Goal: Task Accomplishment & Management: Complete application form

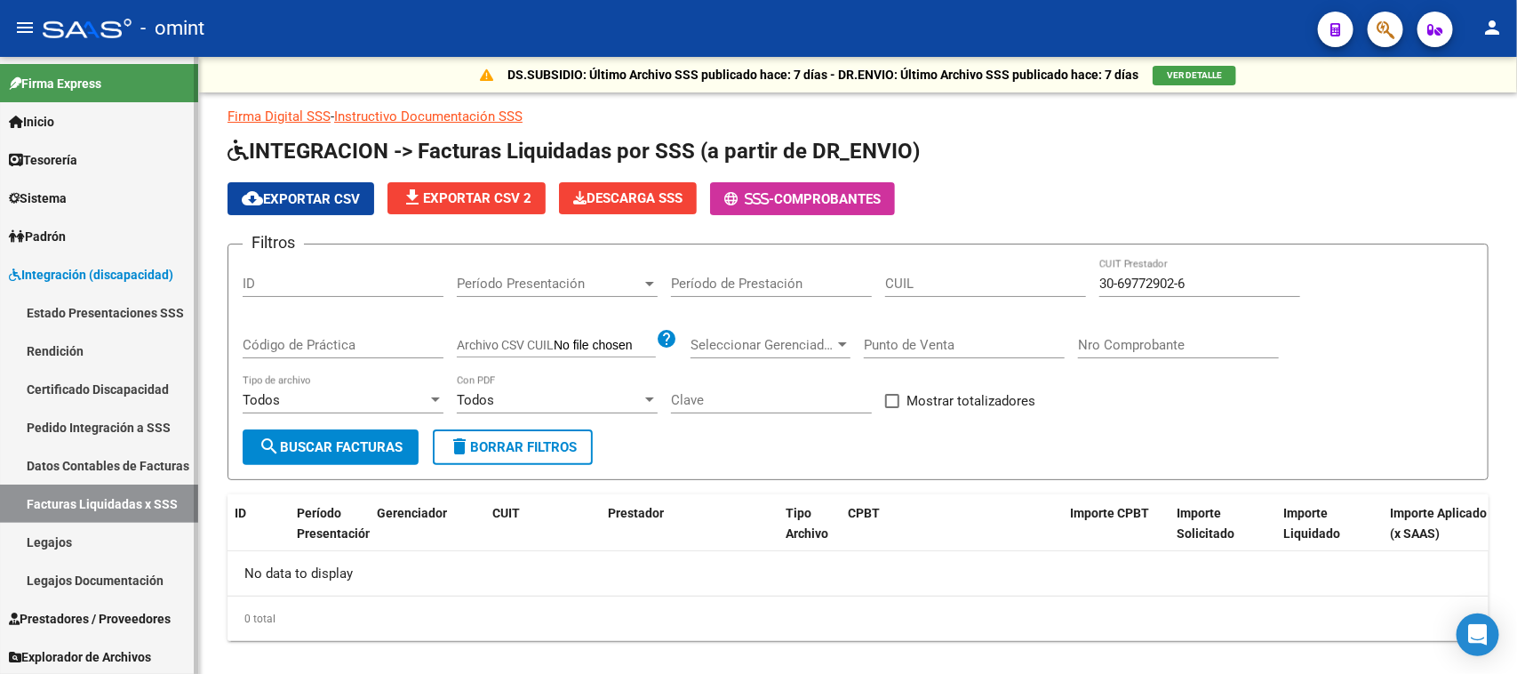
scroll to position [1, 0]
click at [111, 613] on span "Prestadores / Proveedores" at bounding box center [90, 618] width 162 height 20
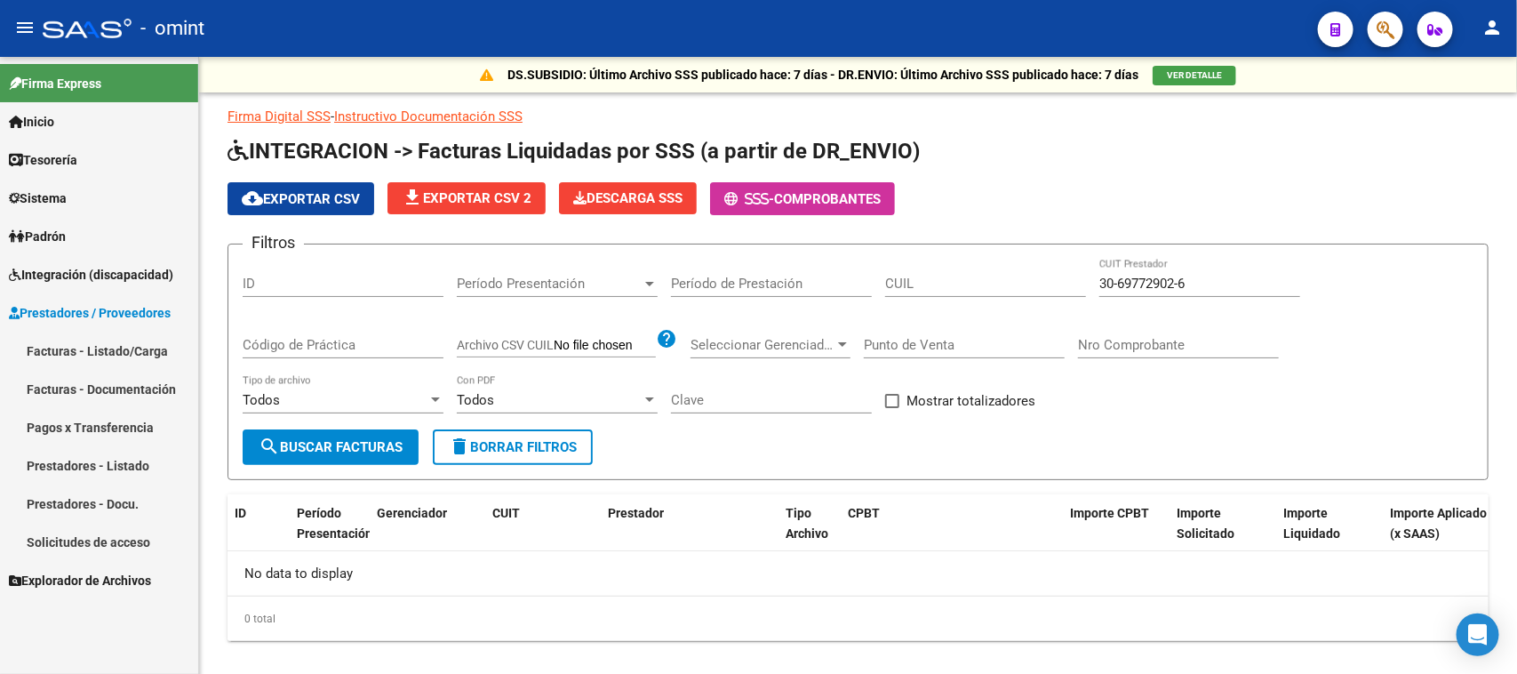
scroll to position [0, 0]
click at [156, 348] on link "Facturas - Listado/Carga" at bounding box center [99, 351] width 198 height 38
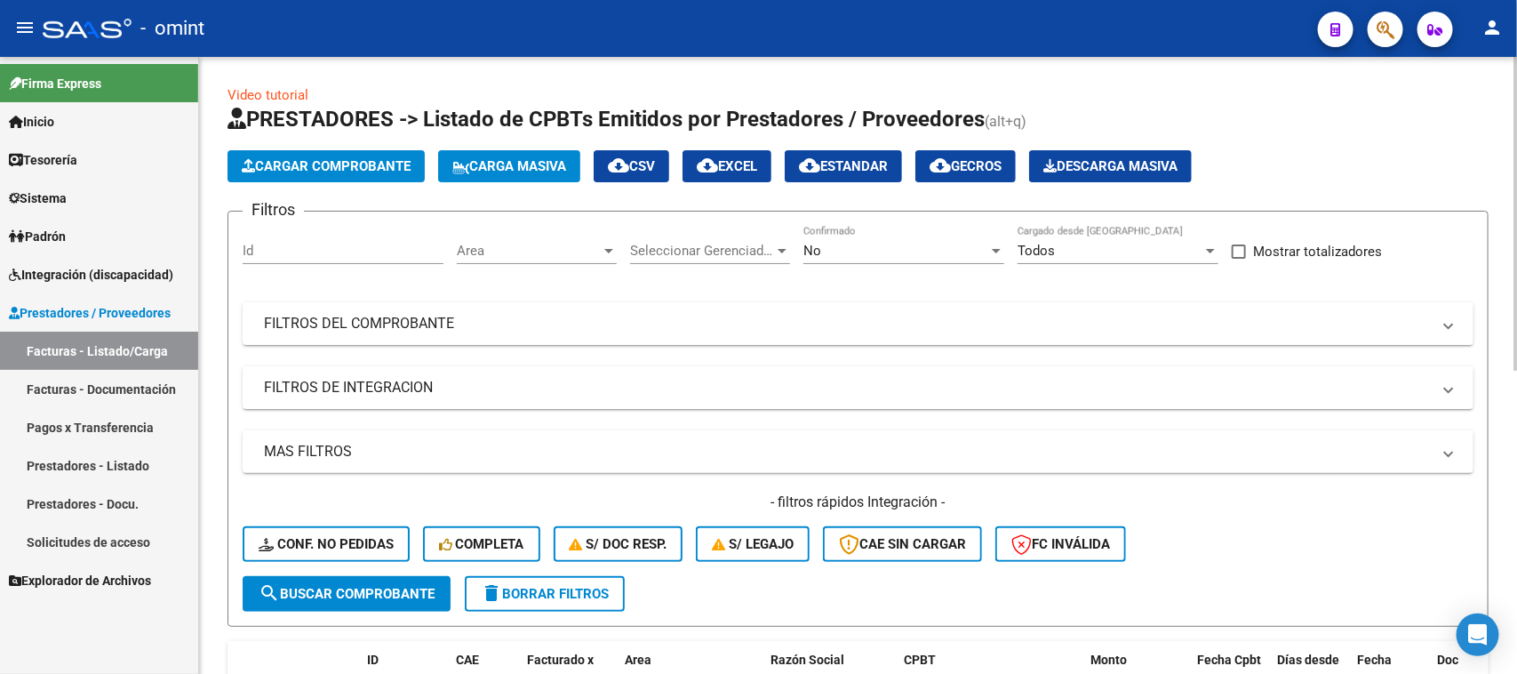
click at [325, 243] on div "Id" at bounding box center [343, 245] width 201 height 38
paste input "23187"
type input "23187"
click at [855, 255] on div "No" at bounding box center [896, 251] width 185 height 16
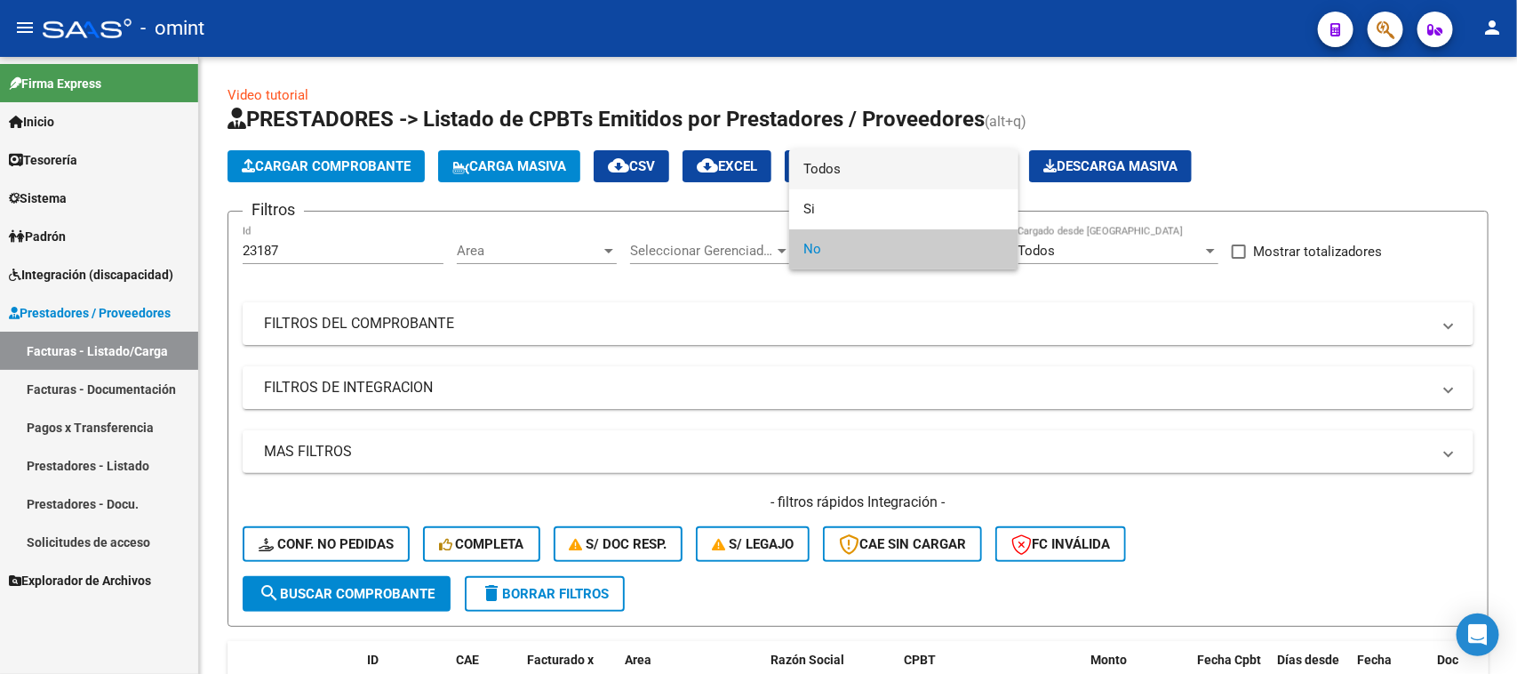
click at [859, 185] on span "Todos" at bounding box center [904, 169] width 201 height 40
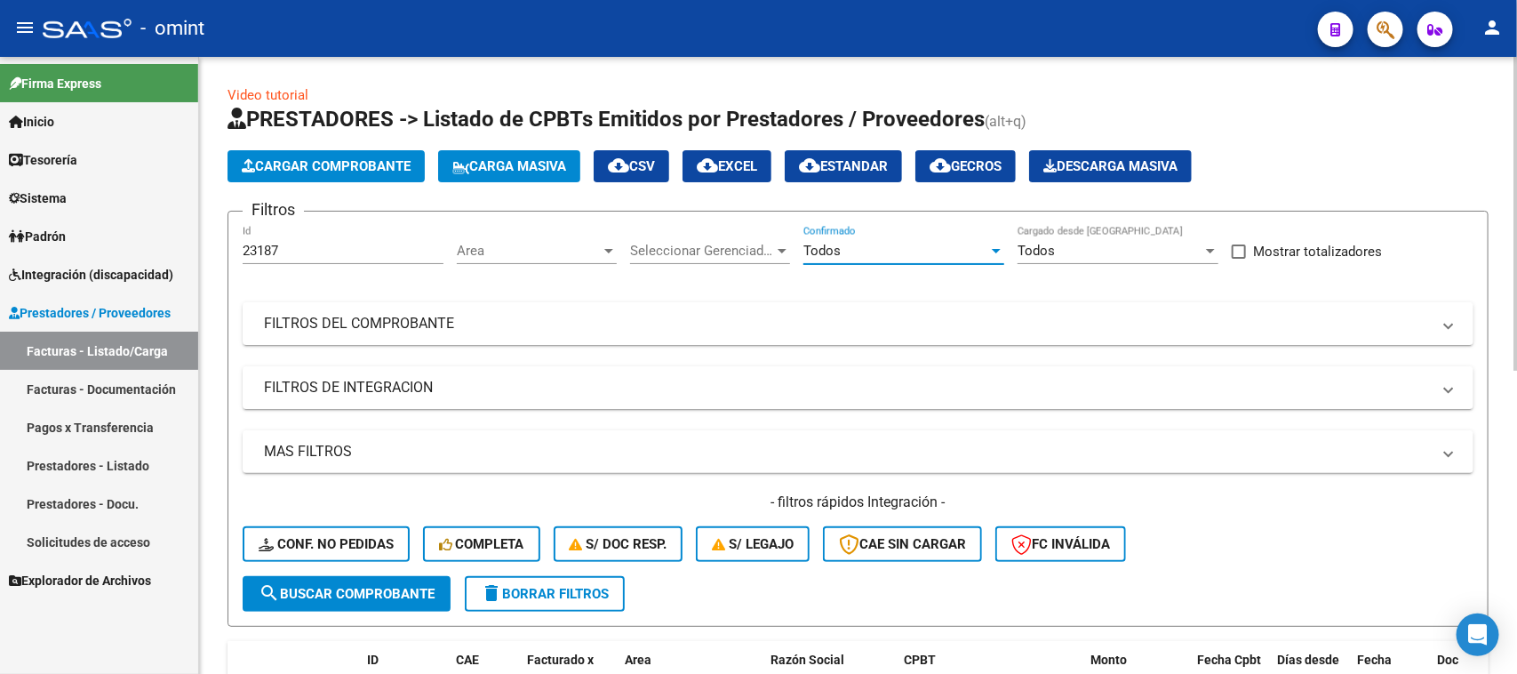
click at [423, 589] on span "search Buscar Comprobante" at bounding box center [347, 594] width 176 height 16
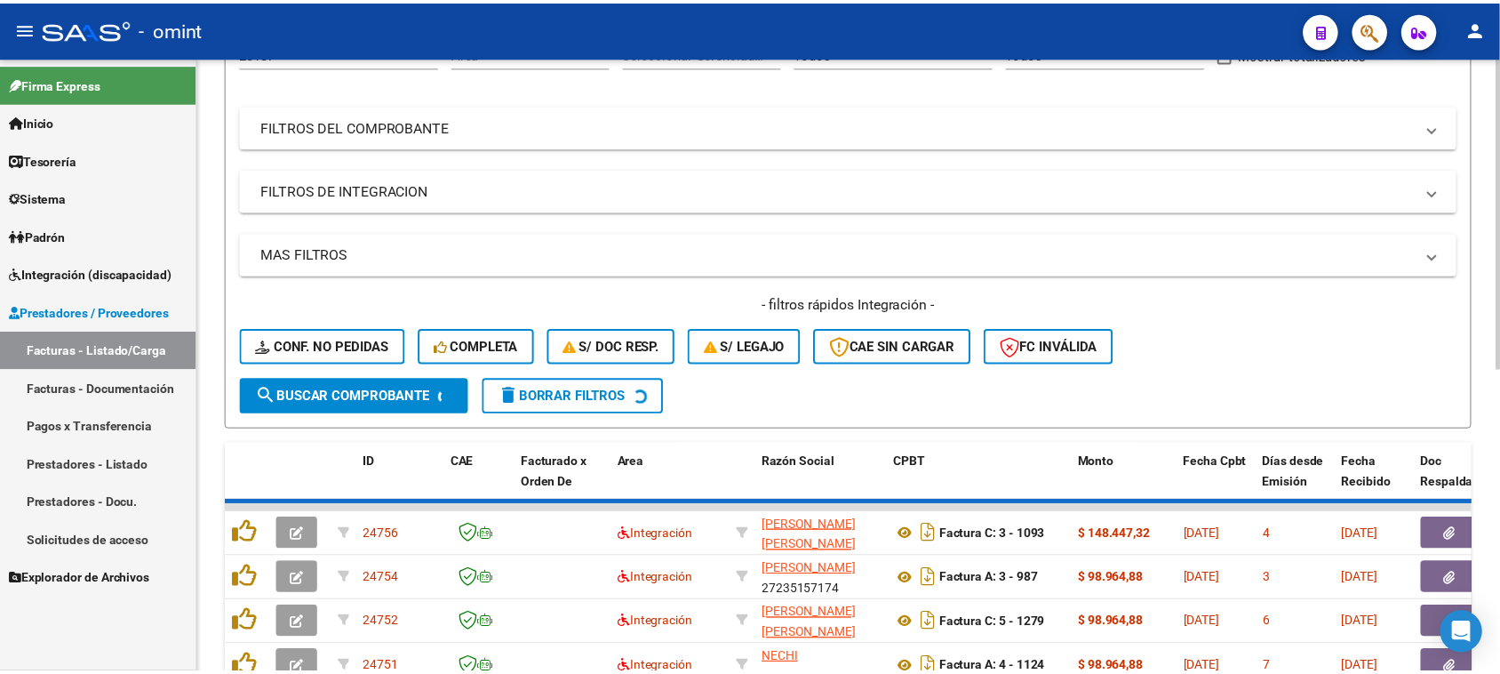
scroll to position [197, 0]
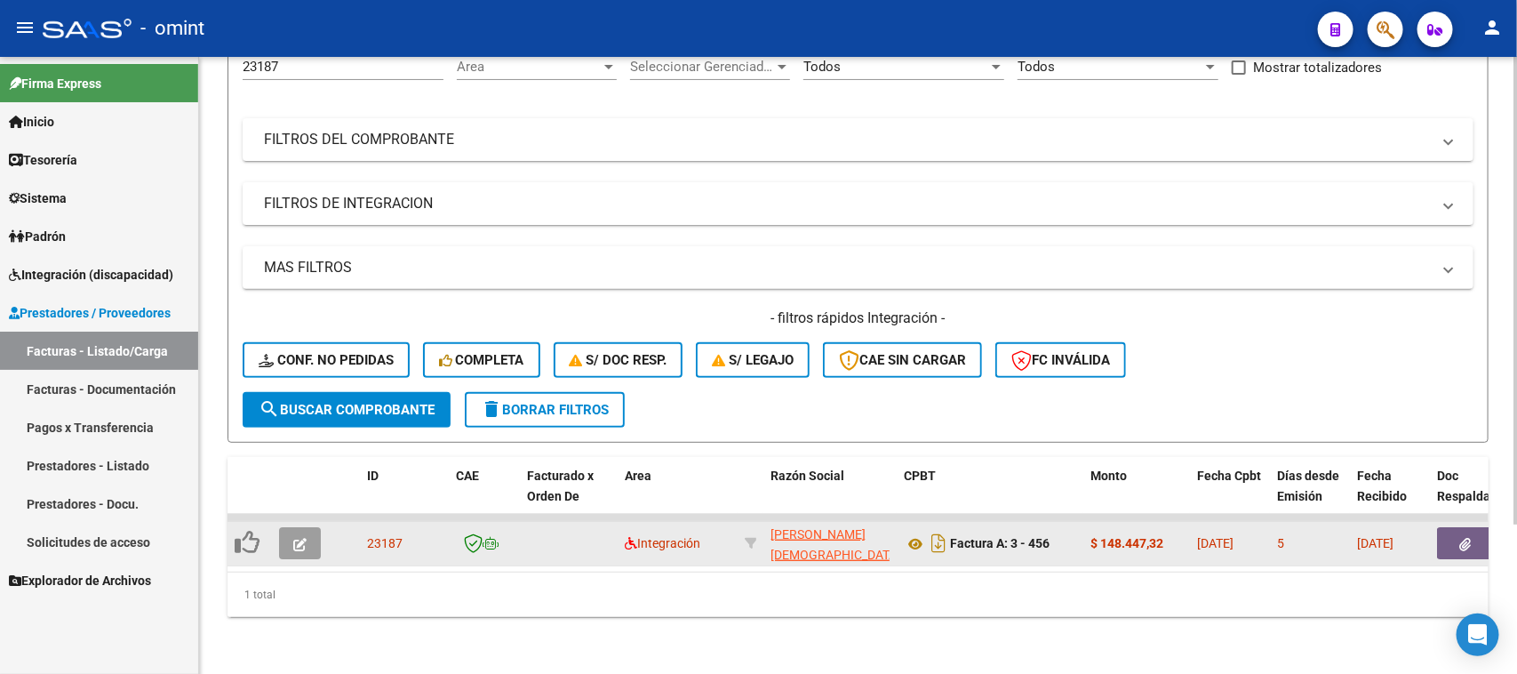
click at [302, 527] on button "button" at bounding box center [300, 543] width 42 height 32
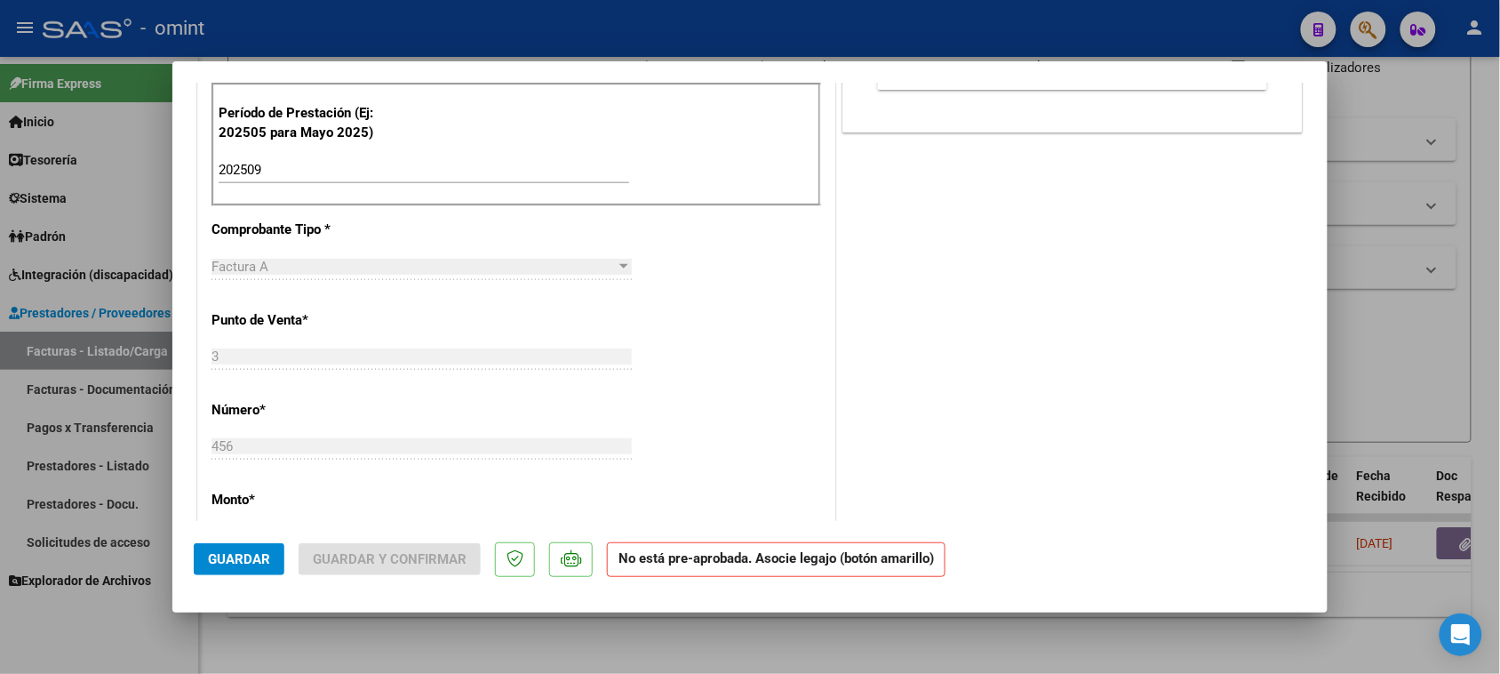
scroll to position [0, 0]
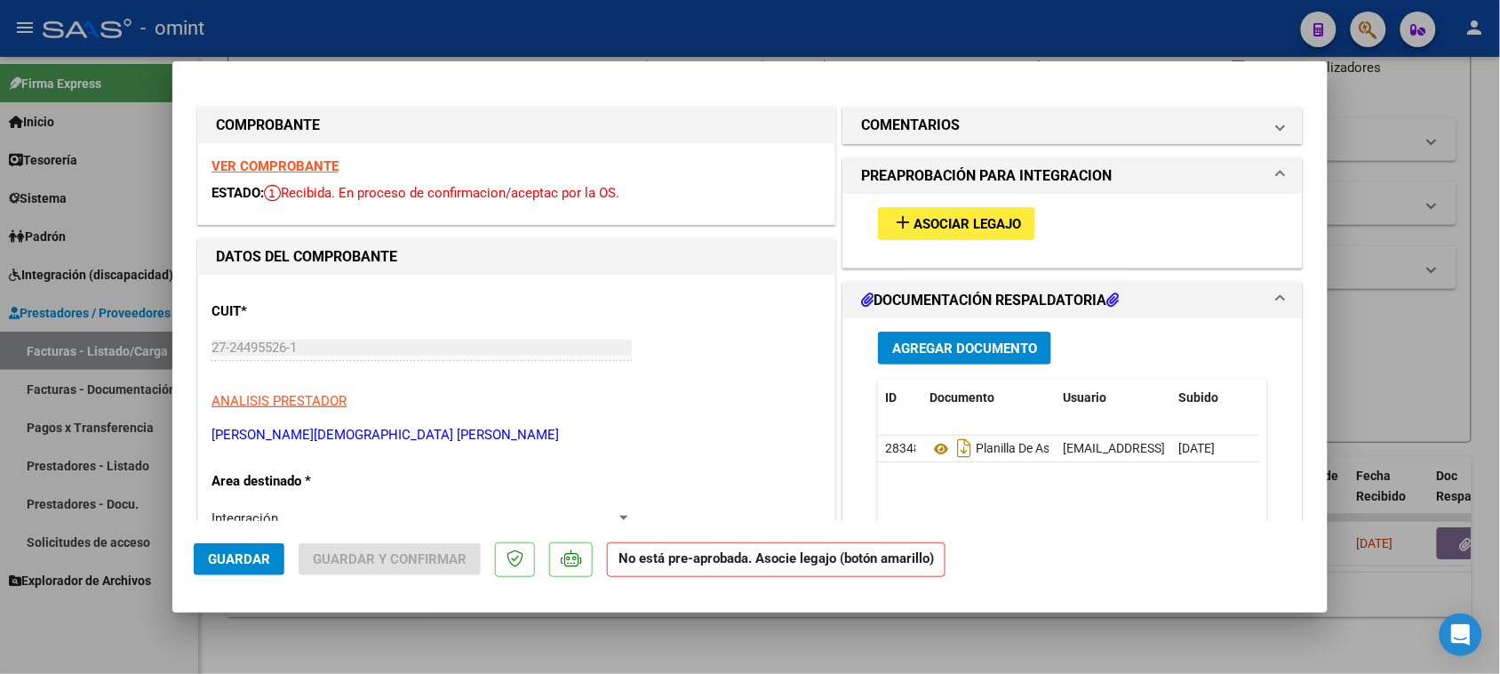
click at [256, 176] on div "VER COMPROBANTE ESTADO: Recibida. En proceso de confirmacion/aceptac por la OS." at bounding box center [516, 183] width 636 height 81
click at [259, 170] on strong "VER COMPROBANTE" at bounding box center [275, 166] width 127 height 16
click at [914, 228] on span "Asociar Legajo" at bounding box center [968, 224] width 108 height 16
type input "$ 0,00"
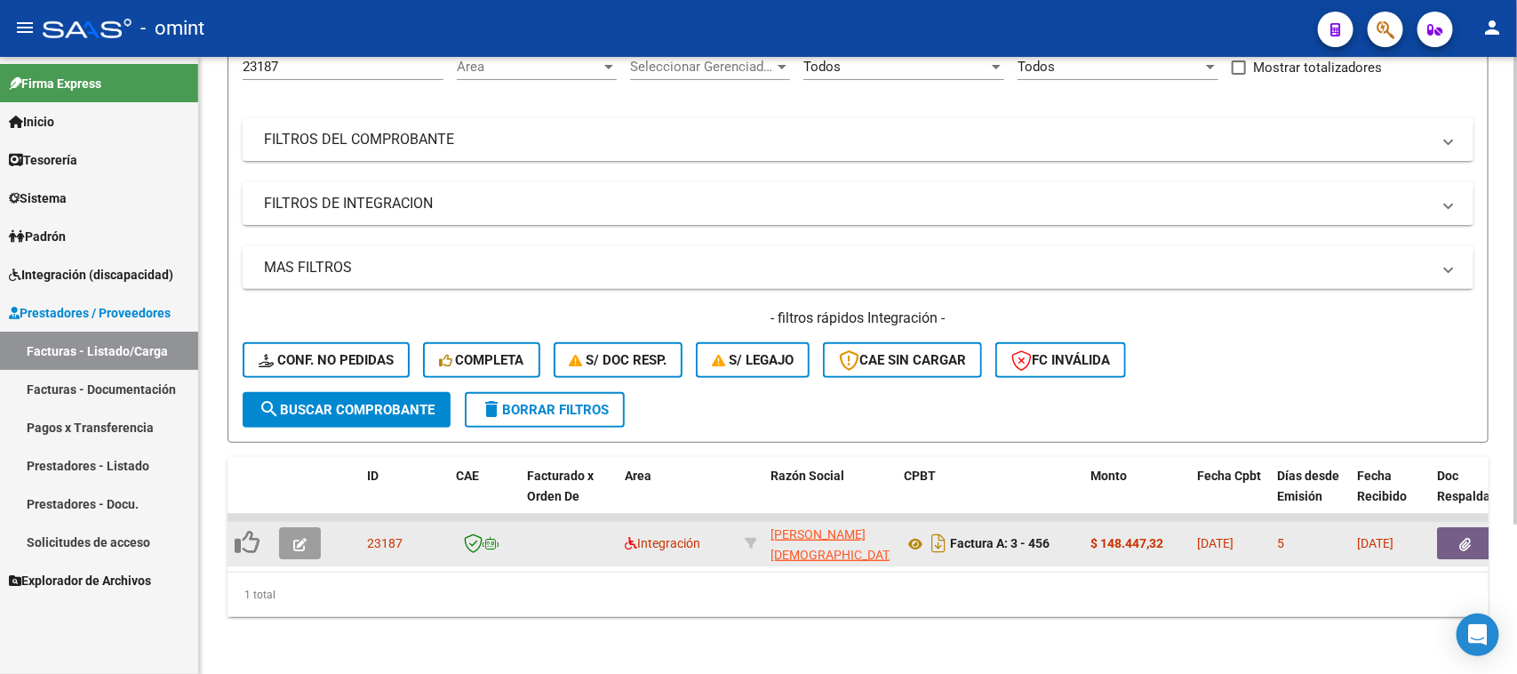
click at [293, 538] on icon "button" at bounding box center [299, 544] width 13 height 13
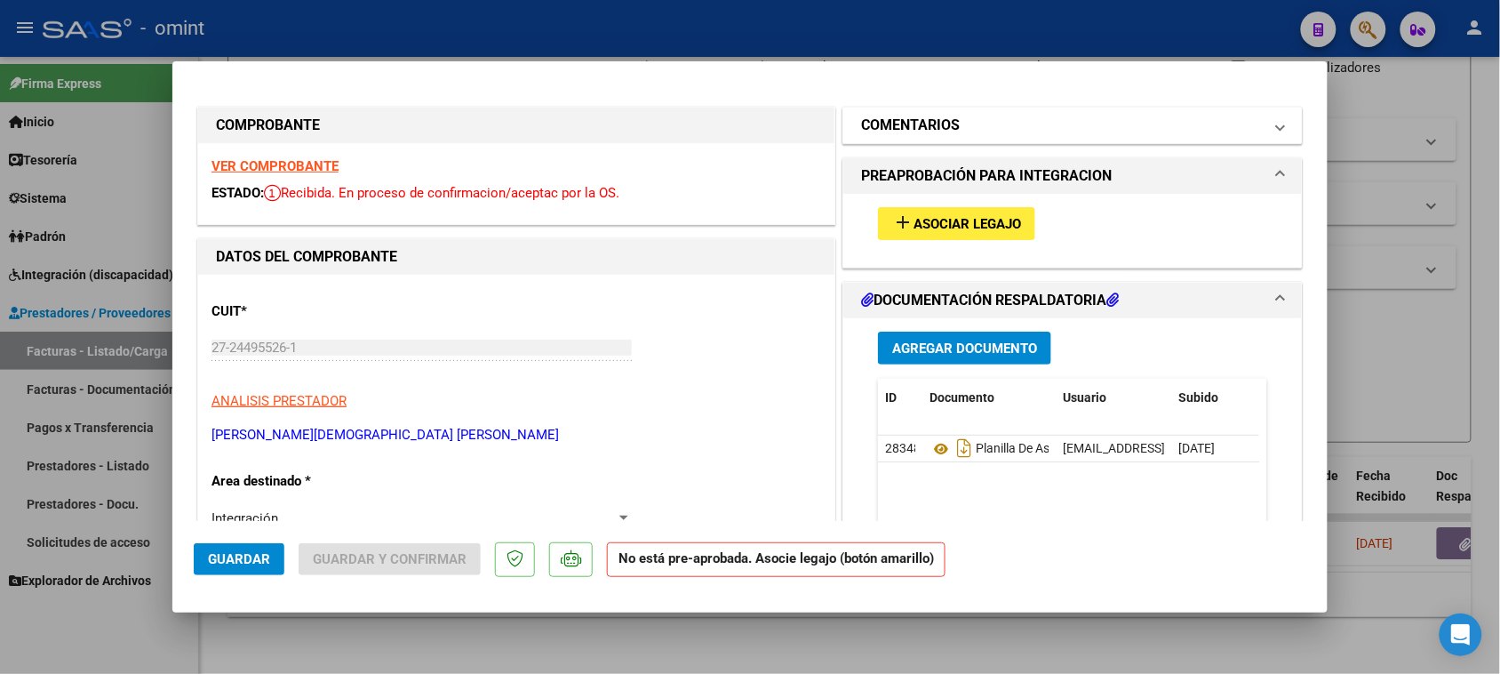
click at [960, 138] on mat-expansion-panel-header "COMENTARIOS" at bounding box center [1073, 126] width 459 height 36
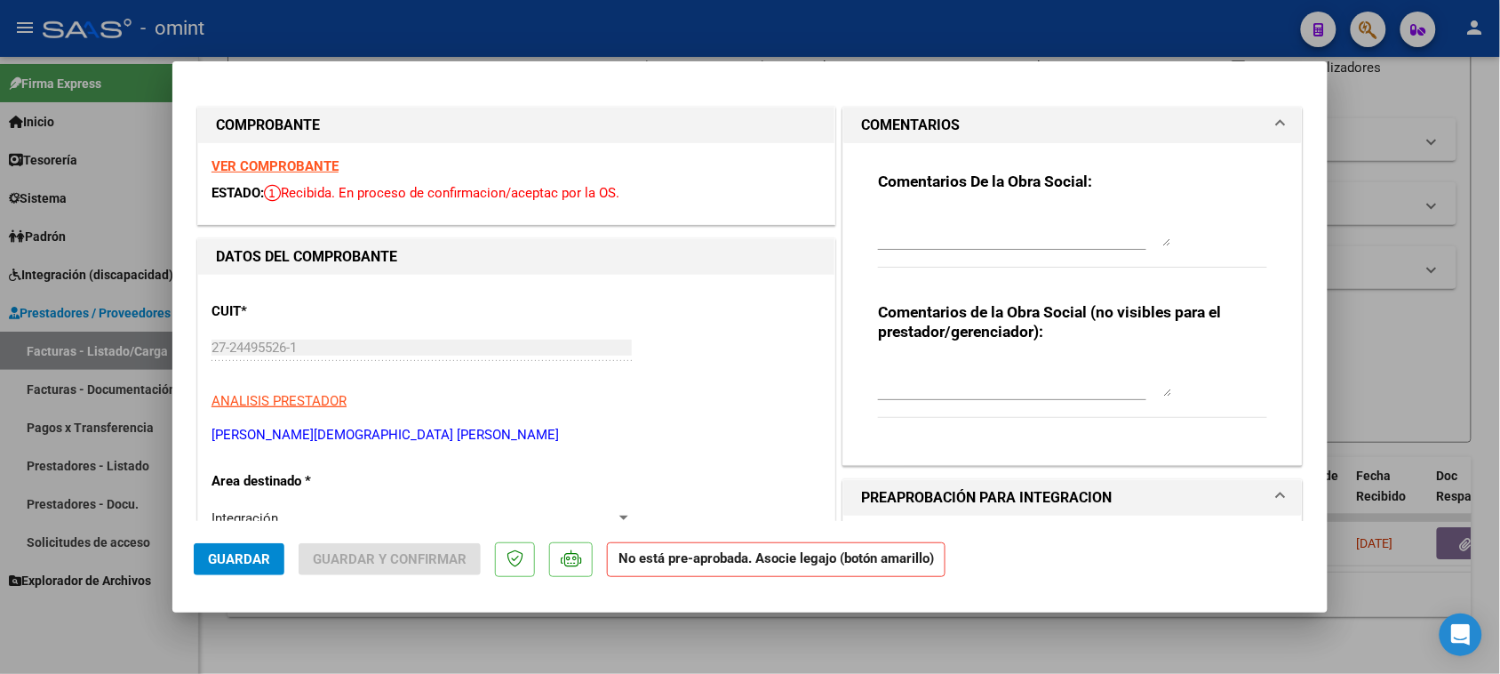
click at [911, 222] on textarea at bounding box center [1024, 229] width 293 height 36
paste textarea "DA [PERSON_NAME]"
type textarea "[PERSON_NAME],"
type input "$ 0,00"
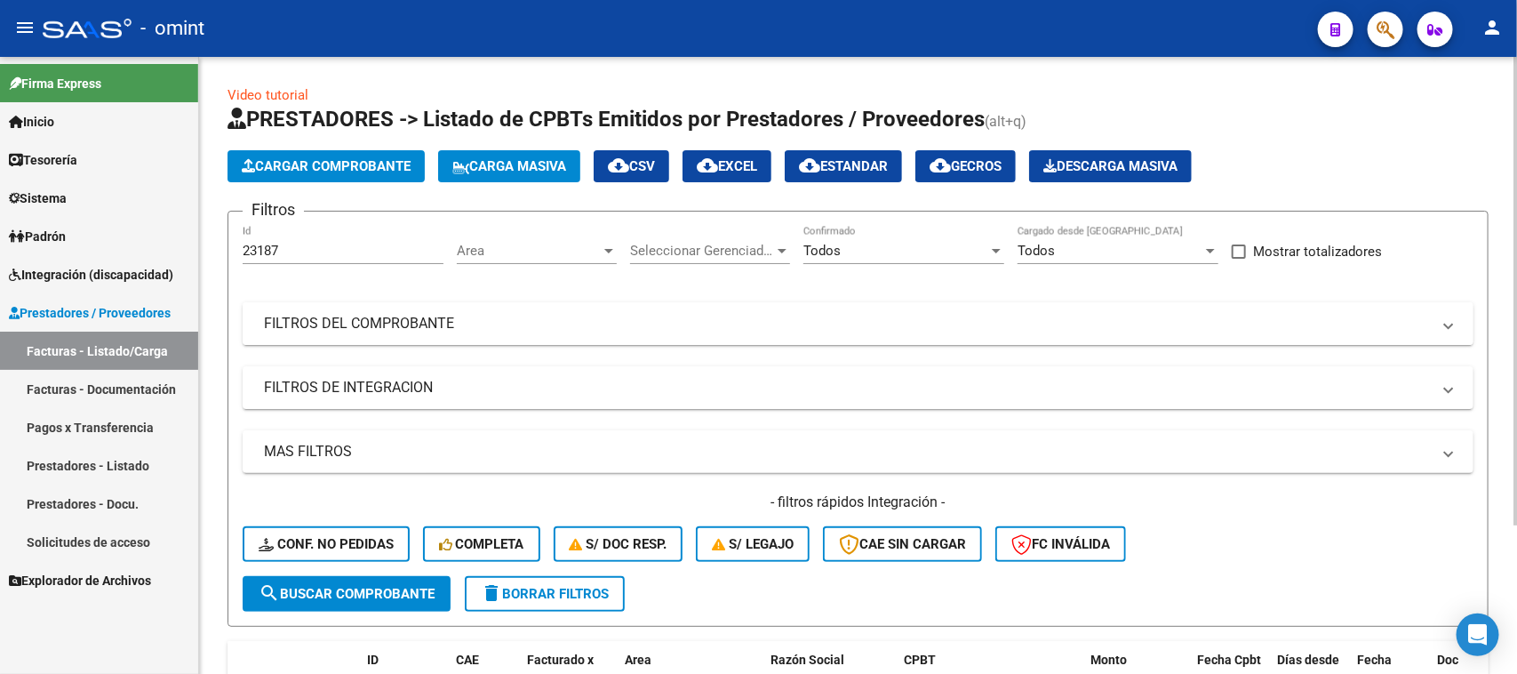
click at [524, 322] on mat-panel-title "FILTROS DEL COMPROBANTE" at bounding box center [847, 324] width 1167 height 20
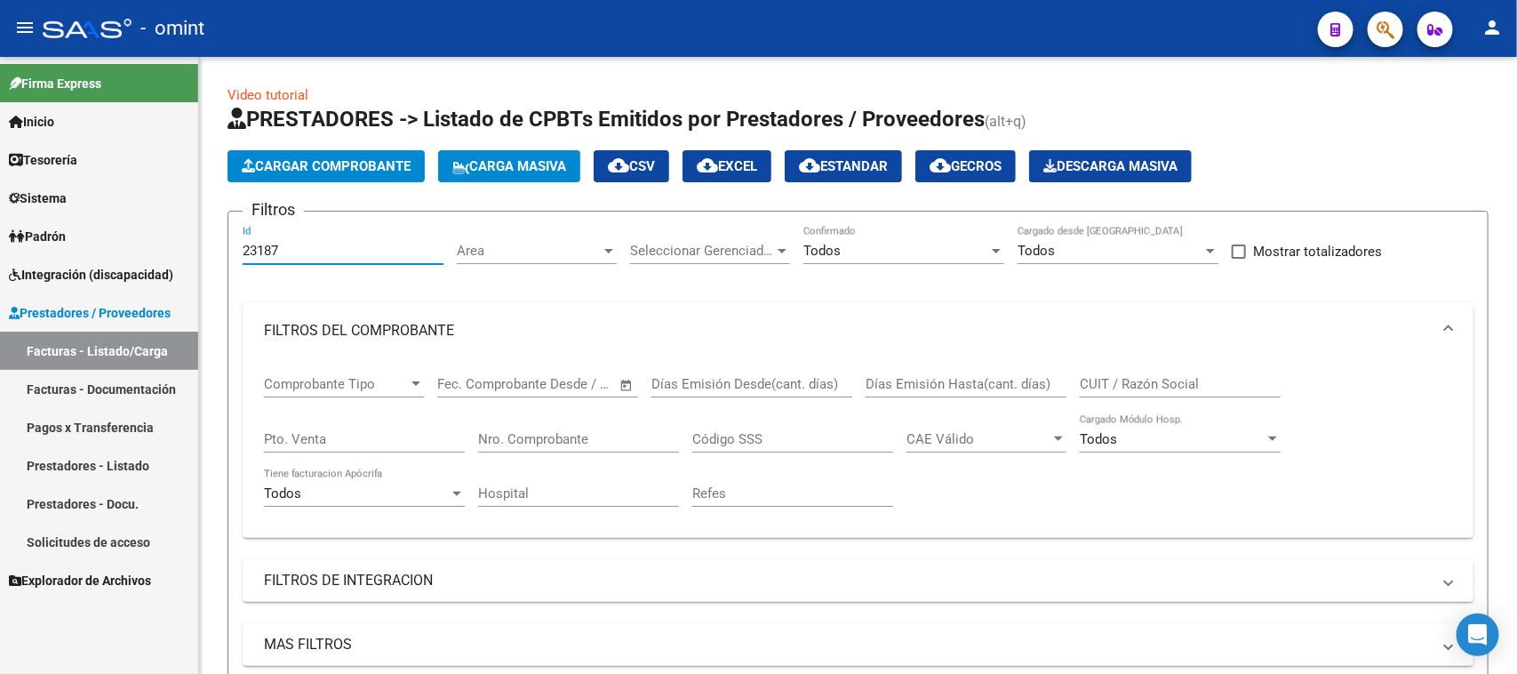
drag, startPoint x: 345, startPoint y: 260, endPoint x: 28, endPoint y: 274, distance: 316.8
click at [33, 276] on mat-sidenav-container "Firma Express Inicio Calendario SSS Instructivos Contacto OS Tesorería Extracto…" at bounding box center [758, 365] width 1517 height 617
drag, startPoint x: 1124, startPoint y: 370, endPoint x: 725, endPoint y: 360, distance: 399.2
click at [1113, 343] on mat-expansion-panel "FILTROS DEL COMPROBANTE Comprobante Tipo Comprobante Tipo Fecha inicio – Fecha …" at bounding box center [858, 420] width 1231 height 236
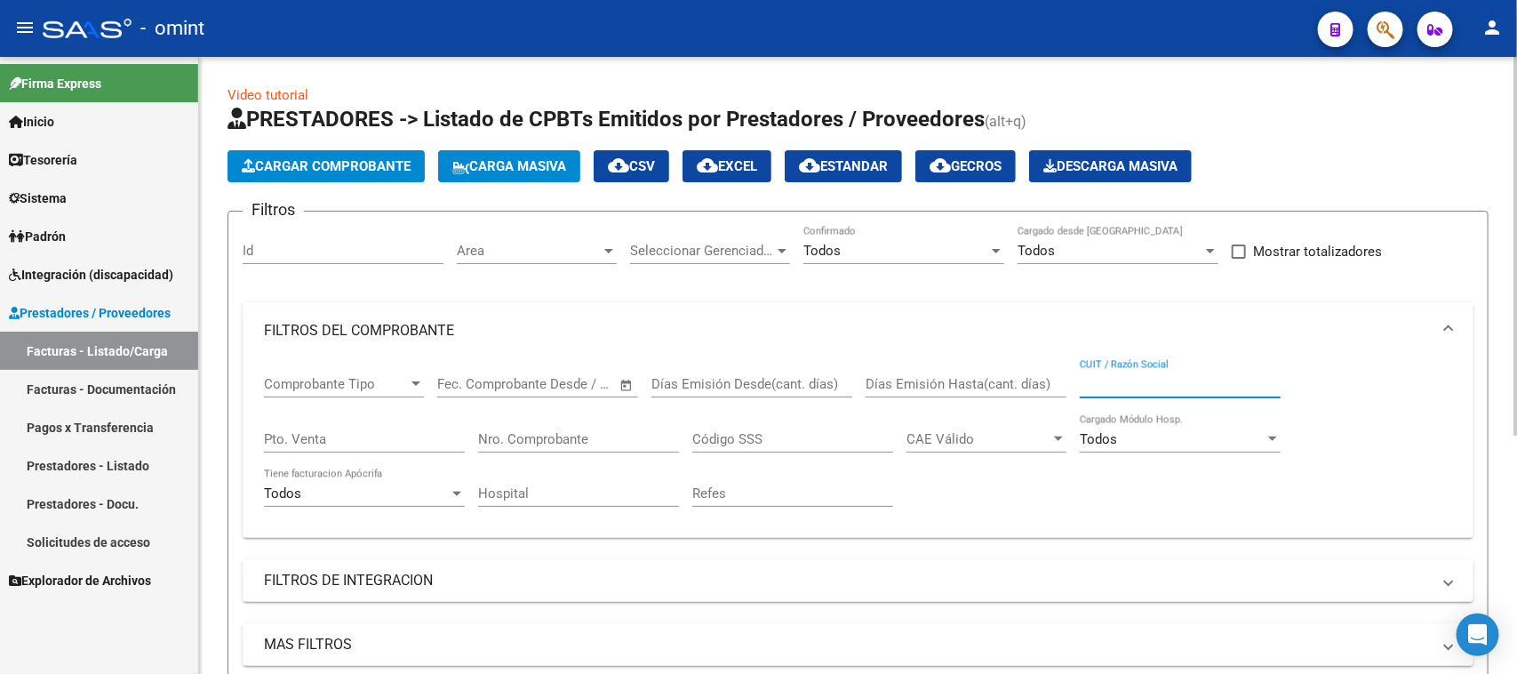
drag, startPoint x: 1223, startPoint y: 388, endPoint x: 1077, endPoint y: 365, distance: 147.5
click at [1225, 388] on input "CUIT / Razón Social" at bounding box center [1180, 384] width 201 height 16
paste input "20-10304396-5"
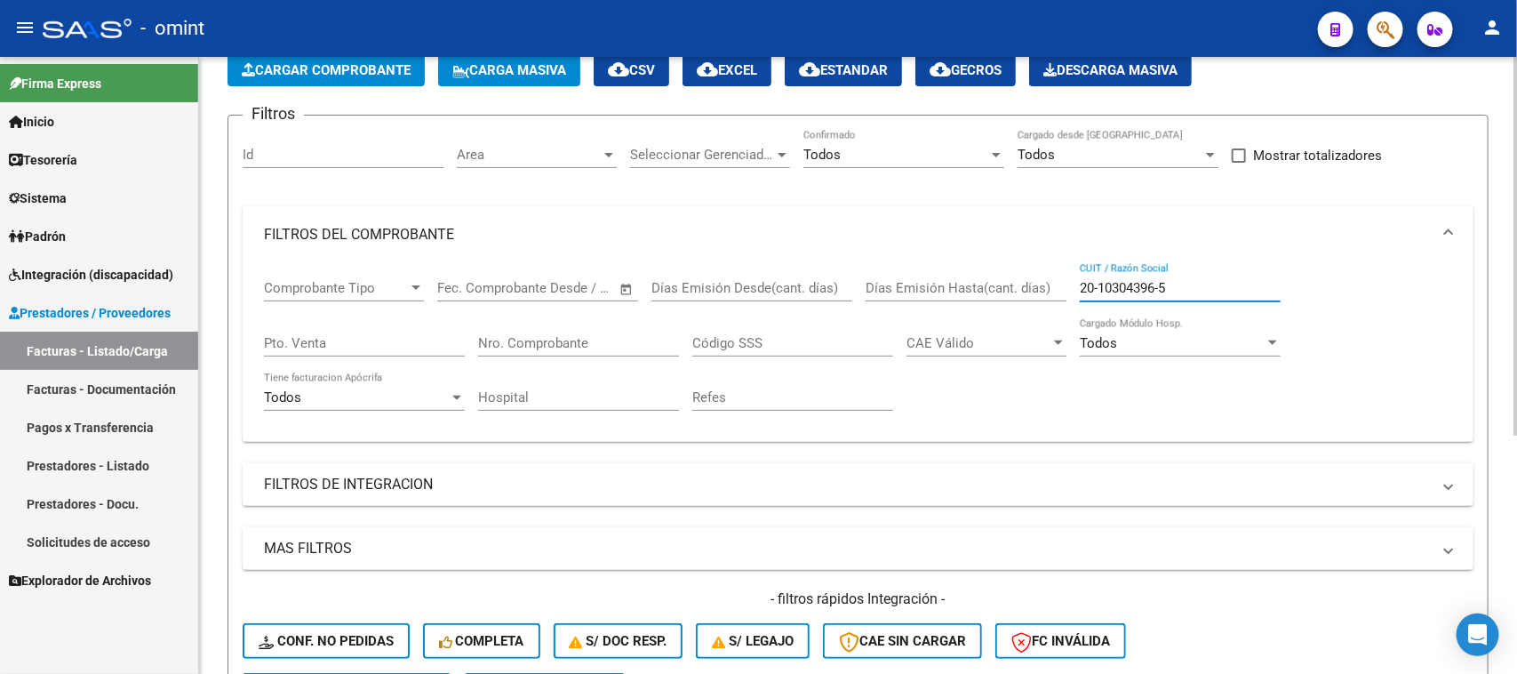
scroll to position [222, 0]
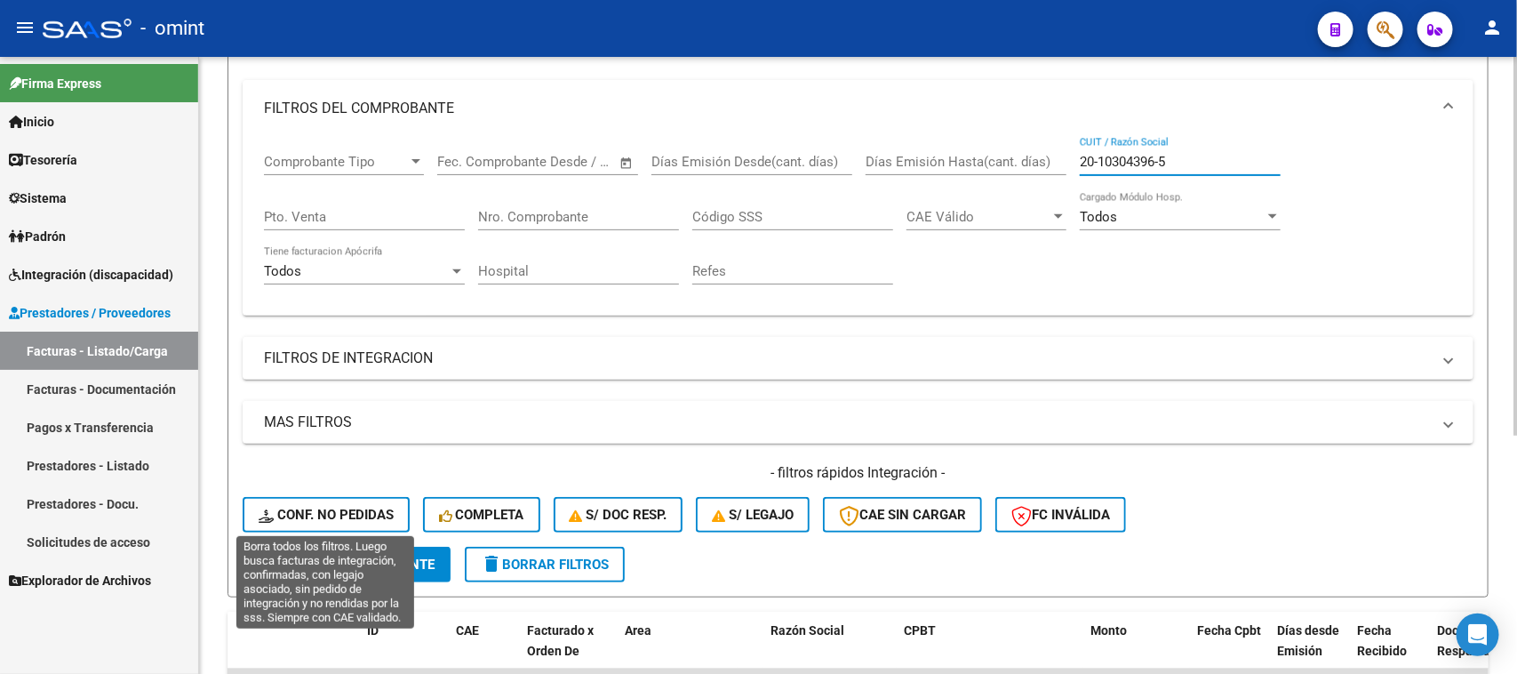
type input "20-10304396-5"
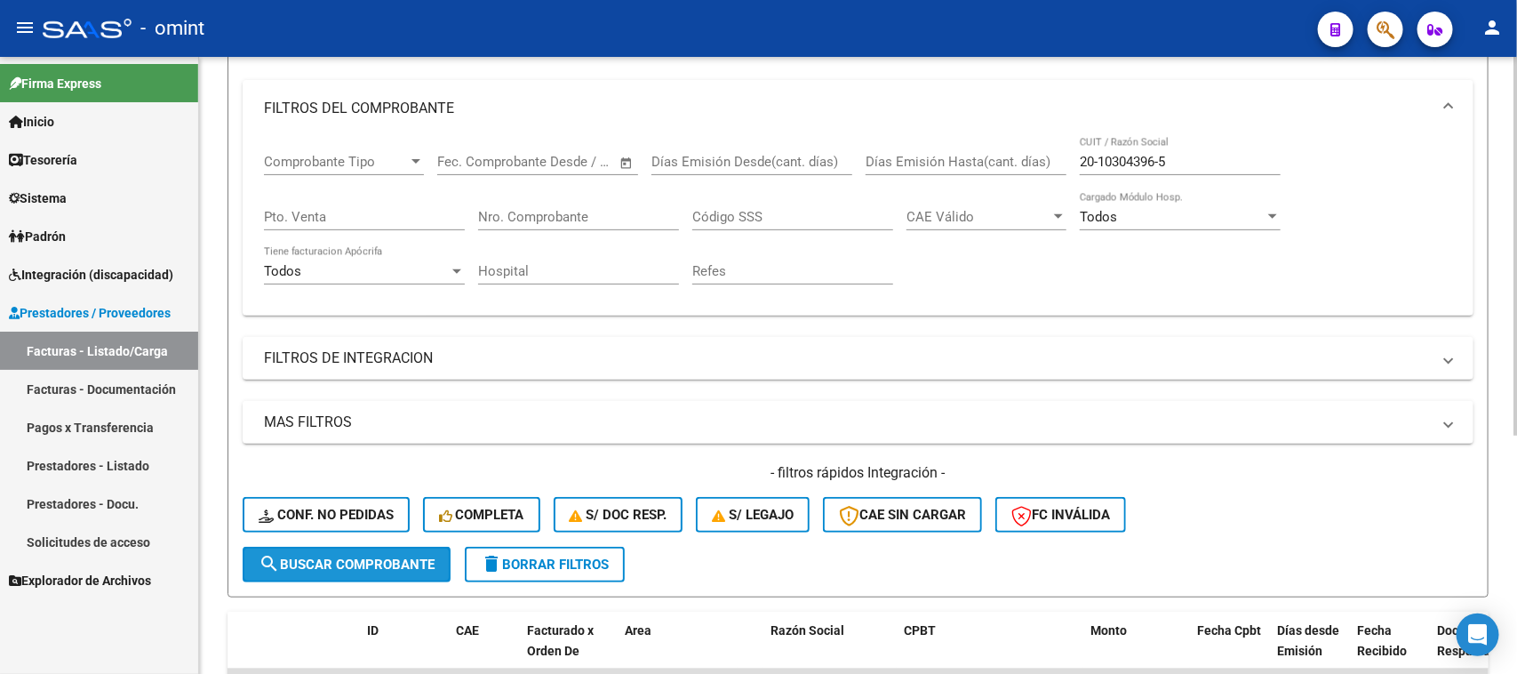
click at [313, 556] on span "search Buscar Comprobante" at bounding box center [347, 564] width 176 height 16
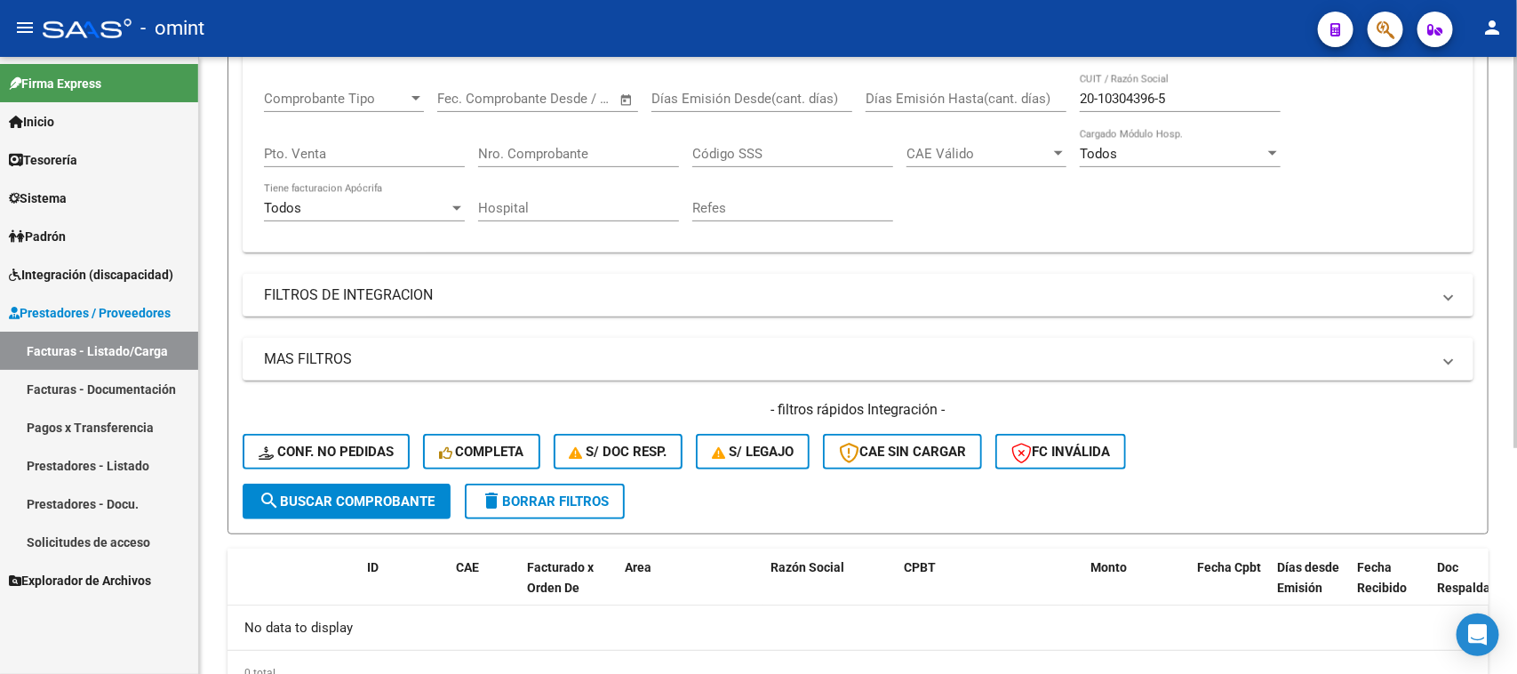
scroll to position [246, 0]
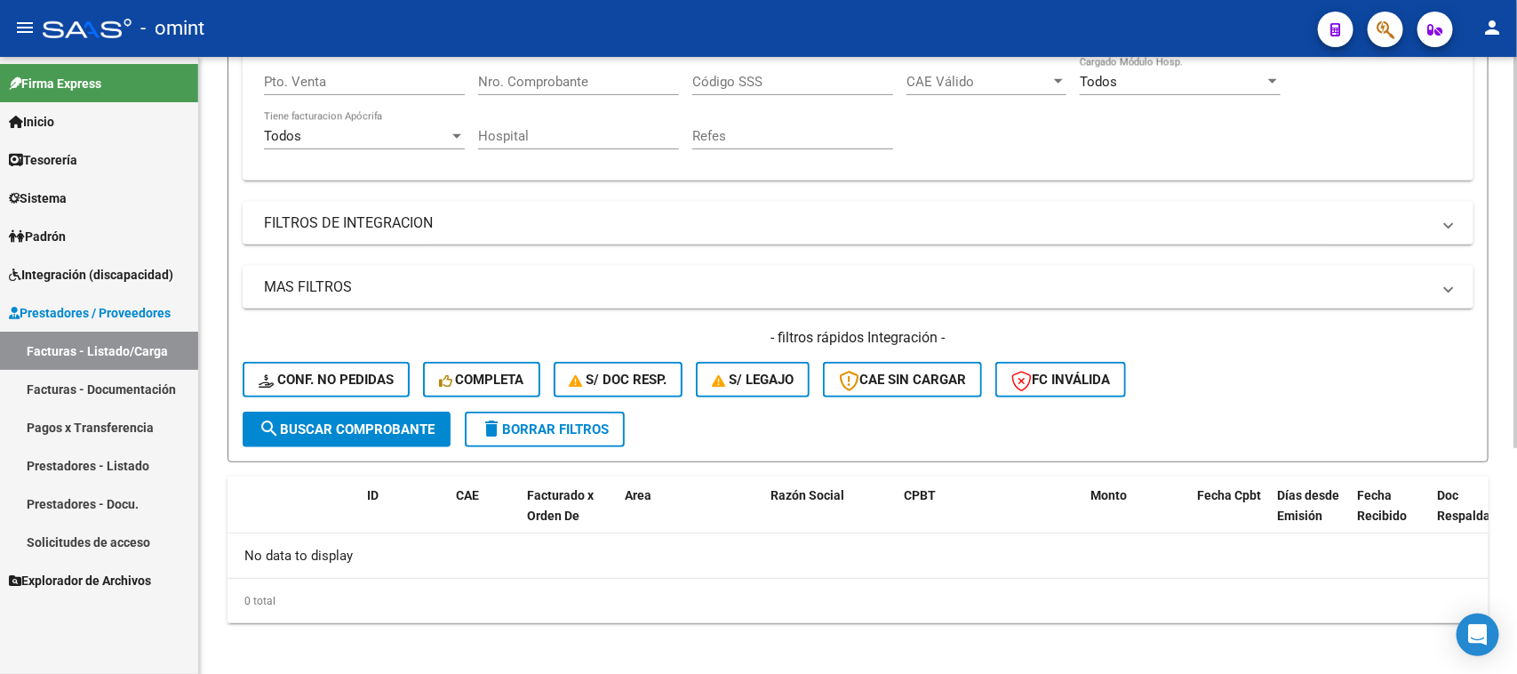
click at [512, 431] on span "delete Borrar Filtros" at bounding box center [545, 429] width 128 height 16
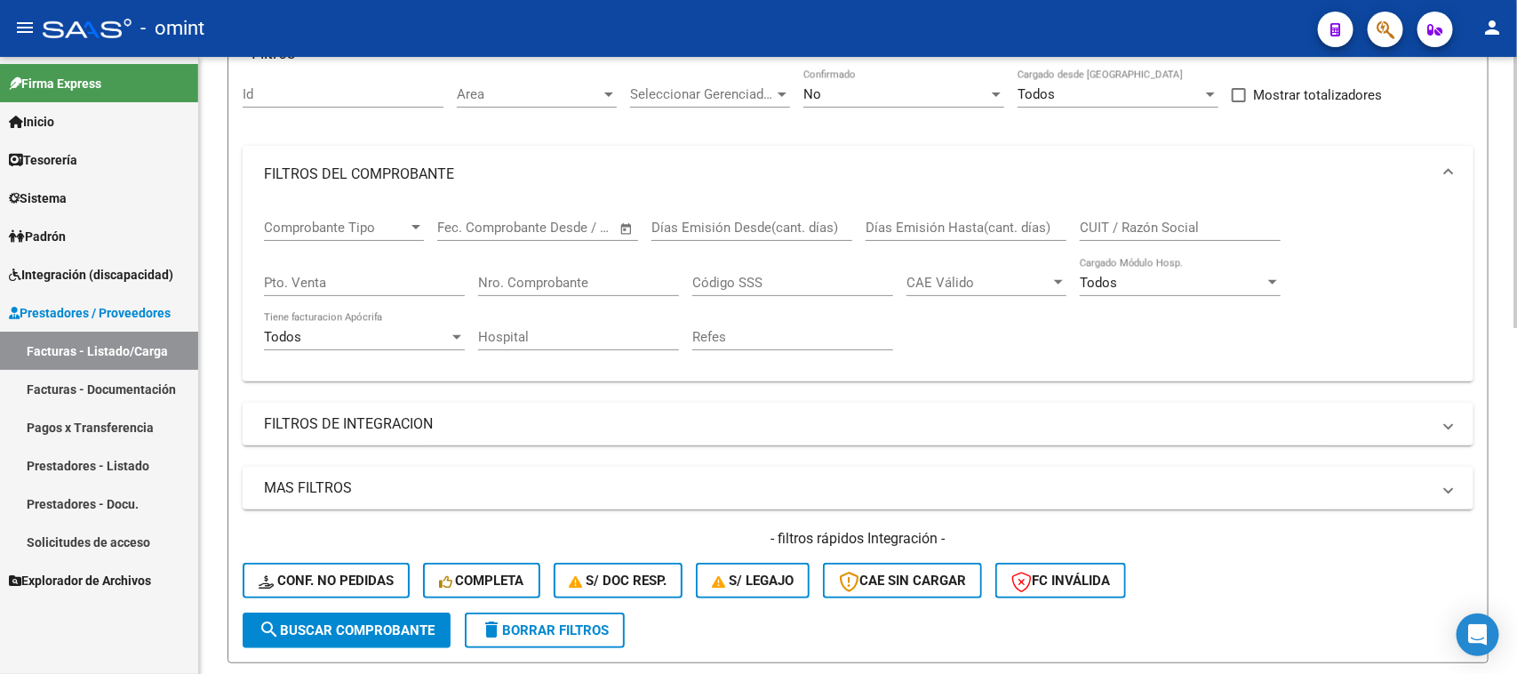
scroll to position [135, 0]
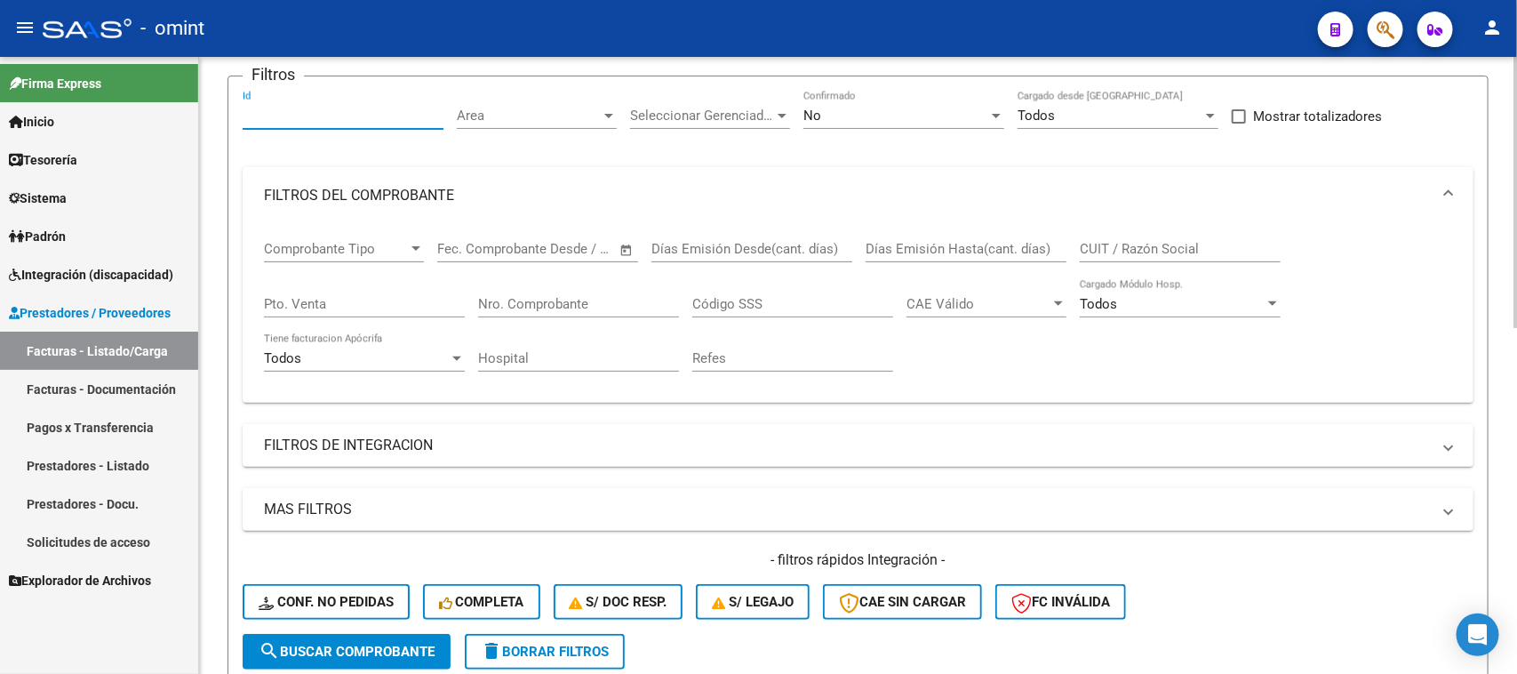
click at [323, 108] on input "Id" at bounding box center [343, 116] width 201 height 16
paste input "23187"
type input "23187"
click at [874, 117] on div "No" at bounding box center [896, 116] width 185 height 16
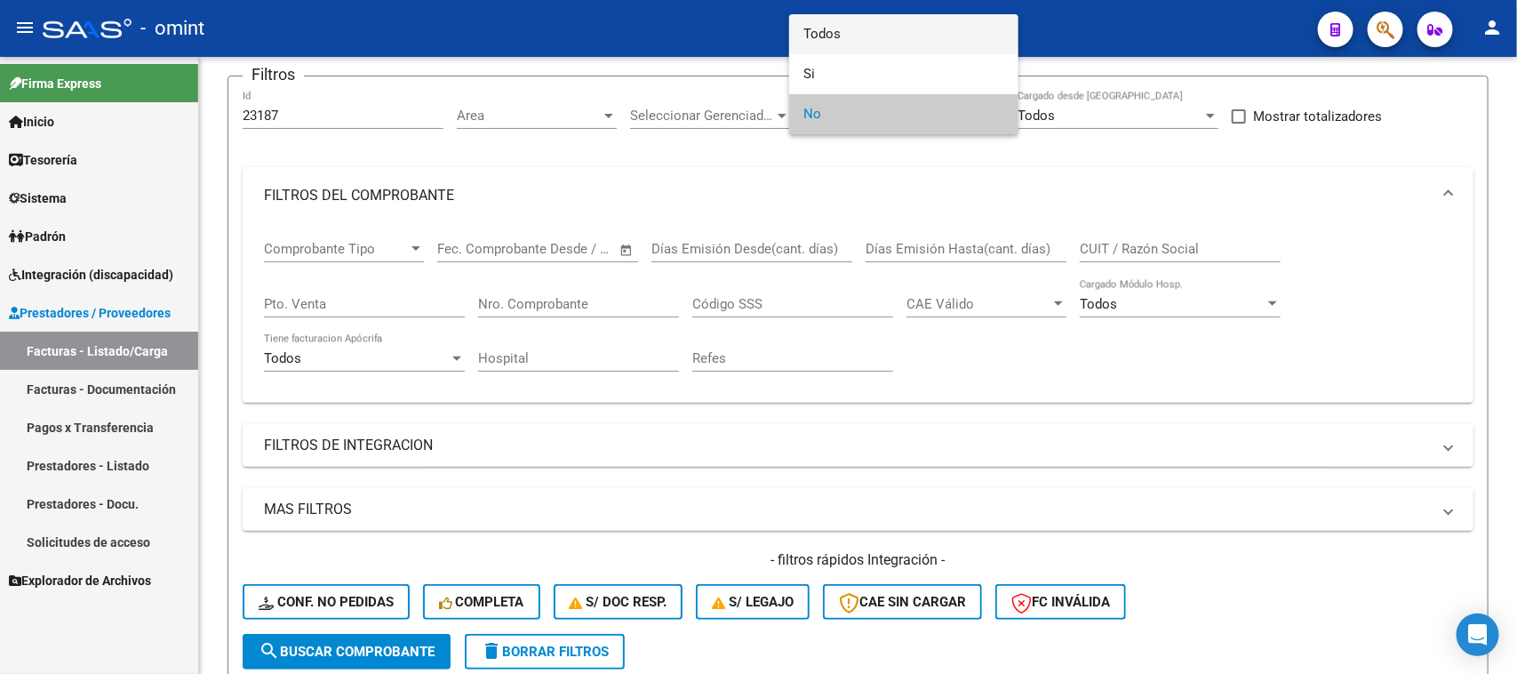
click at [847, 40] on span "Todos" at bounding box center [904, 34] width 201 height 40
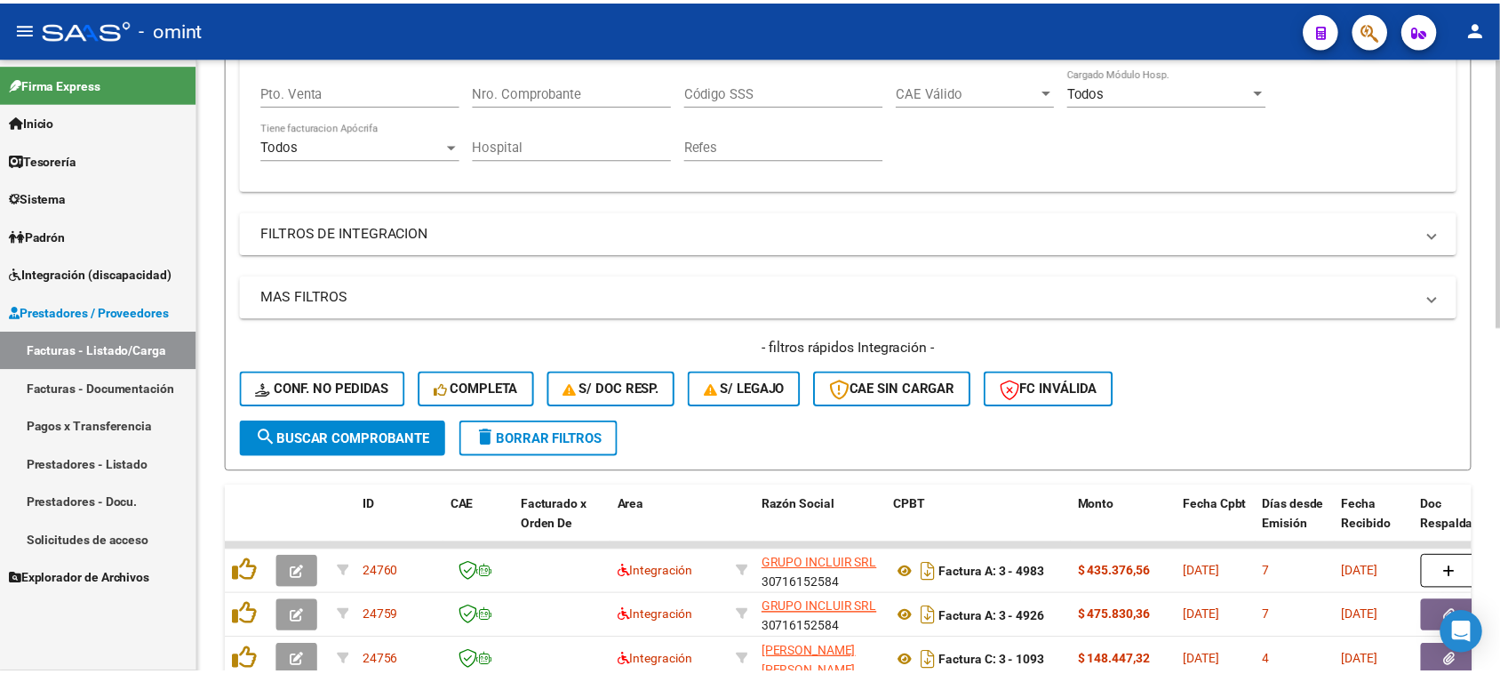
scroll to position [357, 0]
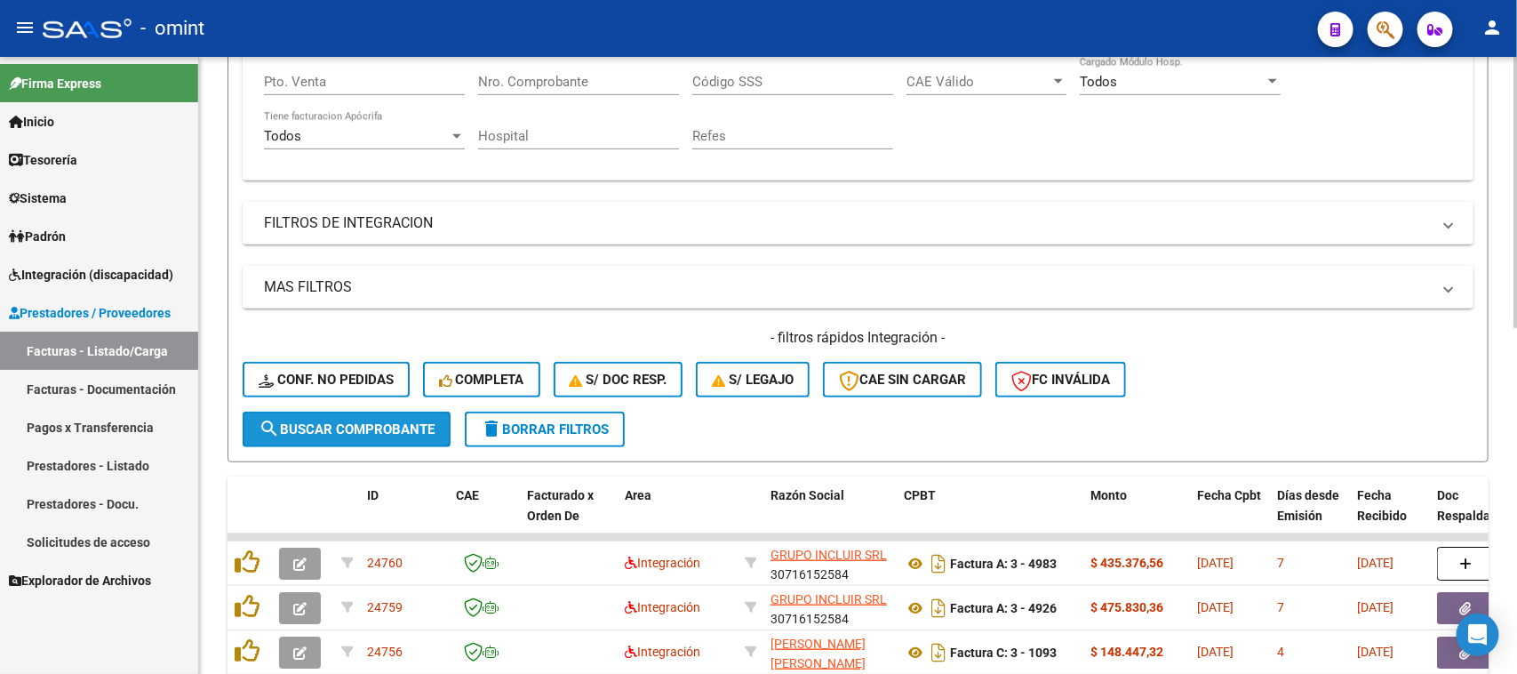
click at [363, 427] on span "search Buscar Comprobante" at bounding box center [347, 429] width 176 height 16
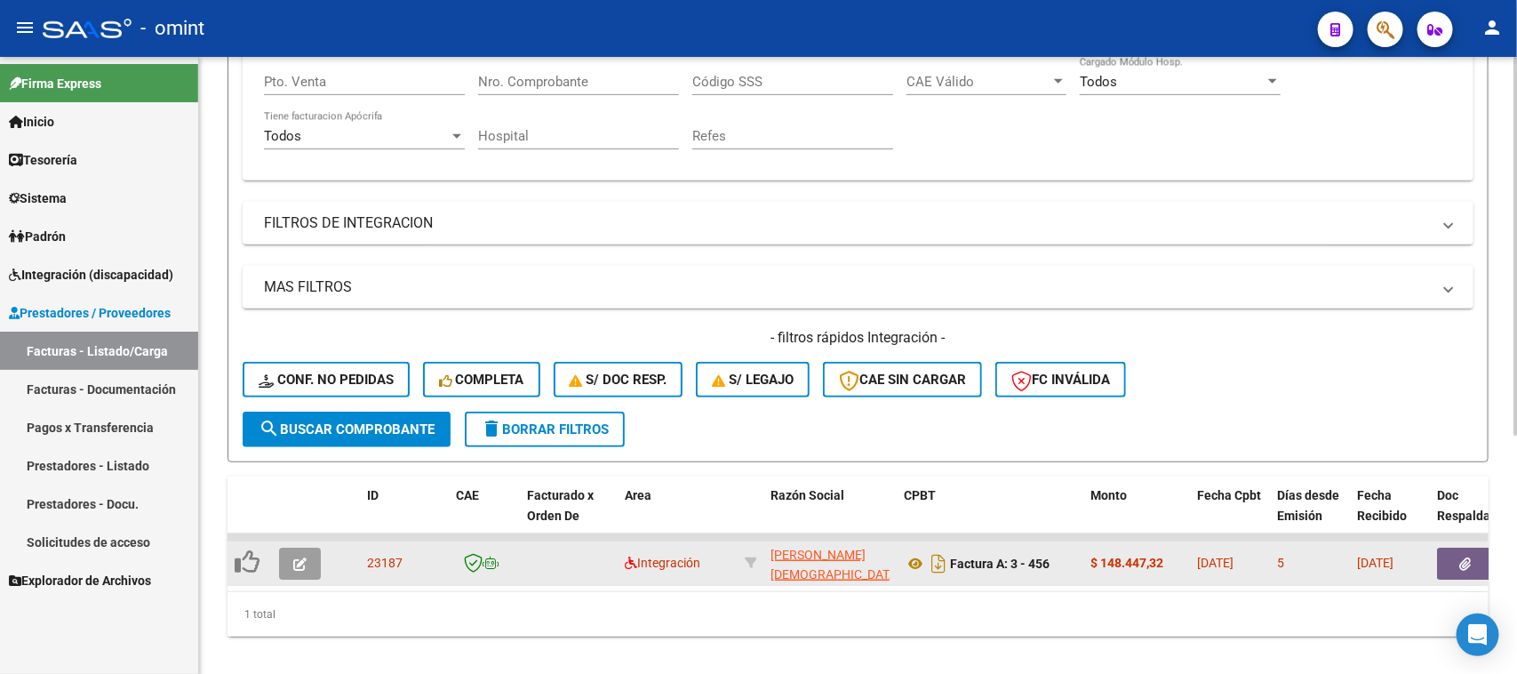
click at [313, 556] on button "button" at bounding box center [300, 564] width 42 height 32
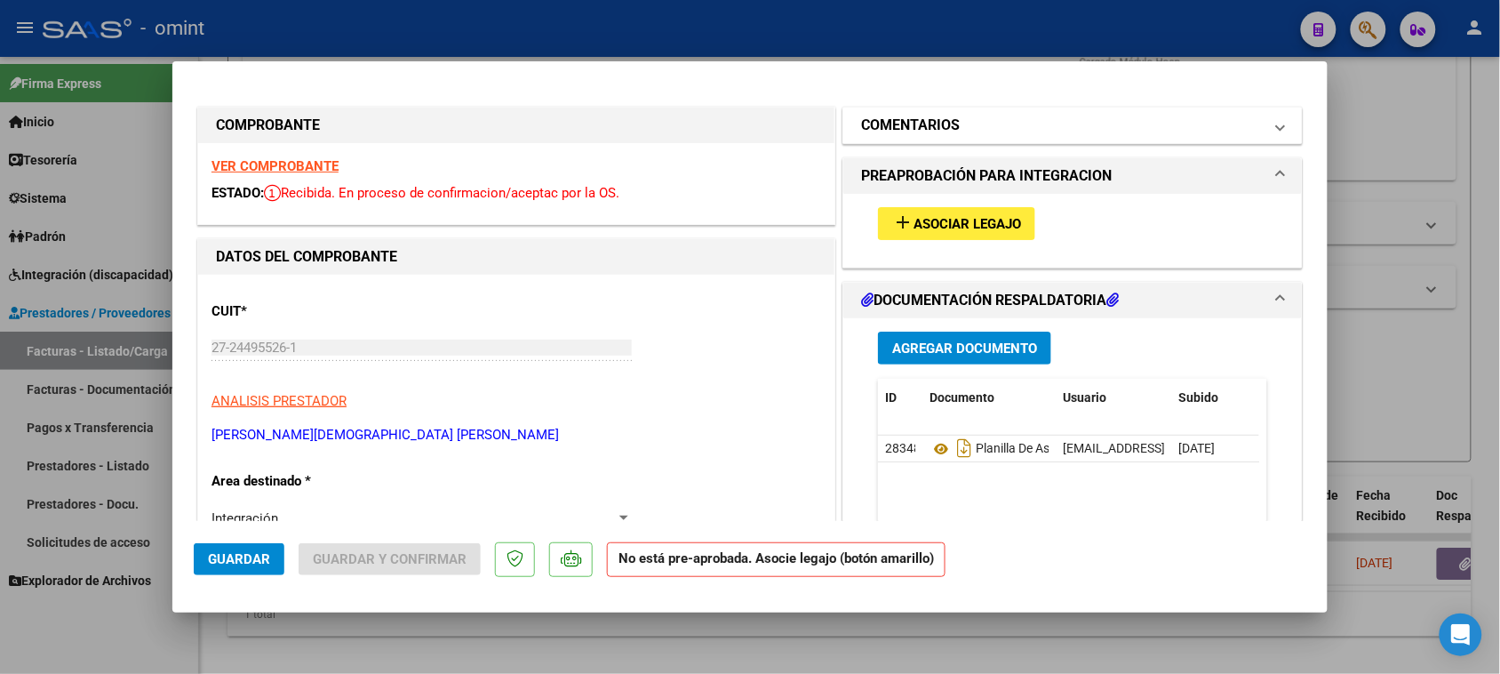
click at [1076, 126] on mat-panel-title "COMENTARIOS" at bounding box center [1062, 125] width 402 height 21
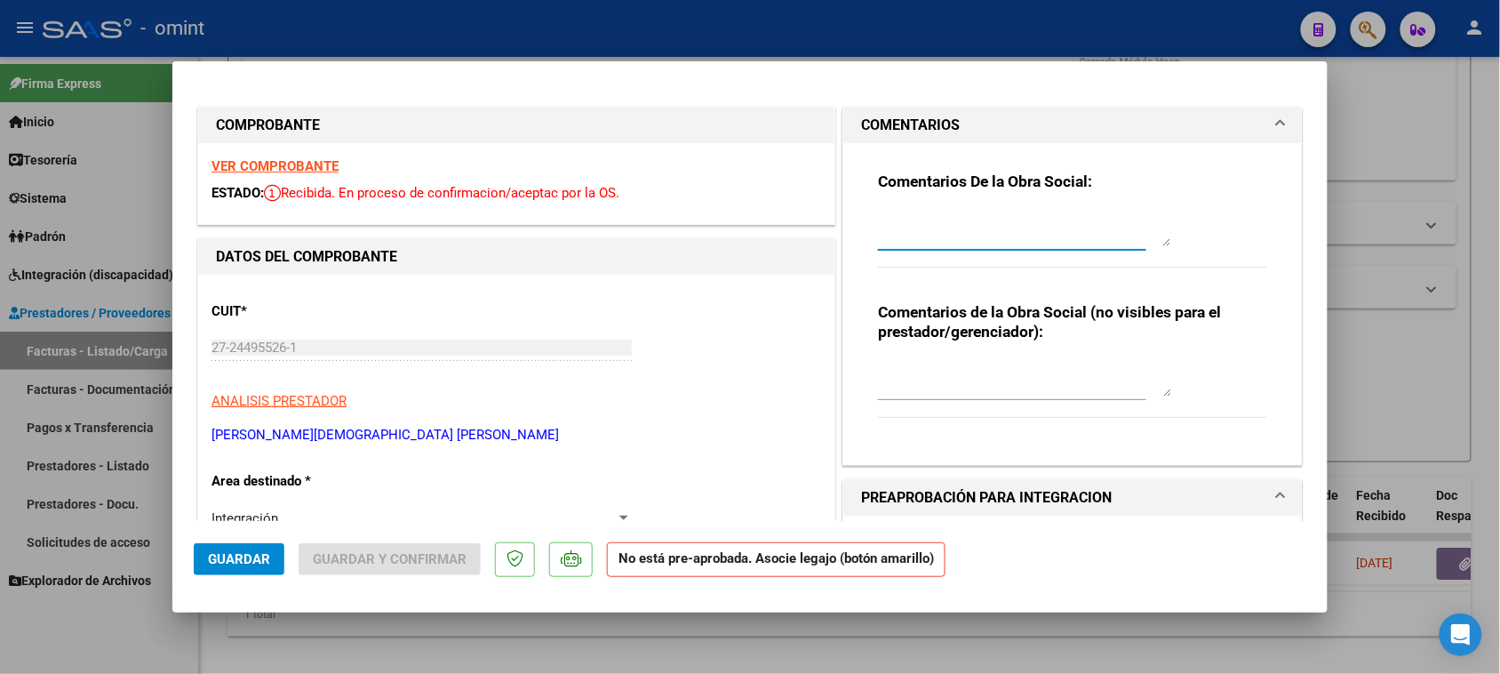
click at [1043, 236] on textarea at bounding box center [1024, 229] width 293 height 36
paste textarea "Socia [PERSON_NAME] condición DIRECTA. Debe presentar la facturación de esta so…"
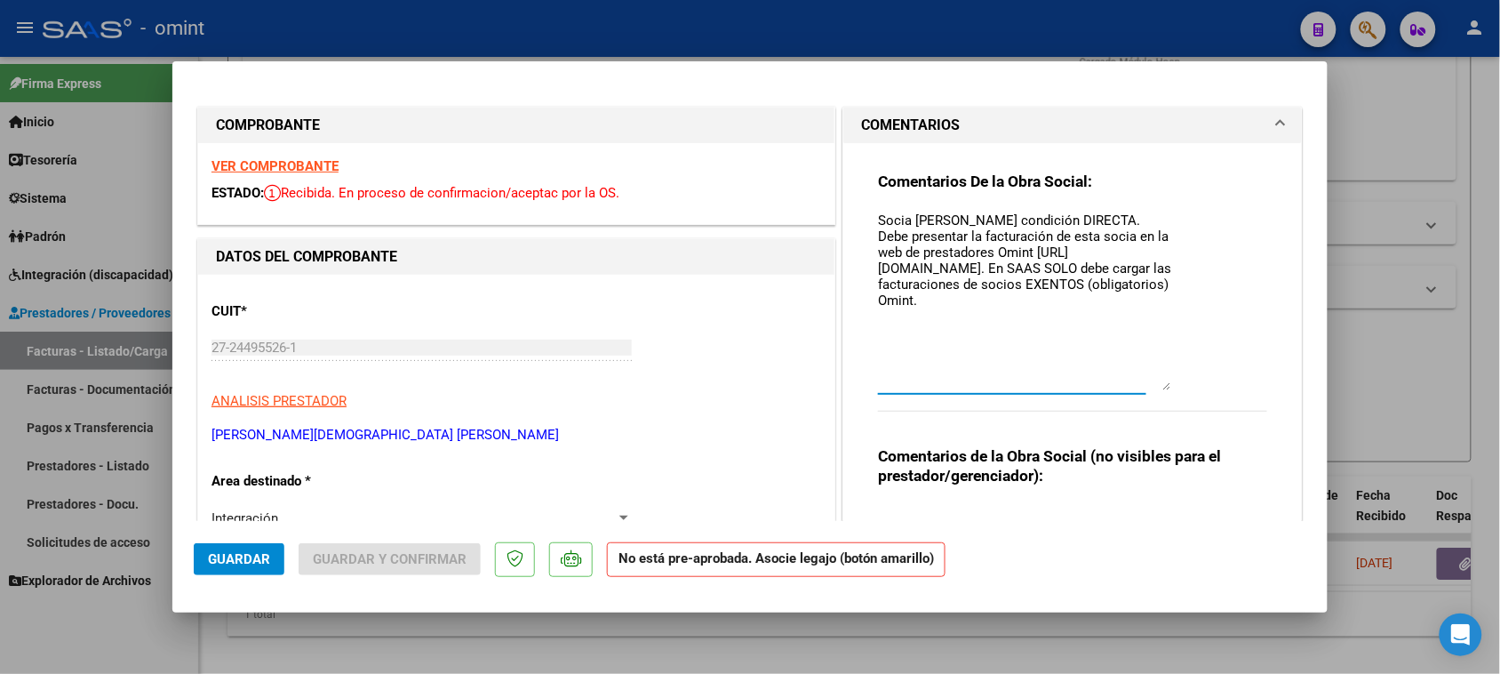
drag, startPoint x: 1149, startPoint y: 240, endPoint x: 1148, endPoint y: 384, distance: 144.0
click at [1148, 384] on textarea "Socia [PERSON_NAME] condición DIRECTA. Debe presentar la facturación de esta so…" at bounding box center [1024, 301] width 293 height 180
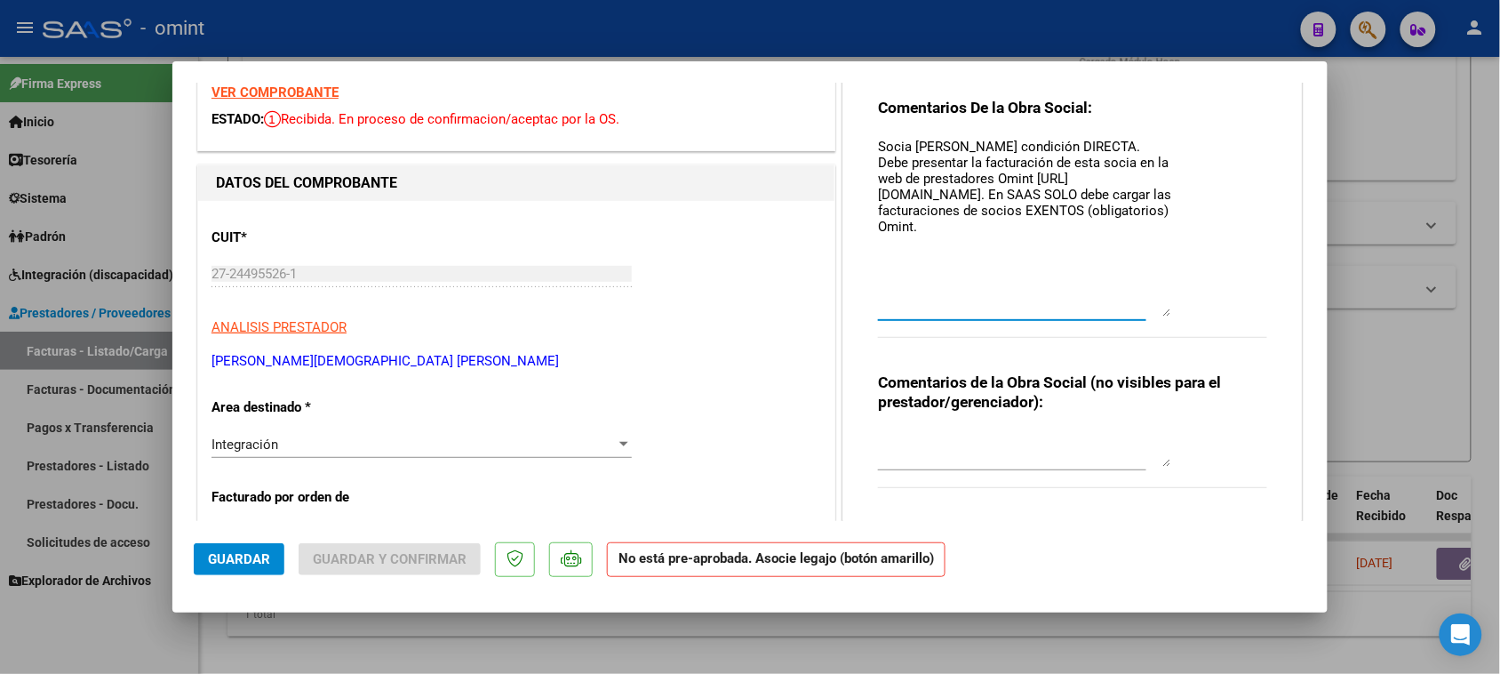
scroll to position [111, 0]
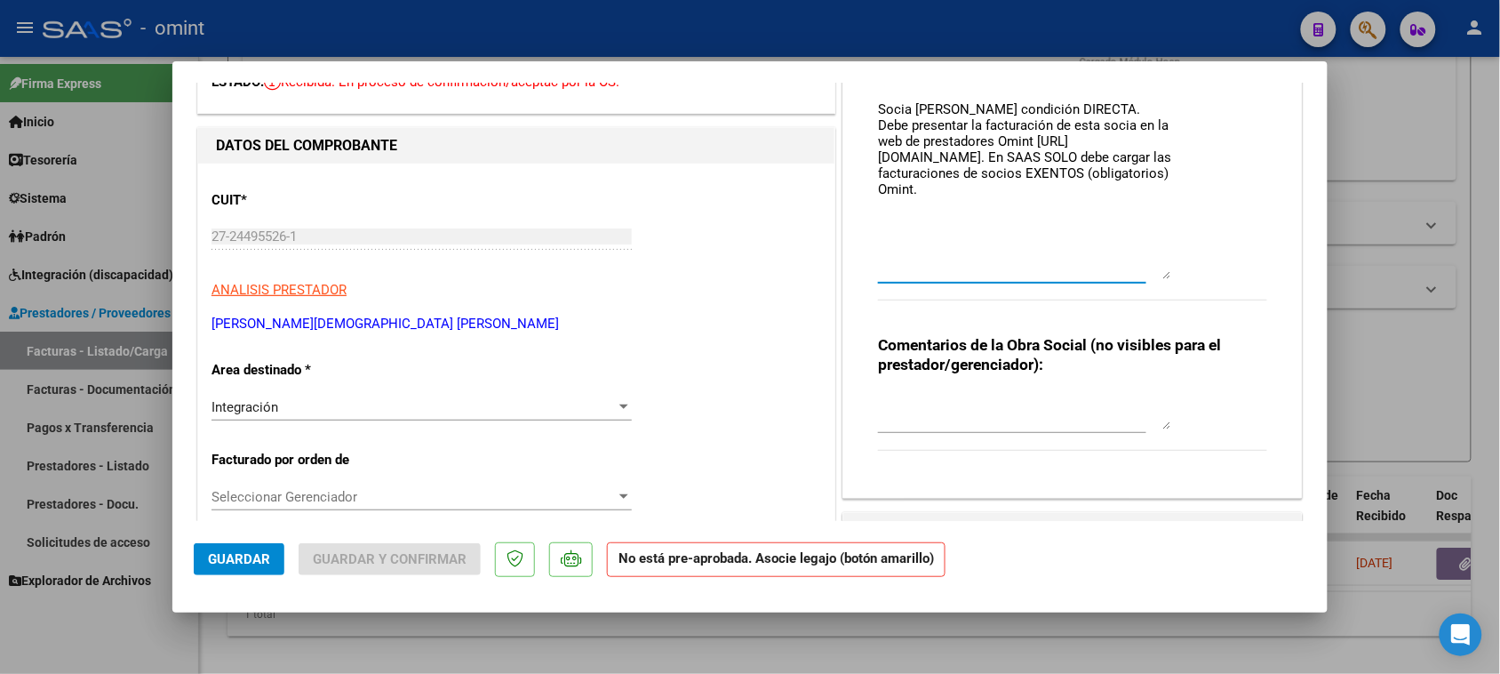
type textarea "Socia [PERSON_NAME] condición DIRECTA. Debe presentar la facturación de esta so…"
click at [491, 405] on div "Integración" at bounding box center [414, 407] width 404 height 16
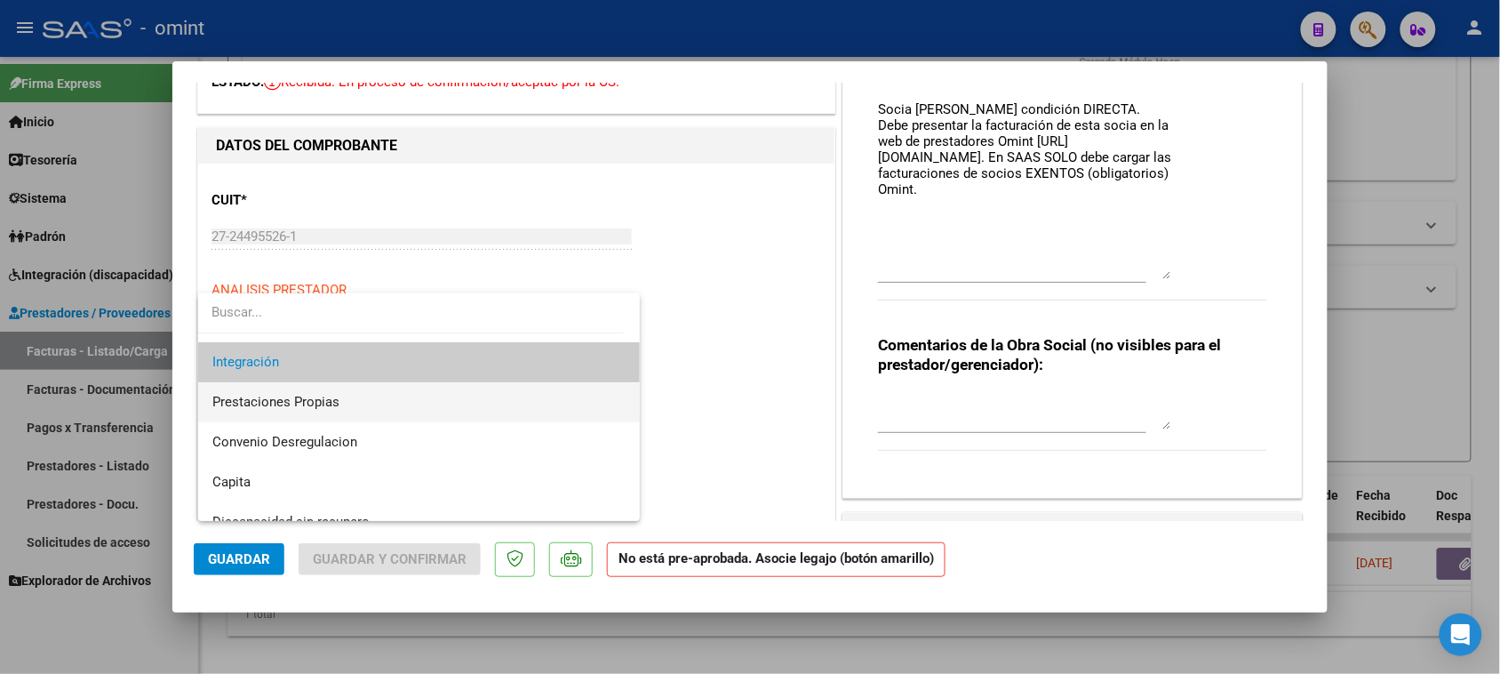
scroll to position [172, 0]
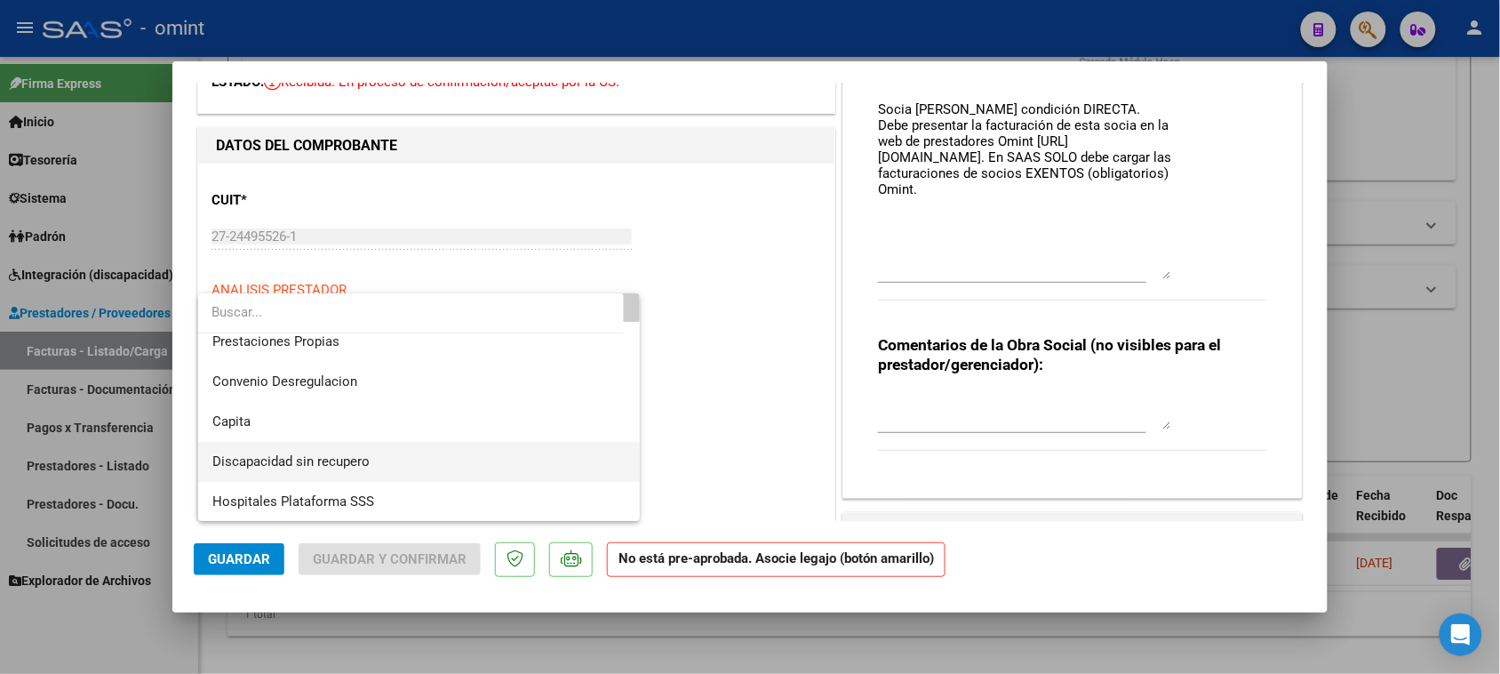
click at [471, 451] on span "Discapacidad sin recupero" at bounding box center [419, 462] width 414 height 40
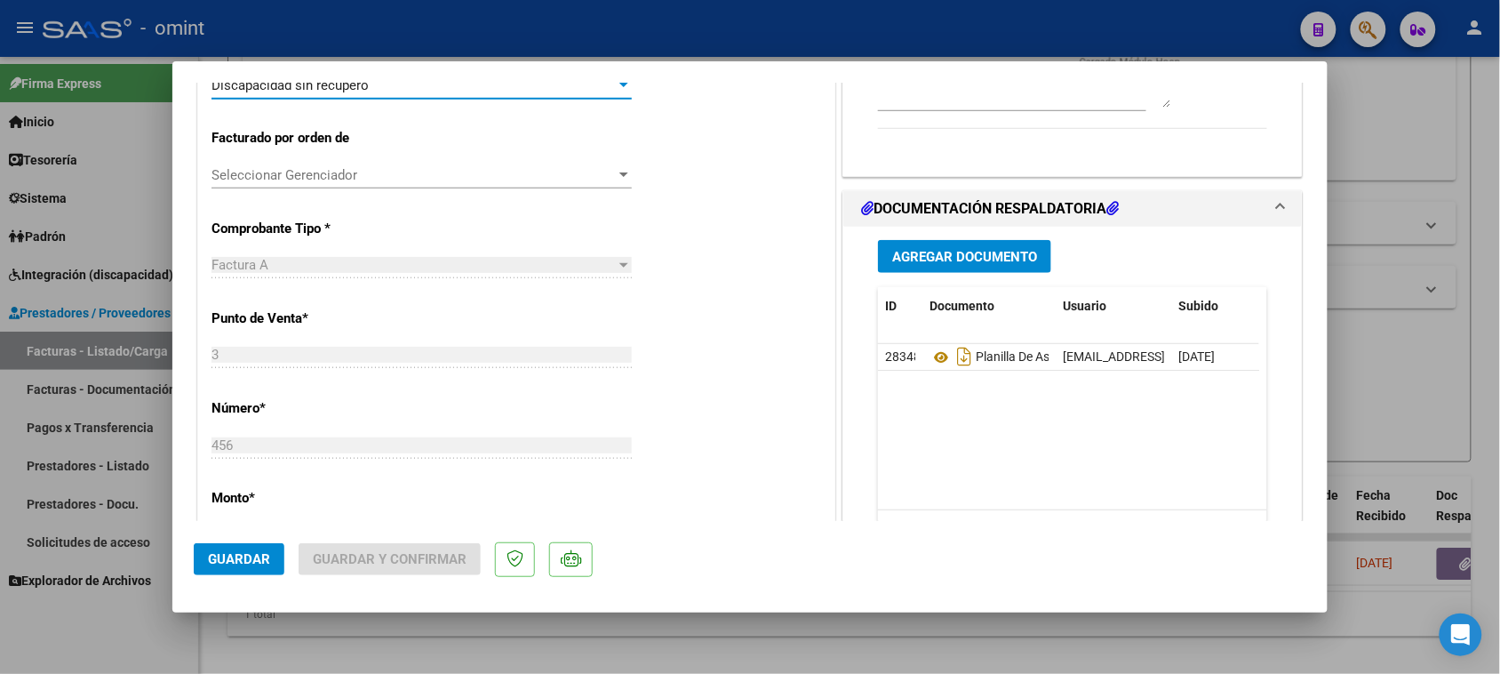
scroll to position [444, 0]
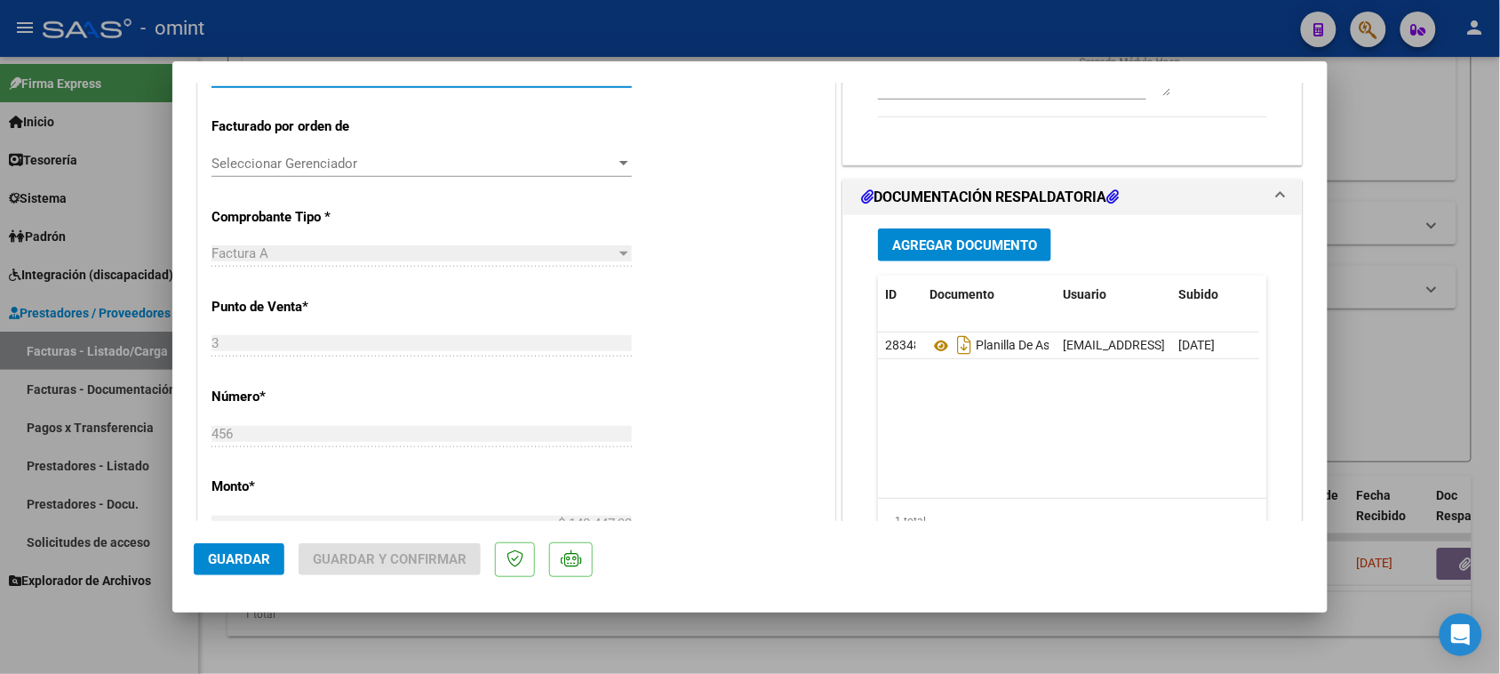
click at [249, 556] on span "Guardar" at bounding box center [239, 559] width 62 height 16
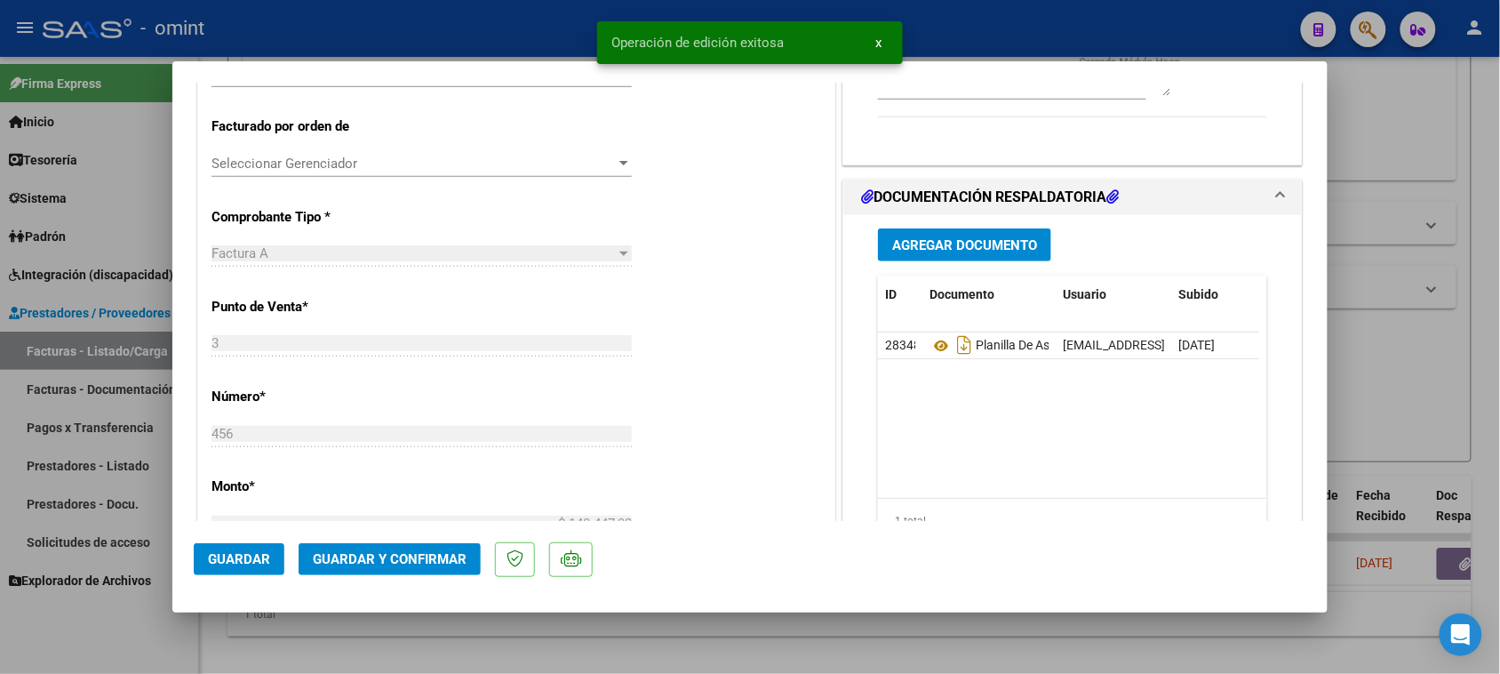
click at [431, 536] on mat-dialog-actions "Guardar Guardar y Confirmar" at bounding box center [750, 556] width 1113 height 70
click at [431, 548] on button "Guardar y Confirmar" at bounding box center [390, 559] width 182 height 32
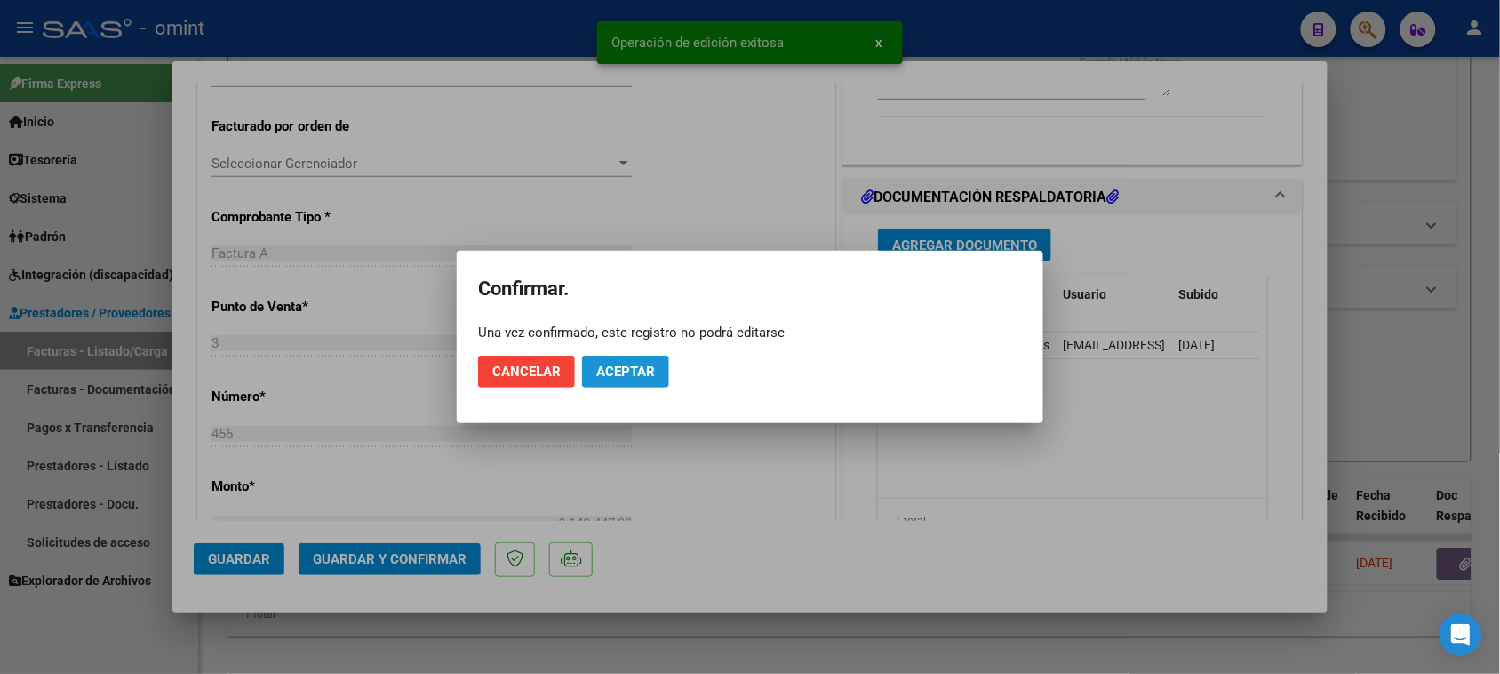
click at [641, 376] on span "Aceptar" at bounding box center [625, 372] width 59 height 16
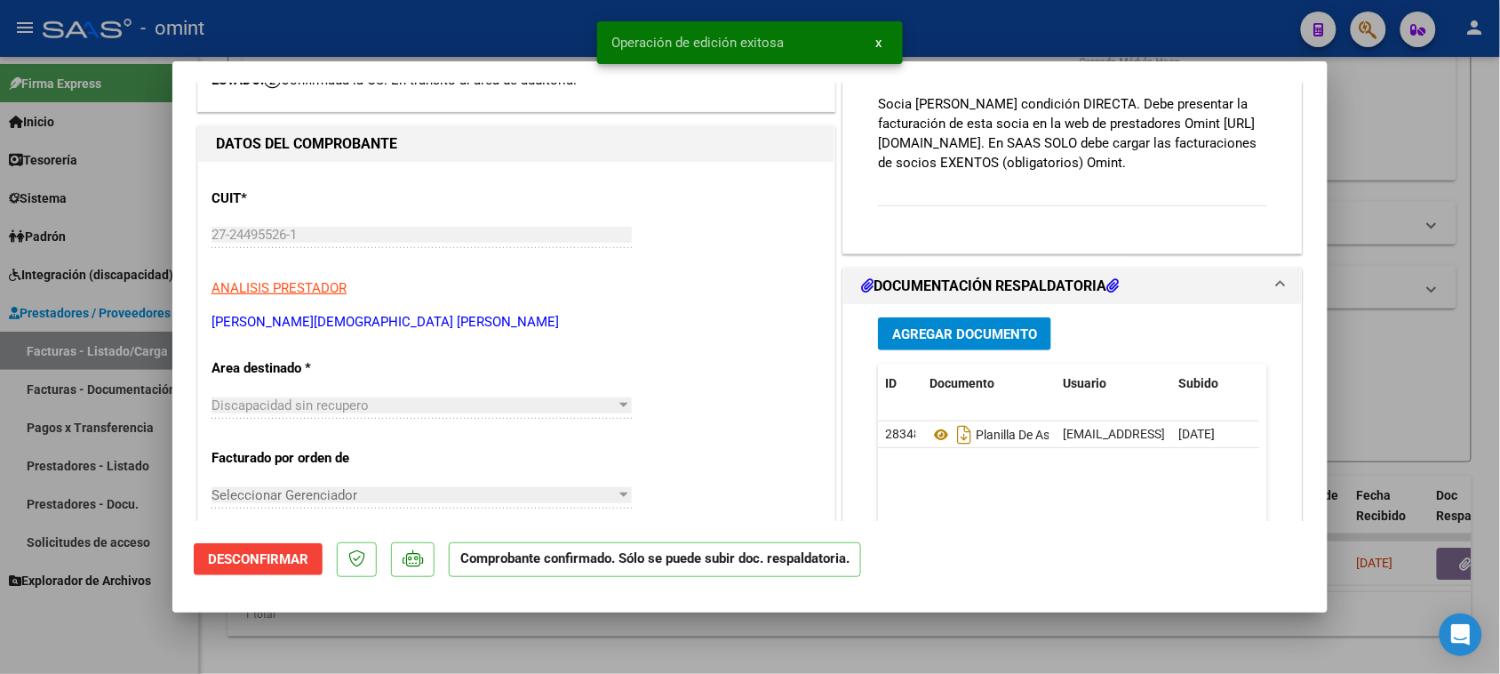
scroll to position [111, 0]
click at [273, 563] on span "Desconfirmar" at bounding box center [258, 559] width 100 height 16
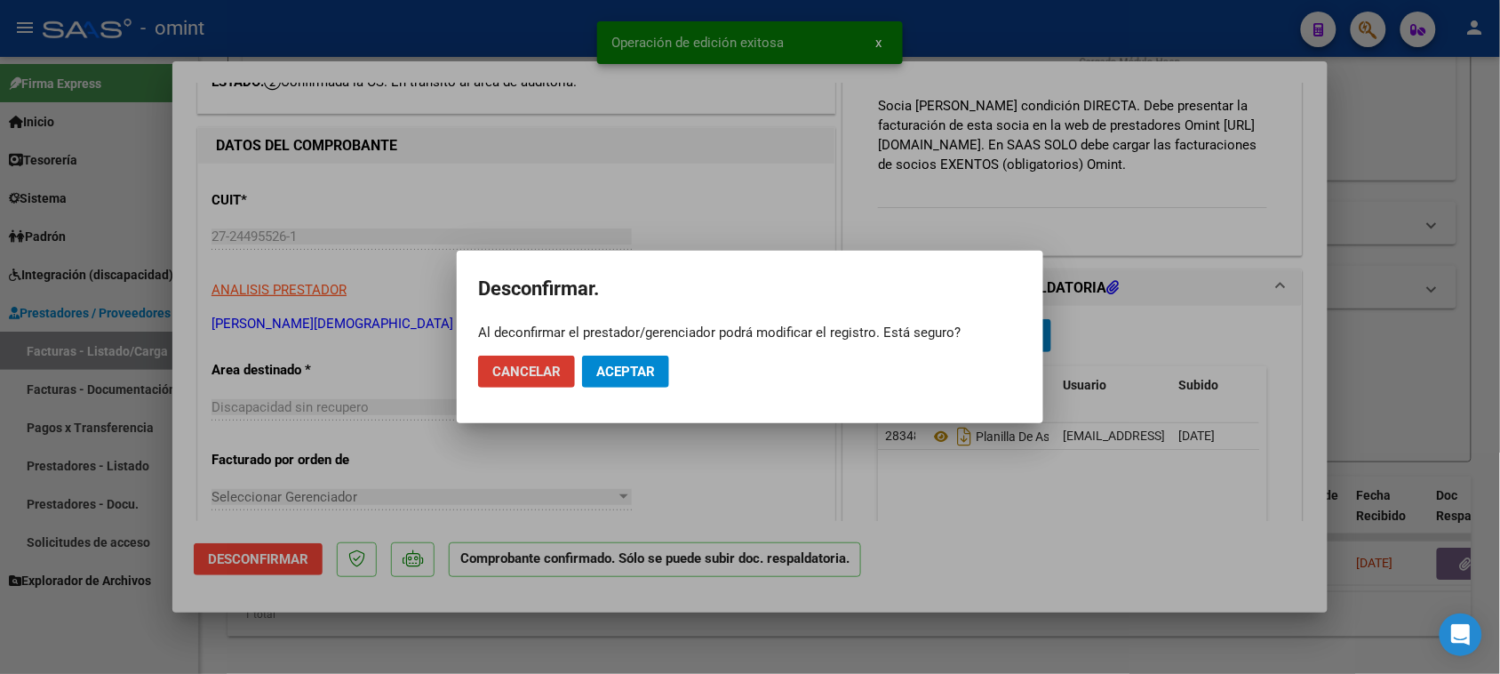
click at [600, 367] on span "Aceptar" at bounding box center [625, 372] width 59 height 16
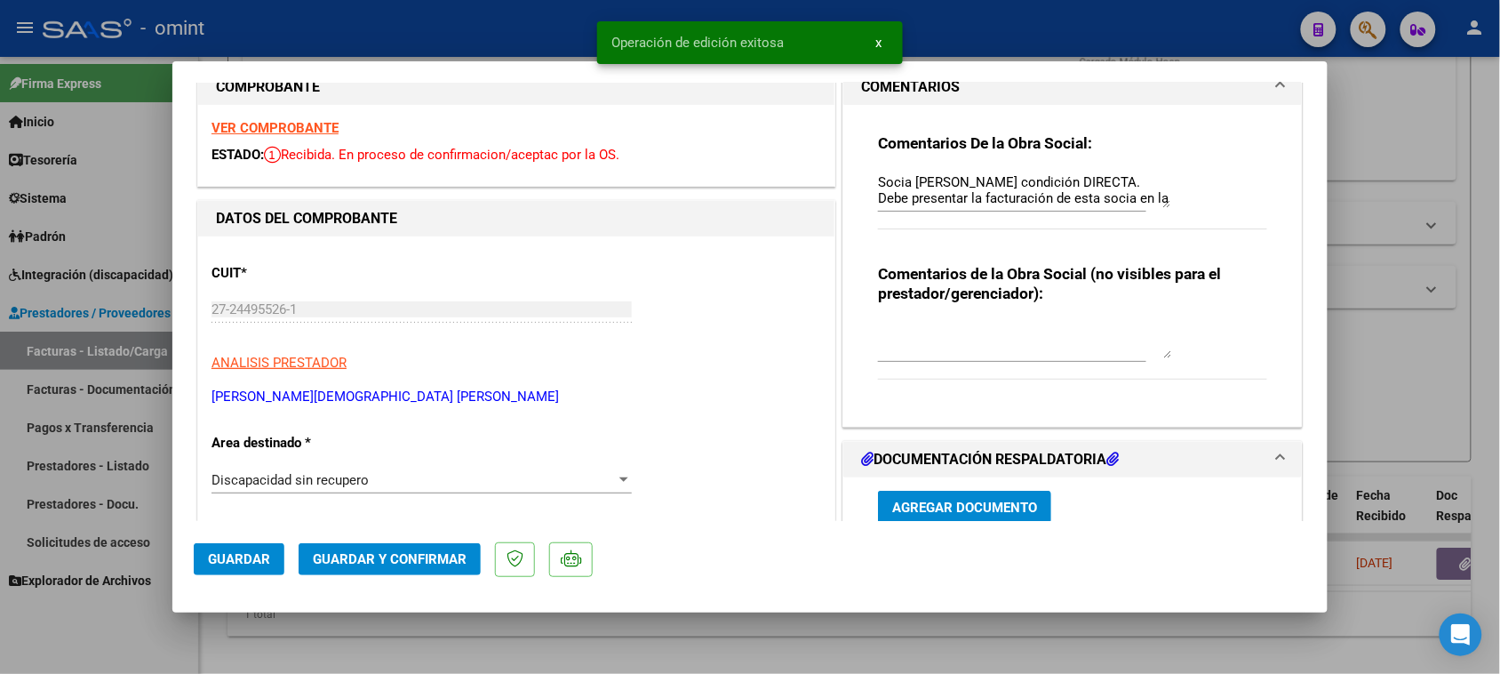
scroll to position [0, 0]
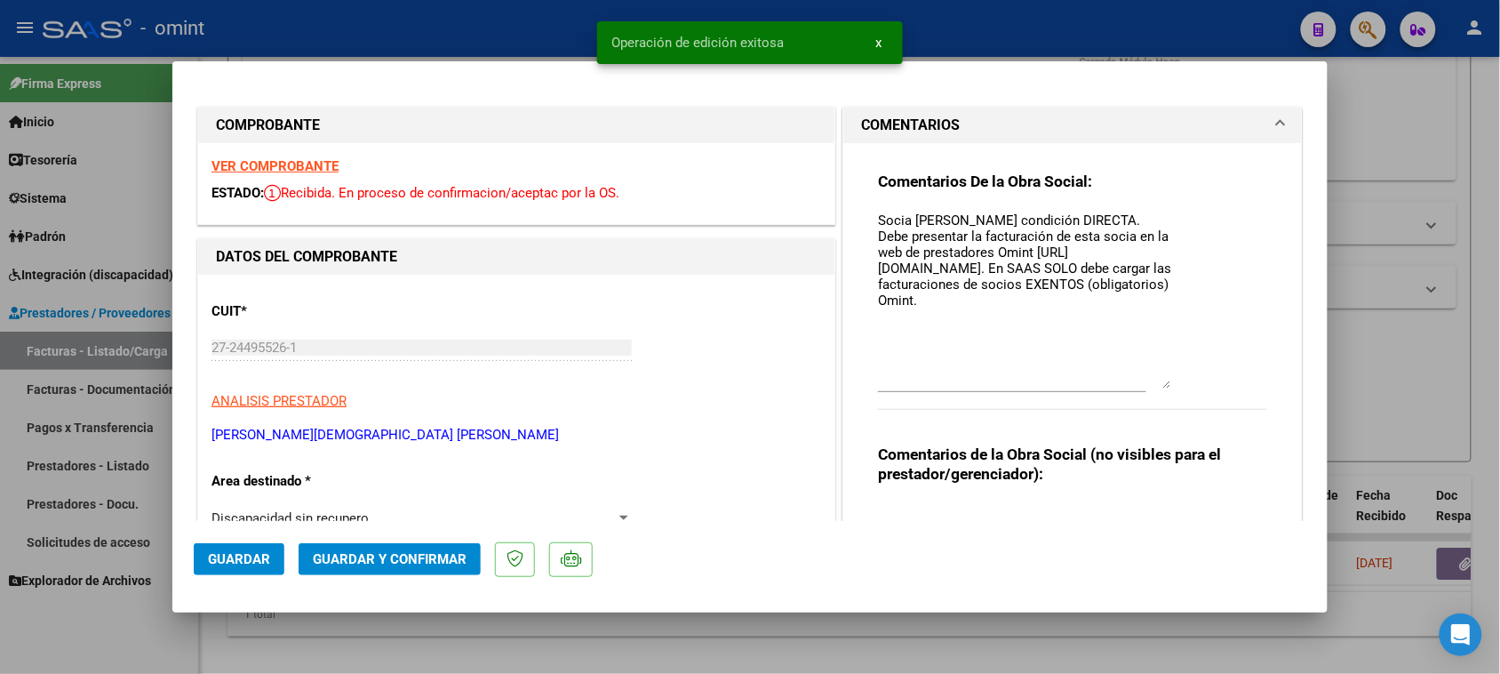
drag, startPoint x: 1149, startPoint y: 245, endPoint x: 1133, endPoint y: 392, distance: 147.5
click at [1134, 388] on textarea "Socia [PERSON_NAME] condición DIRECTA. Debe presentar la facturación de esta so…" at bounding box center [1024, 300] width 293 height 178
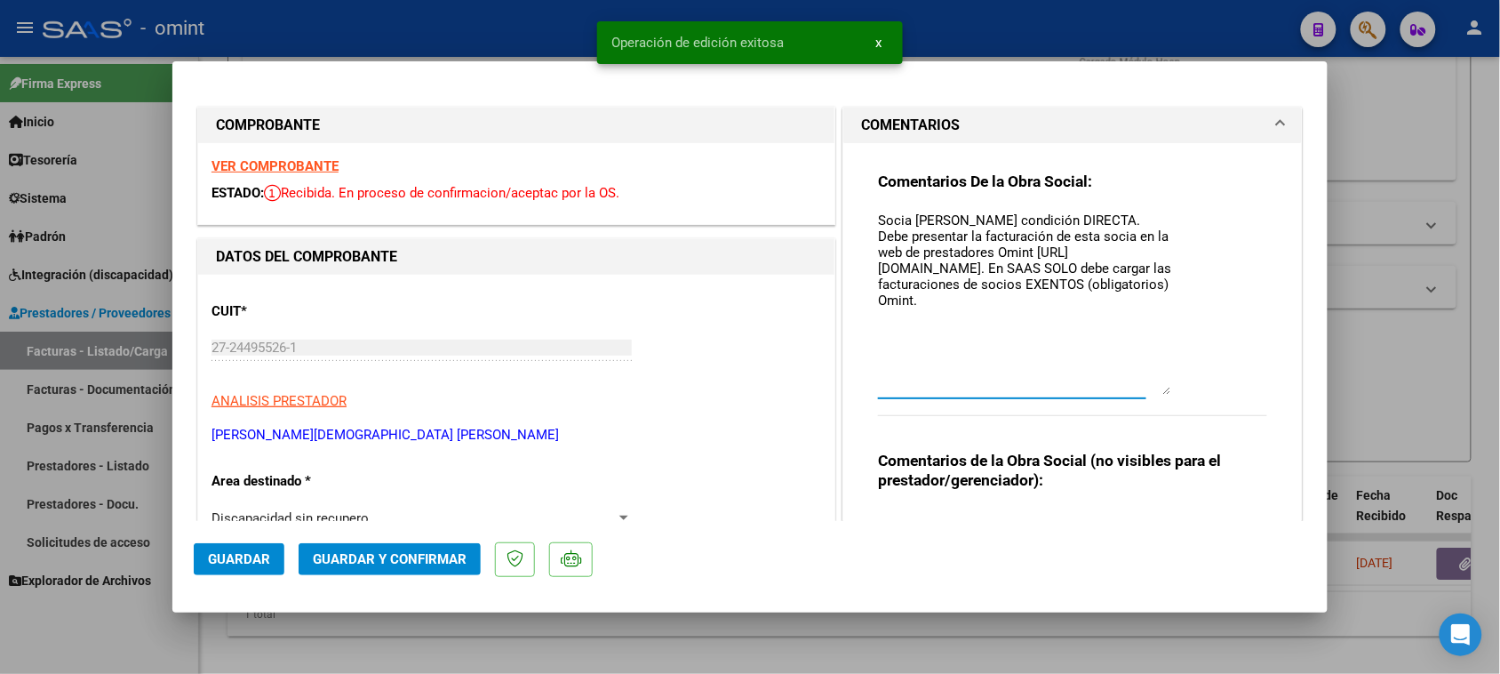
click at [902, 218] on textarea "Socia [PERSON_NAME] condición DIRECTA. Debe presentar la facturación de esta so…" at bounding box center [1024, 303] width 293 height 184
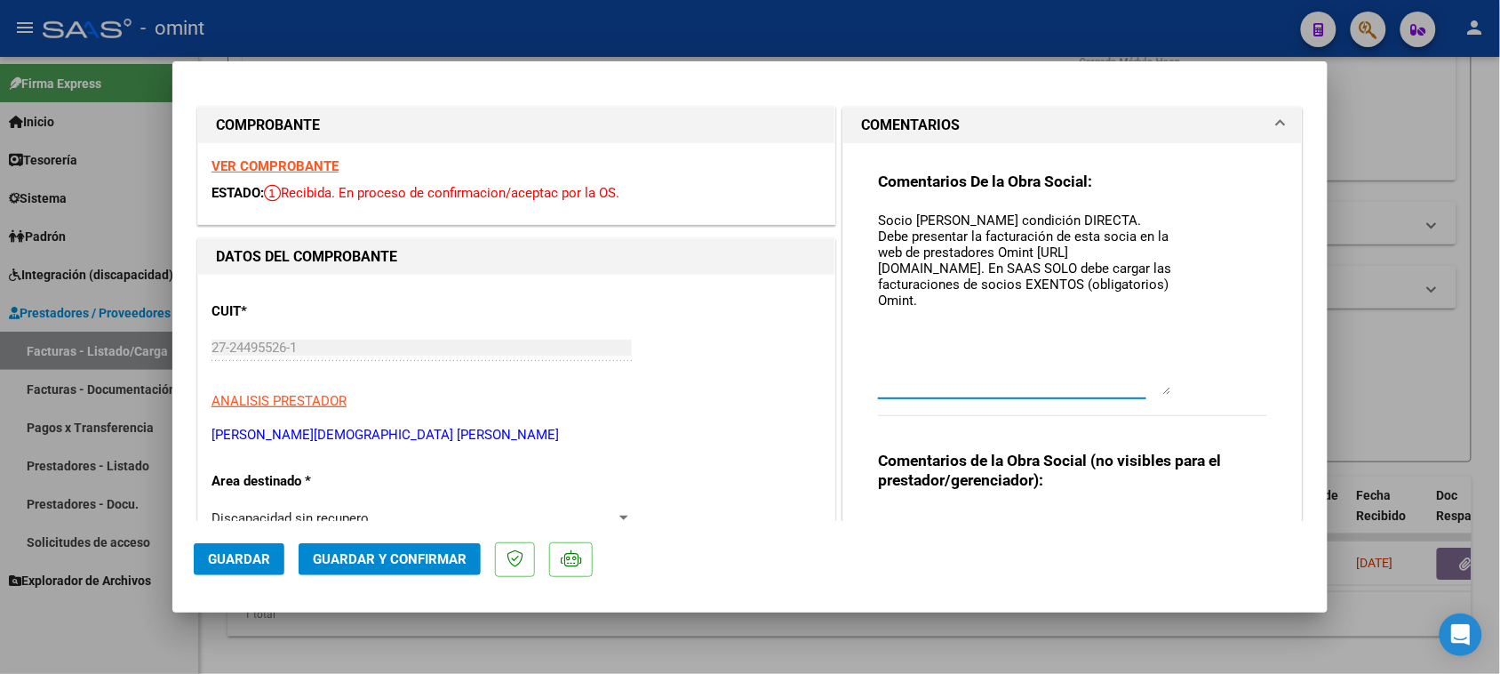
drag, startPoint x: 908, startPoint y: 219, endPoint x: 1034, endPoint y: 212, distance: 126.4
click at [1034, 212] on textarea "Socio [PERSON_NAME] condición DIRECTA. Debe presentar la facturación de esta so…" at bounding box center [1024, 303] width 293 height 184
click at [1090, 236] on textarea "[PERSON_NAME] condición DIRECTA. Debe presentar la facturación de esta socia en…" at bounding box center [1024, 303] width 293 height 184
drag, startPoint x: 1117, startPoint y: 240, endPoint x: 1121, endPoint y: 229, distance: 11.2
click at [1120, 238] on textarea "[PERSON_NAME] condición DIRECTA. Debe presentar la facturación de este socia en…" at bounding box center [1024, 303] width 293 height 184
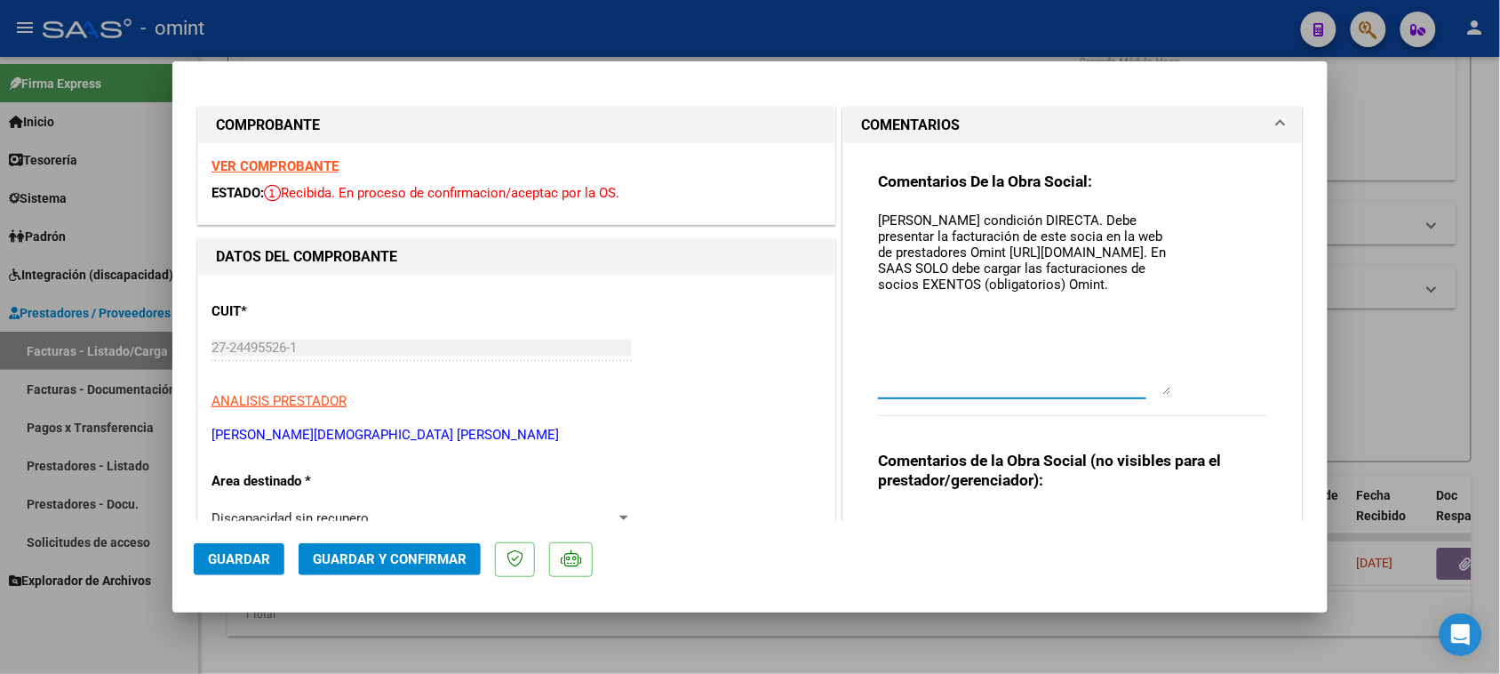
drag, startPoint x: 1123, startPoint y: 229, endPoint x: 1118, endPoint y: 205, distance: 24.4
click at [1123, 231] on textarea "[PERSON_NAME] condición DIRECTA. Debe presentar la facturación de este socia en…" at bounding box center [1024, 303] width 293 height 184
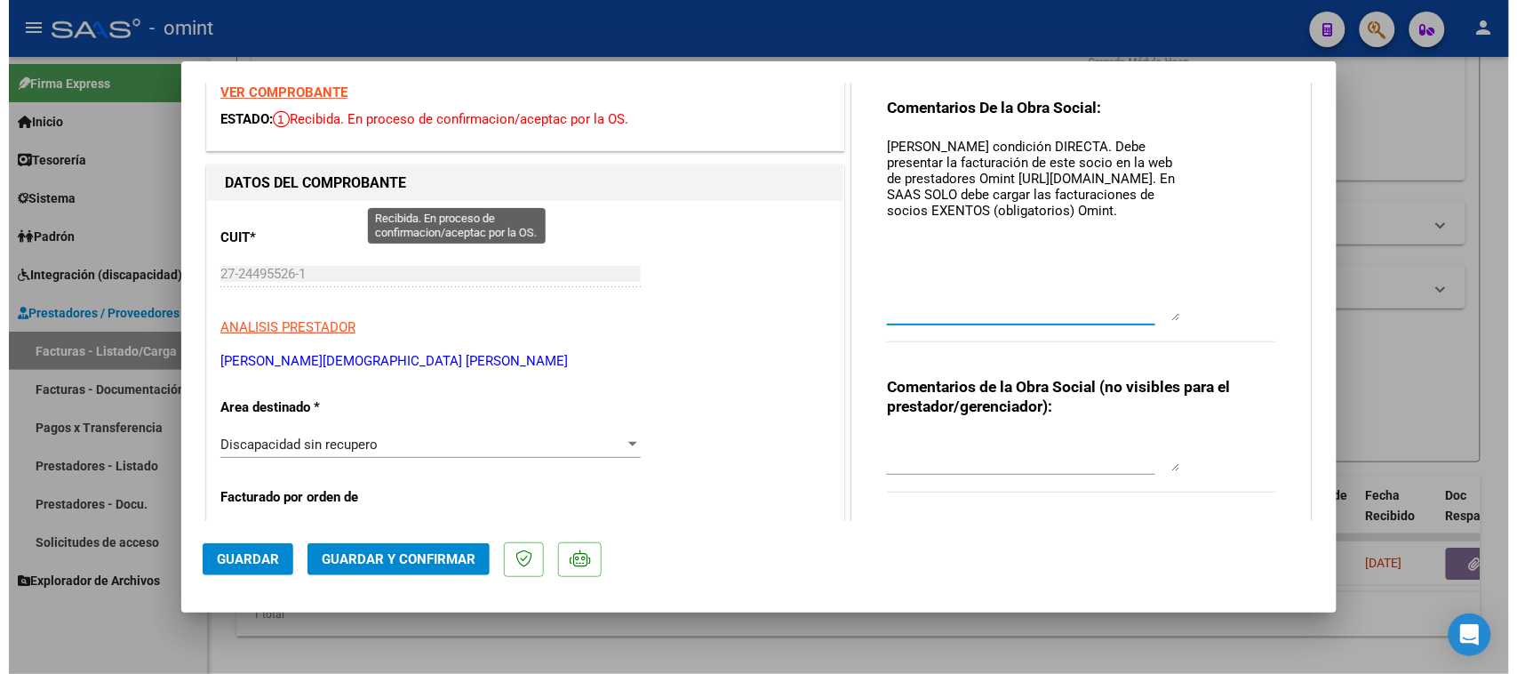
scroll to position [111, 0]
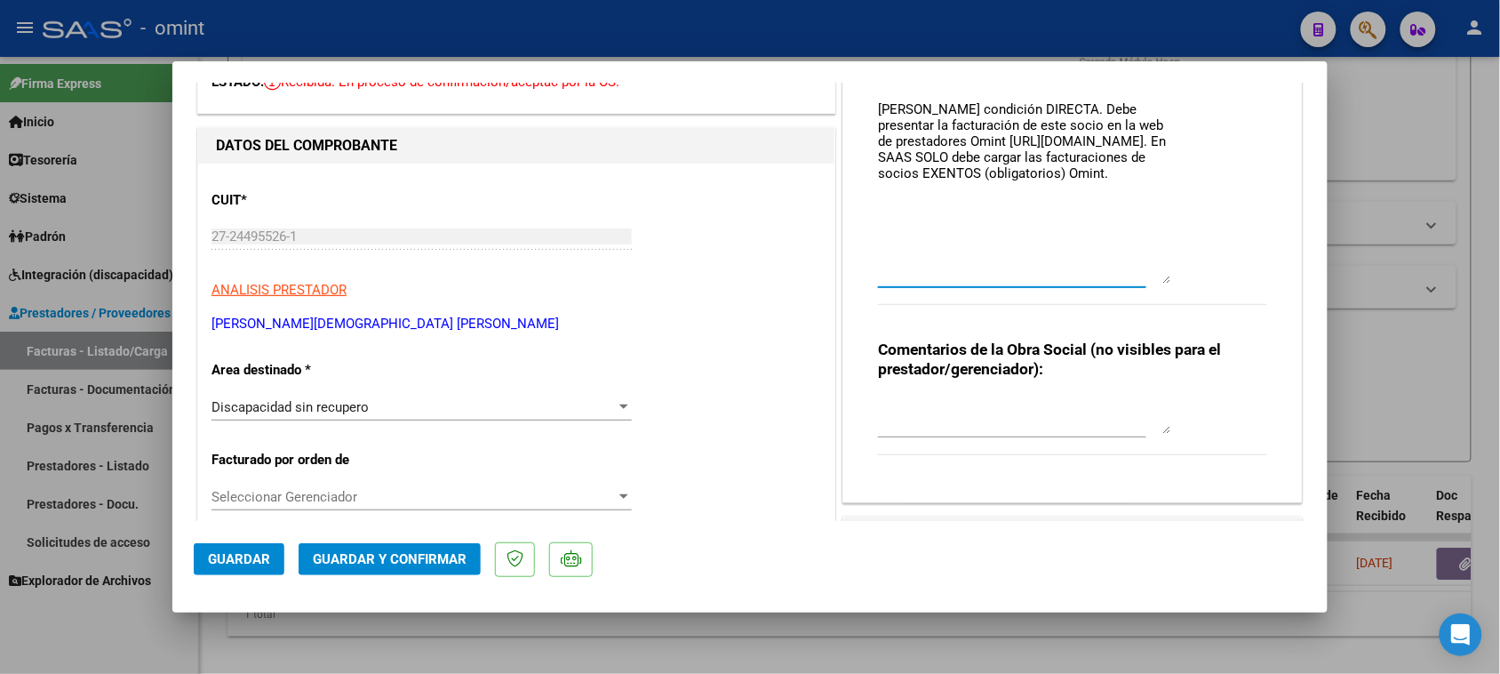
type textarea "[PERSON_NAME] condición DIRECTA. Debe presentar la facturación de este socio en…"
click at [450, 556] on span "Guardar y Confirmar" at bounding box center [390, 559] width 154 height 16
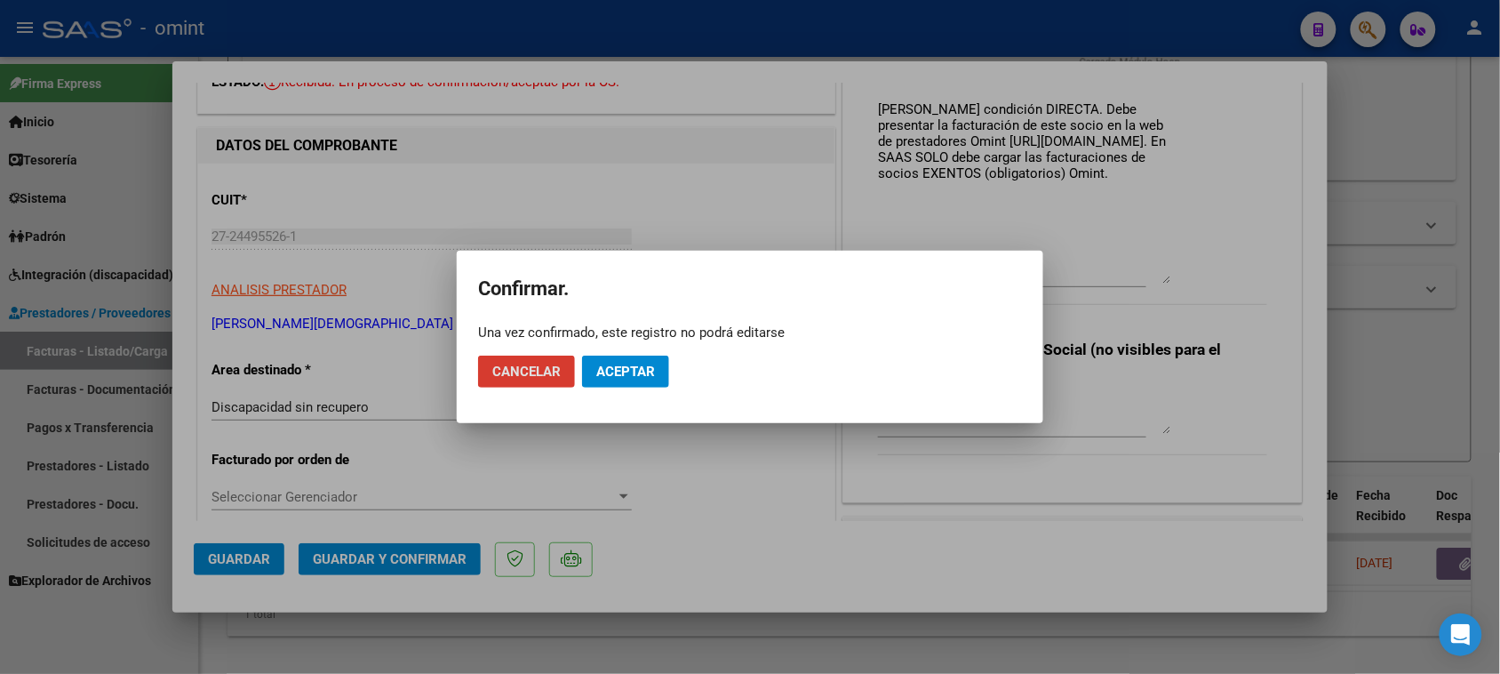
click at [649, 366] on span "Aceptar" at bounding box center [625, 372] width 59 height 16
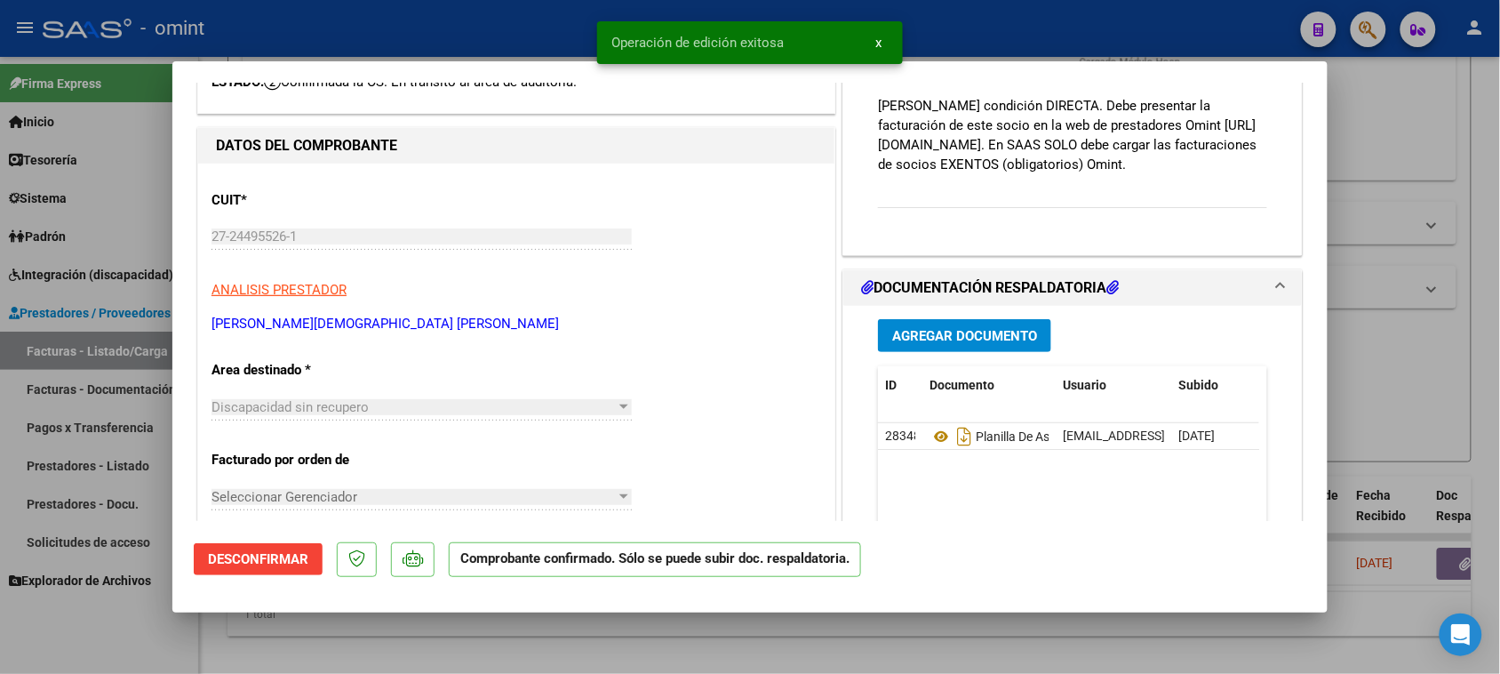
type input "$ 0,00"
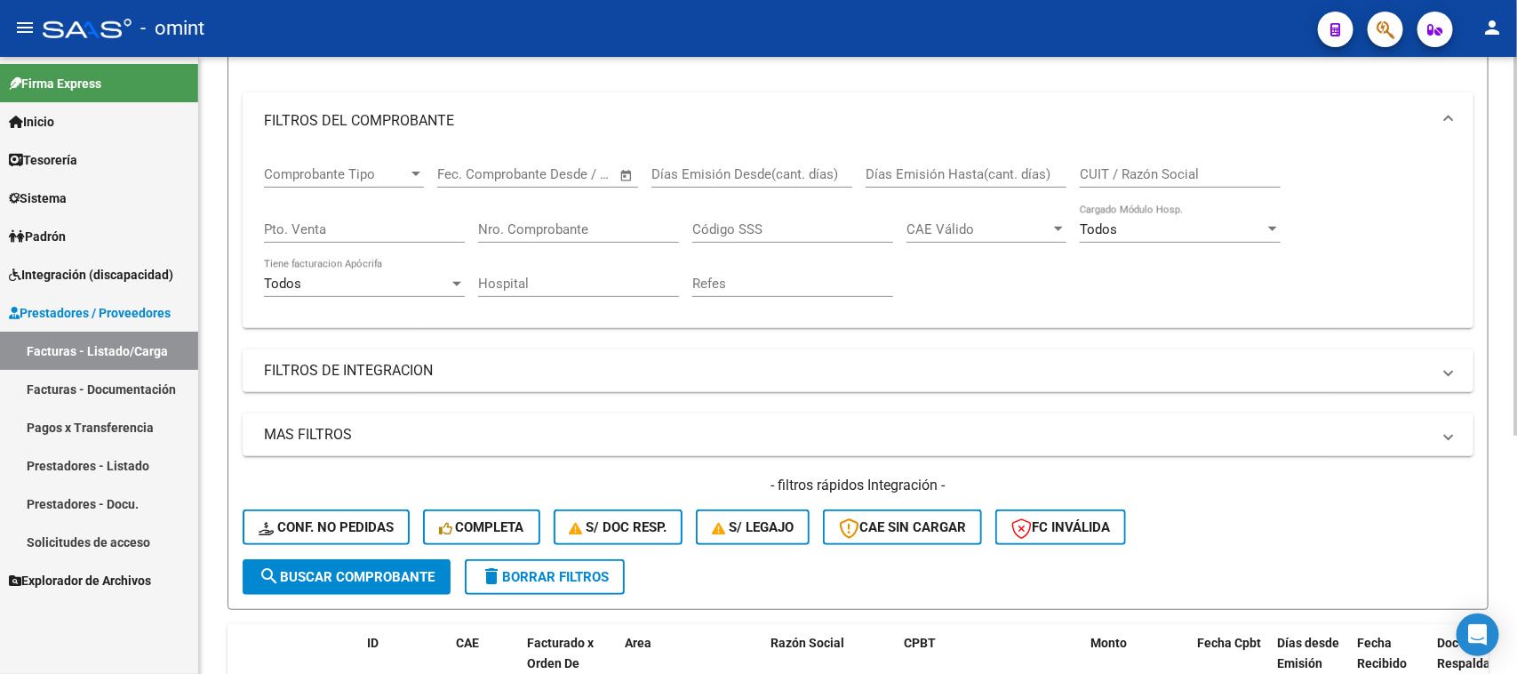
scroll to position [24, 0]
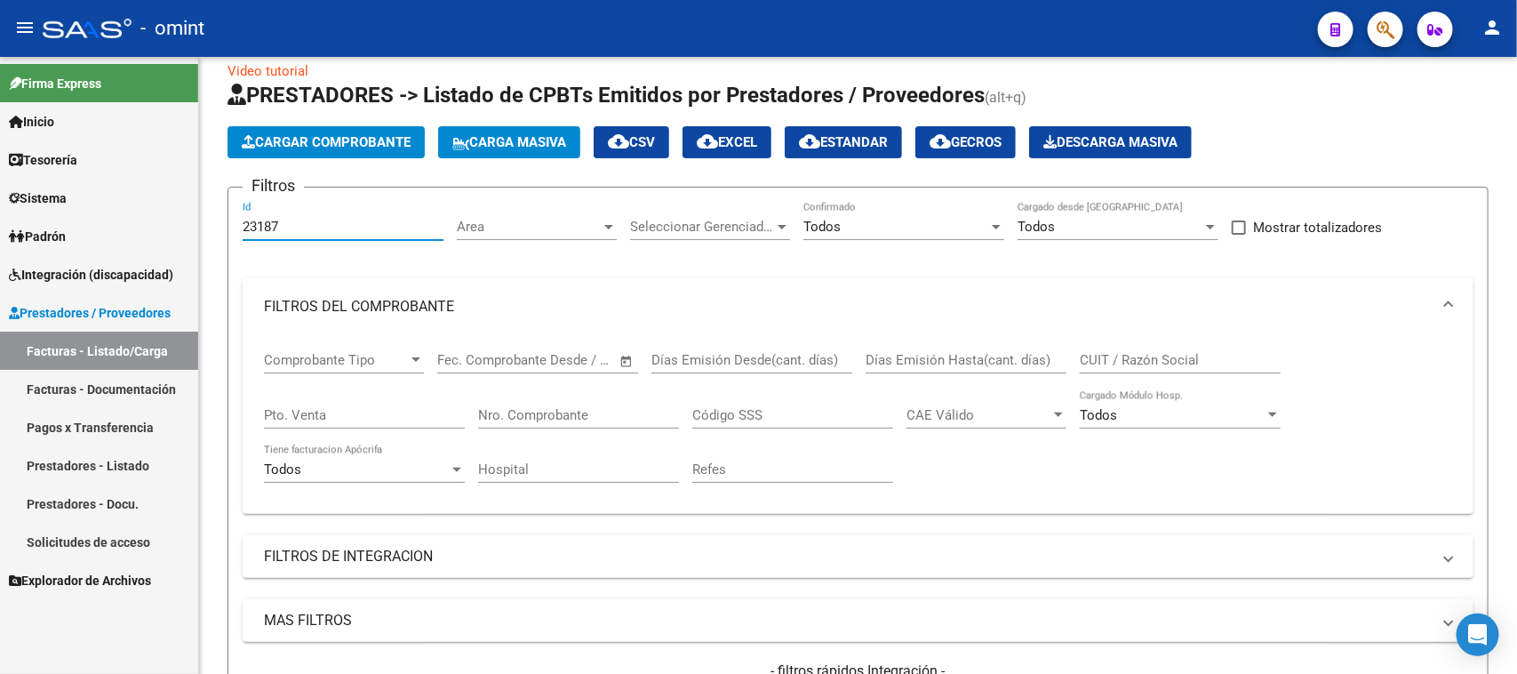
drag, startPoint x: 316, startPoint y: 215, endPoint x: 121, endPoint y: 222, distance: 195.7
click at [121, 222] on mat-sidenav-container "Firma Express Inicio Calendario SSS Instructivos Contacto OS Tesorería Extracto…" at bounding box center [758, 365] width 1517 height 617
paste input "74"
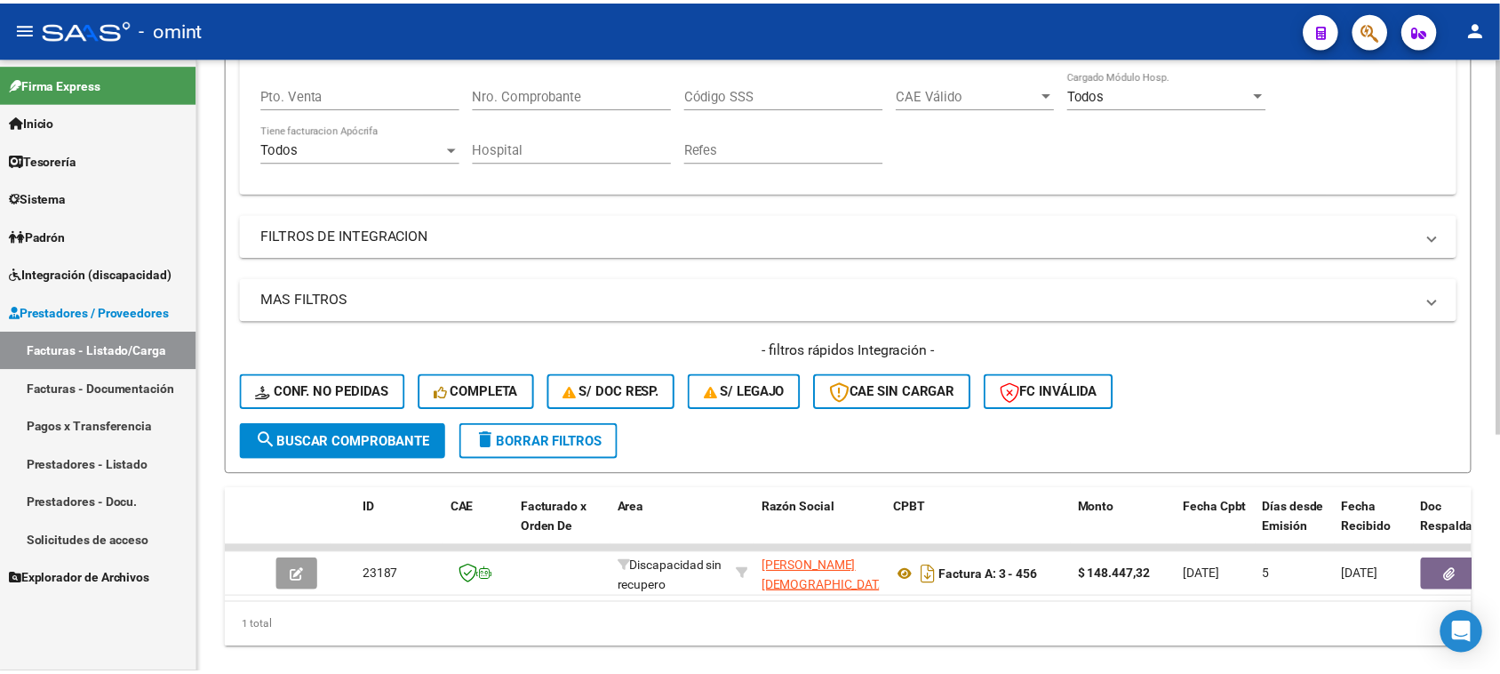
scroll to position [388, 0]
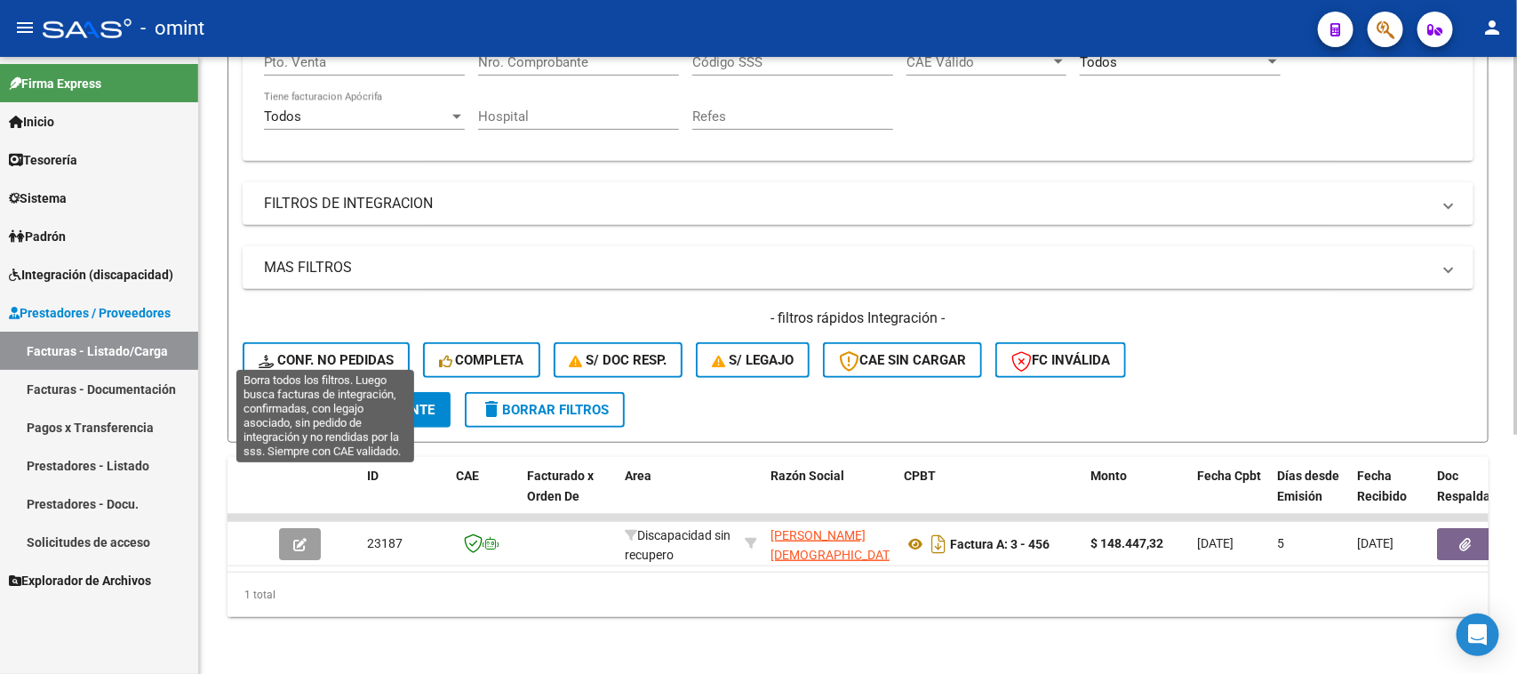
type input "23174"
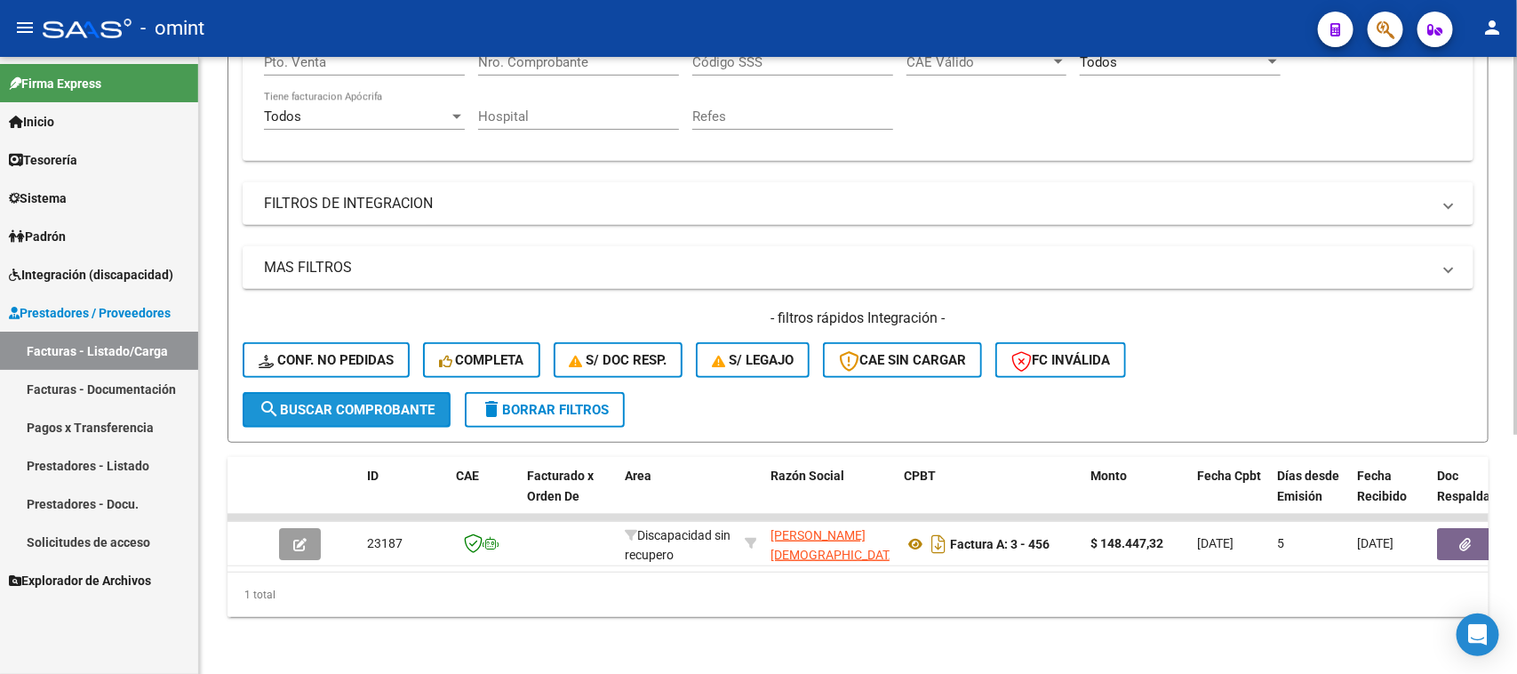
click at [367, 392] on button "search Buscar Comprobante" at bounding box center [347, 410] width 208 height 36
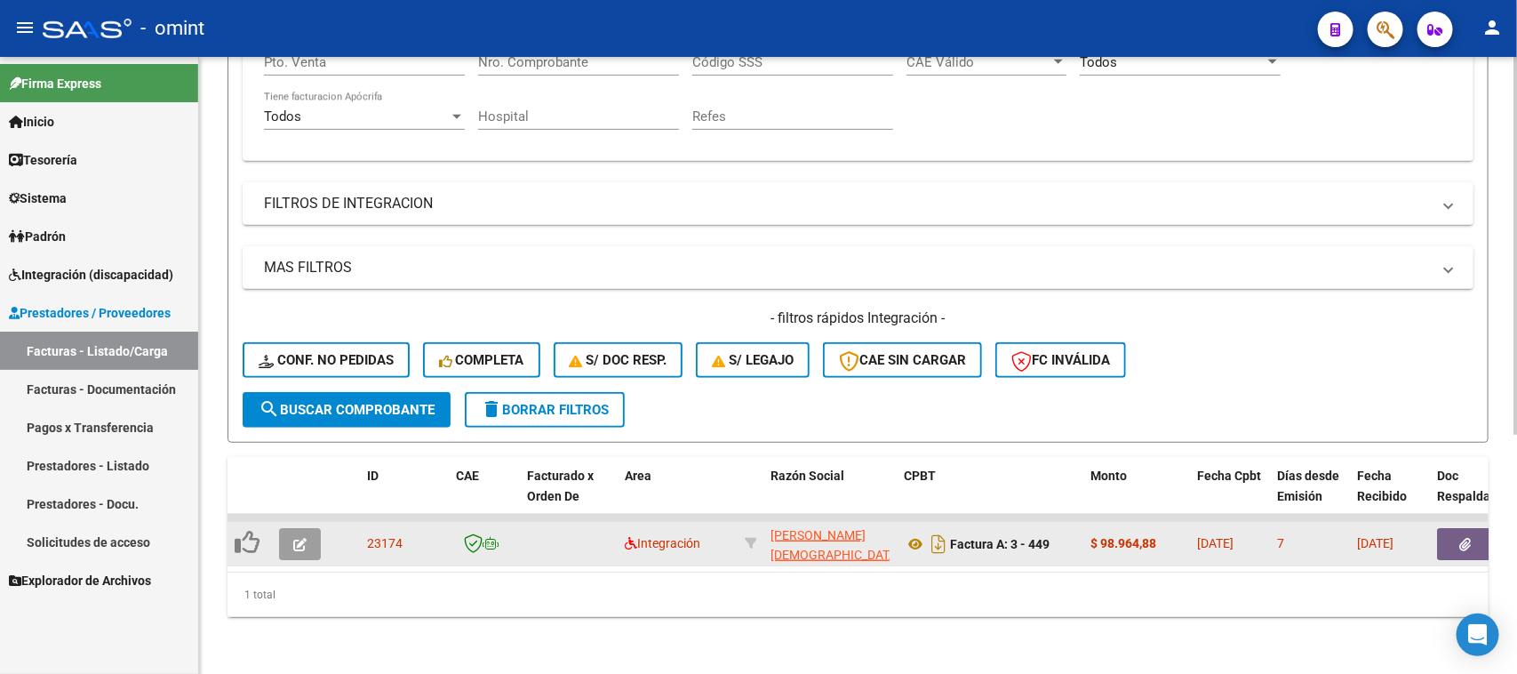
click at [289, 528] on button "button" at bounding box center [300, 544] width 42 height 32
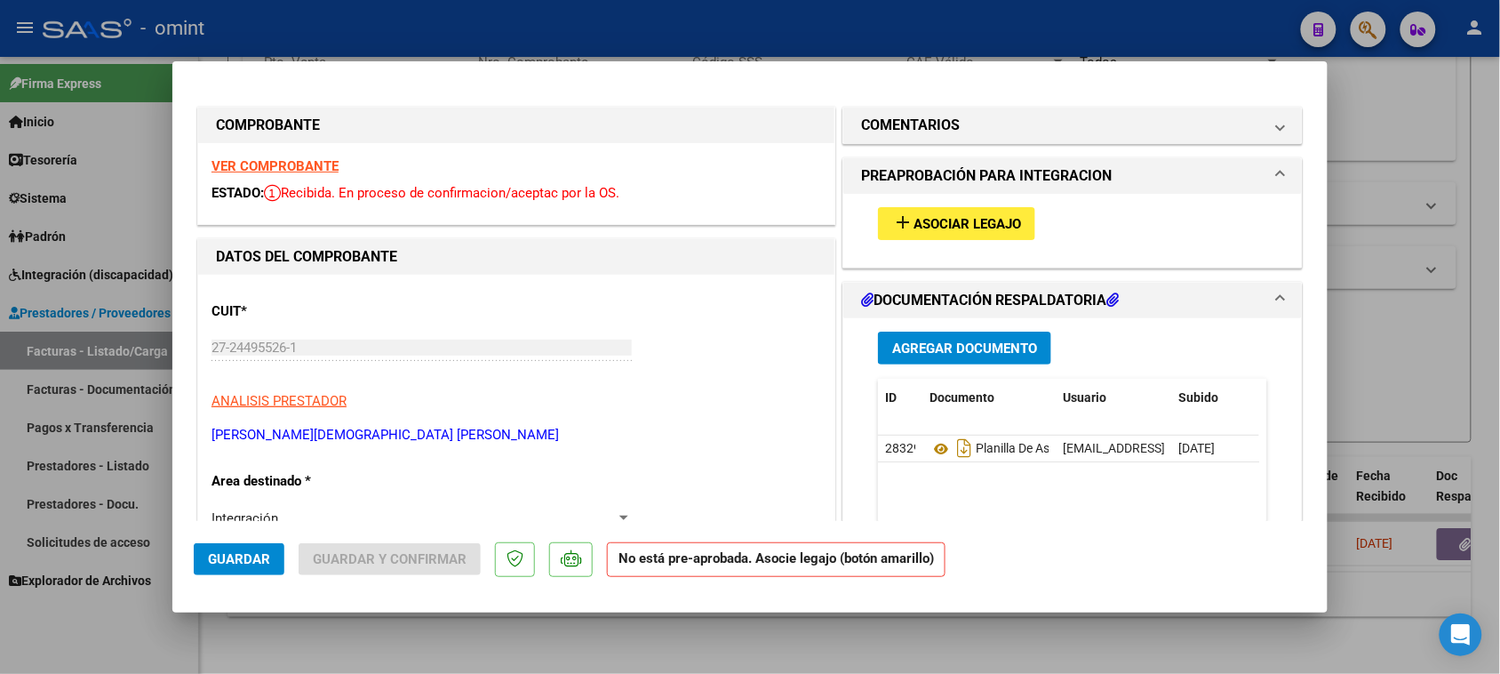
click at [300, 169] on strong "VER COMPROBANTE" at bounding box center [275, 166] width 127 height 16
click at [956, 108] on mat-expansion-panel-header "COMENTARIOS" at bounding box center [1073, 126] width 459 height 36
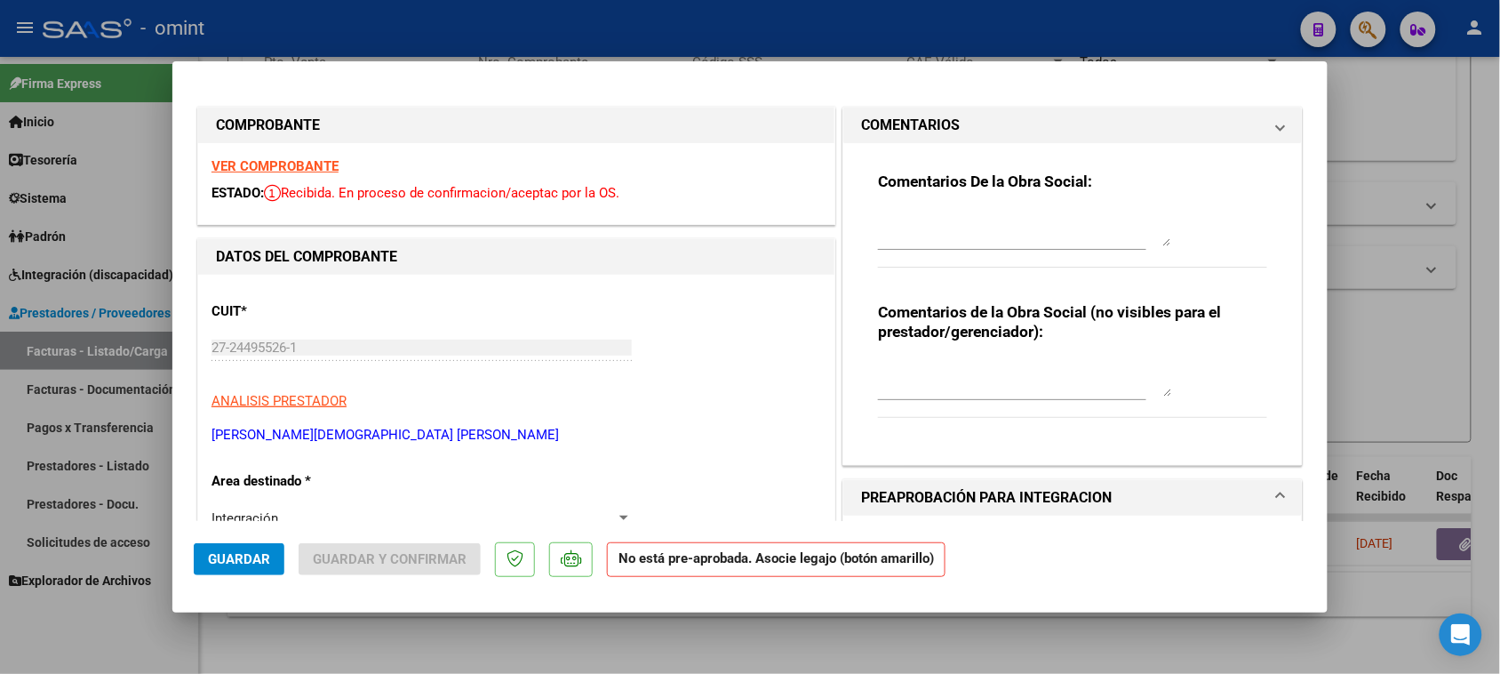
click at [917, 200] on div "Comentarios De la Obra Social:" at bounding box center [1072, 229] width 389 height 115
click at [908, 236] on textarea at bounding box center [1024, 229] width 293 height 36
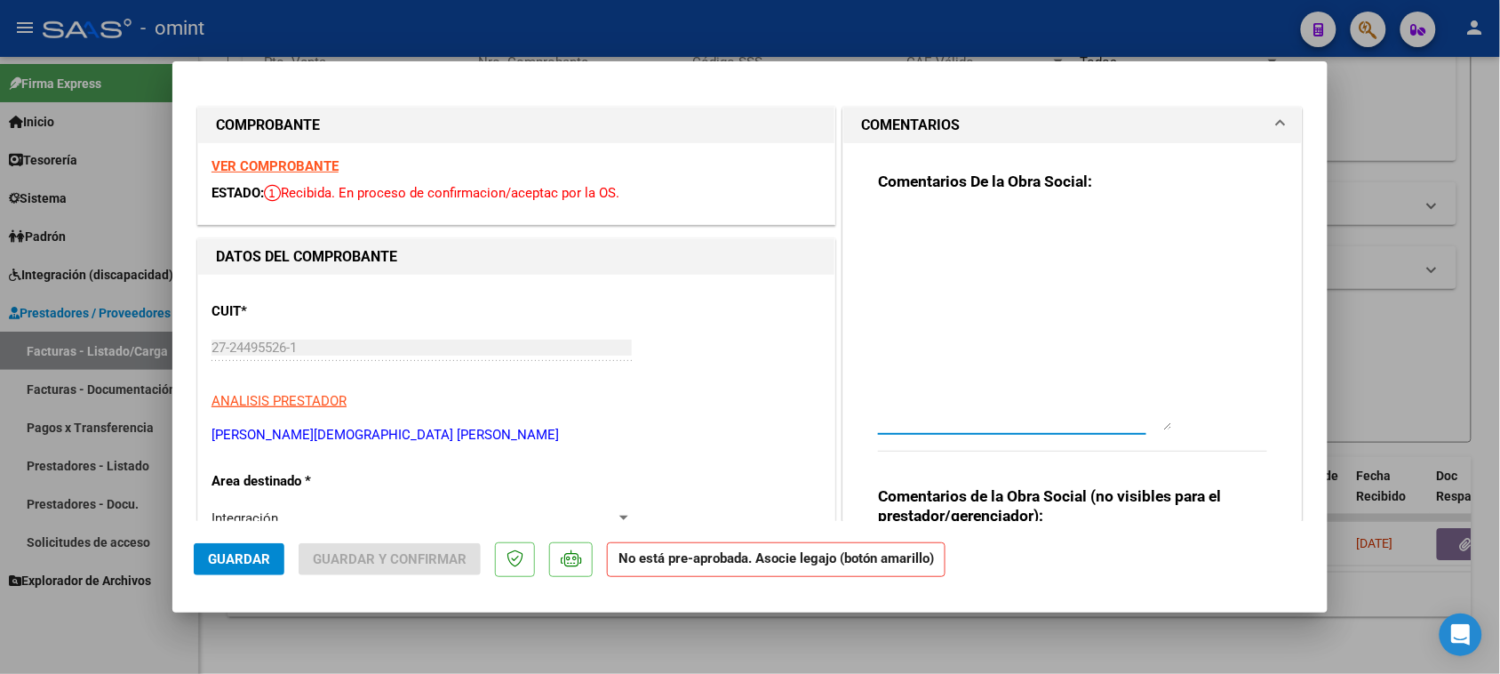
drag, startPoint x: 1151, startPoint y: 244, endPoint x: 1151, endPoint y: 429, distance: 184.9
click at [1151, 429] on textarea at bounding box center [1024, 321] width 293 height 220
paste textarea "Socia [PERSON_NAME] condición DIRECTA. Debe presentar la facturación de esta so…"
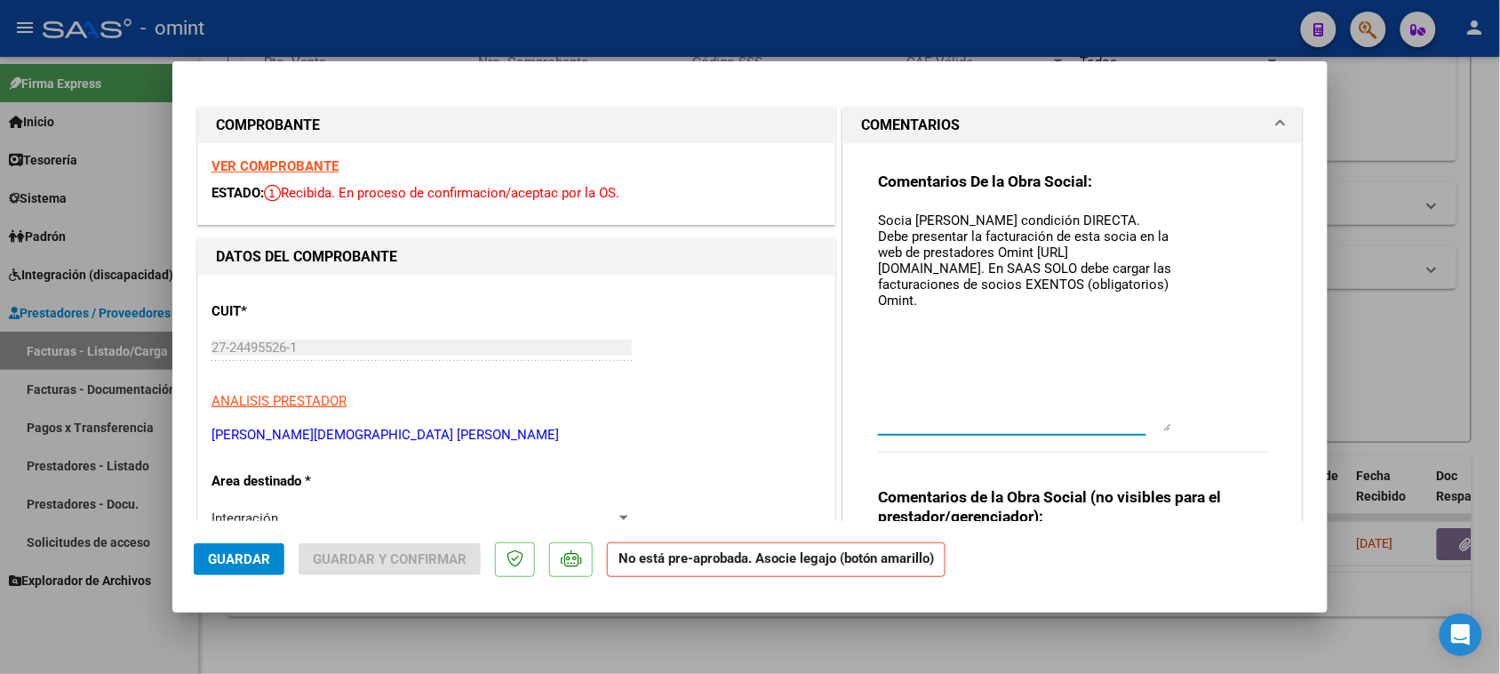
click at [905, 227] on textarea "Socia [PERSON_NAME] condición DIRECTA. Debe presentar la facturación de esta so…" at bounding box center [1024, 321] width 293 height 220
drag, startPoint x: 972, startPoint y: 228, endPoint x: 980, endPoint y: 180, distance: 47.9
click at [972, 222] on textarea "[PERSON_NAME] condición DIRECTA. Debe presentar la facturación de esta socia en…" at bounding box center [1024, 321] width 293 height 220
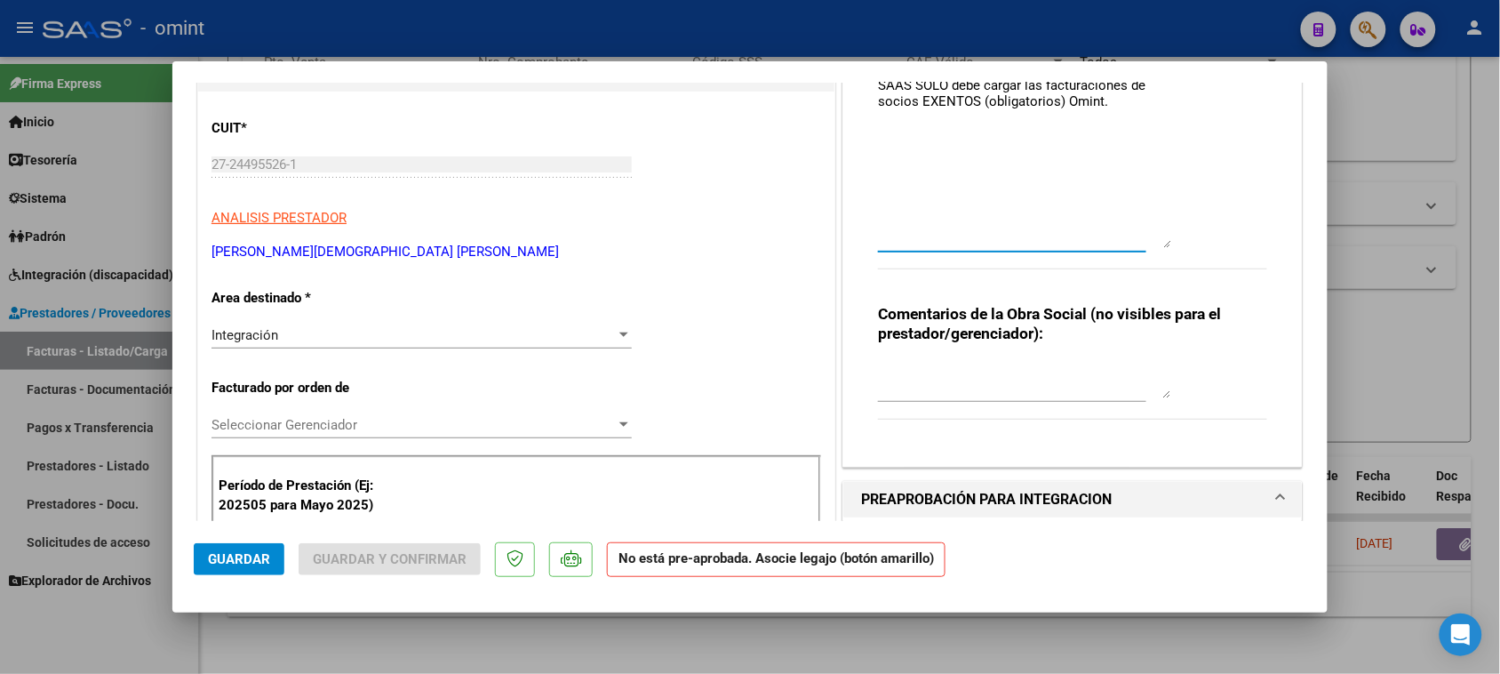
scroll to position [222, 0]
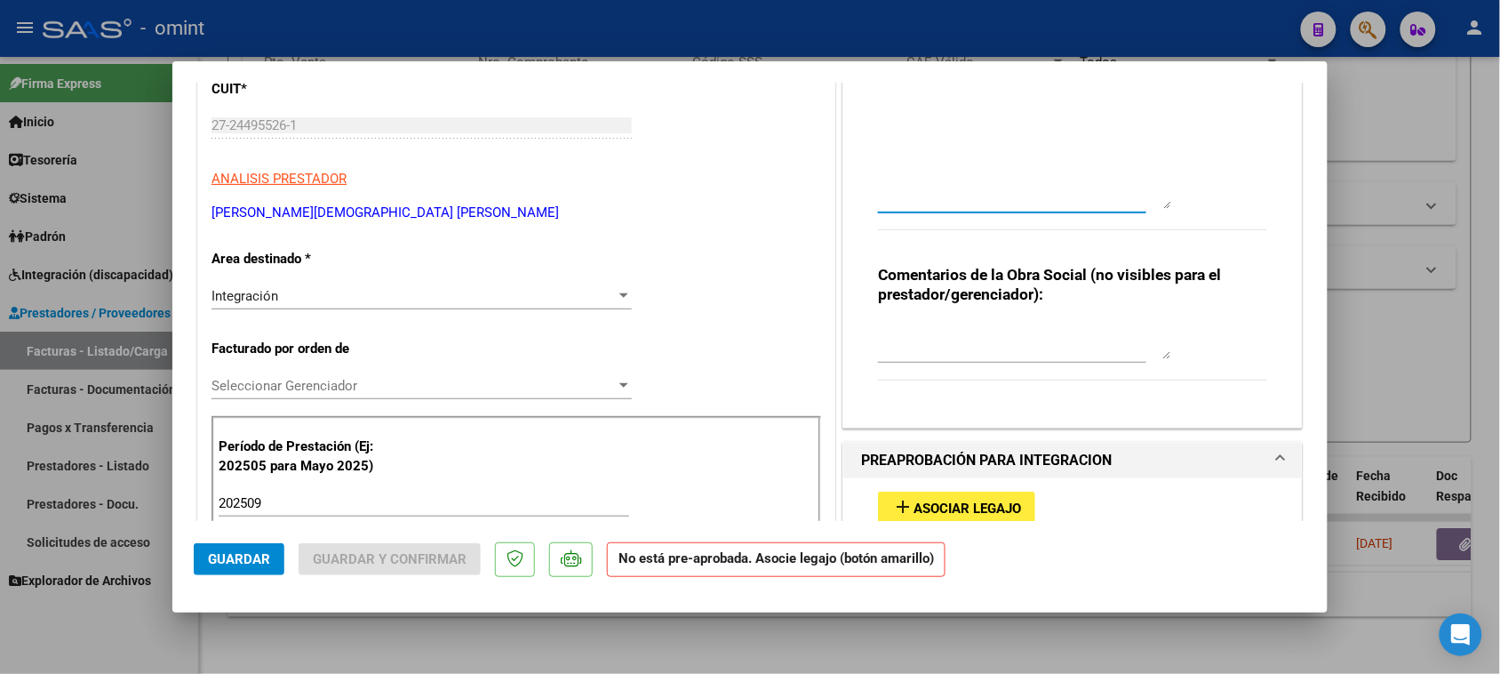
type textarea "[PERSON_NAME] condición DIRECTA. Debe presentar la facturación de esta socia en…"
click at [429, 289] on div "Integración" at bounding box center [414, 296] width 404 height 16
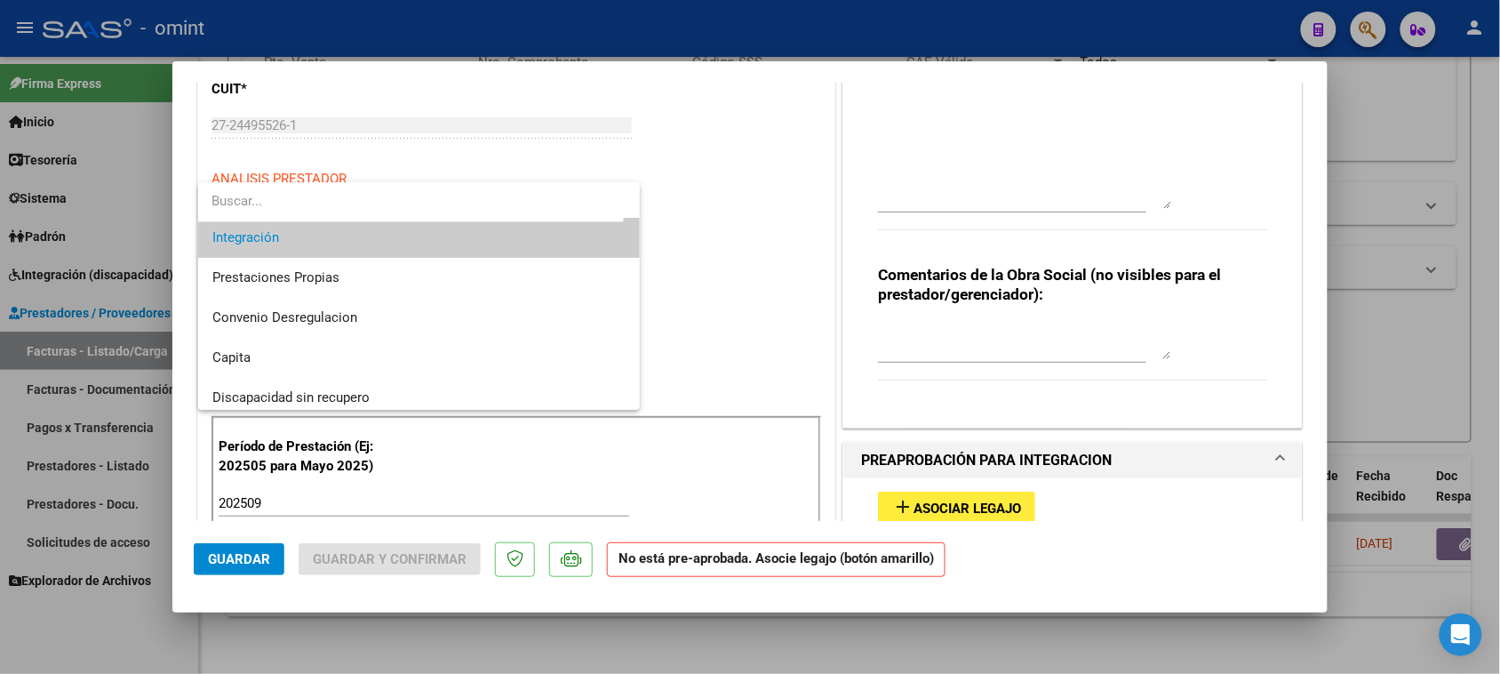
scroll to position [172, 0]
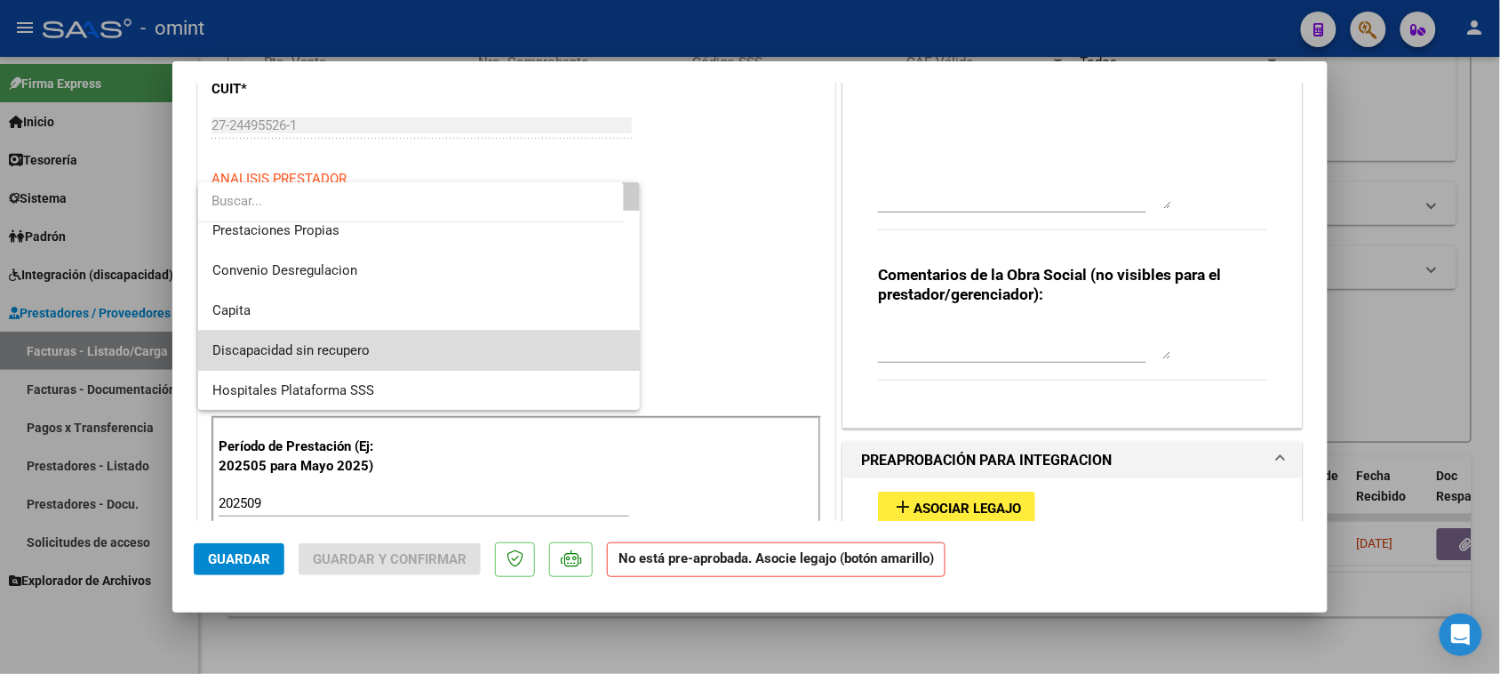
click at [422, 340] on span "Discapacidad sin recupero" at bounding box center [419, 351] width 414 height 40
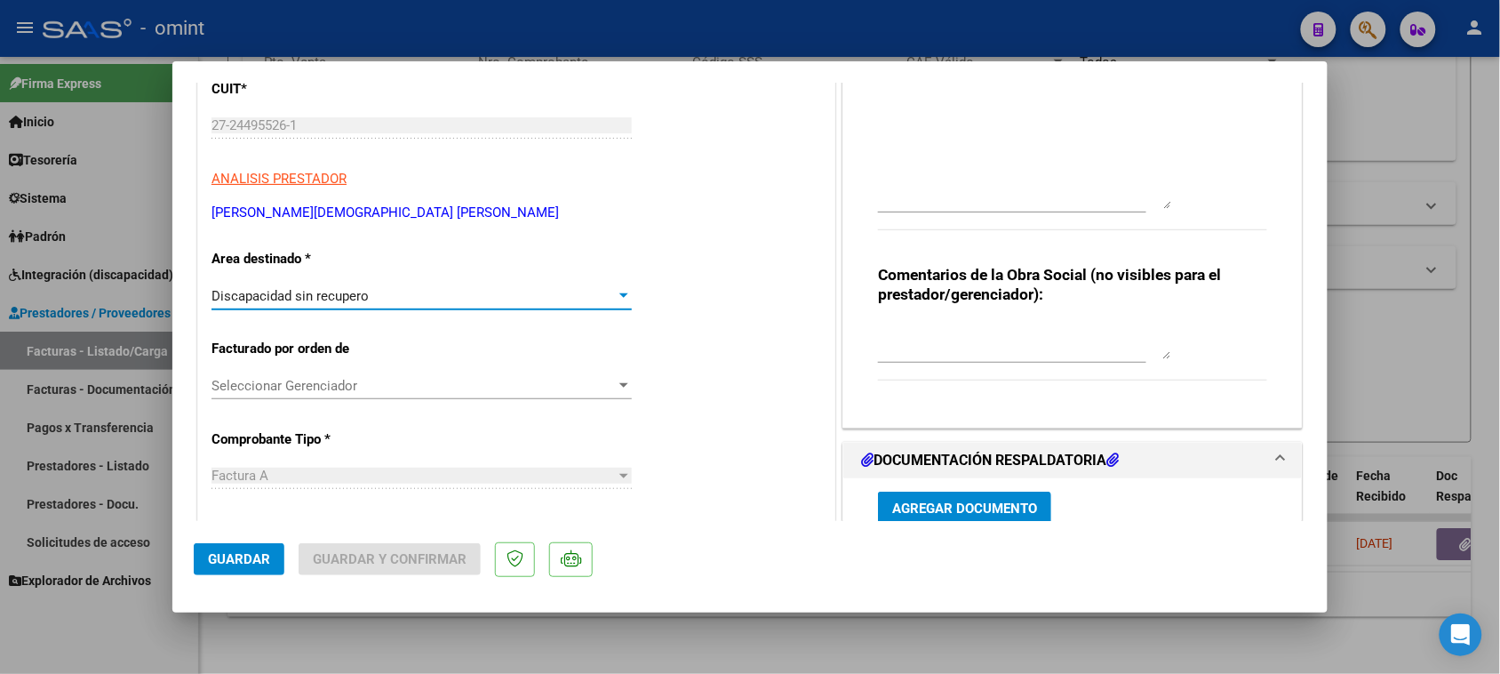
click at [236, 548] on button "Guardar" at bounding box center [239, 559] width 91 height 32
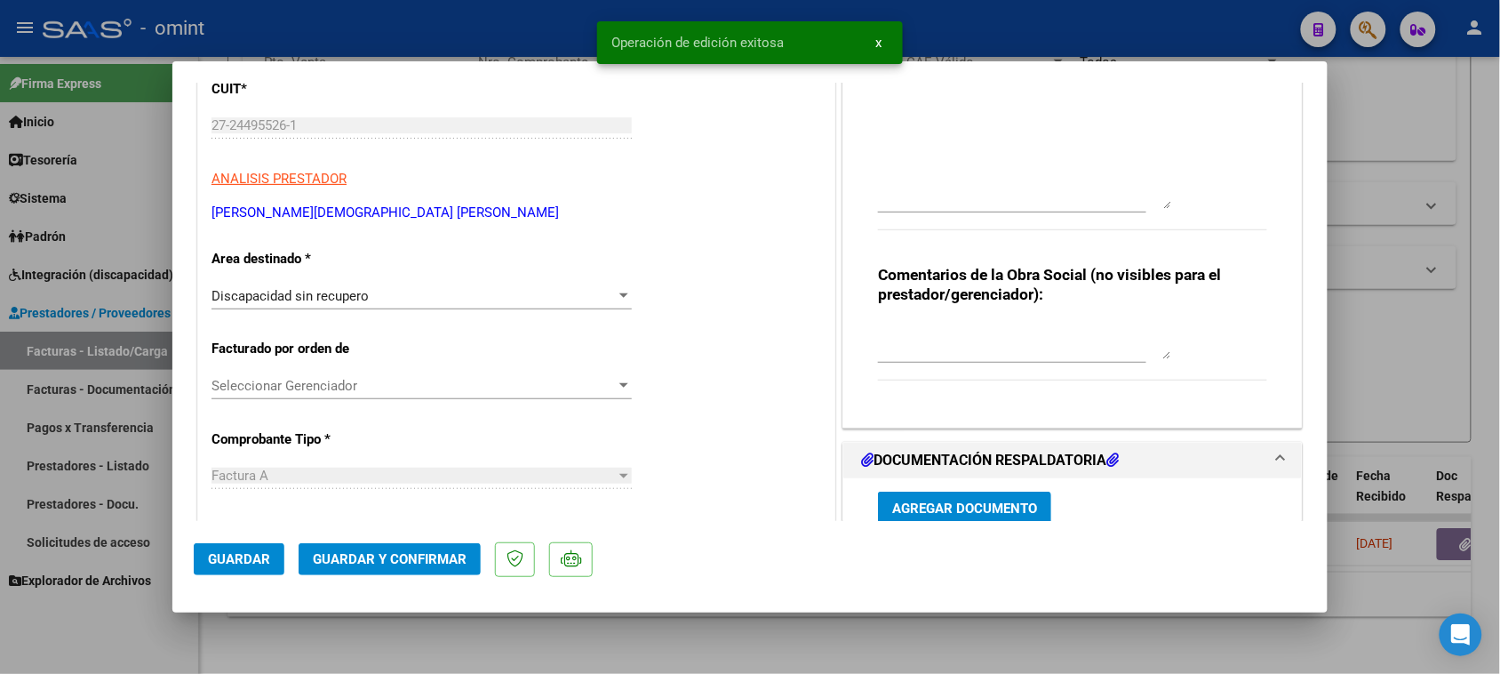
click at [449, 558] on span "Guardar y Confirmar" at bounding box center [390, 559] width 154 height 16
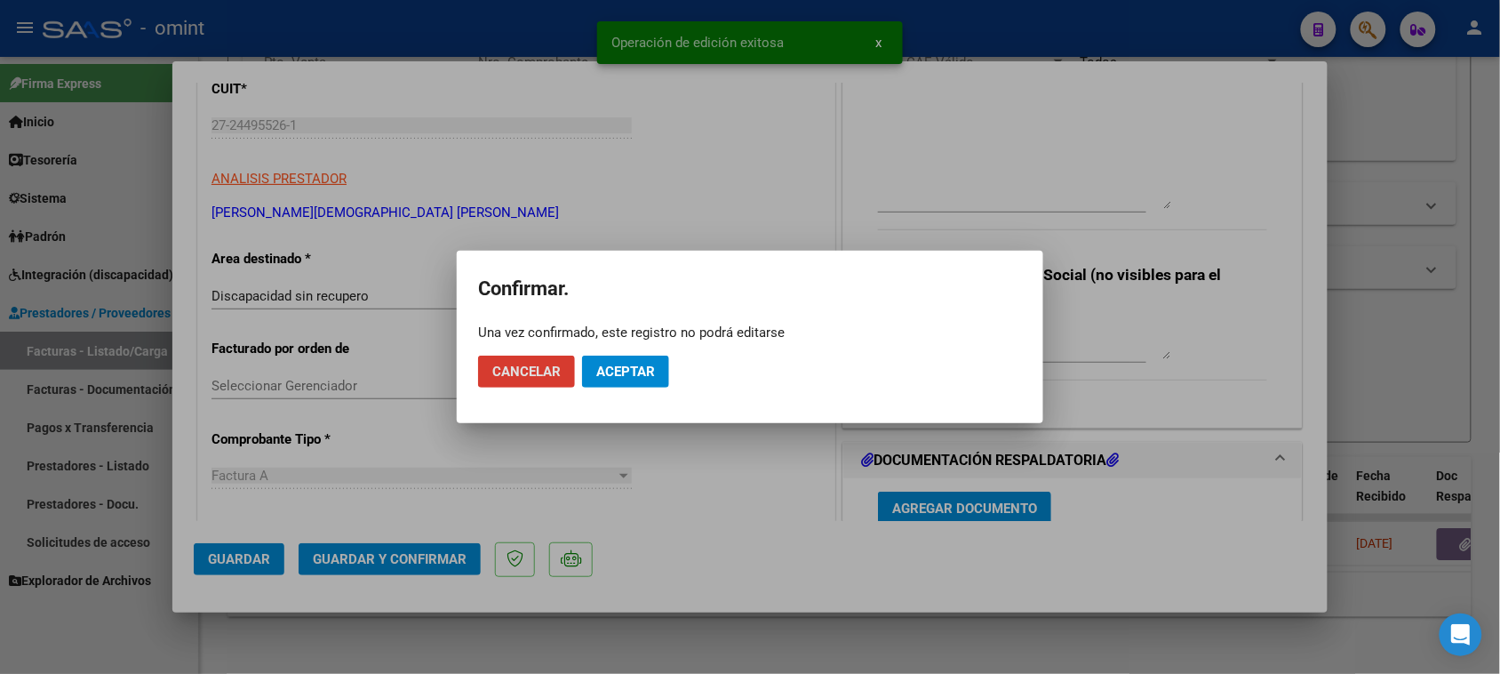
drag, startPoint x: 614, startPoint y: 376, endPoint x: 585, endPoint y: 387, distance: 31.2
click at [613, 376] on span "Aceptar" at bounding box center [625, 372] width 59 height 16
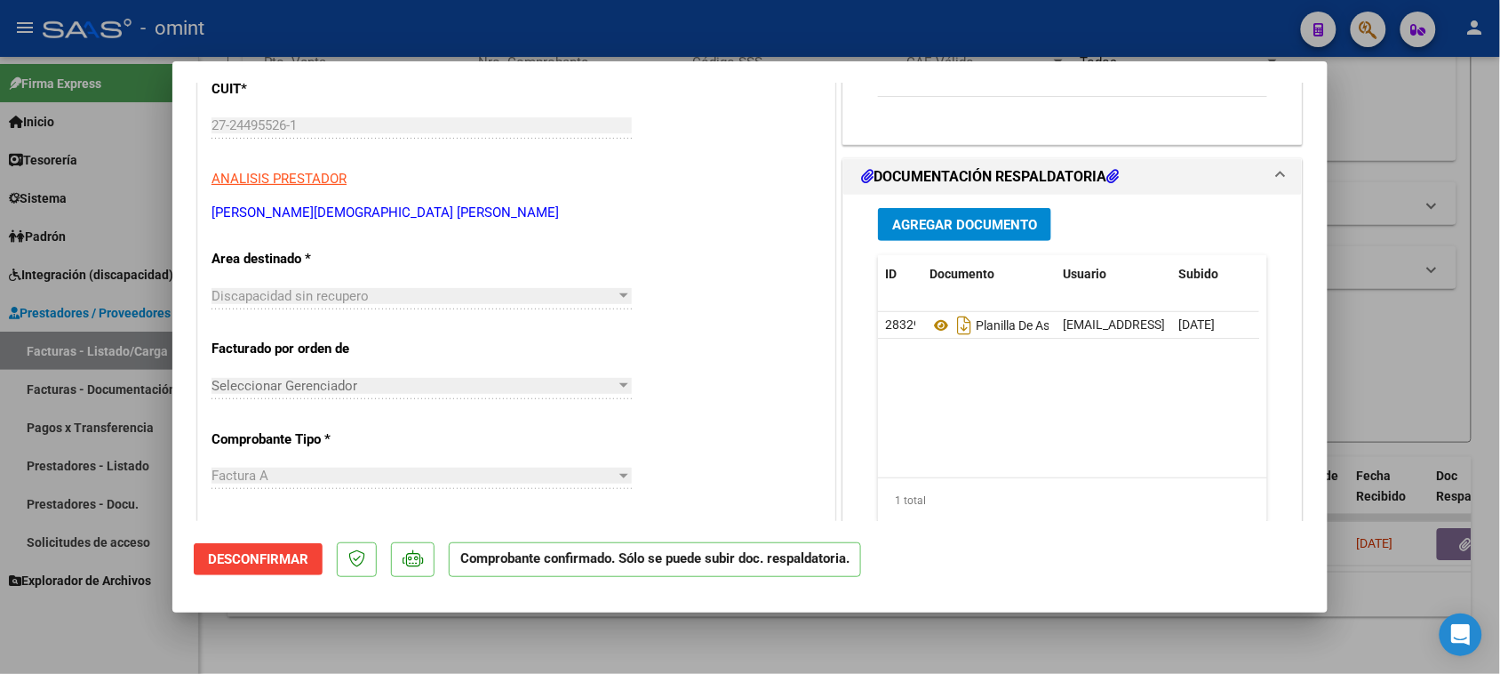
type input "$ 0,00"
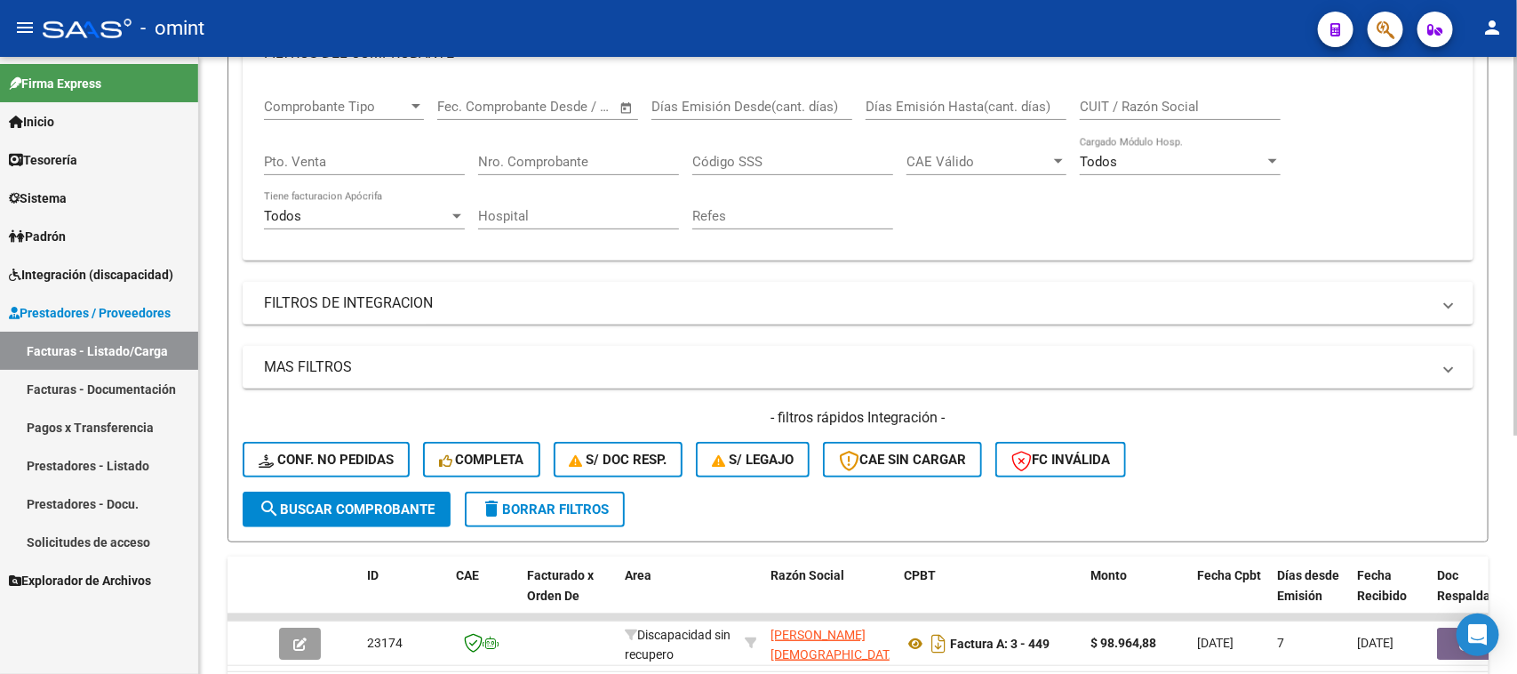
scroll to position [166, 0]
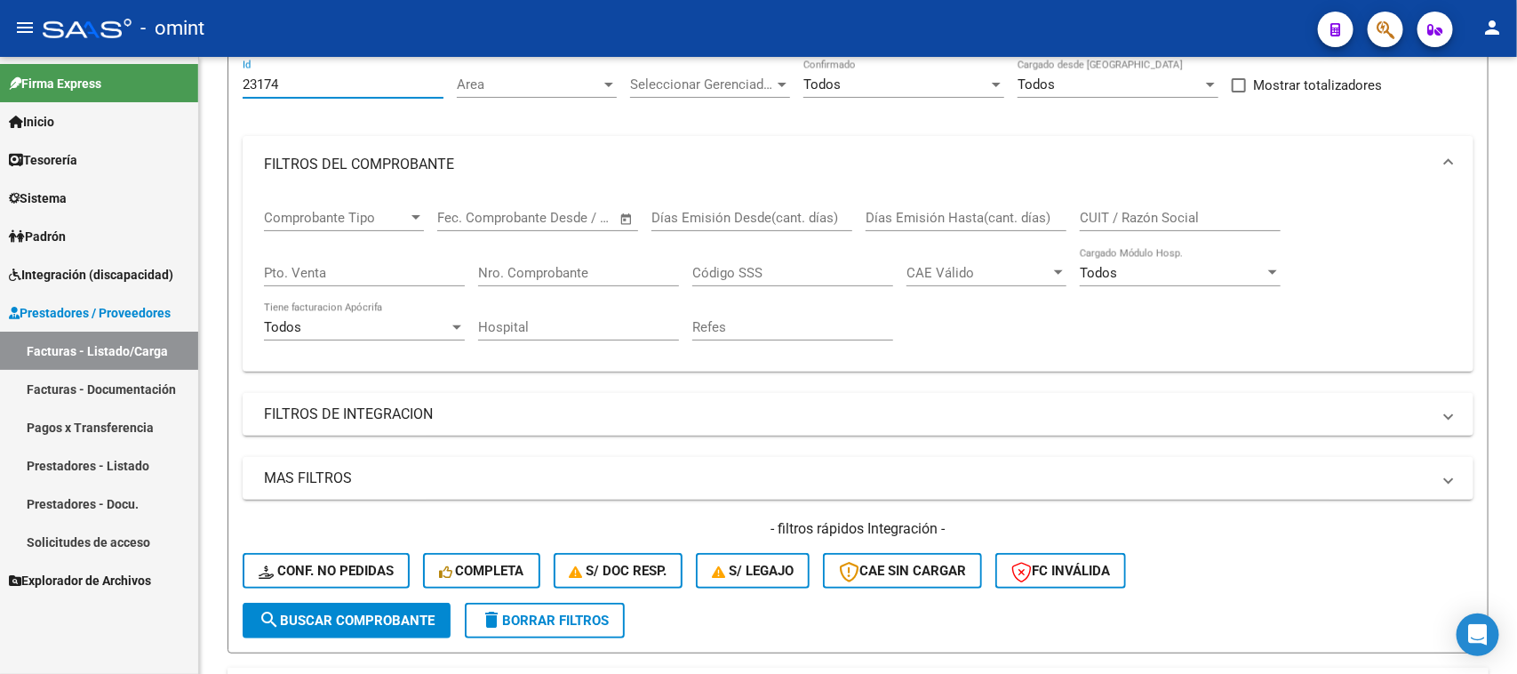
drag, startPoint x: 307, startPoint y: 83, endPoint x: 135, endPoint y: 83, distance: 171.6
click at [135, 82] on mat-sidenav-container "Firma Express Inicio Calendario SSS Instructivos Contacto OS Tesorería Extracto…" at bounding box center [758, 365] width 1517 height 617
paste input "1483"
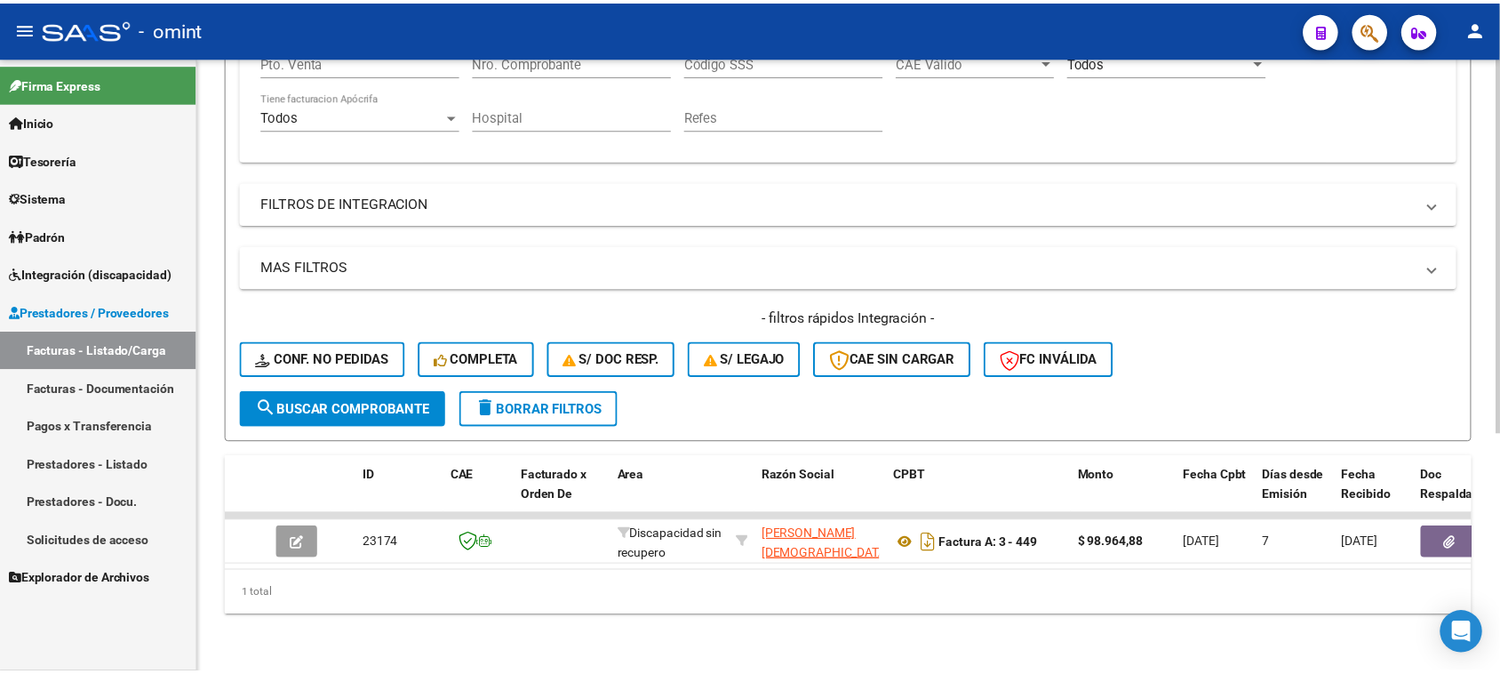
scroll to position [388, 0]
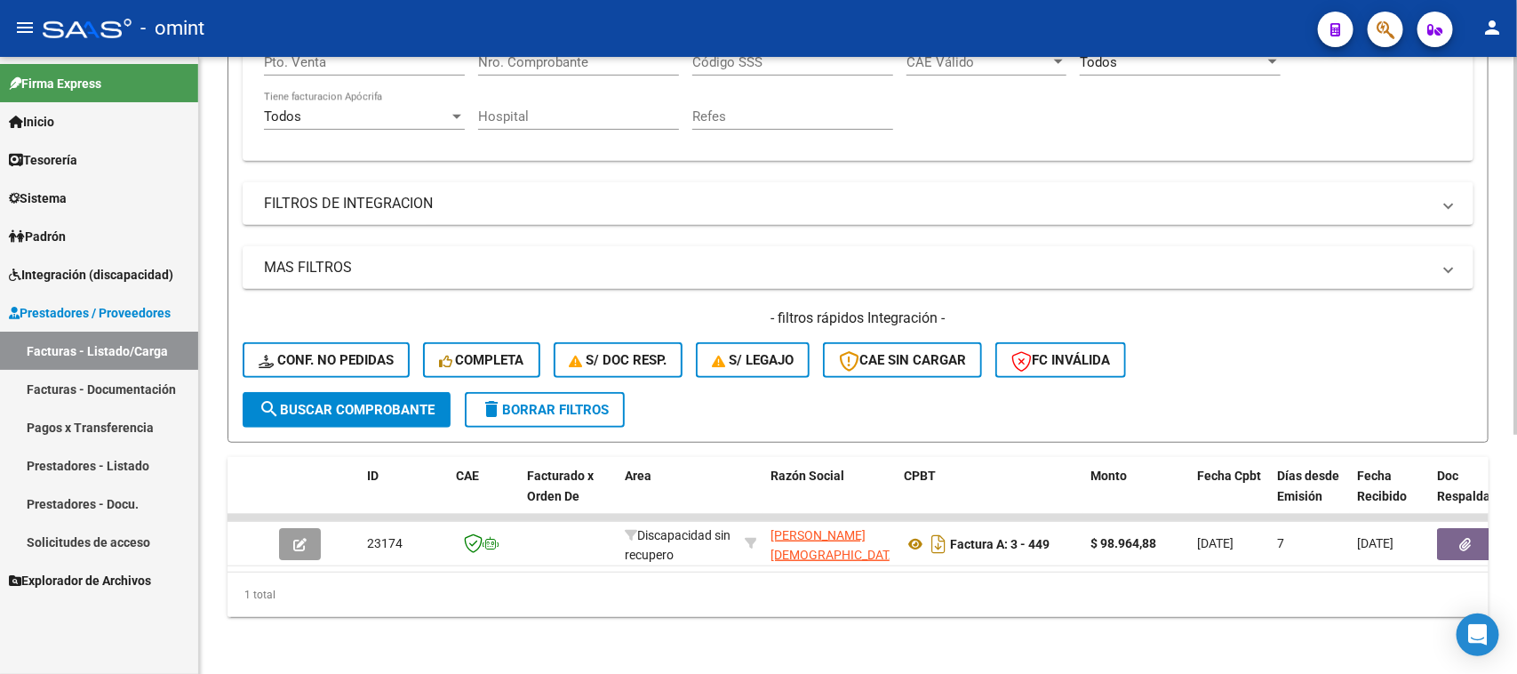
type input "21483"
click at [375, 392] on button "search Buscar Comprobante" at bounding box center [347, 410] width 208 height 36
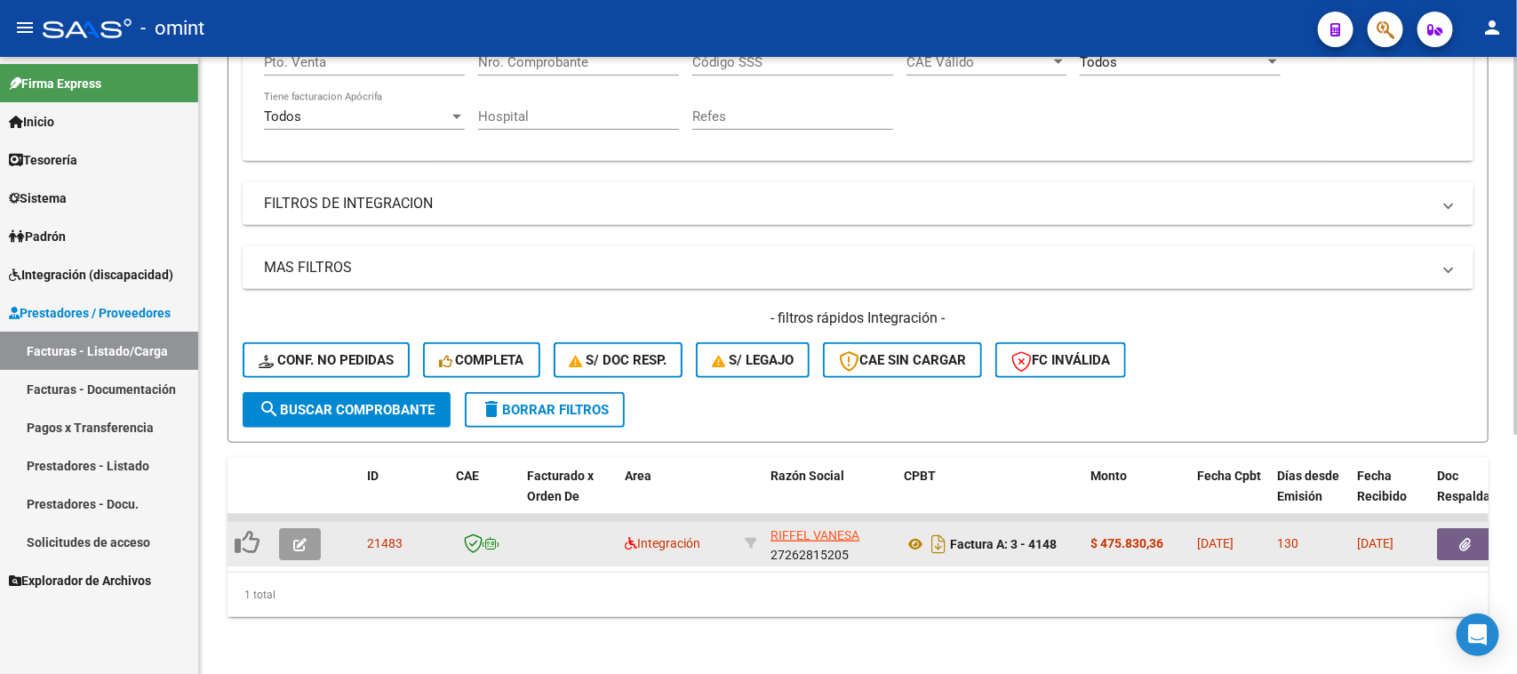
click at [304, 538] on icon "button" at bounding box center [299, 544] width 13 height 13
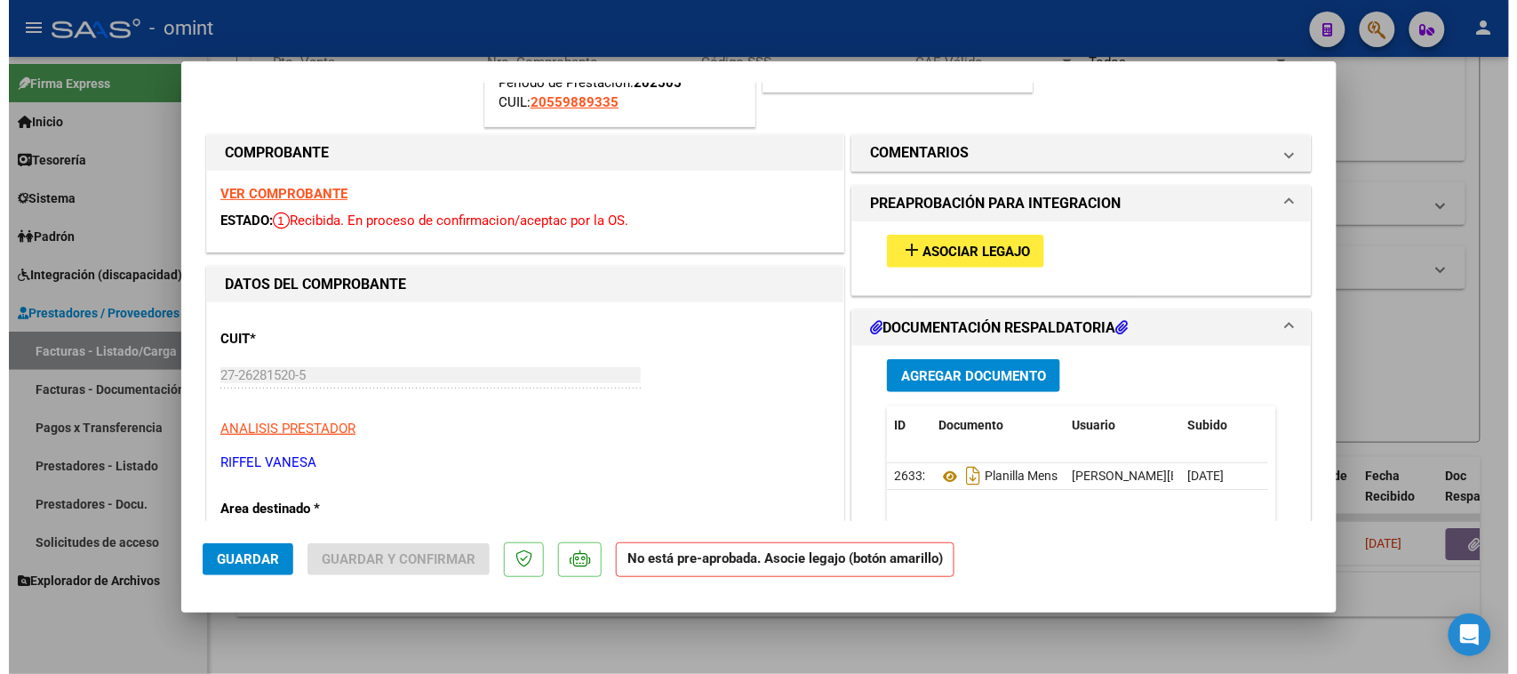
scroll to position [222, 0]
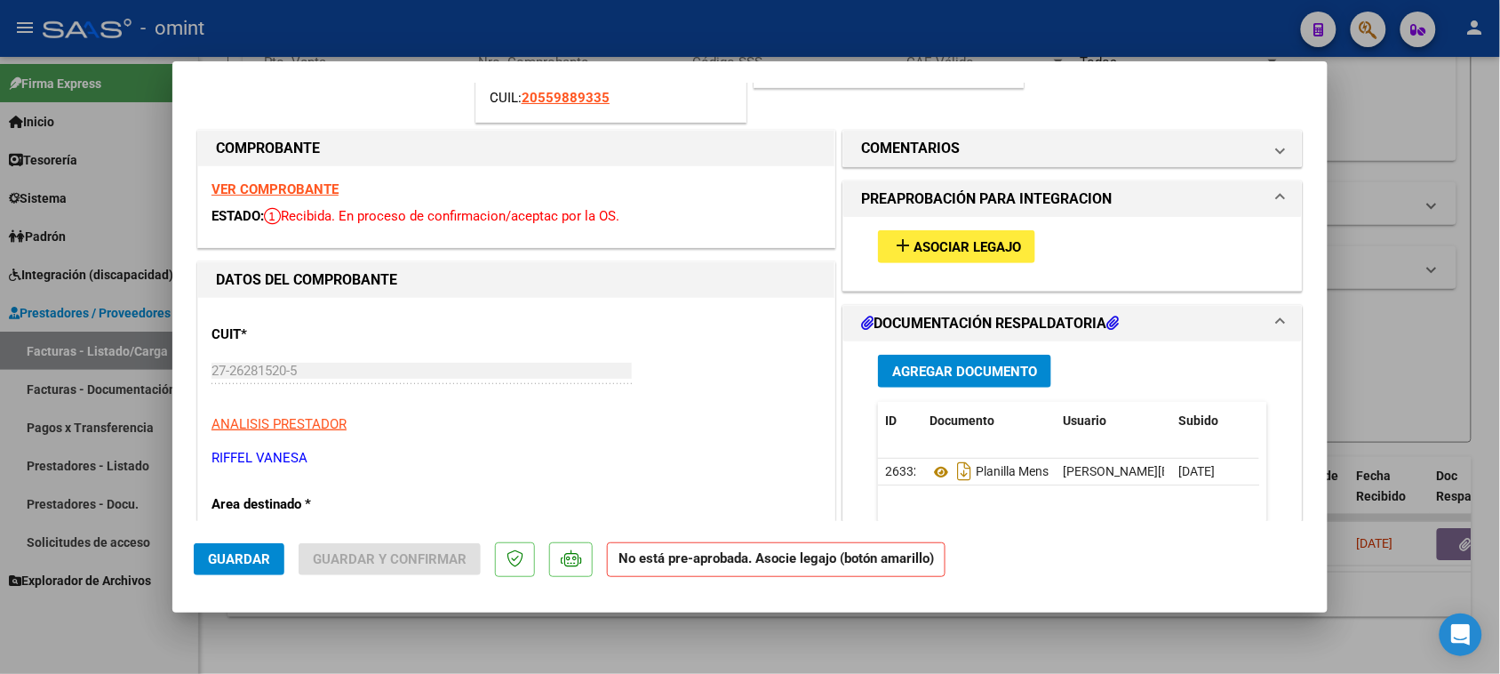
click at [290, 188] on strong "VER COMPROBANTE" at bounding box center [275, 189] width 127 height 16
type input "$ 0,00"
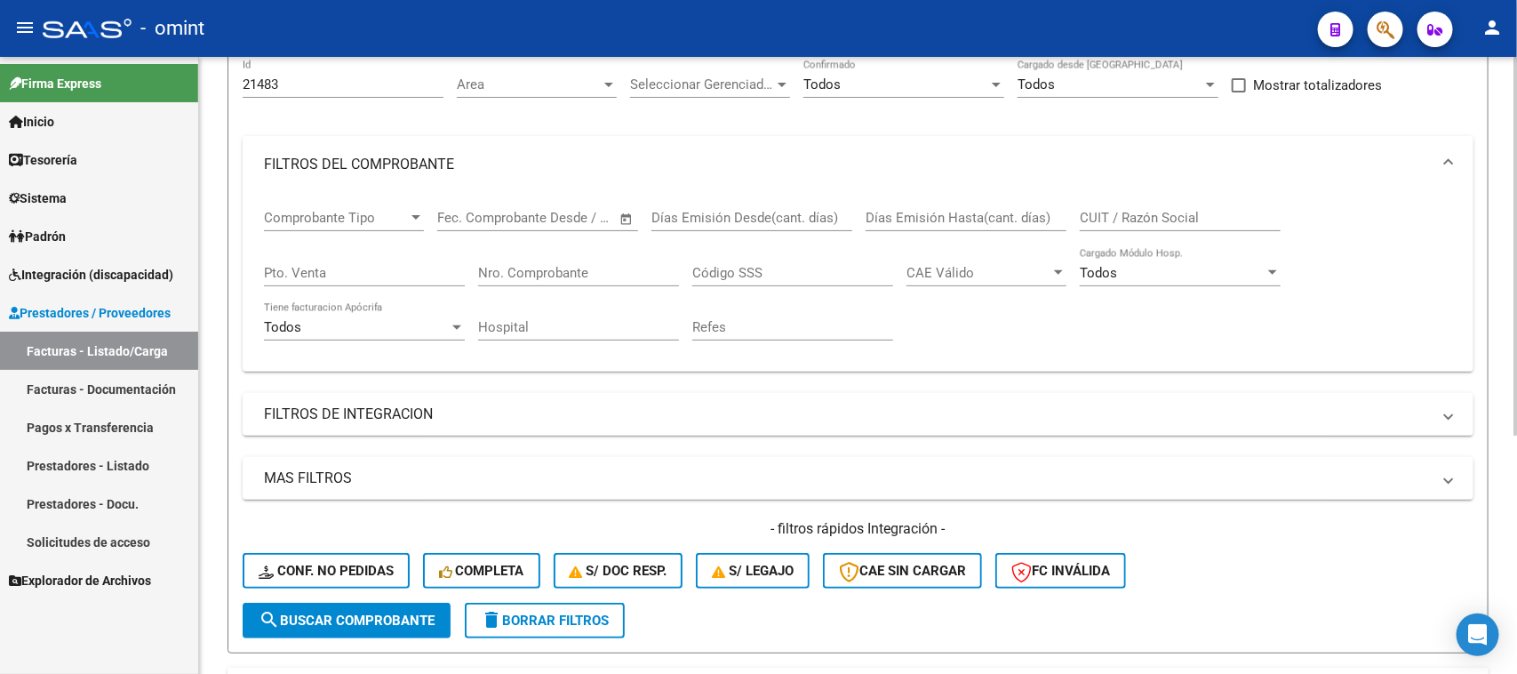
scroll to position [55, 0]
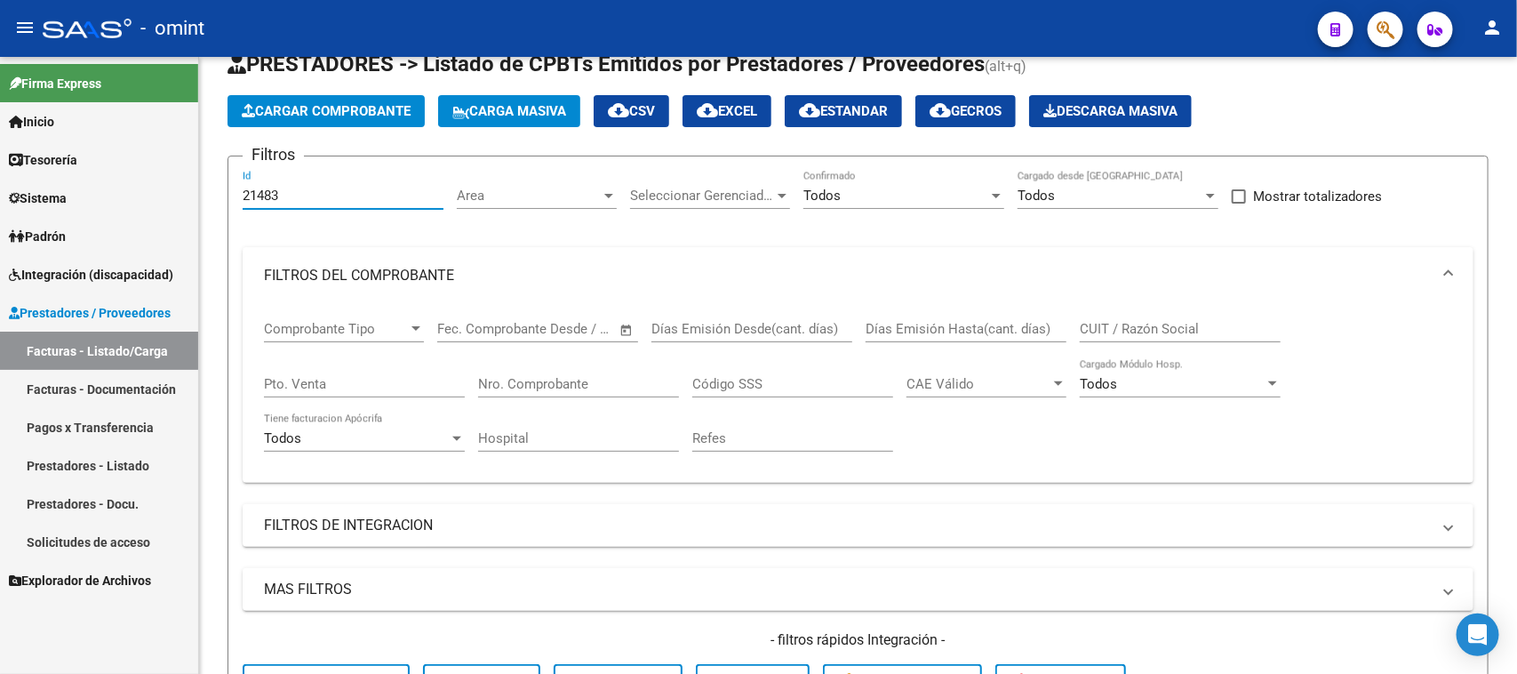
drag, startPoint x: 364, startPoint y: 197, endPoint x: 188, endPoint y: 197, distance: 176.9
click at [188, 197] on mat-sidenav-container "Firma Express Inicio Calendario SSS Instructivos Contacto OS Tesorería Extracto…" at bounding box center [758, 365] width 1517 height 617
click at [1123, 330] on input "CUIT / Razón Social" at bounding box center [1180, 329] width 201 height 16
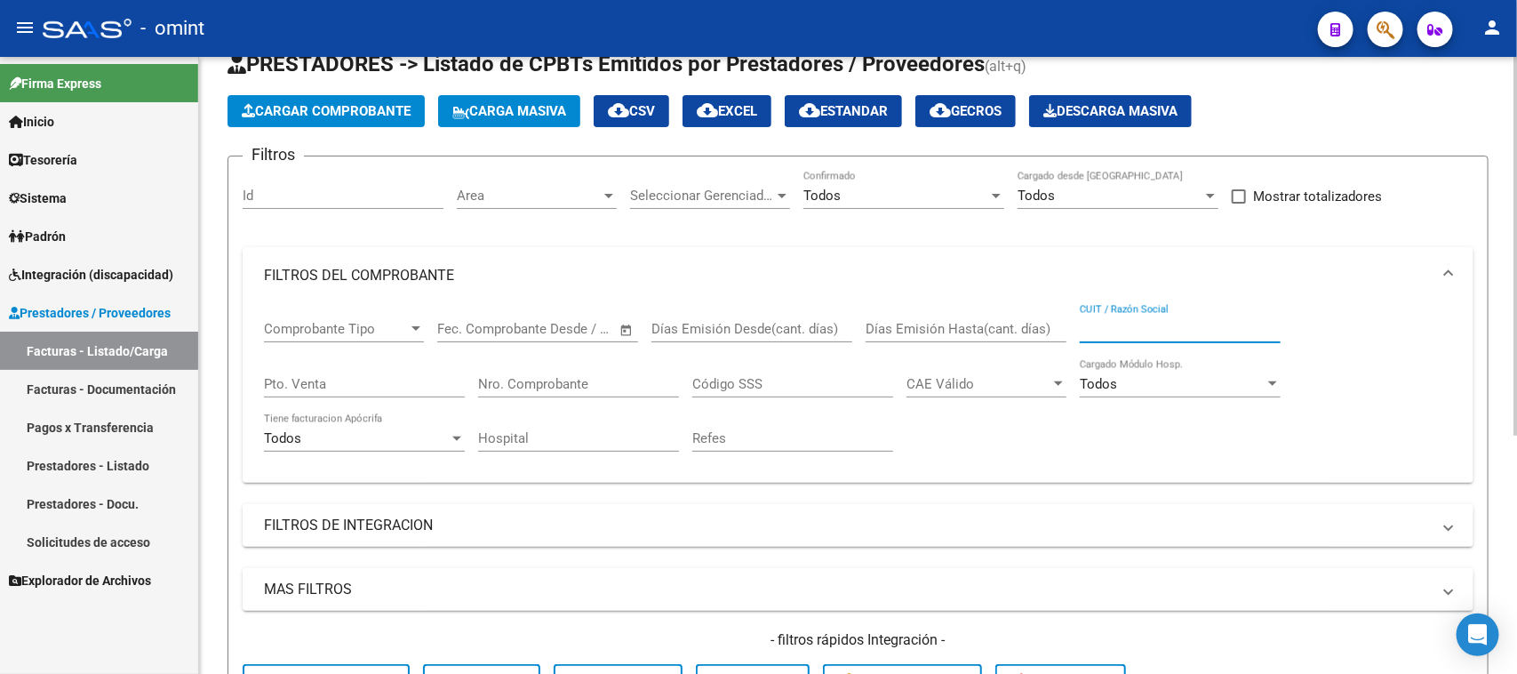
paste input "27306851719"
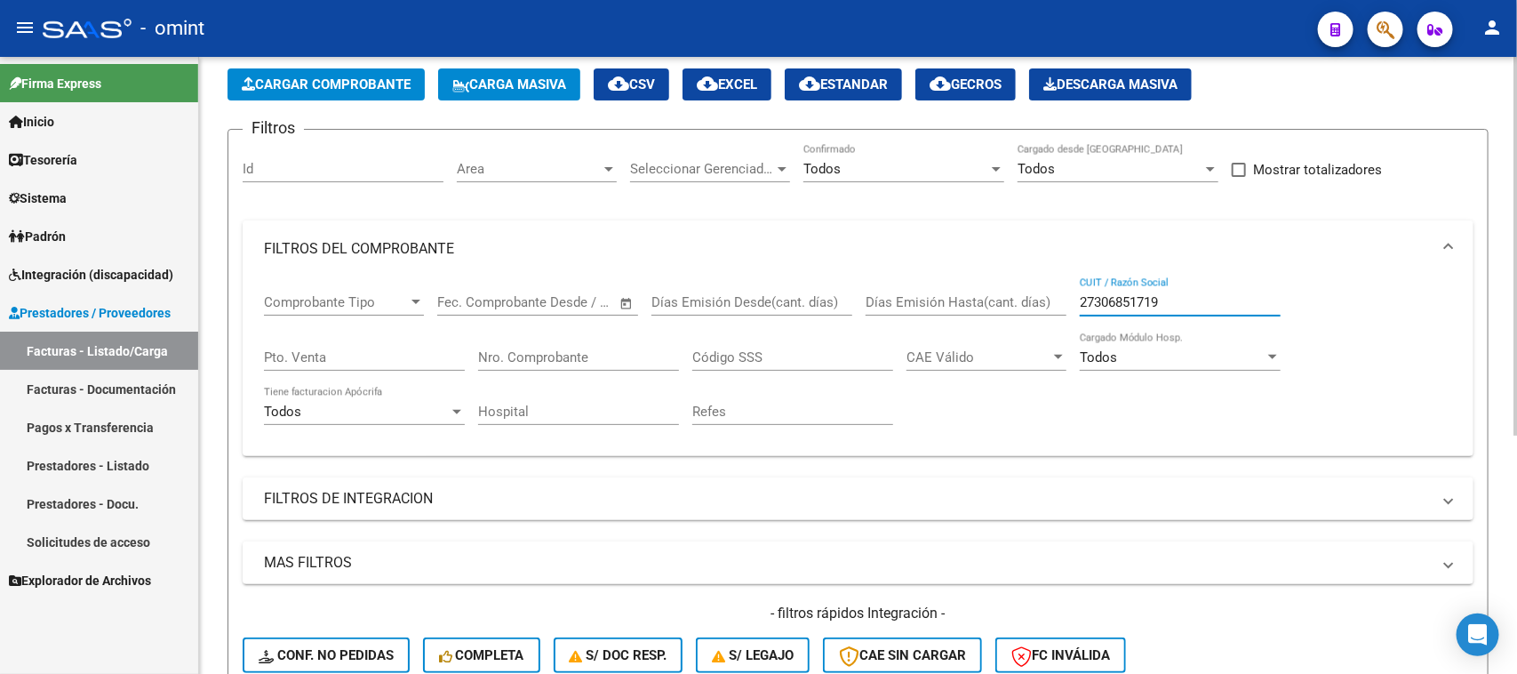
scroll to position [0, 0]
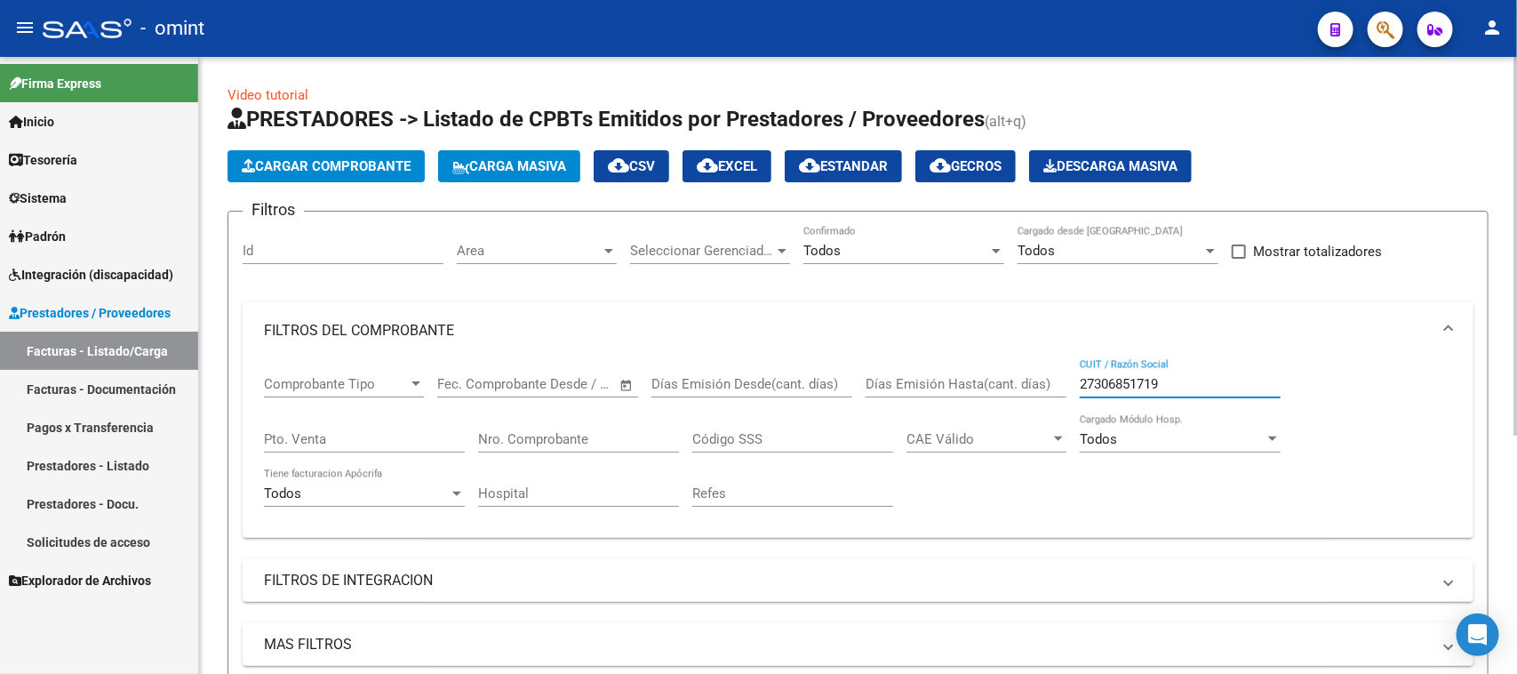
type input "27306851719"
click at [841, 274] on div "Todos Confirmado" at bounding box center [904, 253] width 201 height 55
click at [844, 253] on div "Todos" at bounding box center [896, 251] width 185 height 16
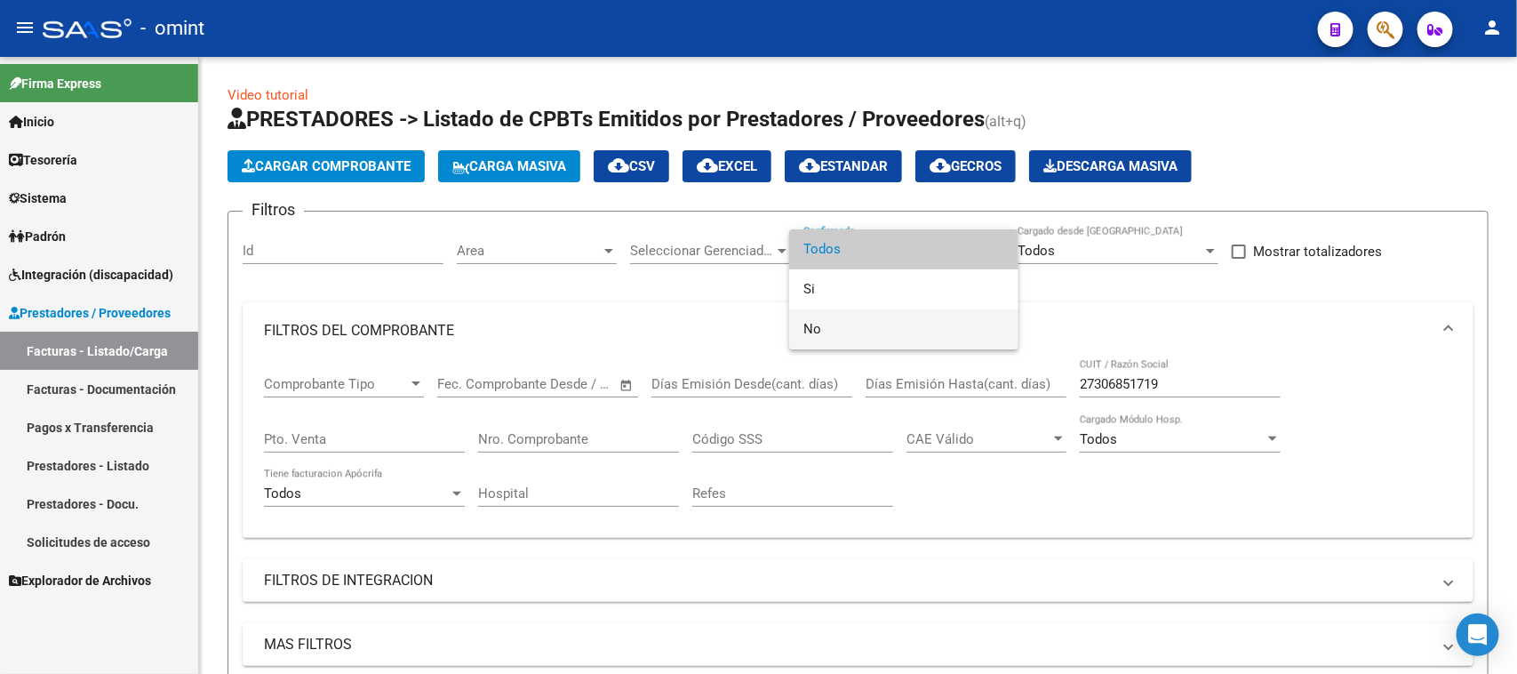
click at [828, 334] on span "No" at bounding box center [904, 329] width 201 height 40
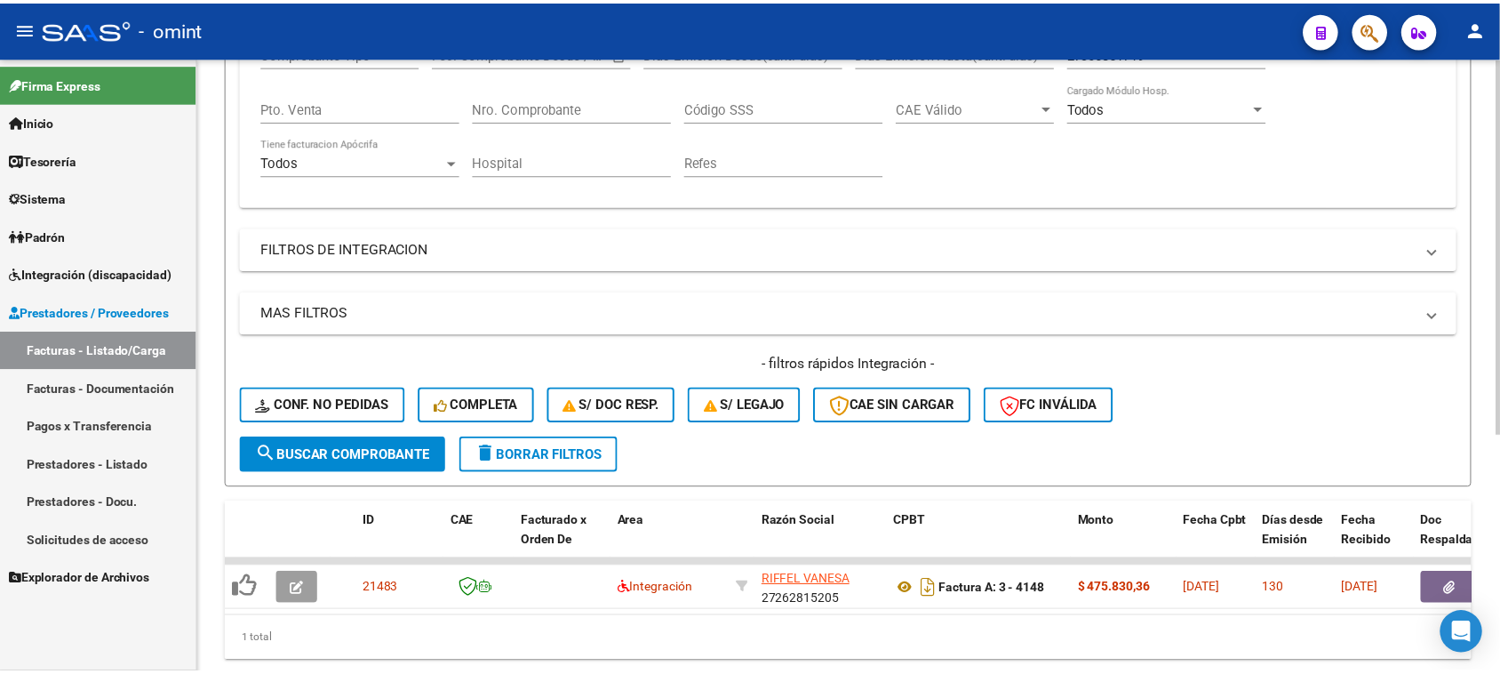
scroll to position [333, 0]
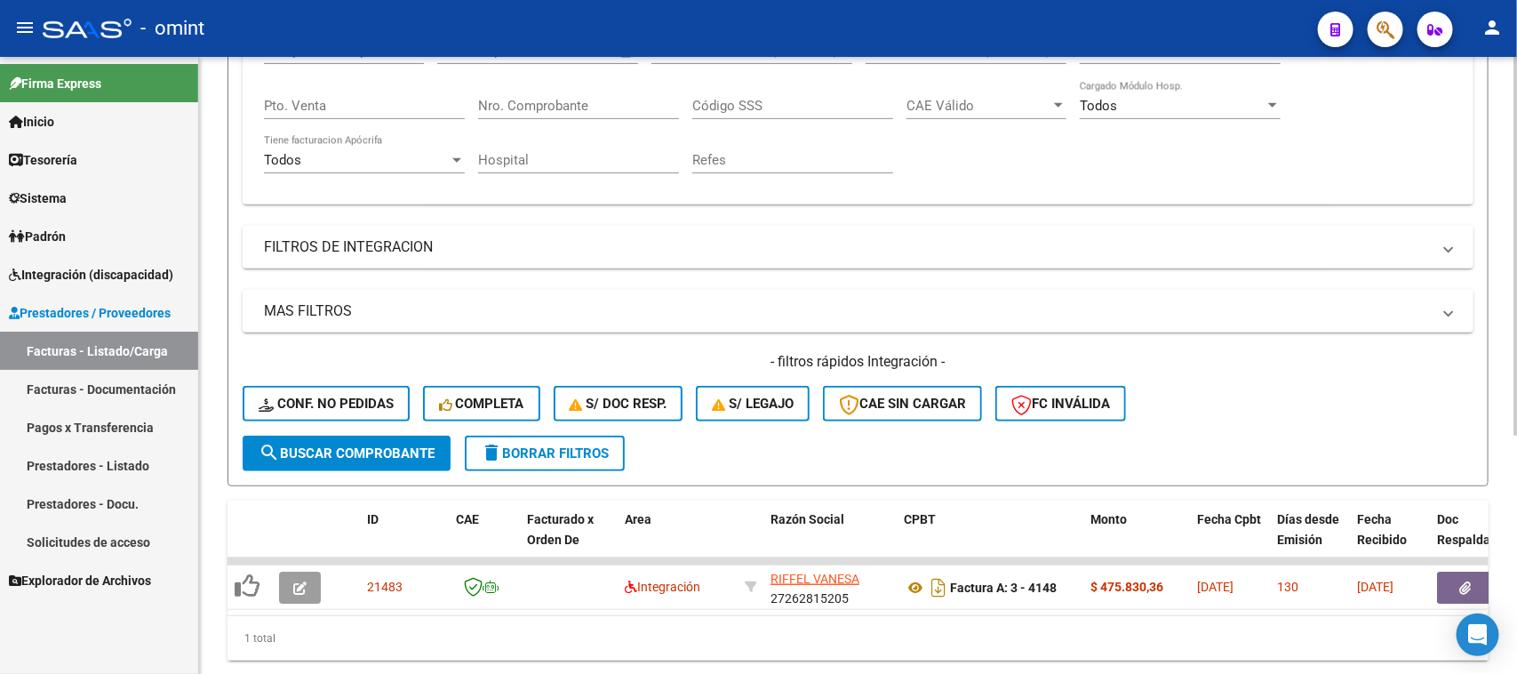
click at [362, 449] on span "search Buscar Comprobante" at bounding box center [347, 453] width 176 height 16
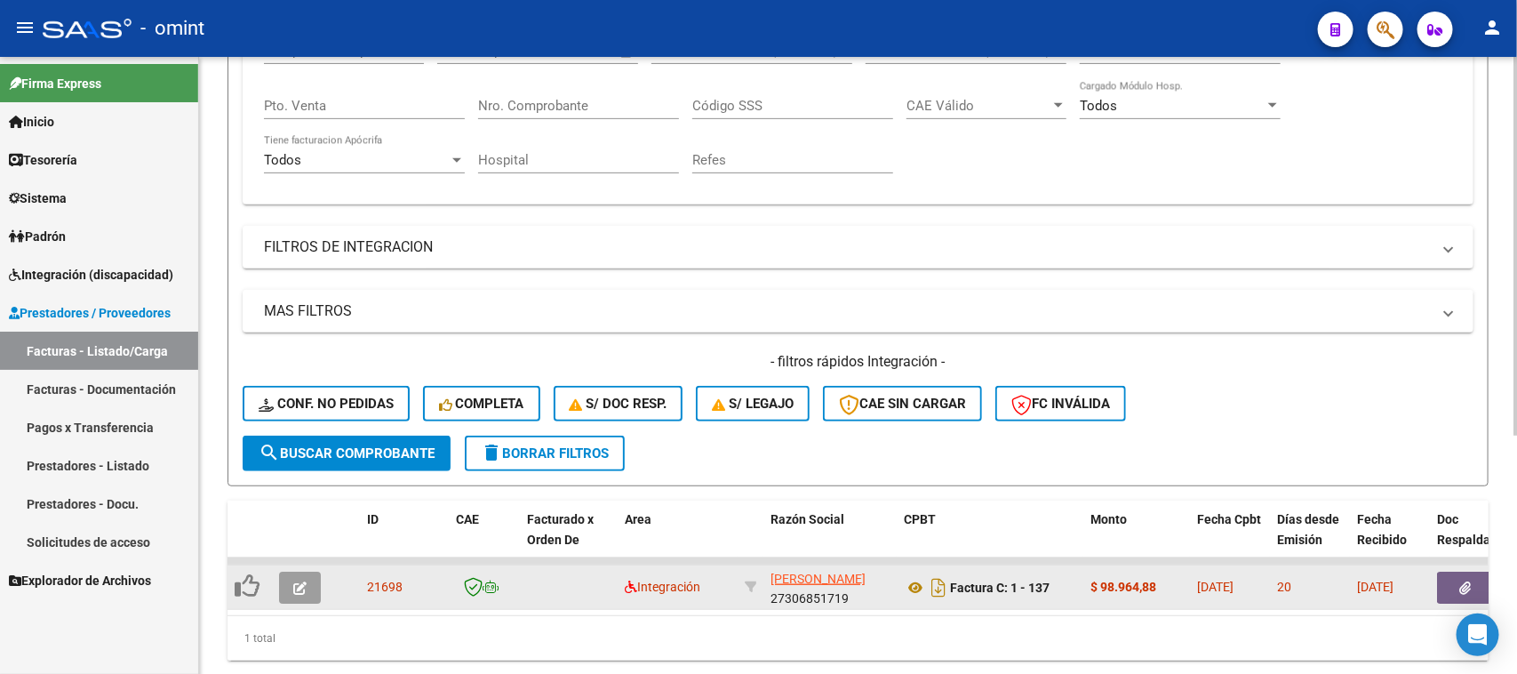
click at [383, 585] on span "21698" at bounding box center [385, 587] width 36 height 14
copy span "21698"
click at [279, 574] on button "button" at bounding box center [300, 588] width 42 height 32
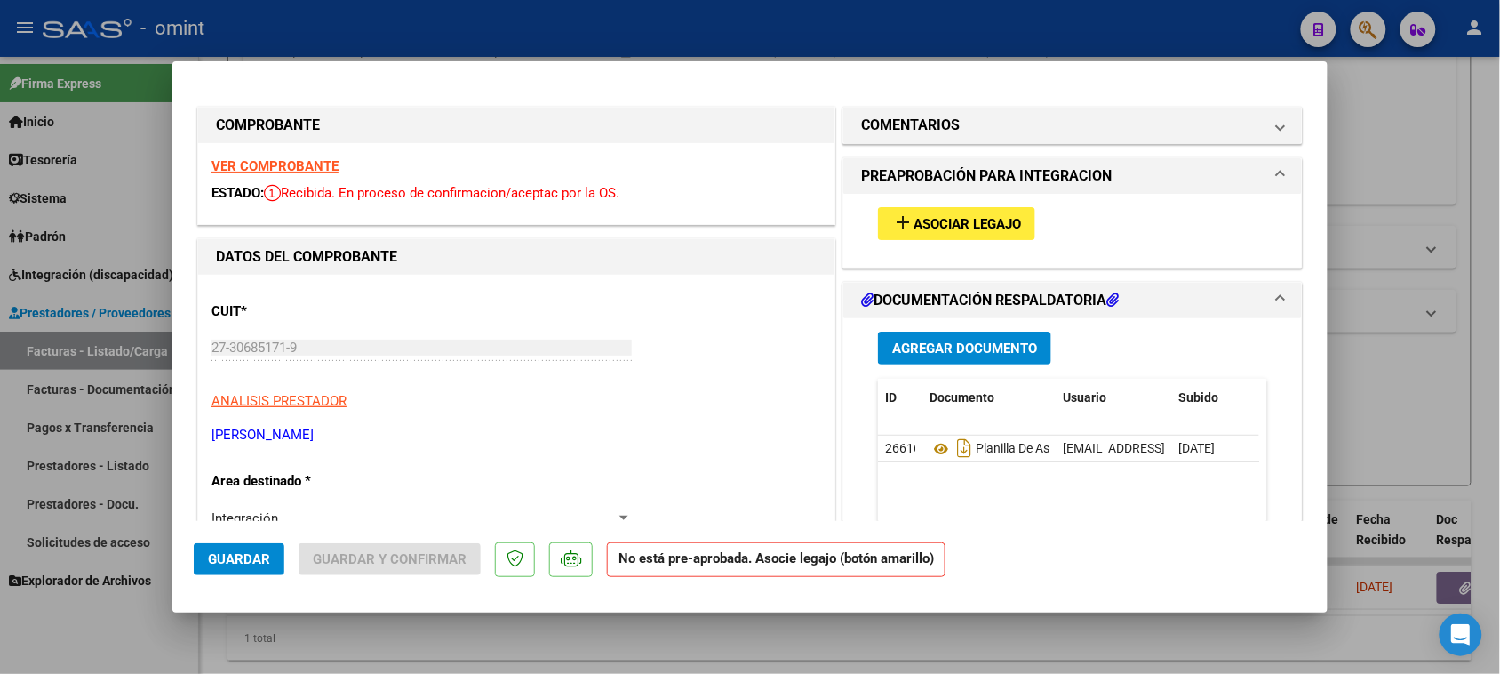
click at [263, 162] on strong "VER COMPROBANTE" at bounding box center [275, 166] width 127 height 16
click at [980, 121] on mat-panel-title "COMENTARIOS" at bounding box center [1062, 125] width 402 height 21
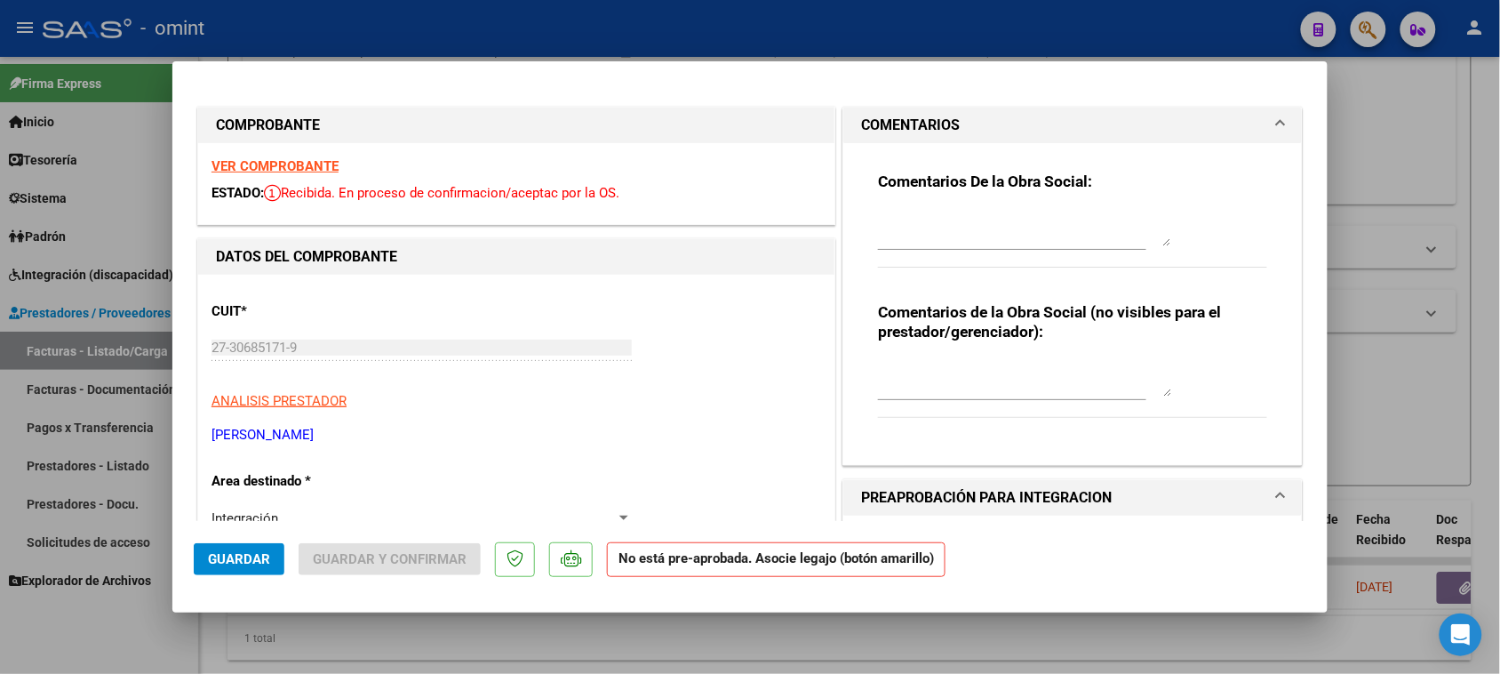
click at [909, 198] on div "Comentarios De la Obra Social:" at bounding box center [1072, 229] width 389 height 115
click at [883, 207] on div at bounding box center [1024, 228] width 293 height 43
paste textarea "Socio REGGIO [PERSON_NAME] condición DIRECTO. Debe facturar la prestación por r…"
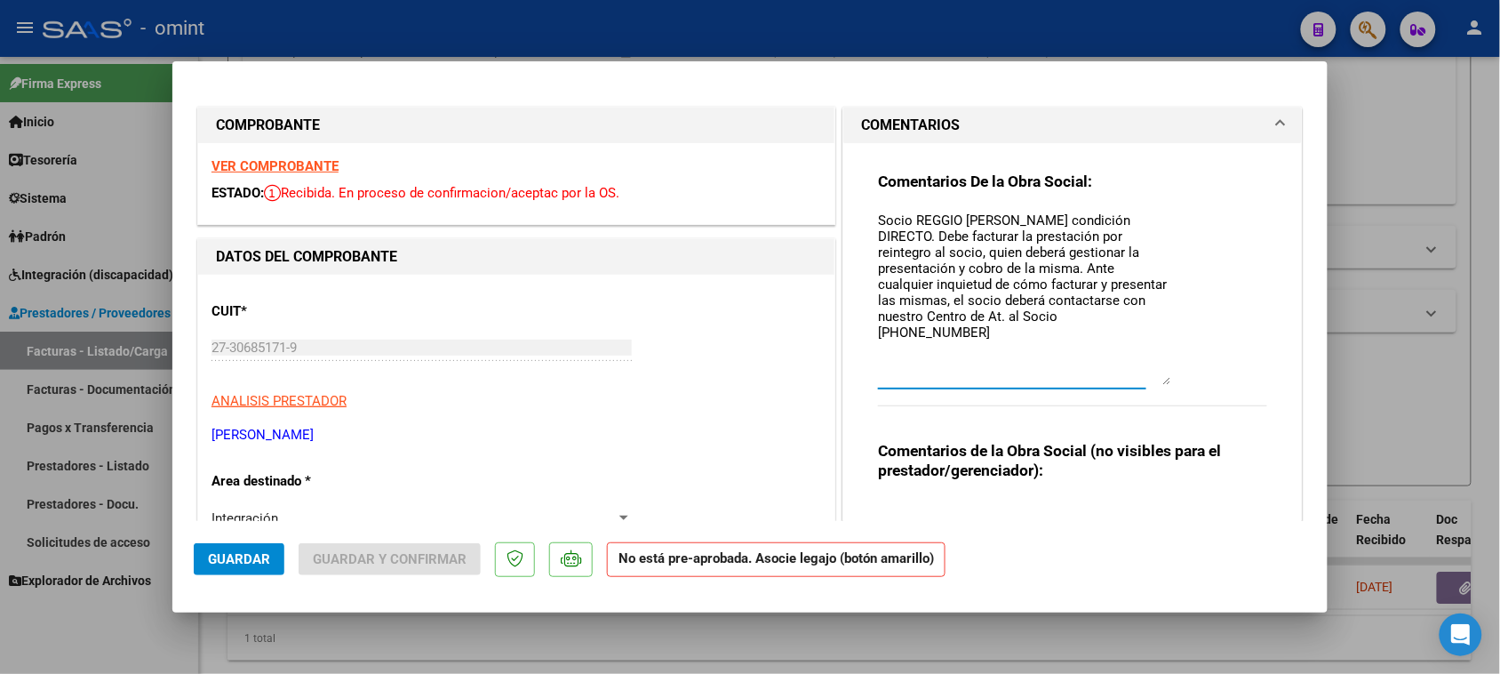
drag, startPoint x: 1153, startPoint y: 243, endPoint x: 1132, endPoint y: 445, distance: 203.8
click at [1134, 385] on textarea "Socio REGGIO [PERSON_NAME] condición DIRECTO. Debe facturar la prestación por r…" at bounding box center [1024, 298] width 293 height 174
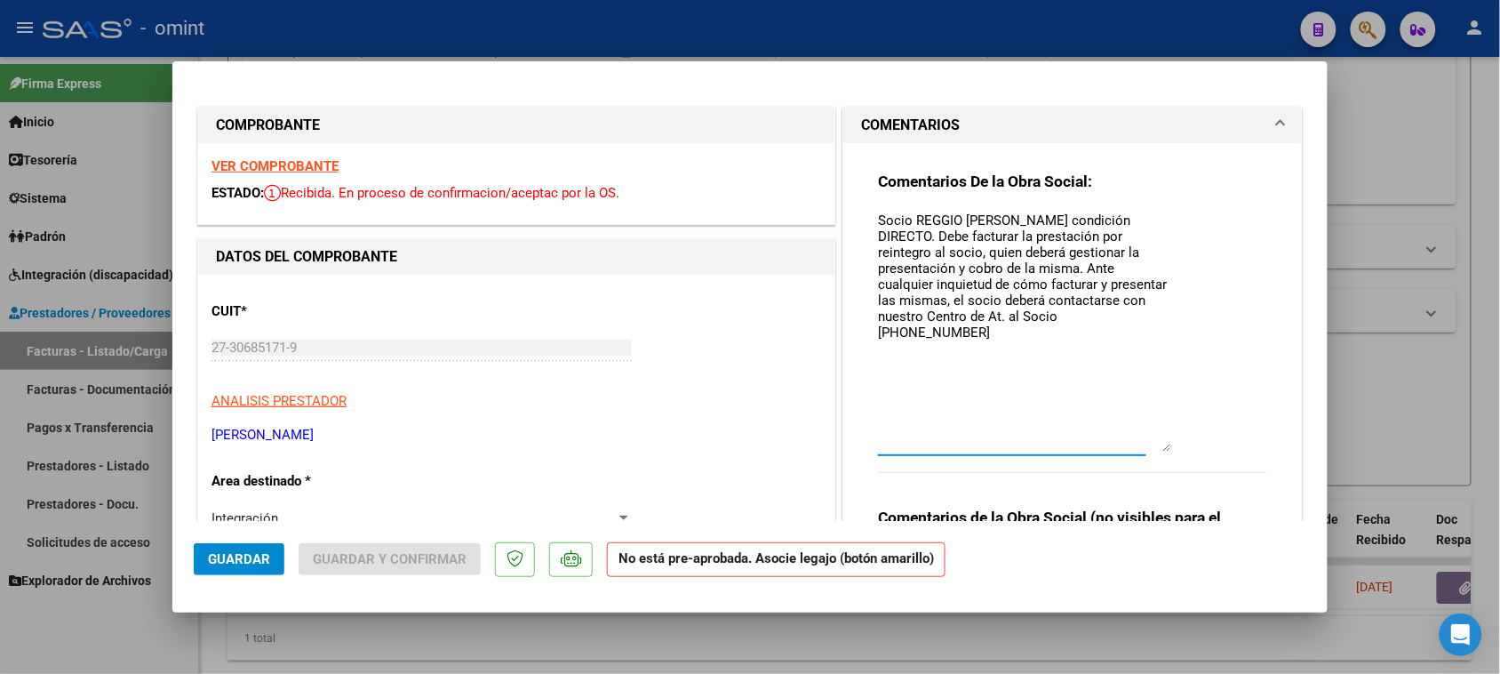
drag, startPoint x: 905, startPoint y: 219, endPoint x: 913, endPoint y: 193, distance: 27.0
click at [905, 216] on textarea "Socio REGGIO [PERSON_NAME] condición DIRECTO. Debe facturar la prestación por r…" at bounding box center [1024, 331] width 293 height 241
click at [896, 220] on textarea "Socio REGGIO [PERSON_NAME] condición DIRECTO. Debe facturar la prestación por r…" at bounding box center [1024, 331] width 293 height 241
click at [902, 214] on textarea "Socio REGGIO [PERSON_NAME] condición DIRECTO. Debe facturar la prestación por r…" at bounding box center [1024, 331] width 293 height 241
drag, startPoint x: 907, startPoint y: 211, endPoint x: 1044, endPoint y: 213, distance: 137.8
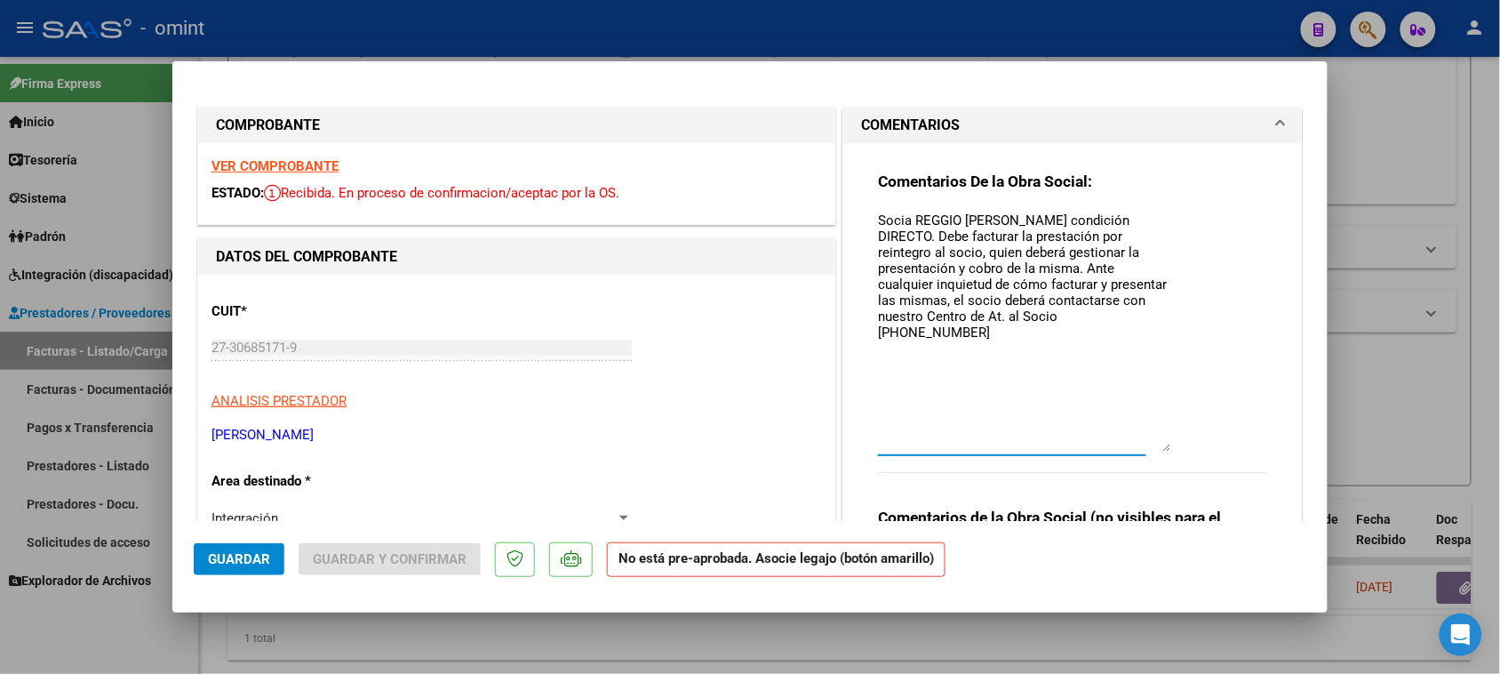
click at [1044, 213] on textarea "Socia REGGIO [PERSON_NAME] condición DIRECTO. Debe facturar la prestación por r…" at bounding box center [1024, 331] width 293 height 241
paste textarea "[PERSON_NAME] [PERSON_NAME]"
drag, startPoint x: 984, startPoint y: 316, endPoint x: 847, endPoint y: 178, distance: 194.8
click at [847, 178] on div "Comentarios De la Obra Social: [PERSON_NAME] [PERSON_NAME] condición DIRECTO. D…" at bounding box center [1073, 406] width 459 height 527
type textarea "[PERSON_NAME] [PERSON_NAME] condición DIRECTO. Debe facturar la prestación por …"
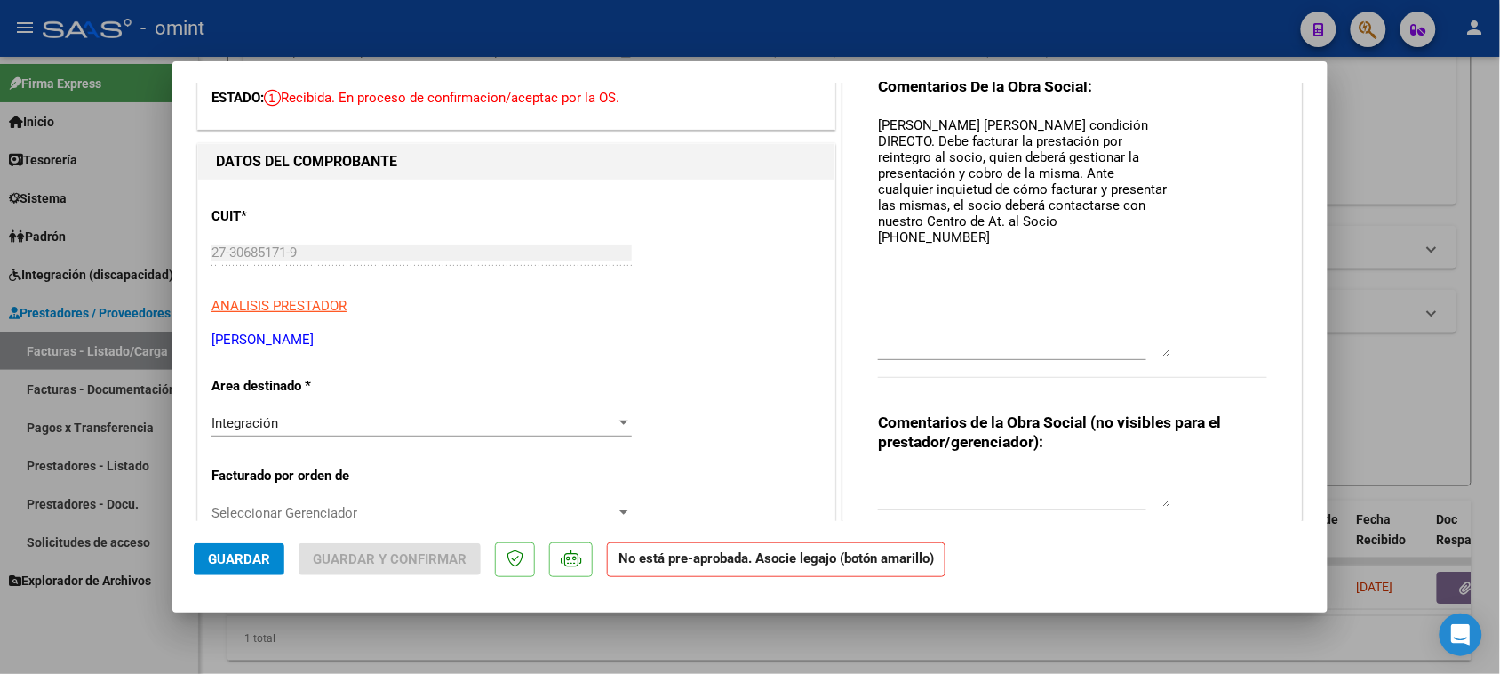
scroll to position [222, 0]
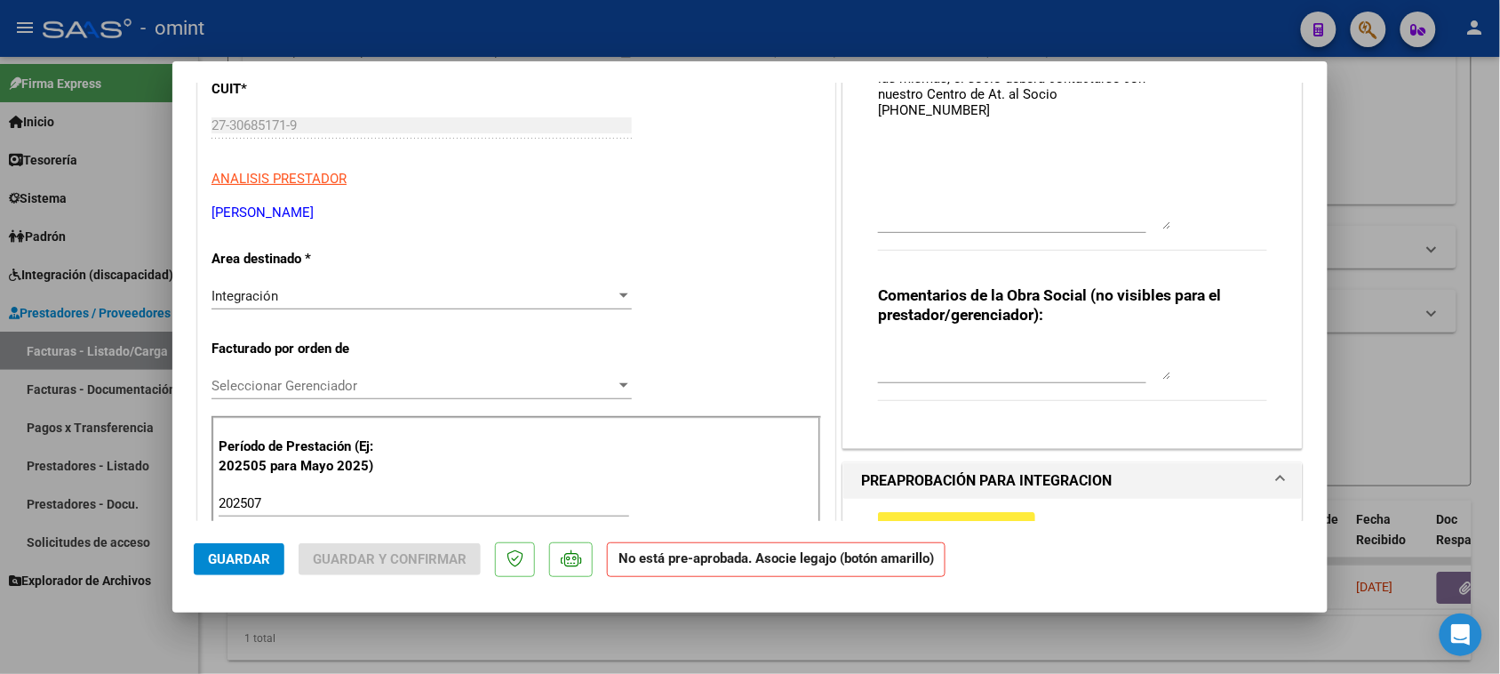
click at [397, 294] on div "Integración" at bounding box center [414, 296] width 404 height 16
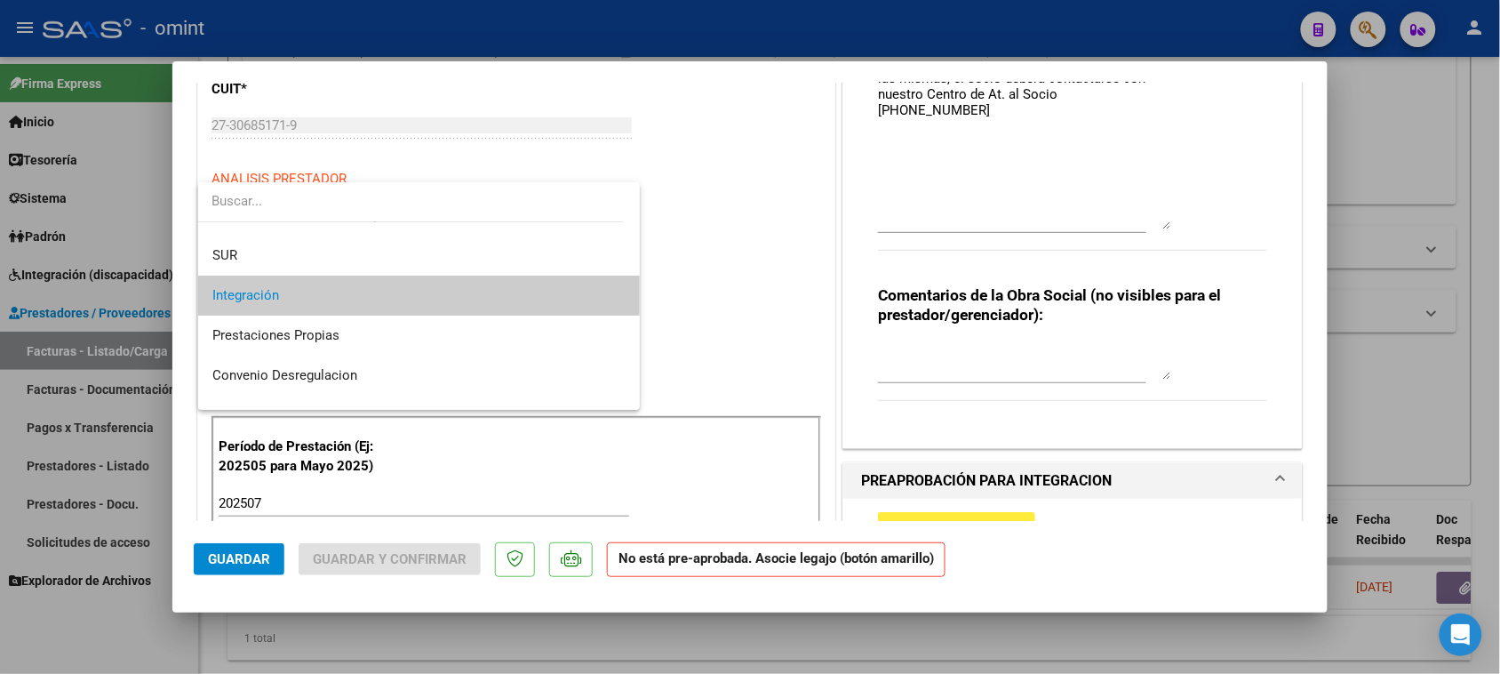
scroll to position [172, 0]
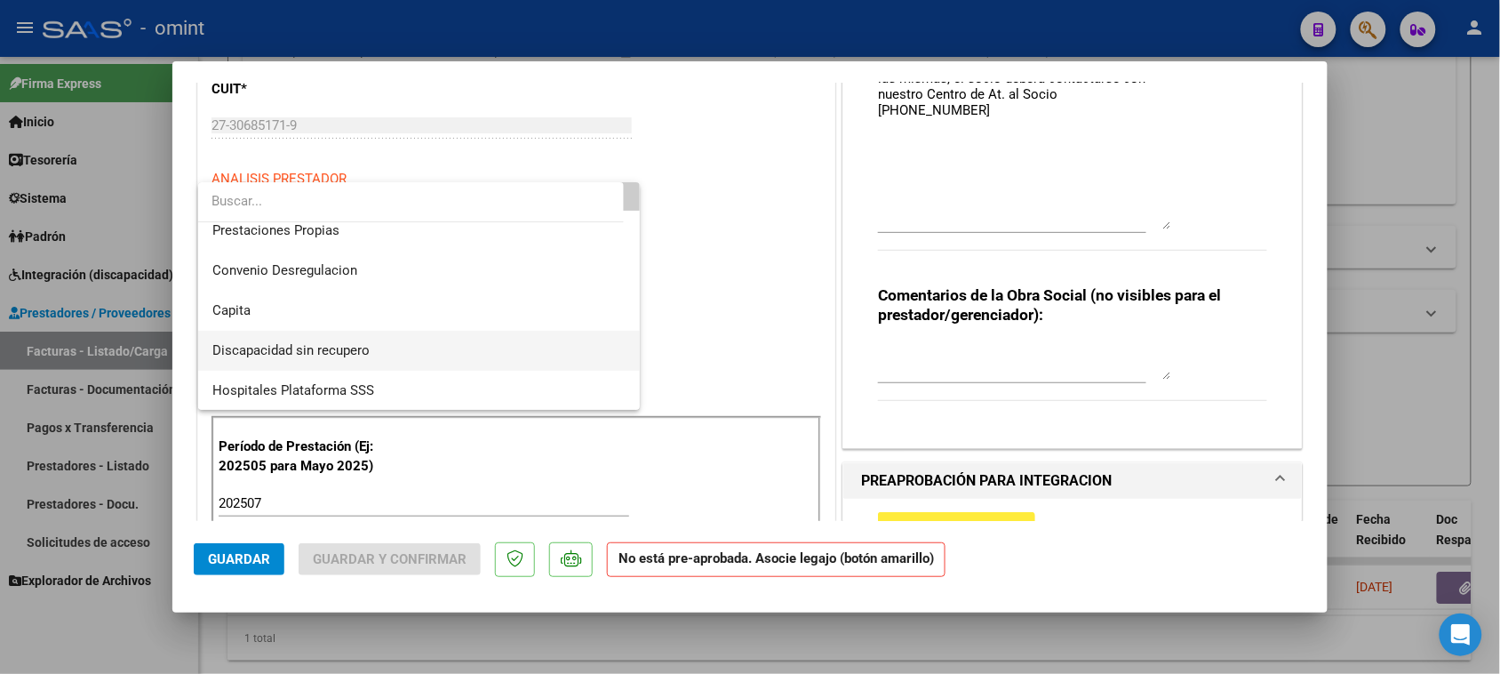
click at [405, 348] on span "Discapacidad sin recupero" at bounding box center [419, 351] width 414 height 40
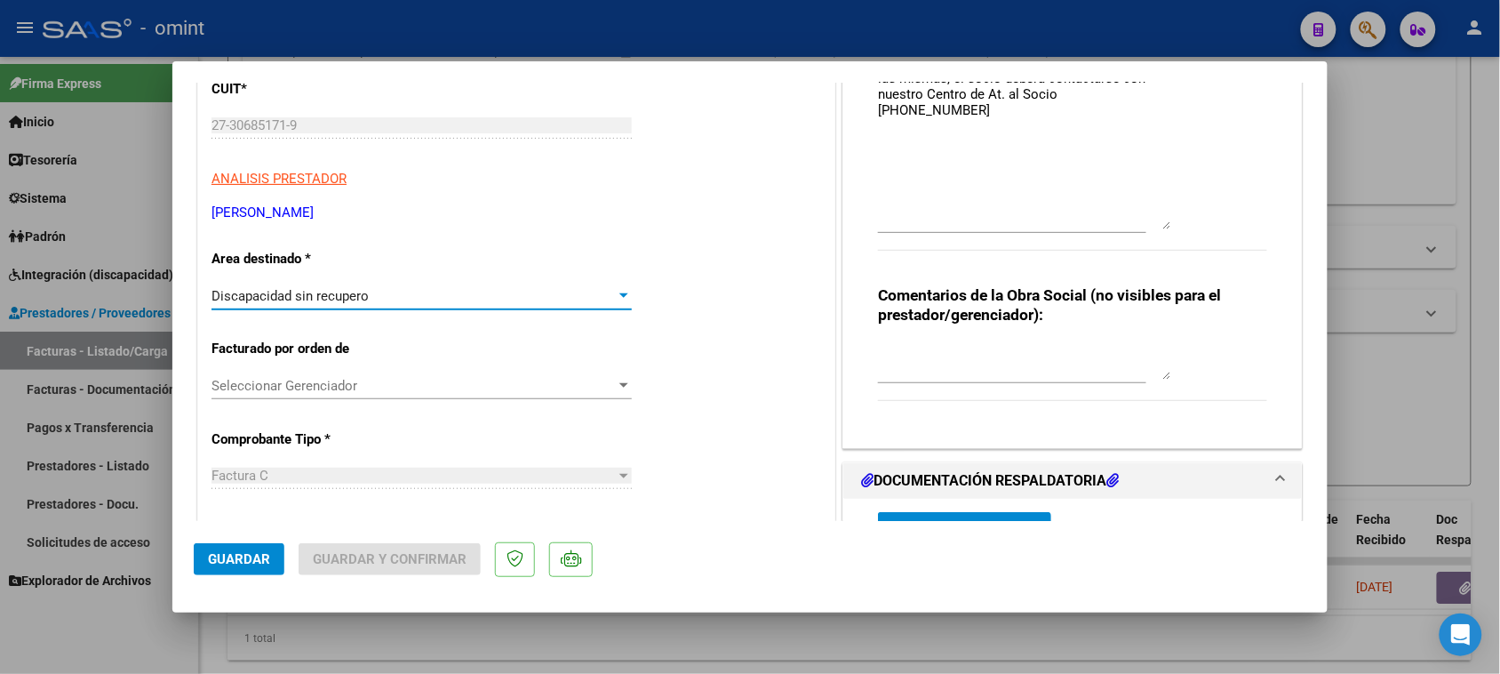
click at [247, 557] on span "Guardar" at bounding box center [239, 559] width 62 height 16
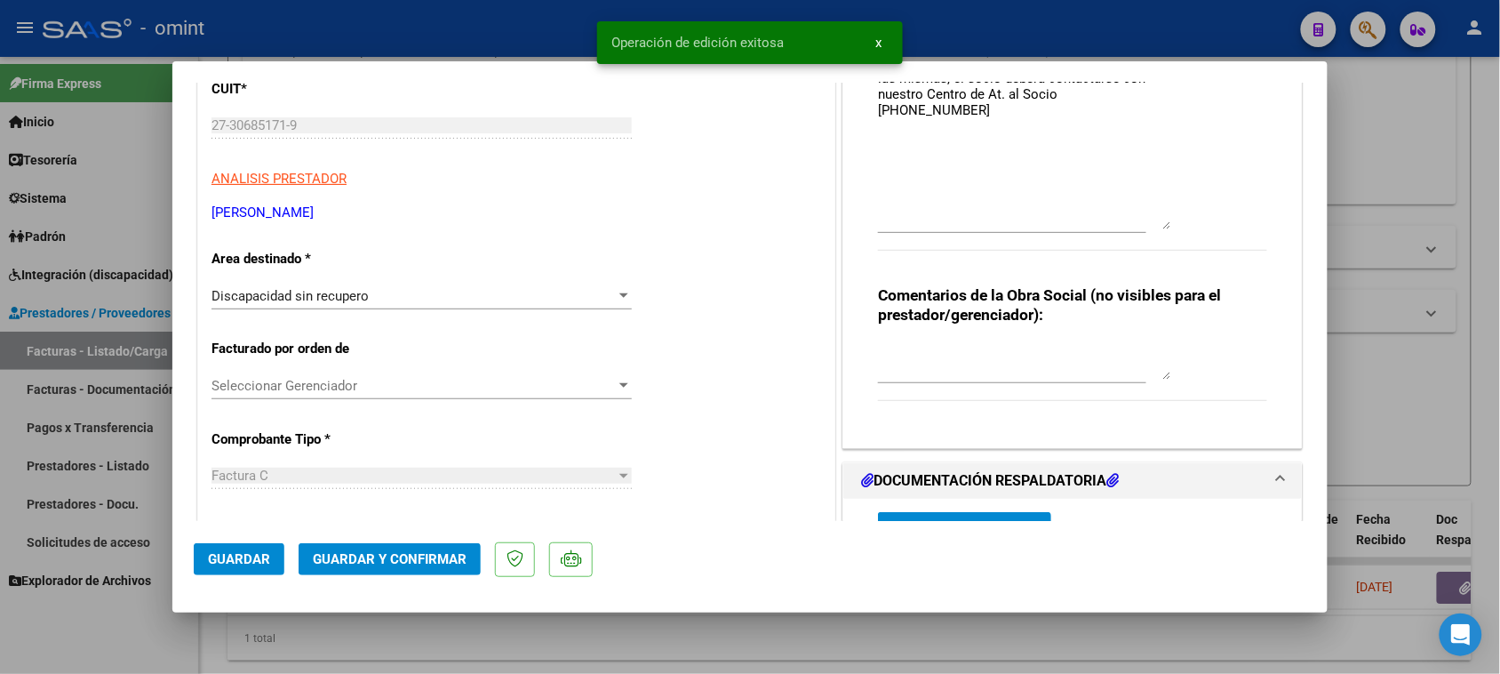
click at [382, 556] on span "Guardar y Confirmar" at bounding box center [390, 559] width 154 height 16
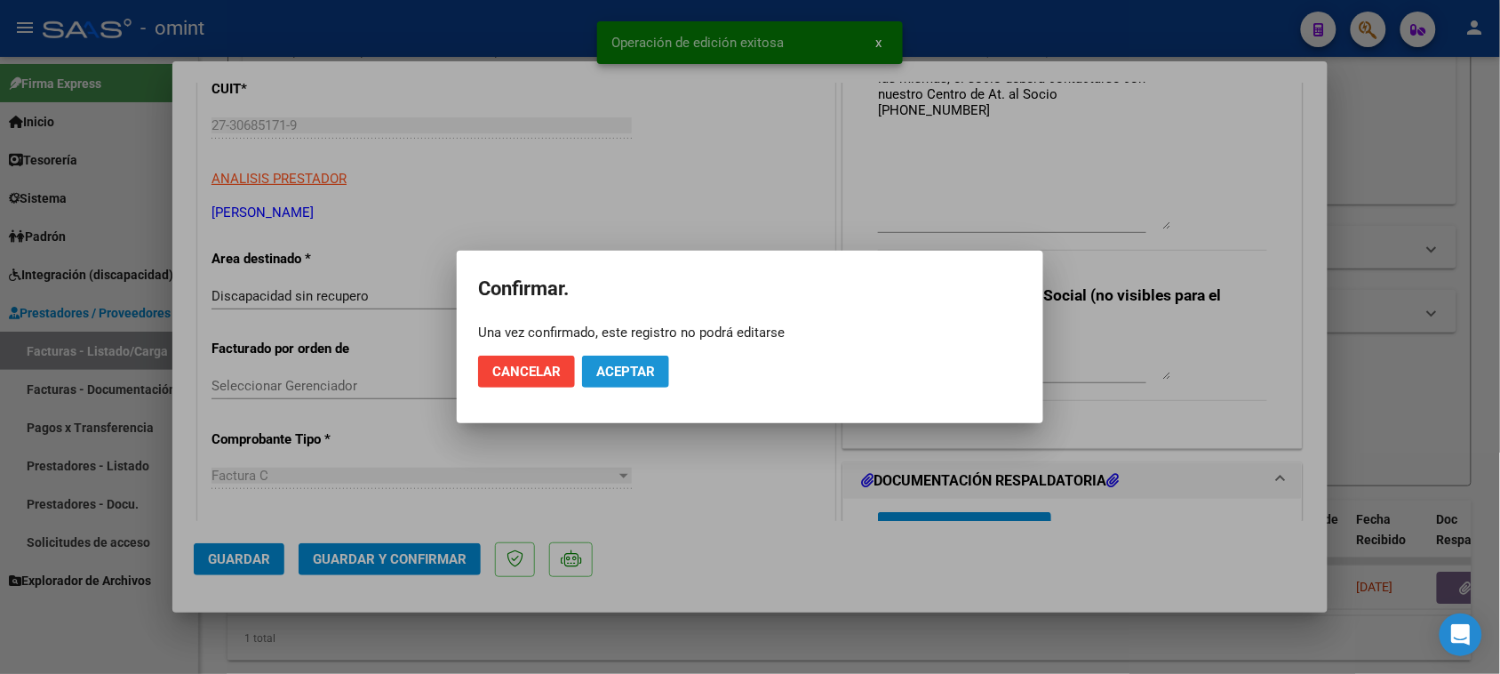
click at [665, 363] on button "Aceptar" at bounding box center [625, 372] width 87 height 32
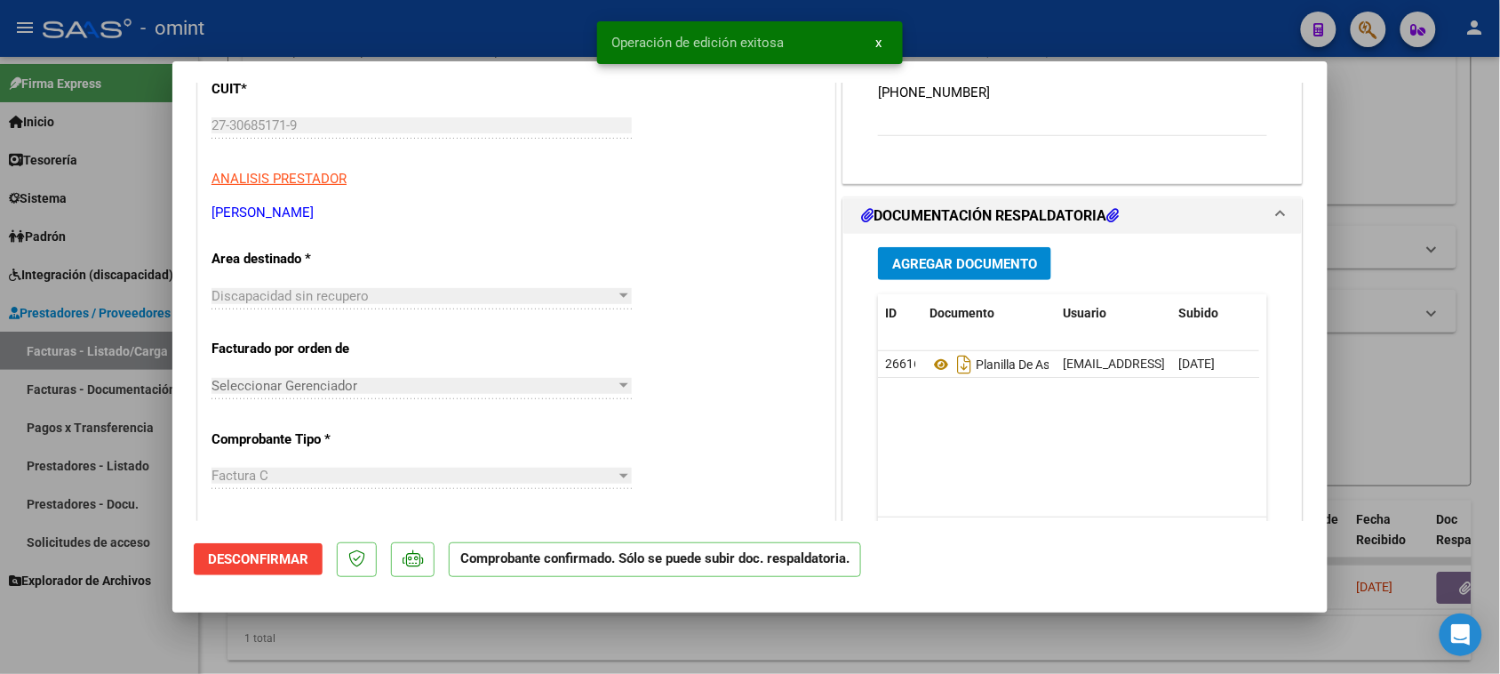
type input "$ 0,00"
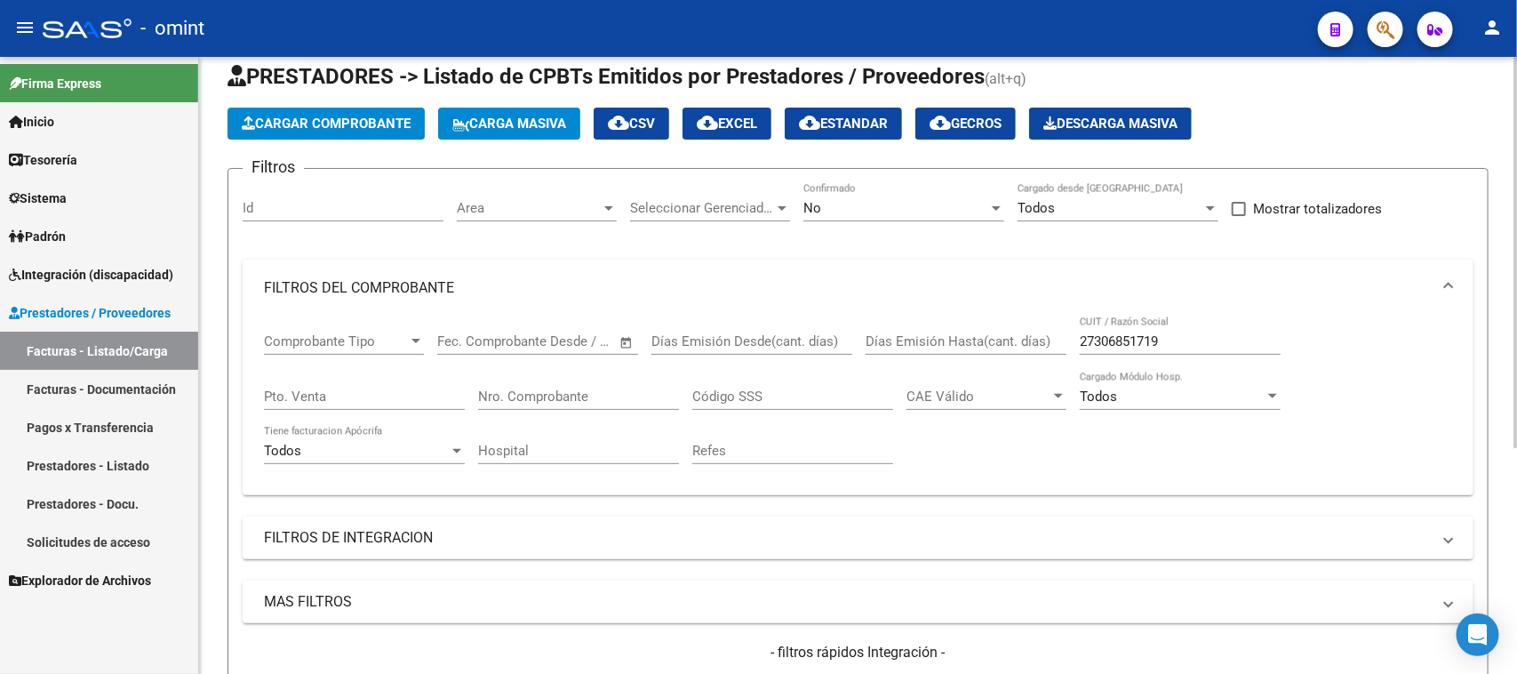
scroll to position [0, 0]
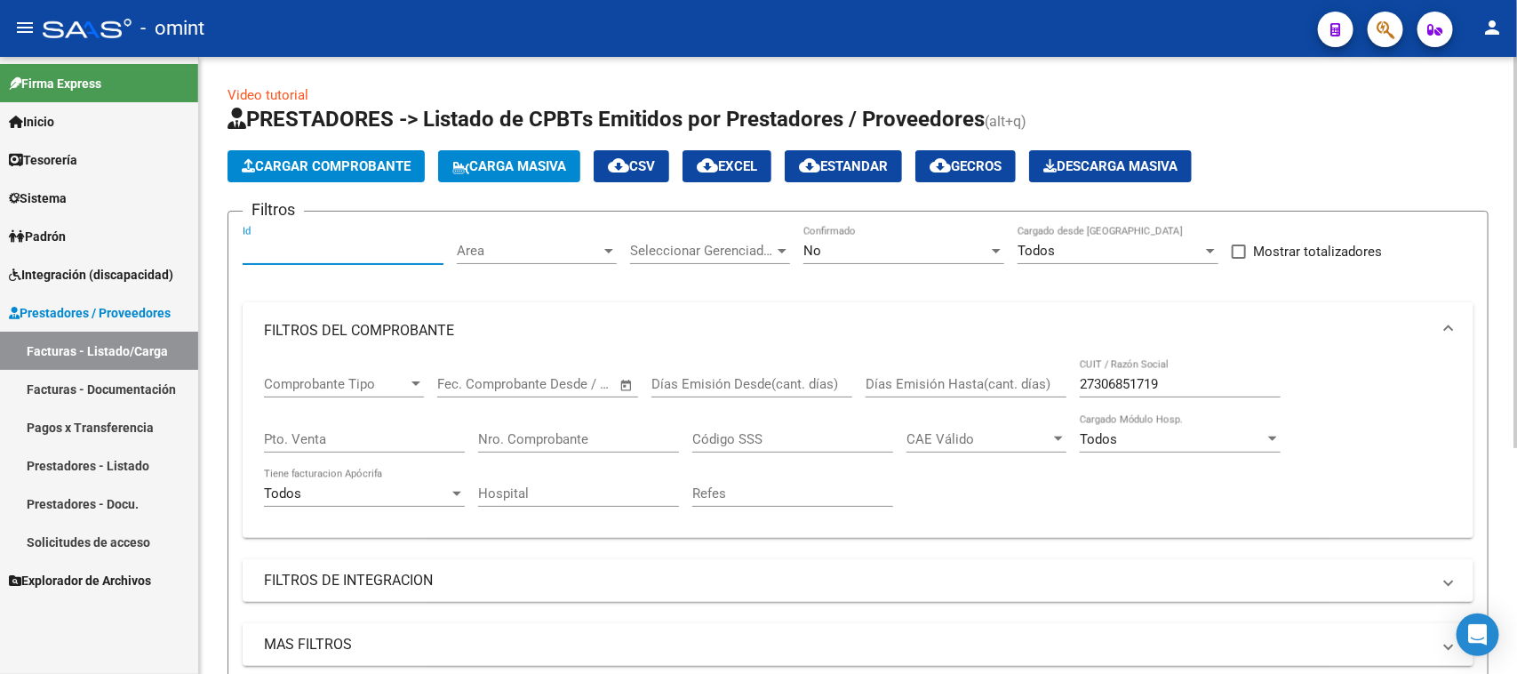
click at [316, 253] on input "Id" at bounding box center [343, 251] width 201 height 16
paste input "21845"
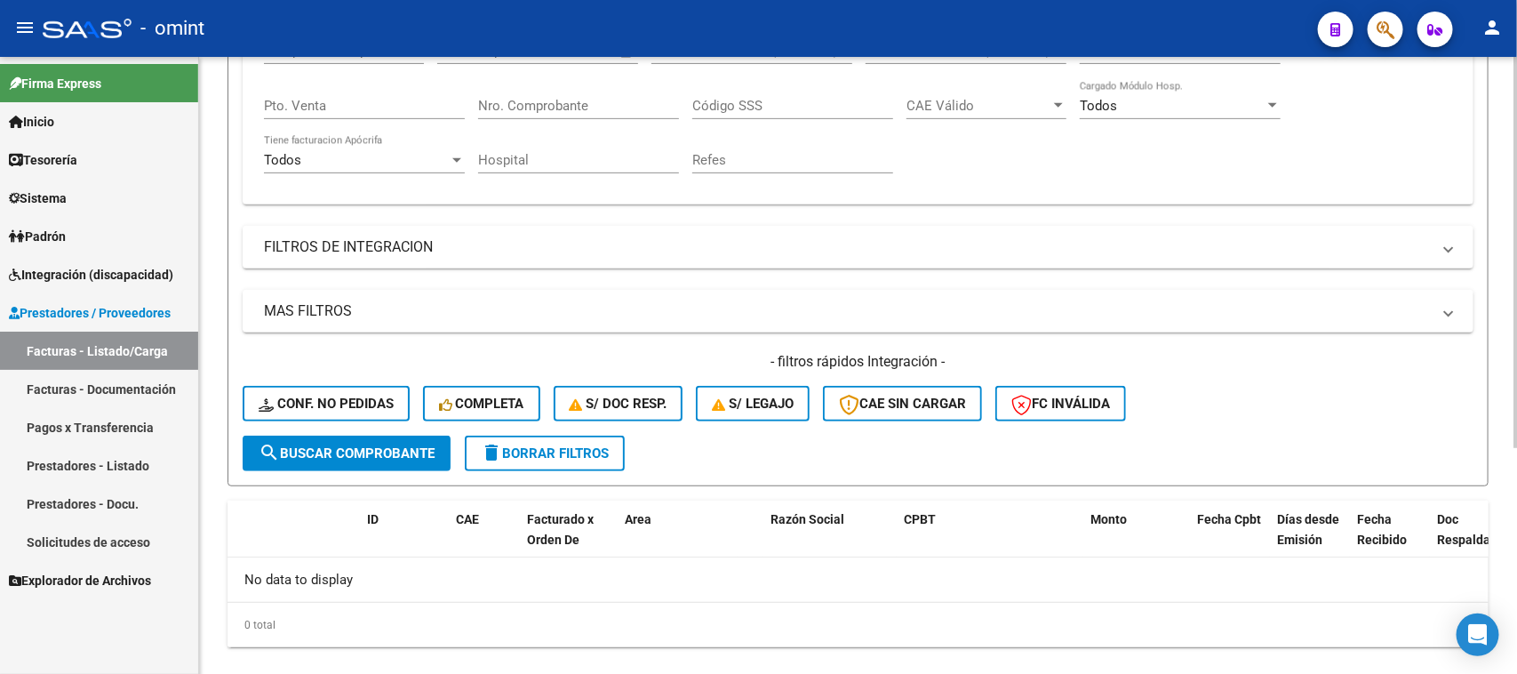
type input "21845"
click at [388, 437] on button "search Buscar Comprobante" at bounding box center [347, 454] width 208 height 36
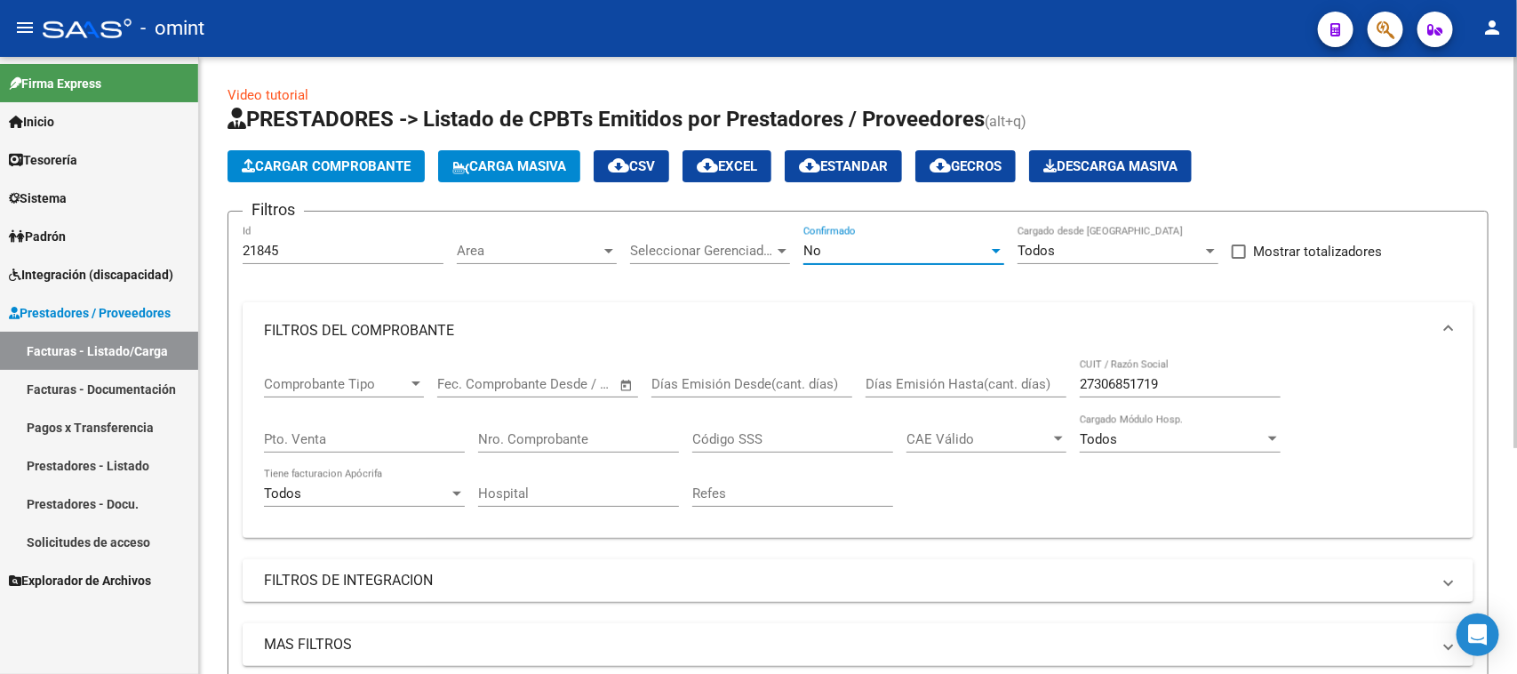
click at [909, 254] on div "No" at bounding box center [896, 251] width 185 height 16
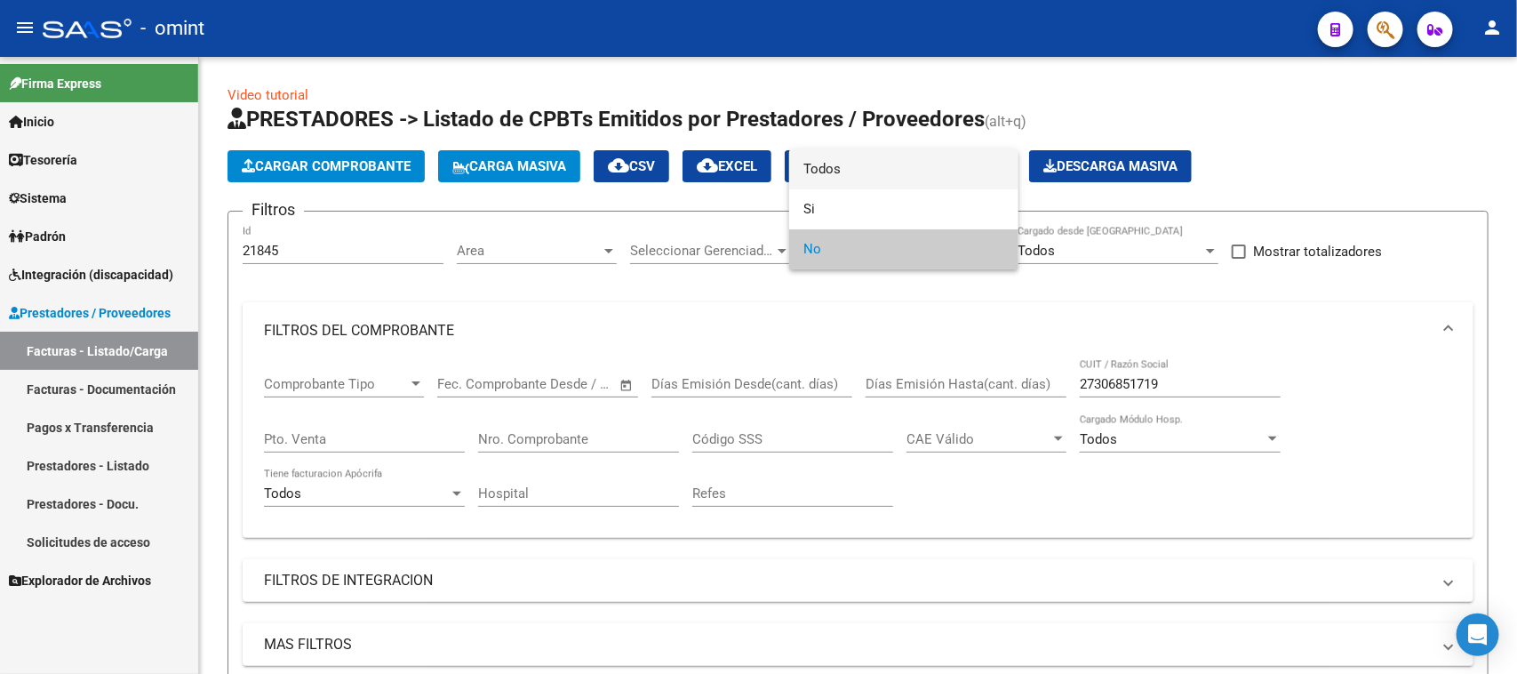
click at [876, 164] on span "Todos" at bounding box center [904, 169] width 201 height 40
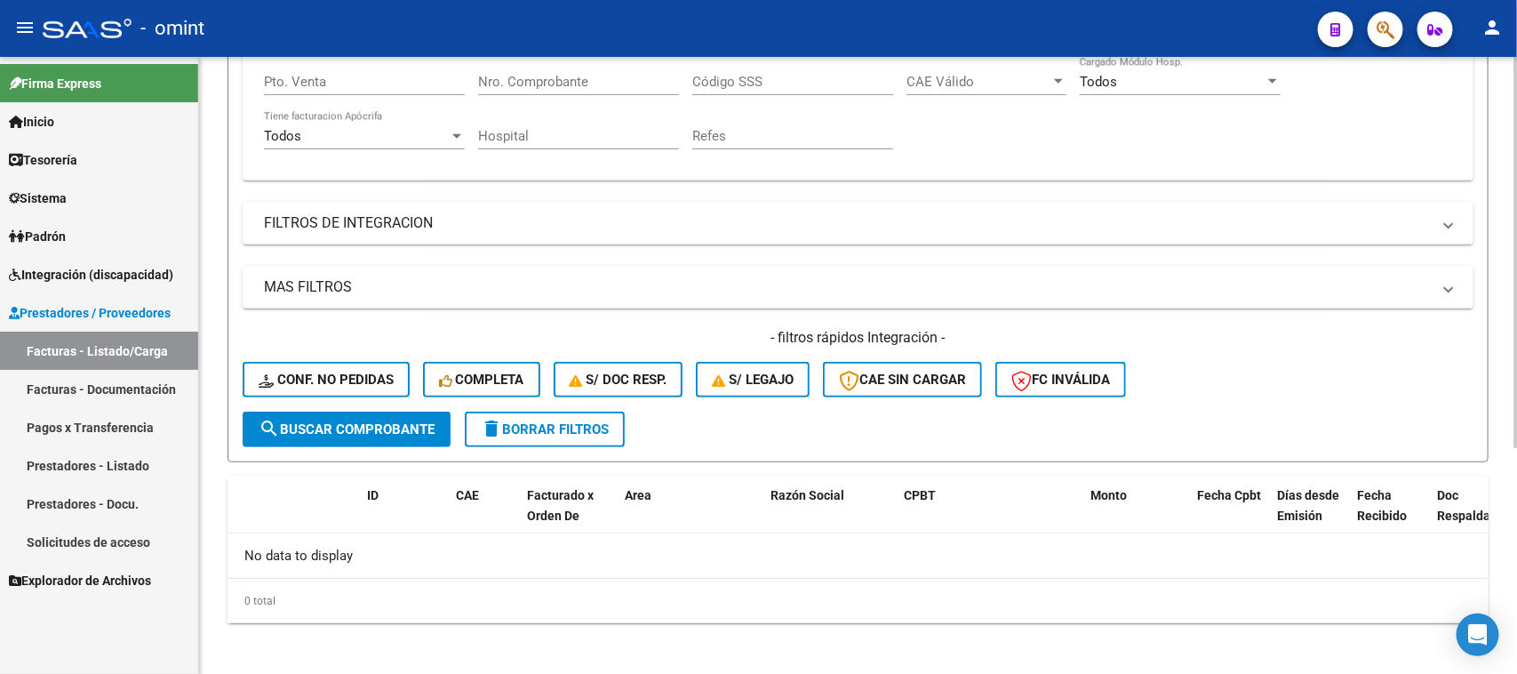
click at [382, 431] on span "search Buscar Comprobante" at bounding box center [347, 429] width 176 height 16
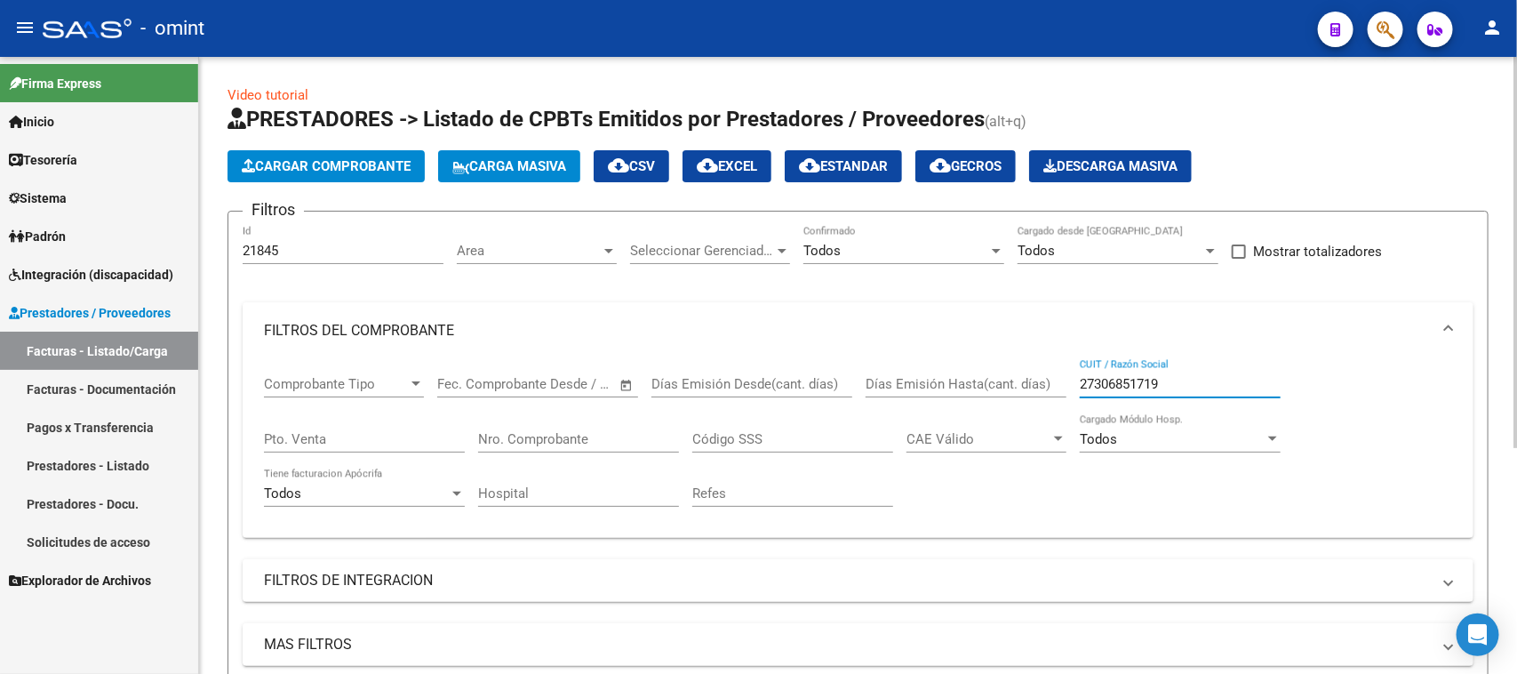
drag, startPoint x: 1188, startPoint y: 385, endPoint x: 684, endPoint y: 379, distance: 504.0
click at [684, 379] on div "Comprobante Tipo Comprobante Tipo Fecha inicio – Fecha fin Fec. Comprobante Des…" at bounding box center [858, 441] width 1188 height 164
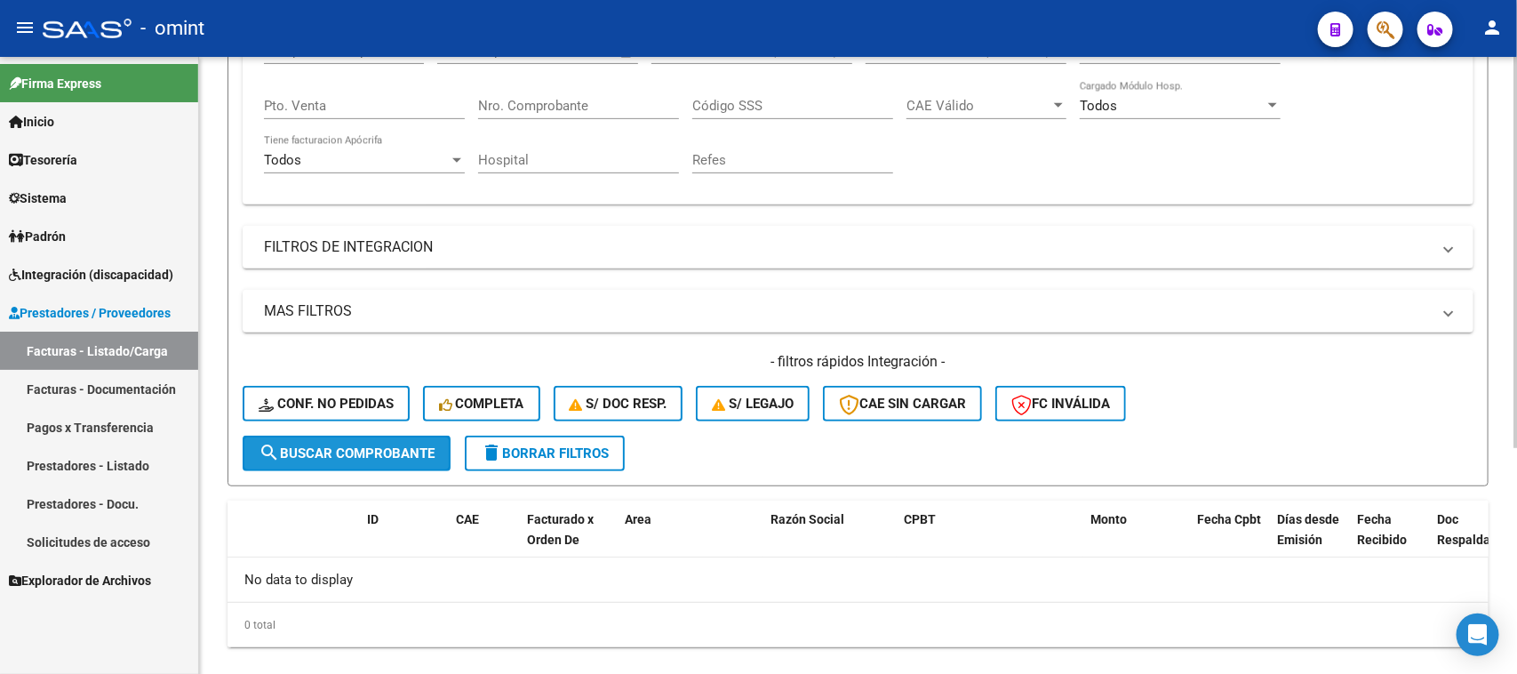
click at [369, 458] on button "search Buscar Comprobante" at bounding box center [347, 454] width 208 height 36
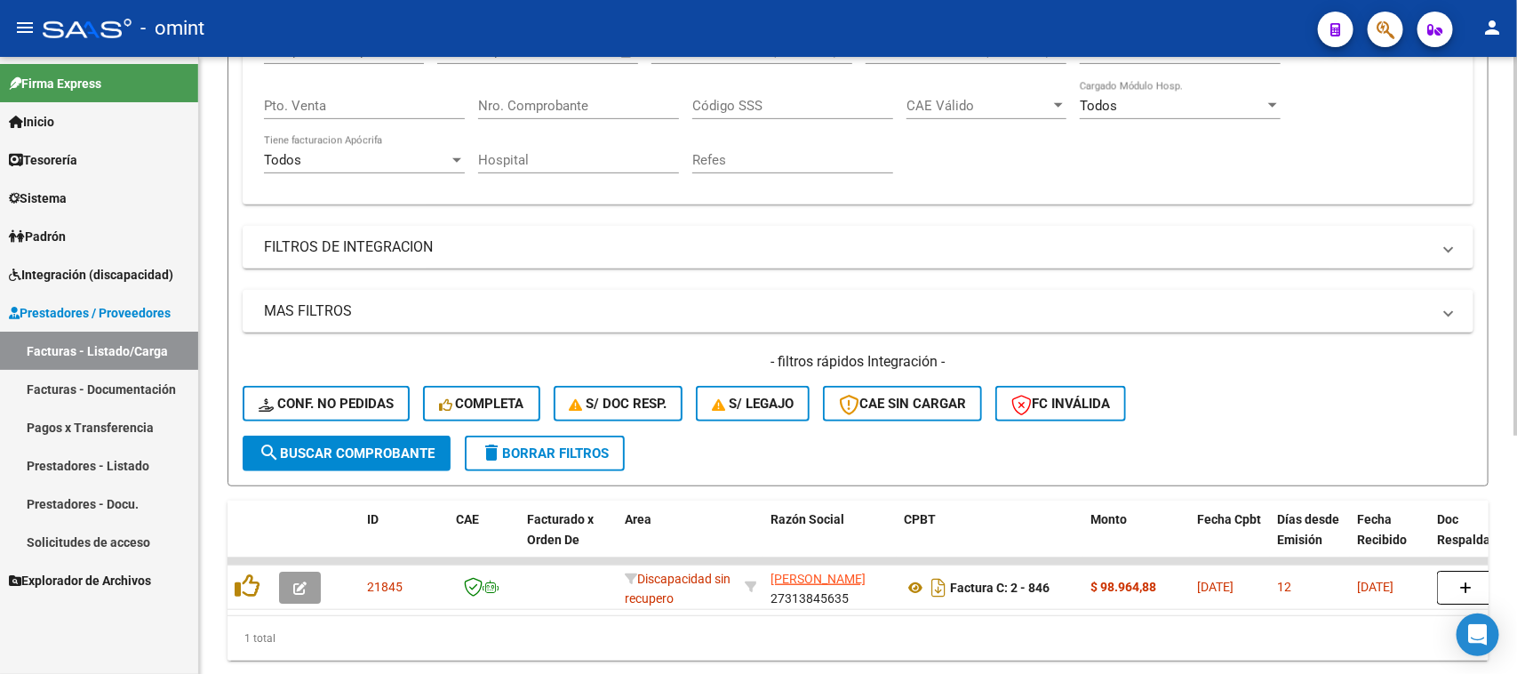
scroll to position [388, 0]
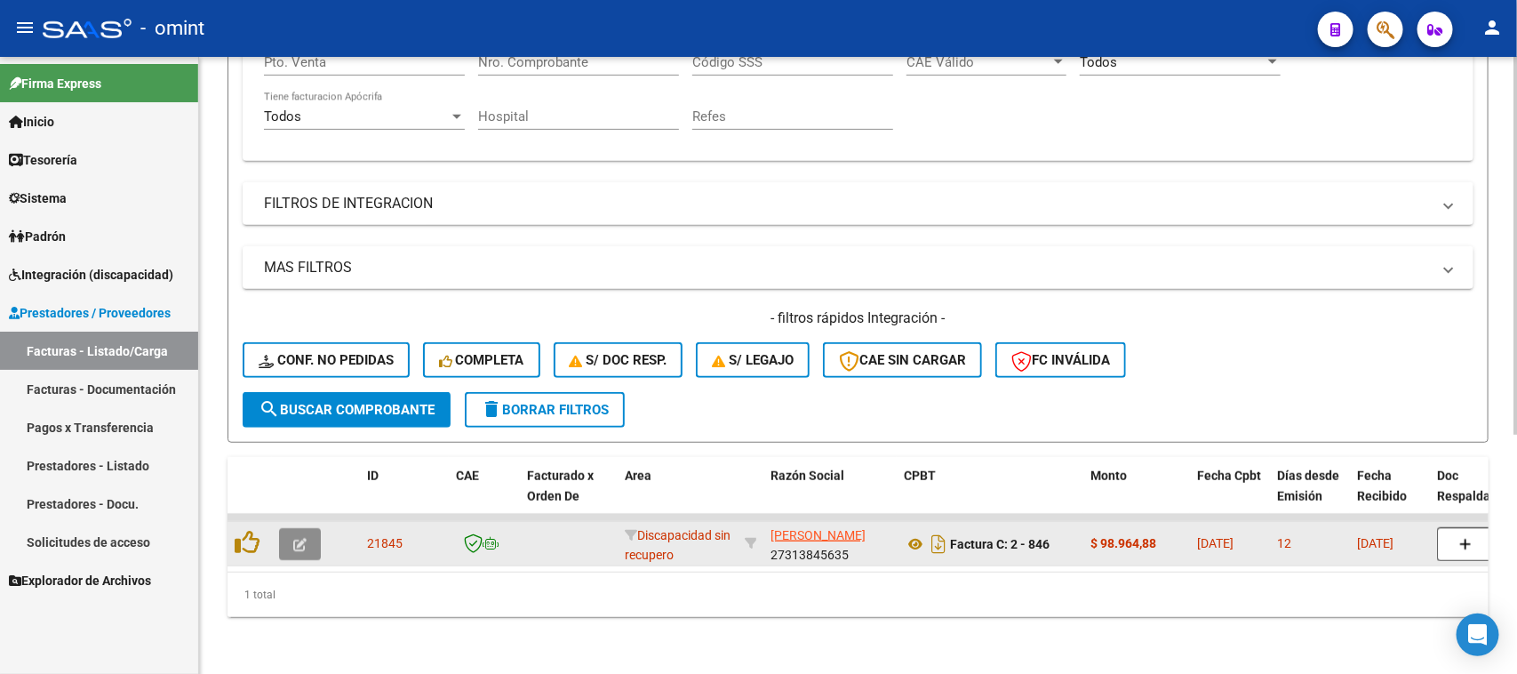
click at [302, 528] on button "button" at bounding box center [300, 544] width 42 height 32
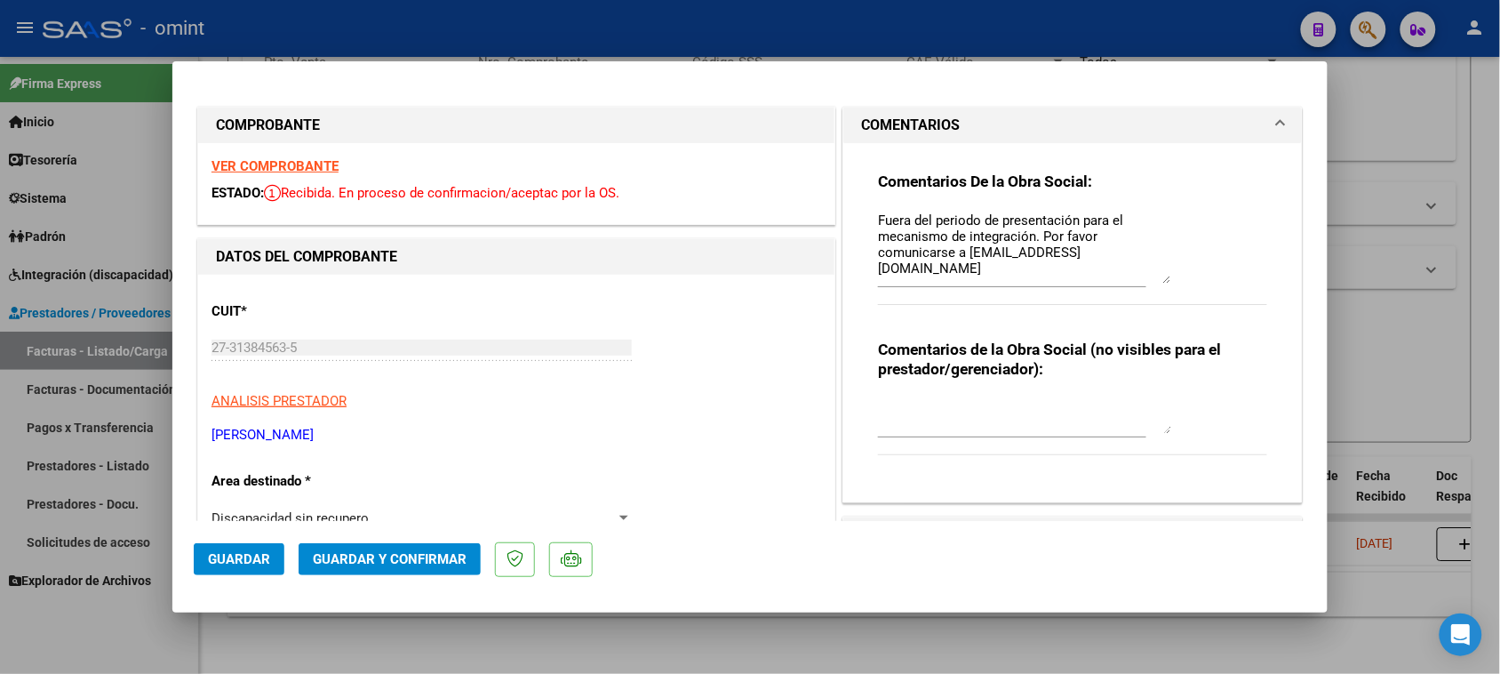
drag, startPoint x: 1154, startPoint y: 244, endPoint x: 1144, endPoint y: 282, distance: 38.6
click at [1144, 282] on textarea "Fuera del periodo de presentación para el mecanismo de integración. Por favor c…" at bounding box center [1024, 247] width 293 height 73
click at [309, 162] on strong "VER COMPROBANTE" at bounding box center [275, 166] width 127 height 16
click at [436, 556] on span "Guardar y Confirmar" at bounding box center [390, 559] width 154 height 16
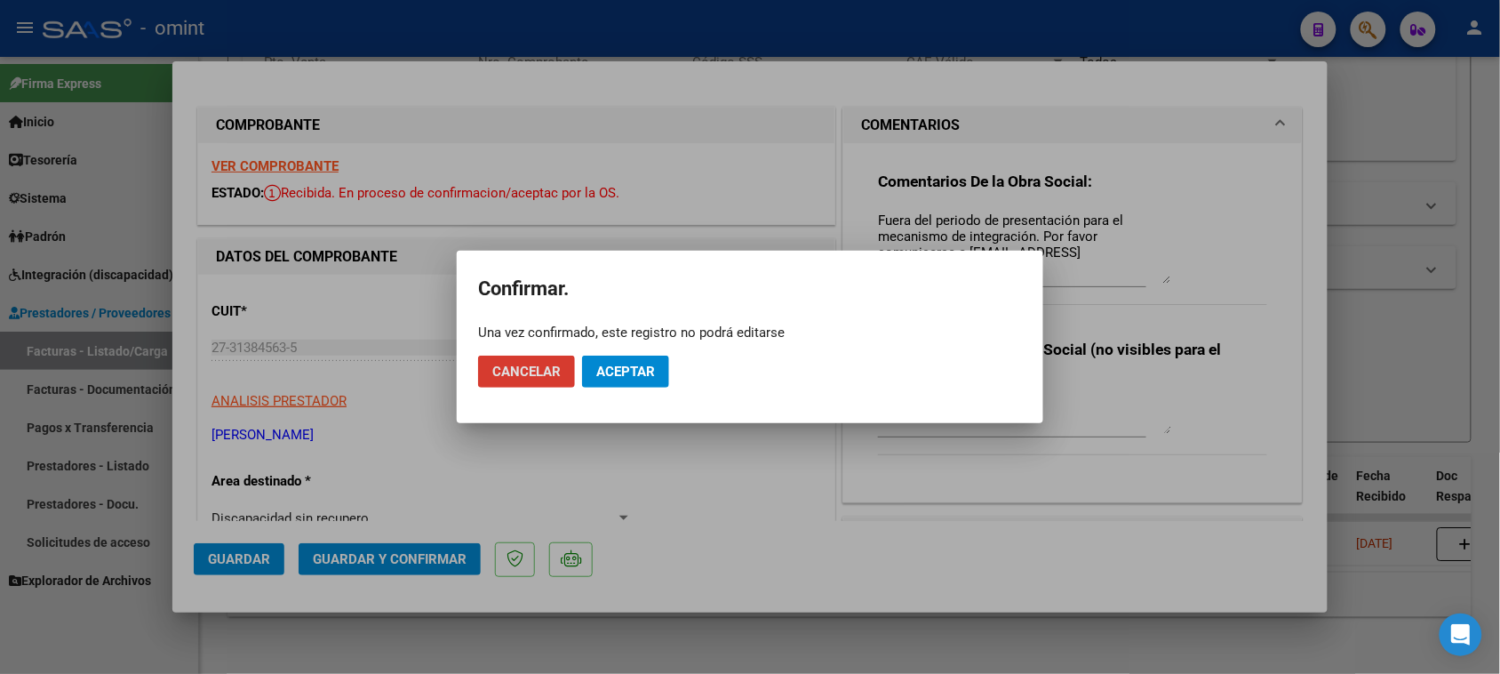
click at [629, 376] on span "Aceptar" at bounding box center [625, 372] width 59 height 16
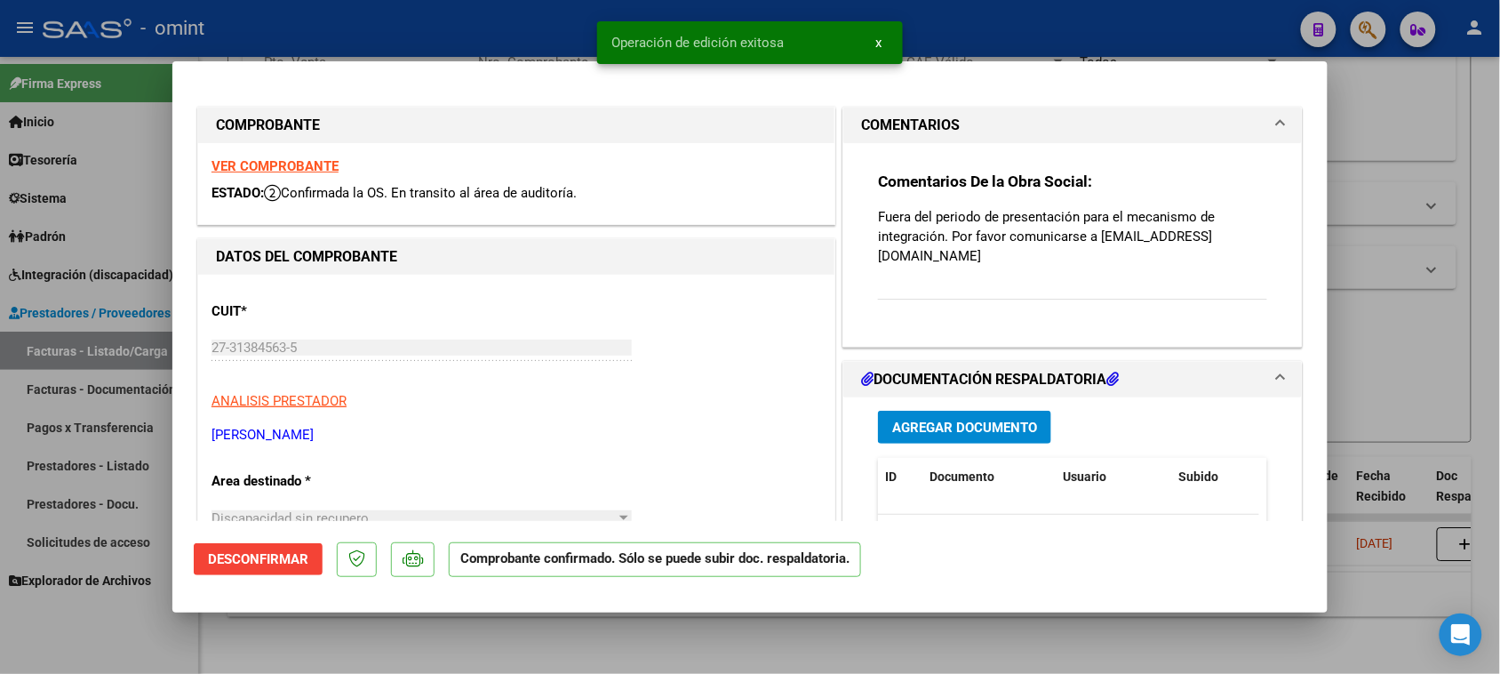
type input "$ 0,00"
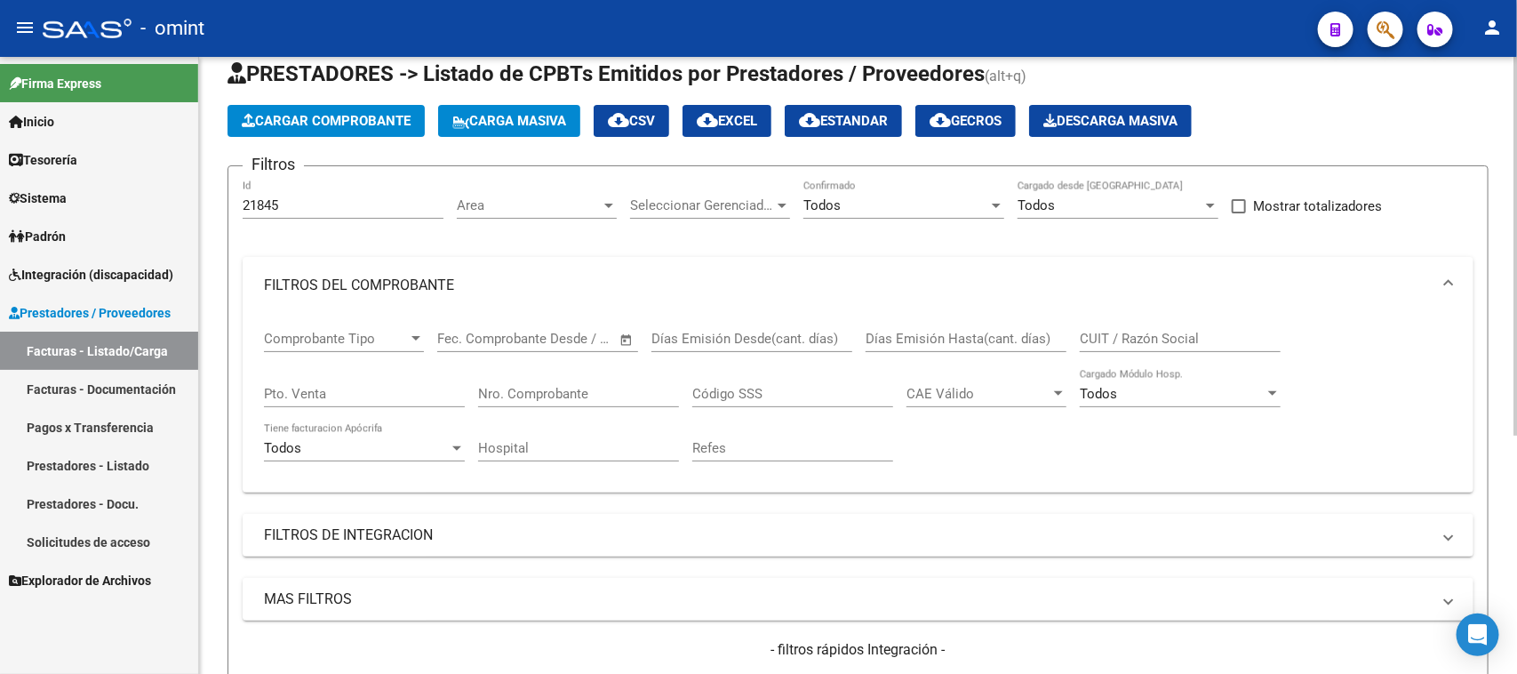
scroll to position [0, 0]
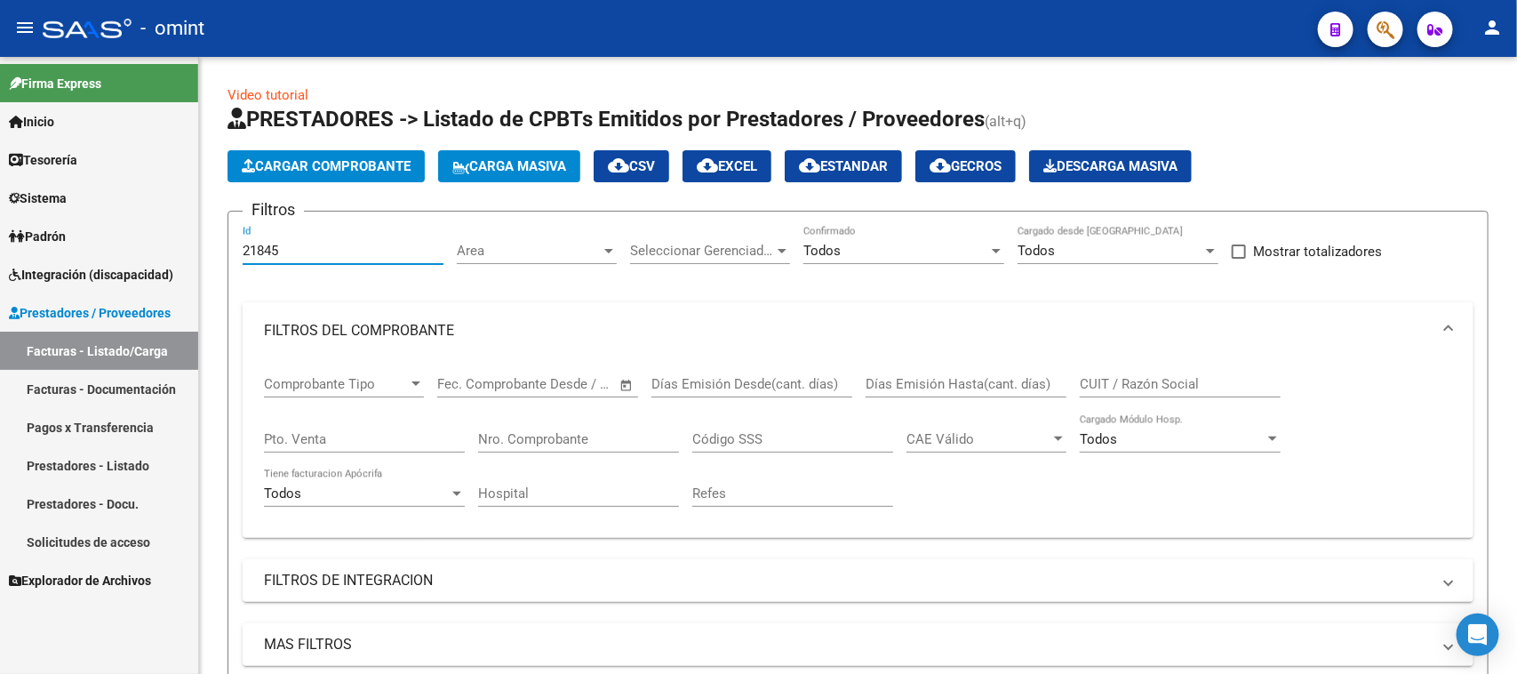
drag, startPoint x: 330, startPoint y: 254, endPoint x: 134, endPoint y: 251, distance: 195.6
click at [134, 251] on mat-sidenav-container "Firma Express Inicio Calendario SSS Instructivos Contacto OS Tesorería Extracto…" at bounding box center [758, 365] width 1517 height 617
paste input "4433"
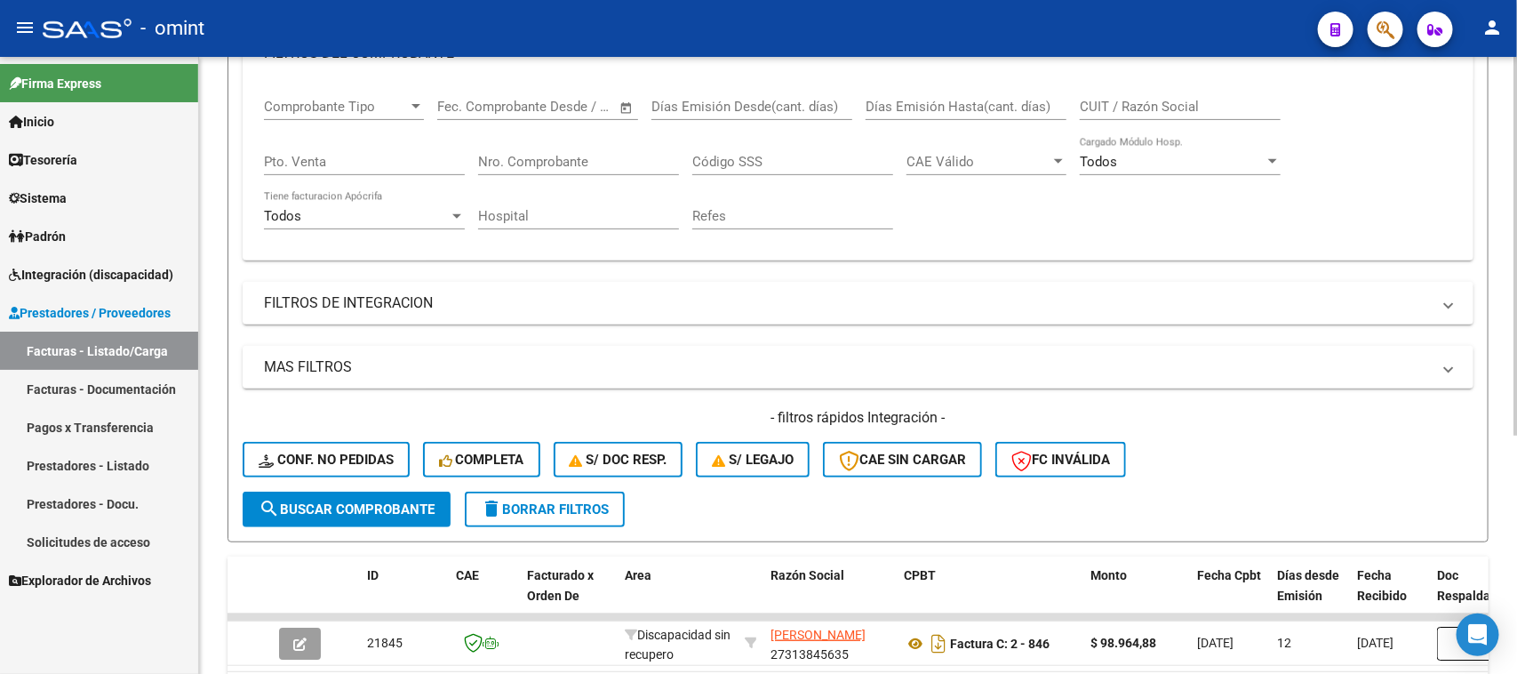
scroll to position [278, 0]
type input "24433"
click at [411, 507] on span "search Buscar Comprobante" at bounding box center [347, 508] width 176 height 16
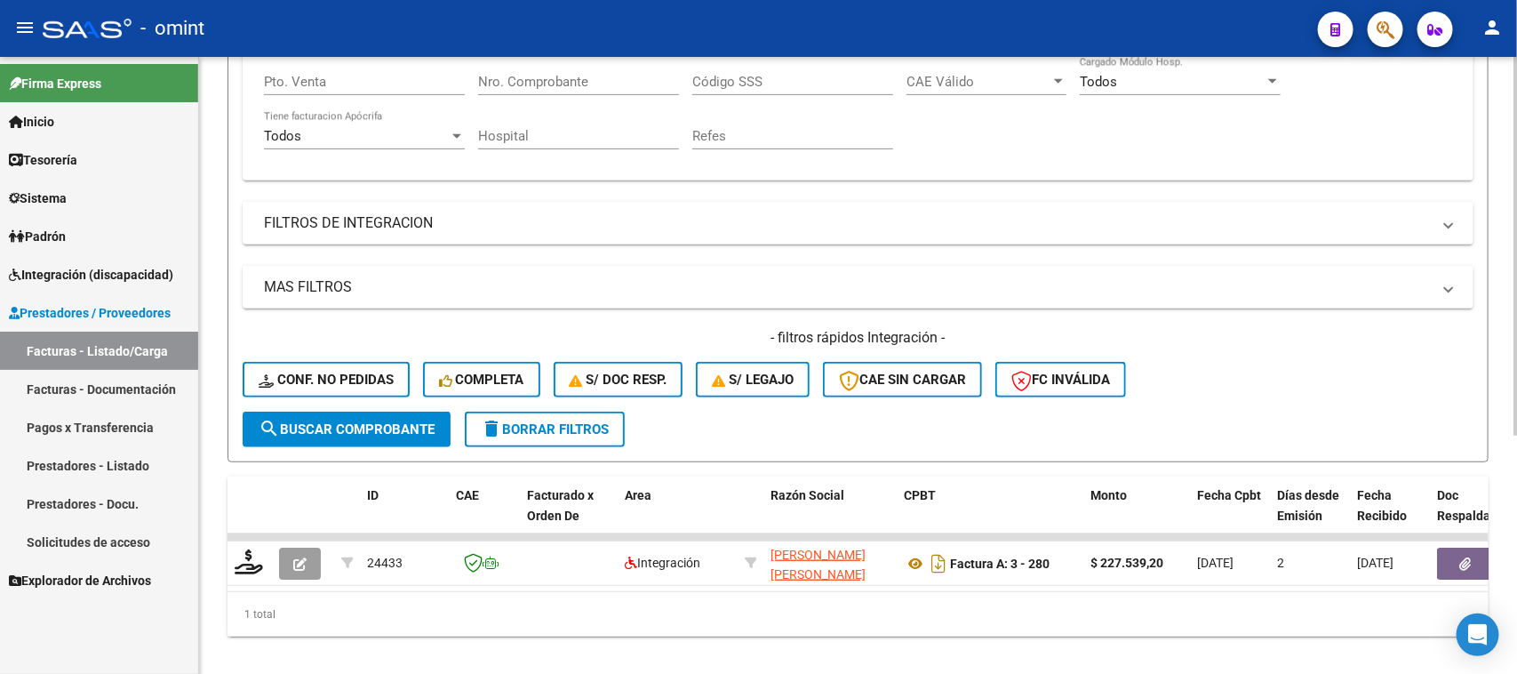
scroll to position [388, 0]
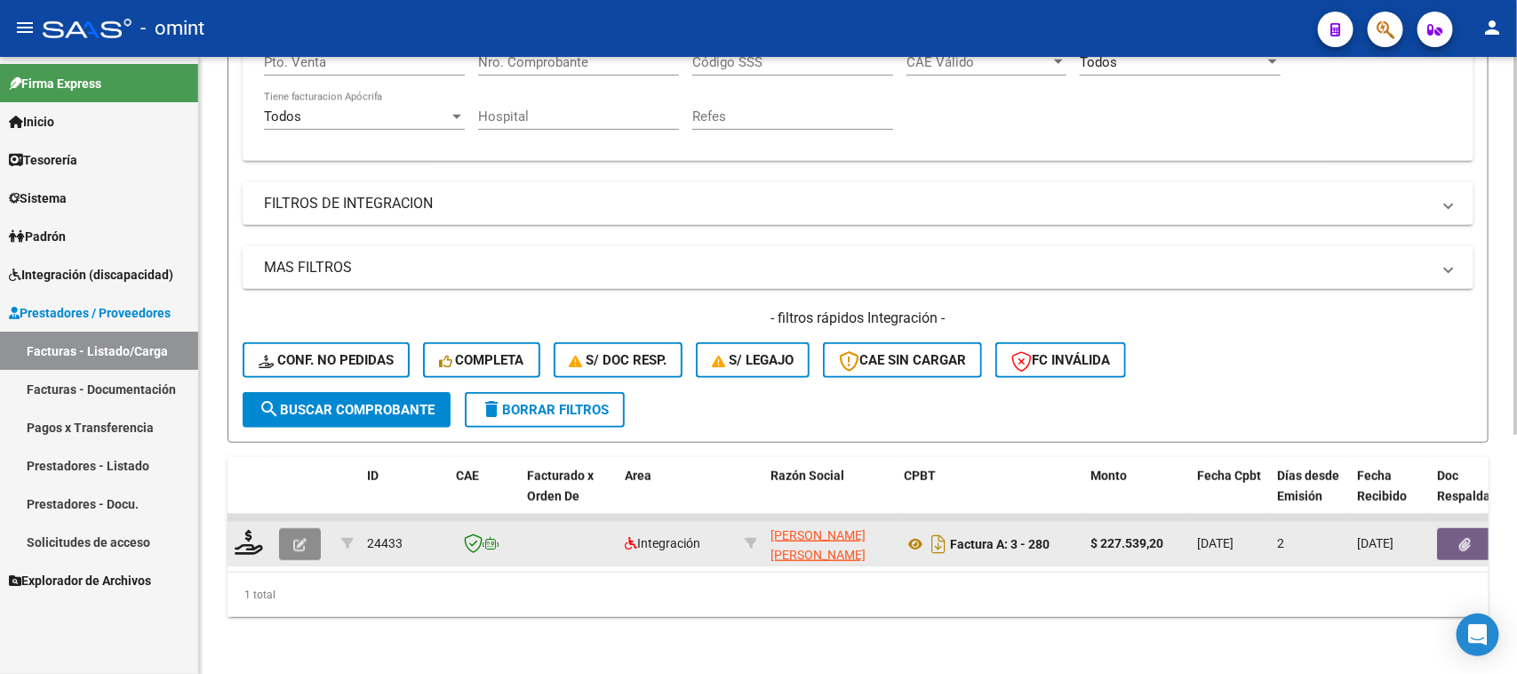
click at [313, 530] on button "button" at bounding box center [300, 544] width 42 height 32
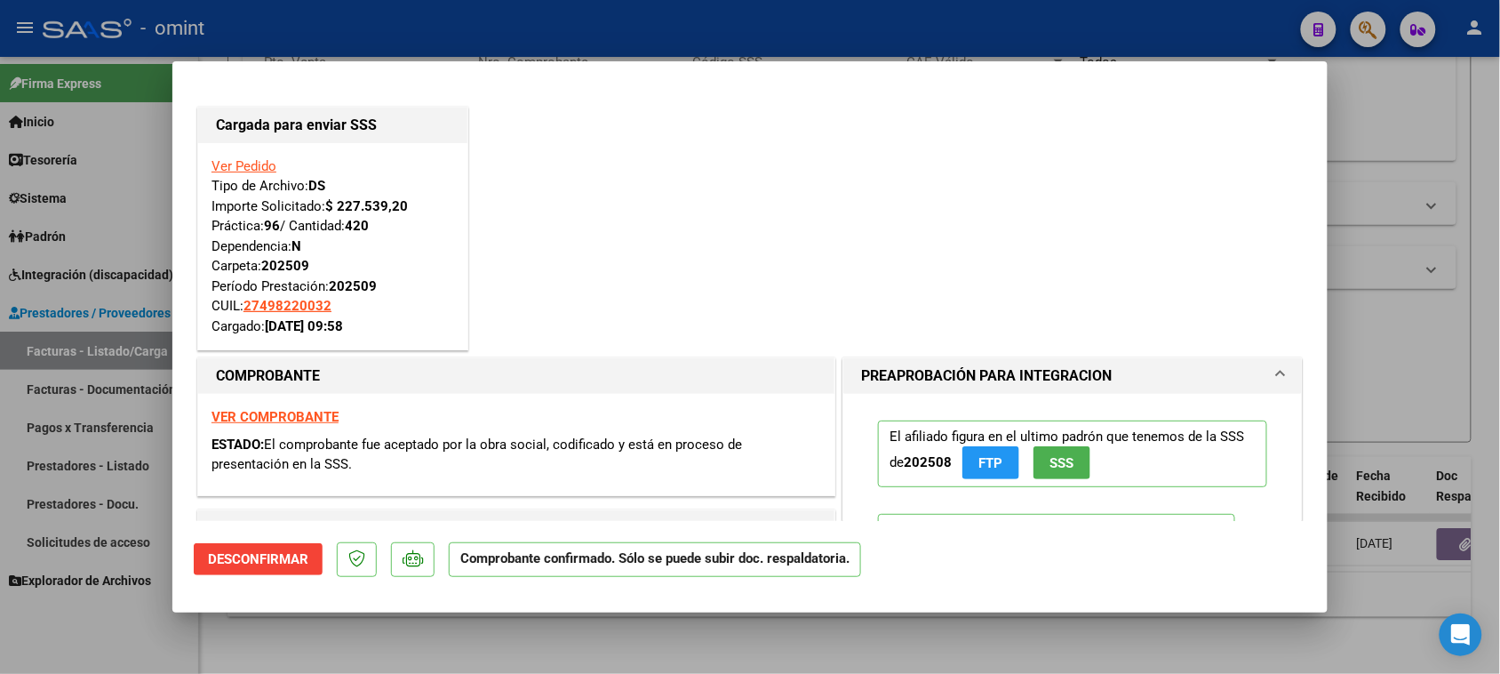
type input "$ 0,00"
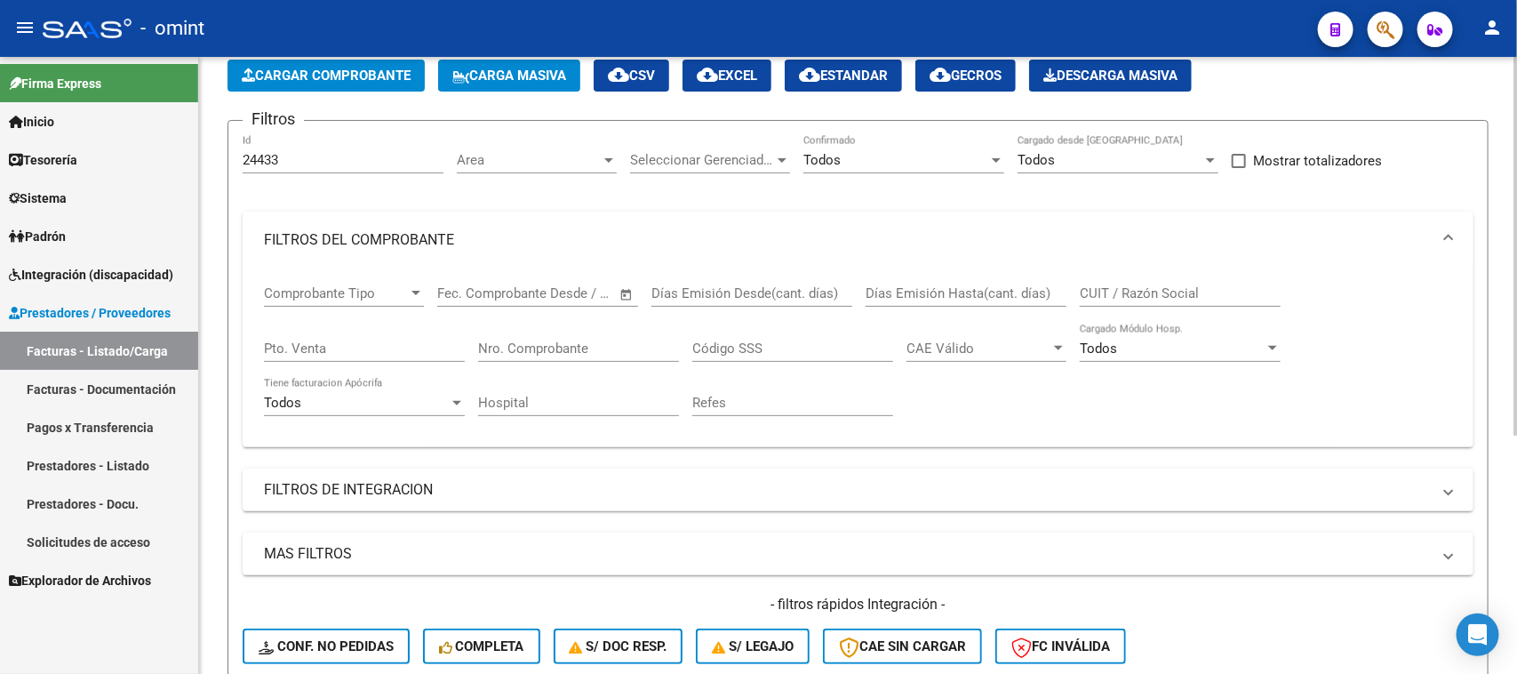
scroll to position [55, 0]
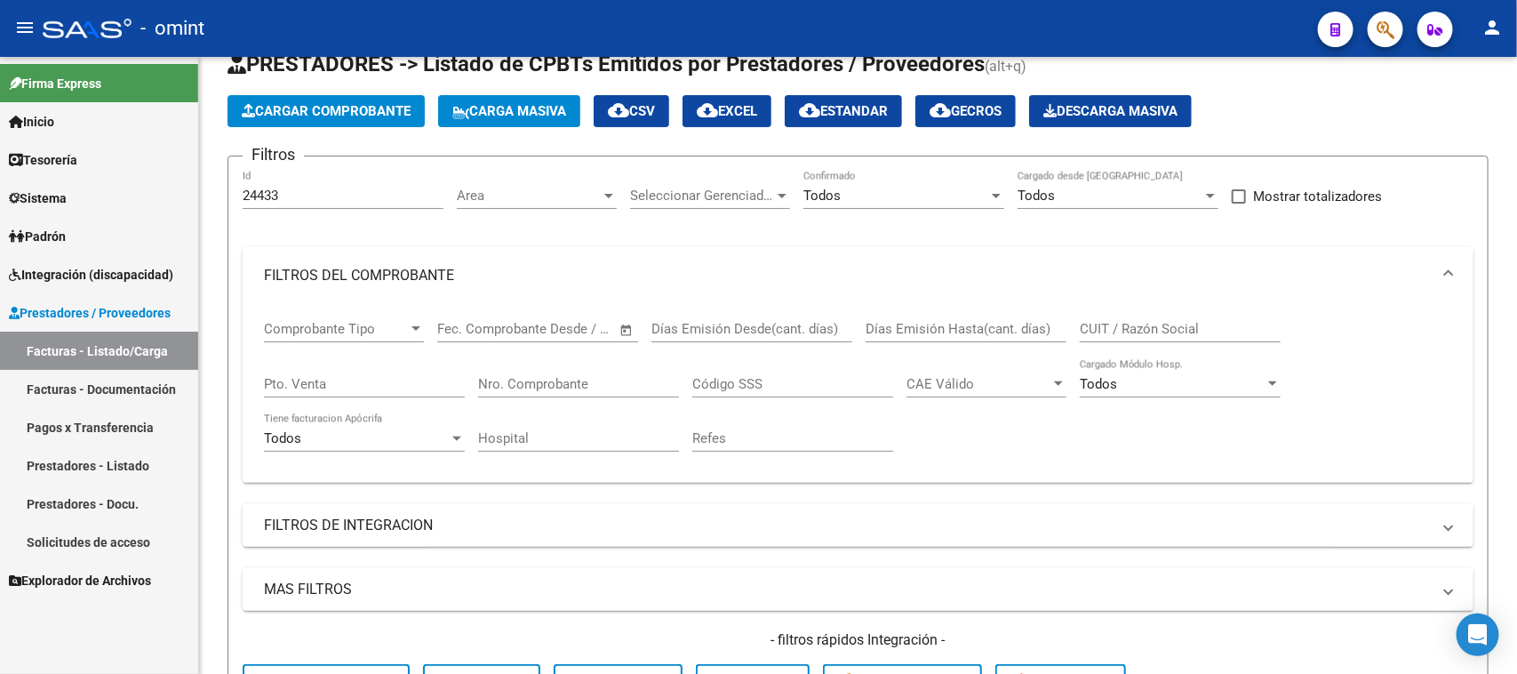
drag, startPoint x: 312, startPoint y: 194, endPoint x: 62, endPoint y: 196, distance: 249.8
click at [62, 196] on mat-sidenav-container "Firma Express Inicio Calendario SSS Instructivos Contacto OS Tesorería Extracto…" at bounding box center [758, 365] width 1517 height 617
paste input "2"
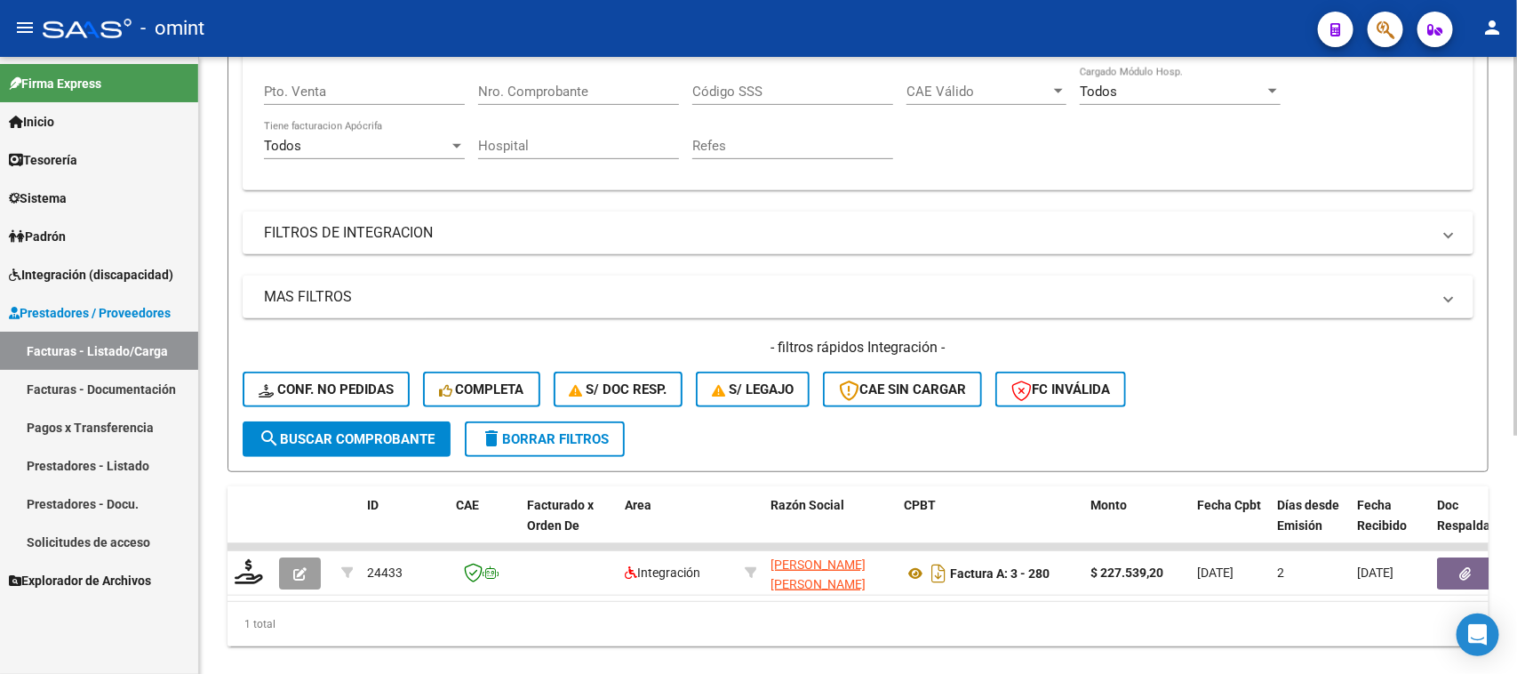
scroll to position [388, 0]
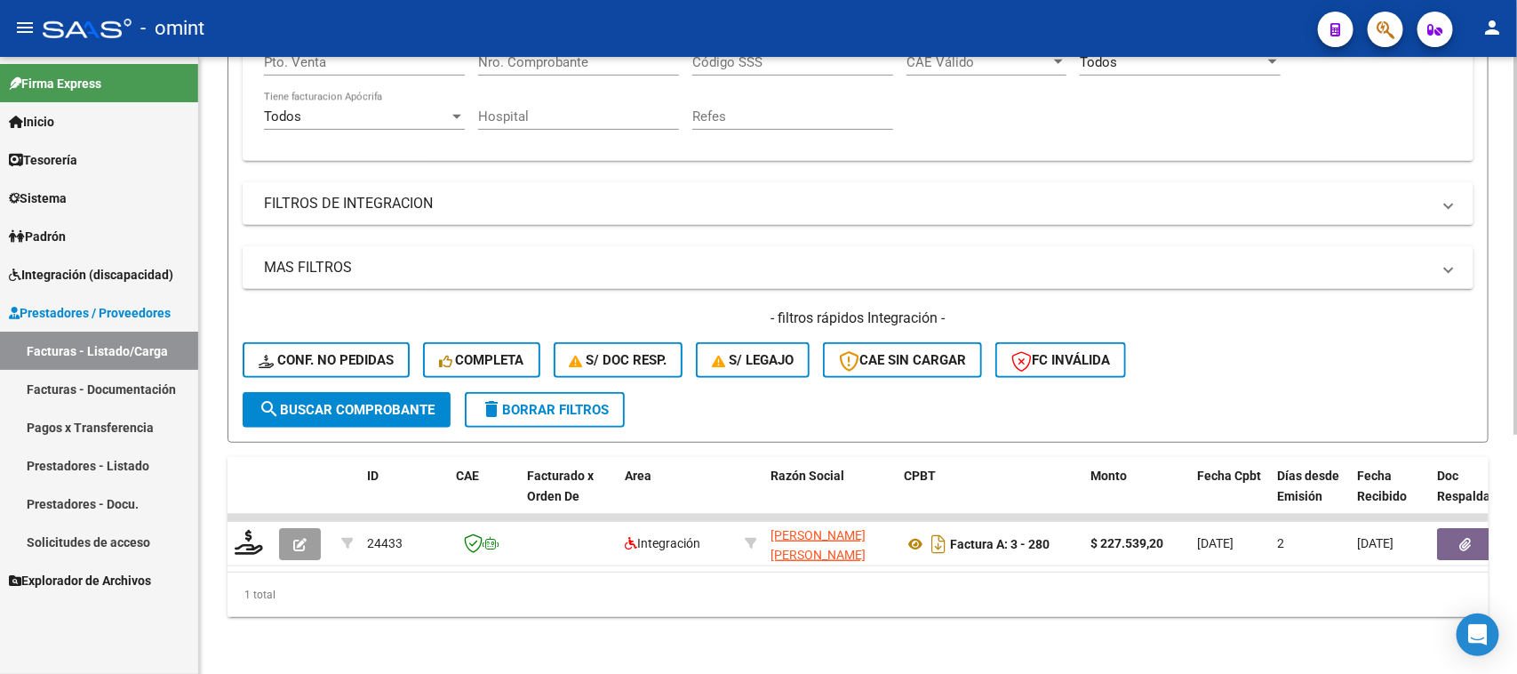
click at [383, 403] on button "search Buscar Comprobante" at bounding box center [347, 410] width 208 height 36
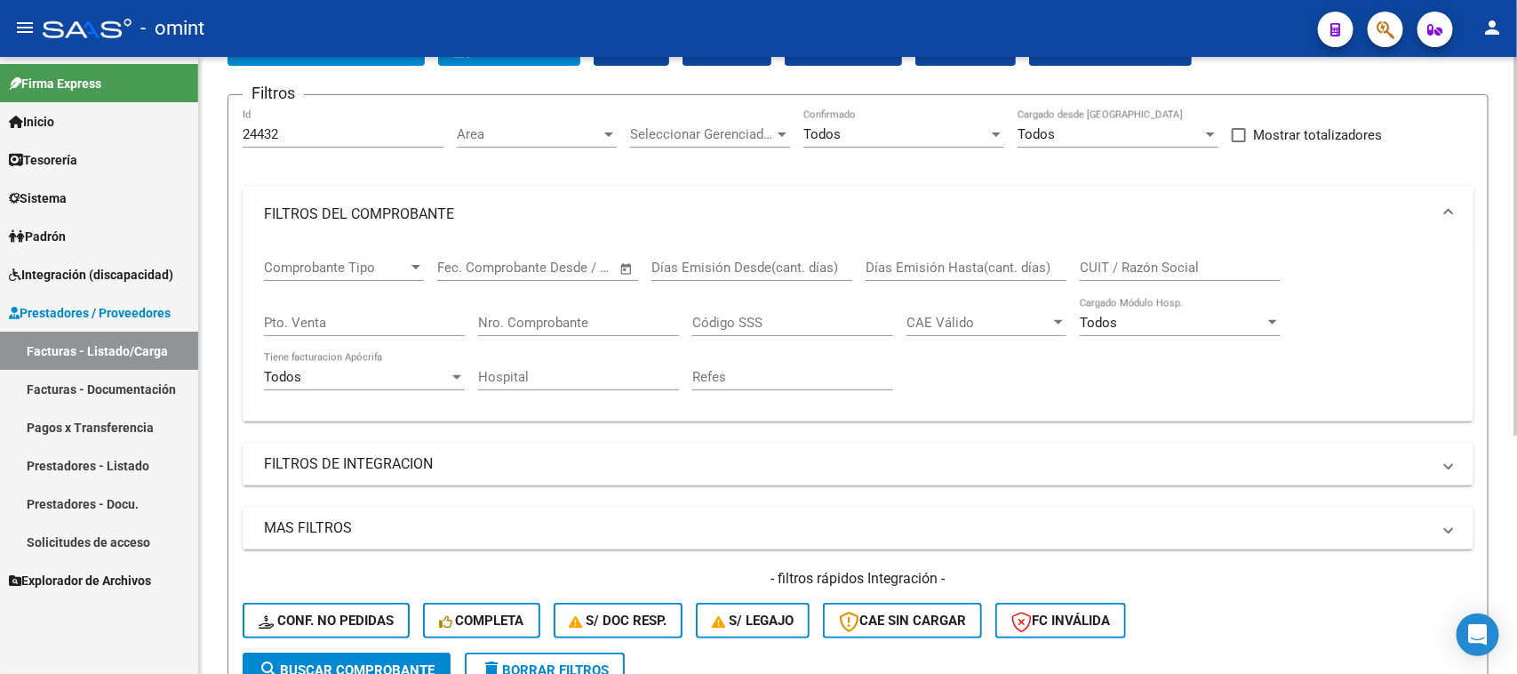
scroll to position [111, 0]
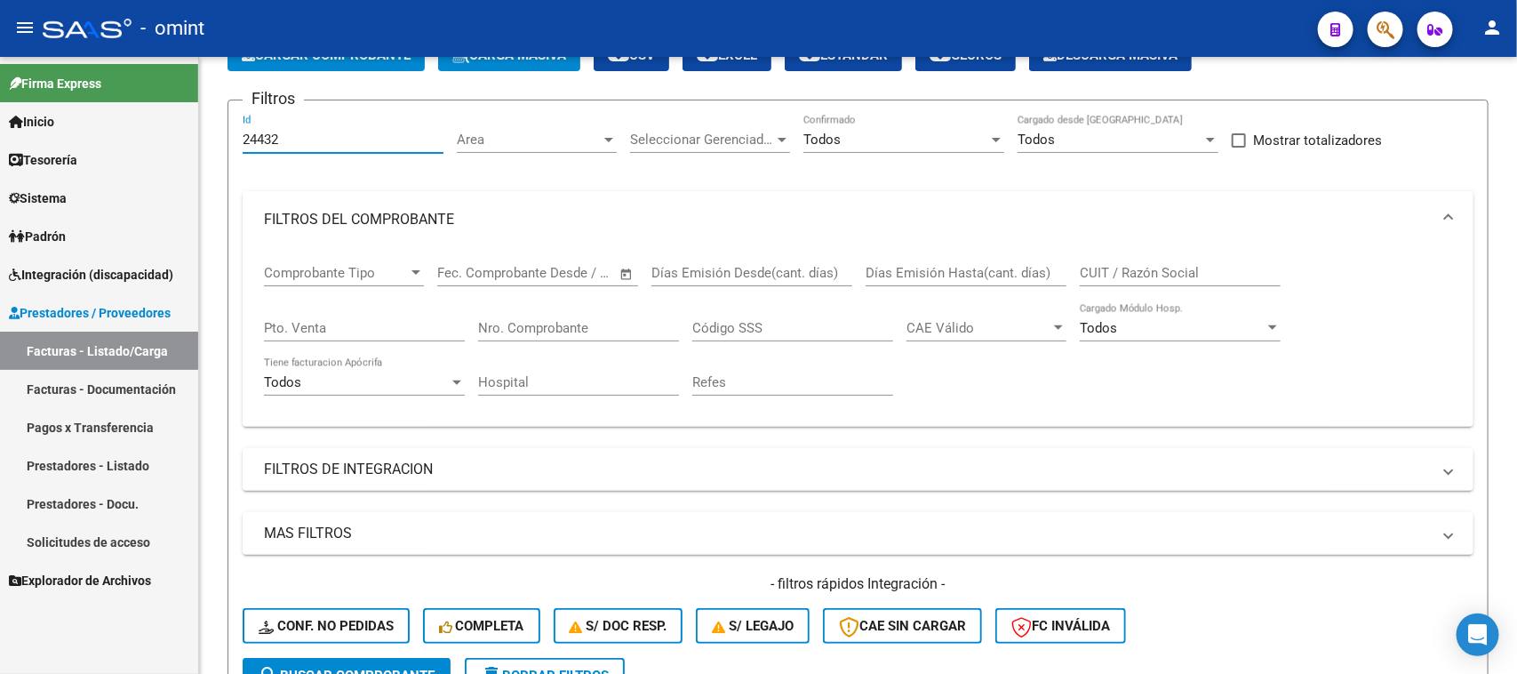
drag, startPoint x: 347, startPoint y: 132, endPoint x: 60, endPoint y: 143, distance: 287.3
click at [60, 143] on mat-sidenav-container "Firma Express Inicio Calendario SSS Instructivos Contacto OS Tesorería Extracto…" at bounding box center [758, 365] width 1517 height 617
paste input "1"
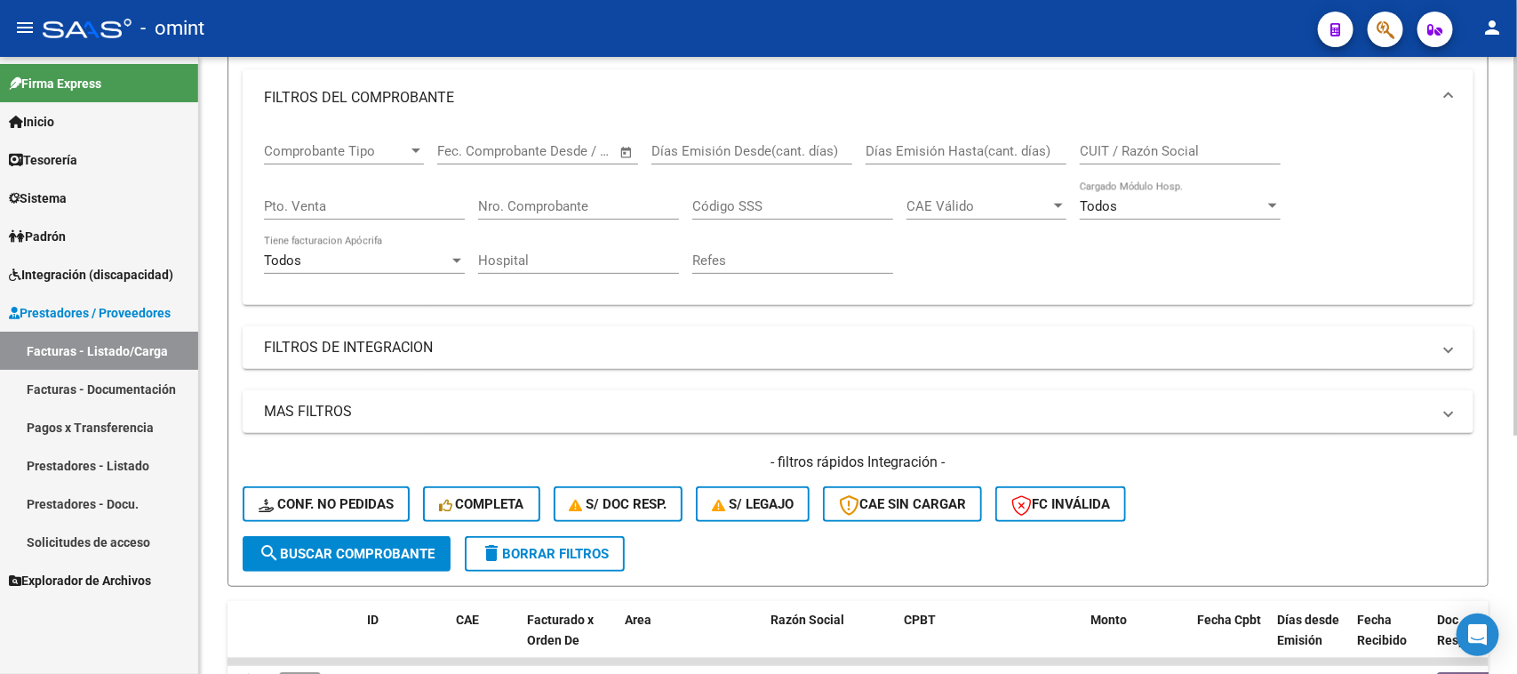
scroll to position [388, 0]
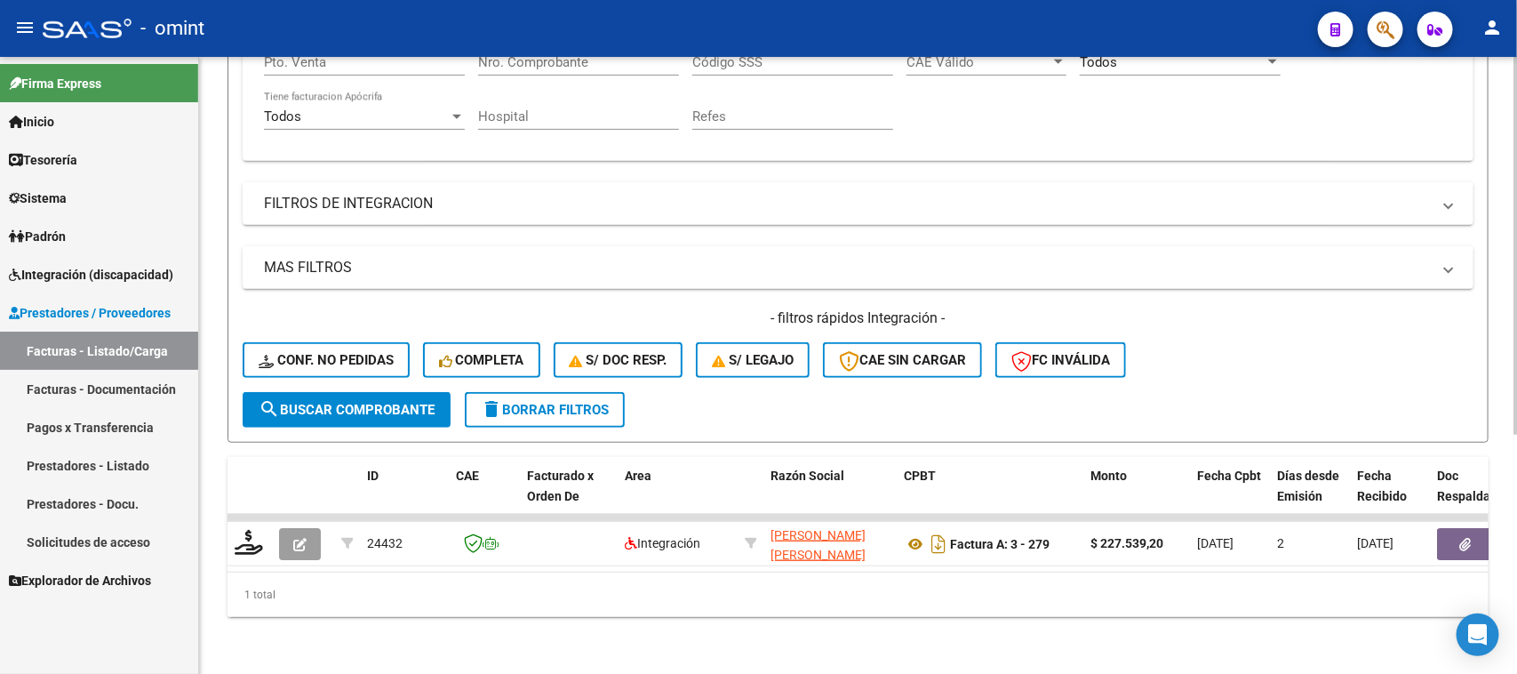
click at [410, 402] on span "search Buscar Comprobante" at bounding box center [347, 410] width 176 height 16
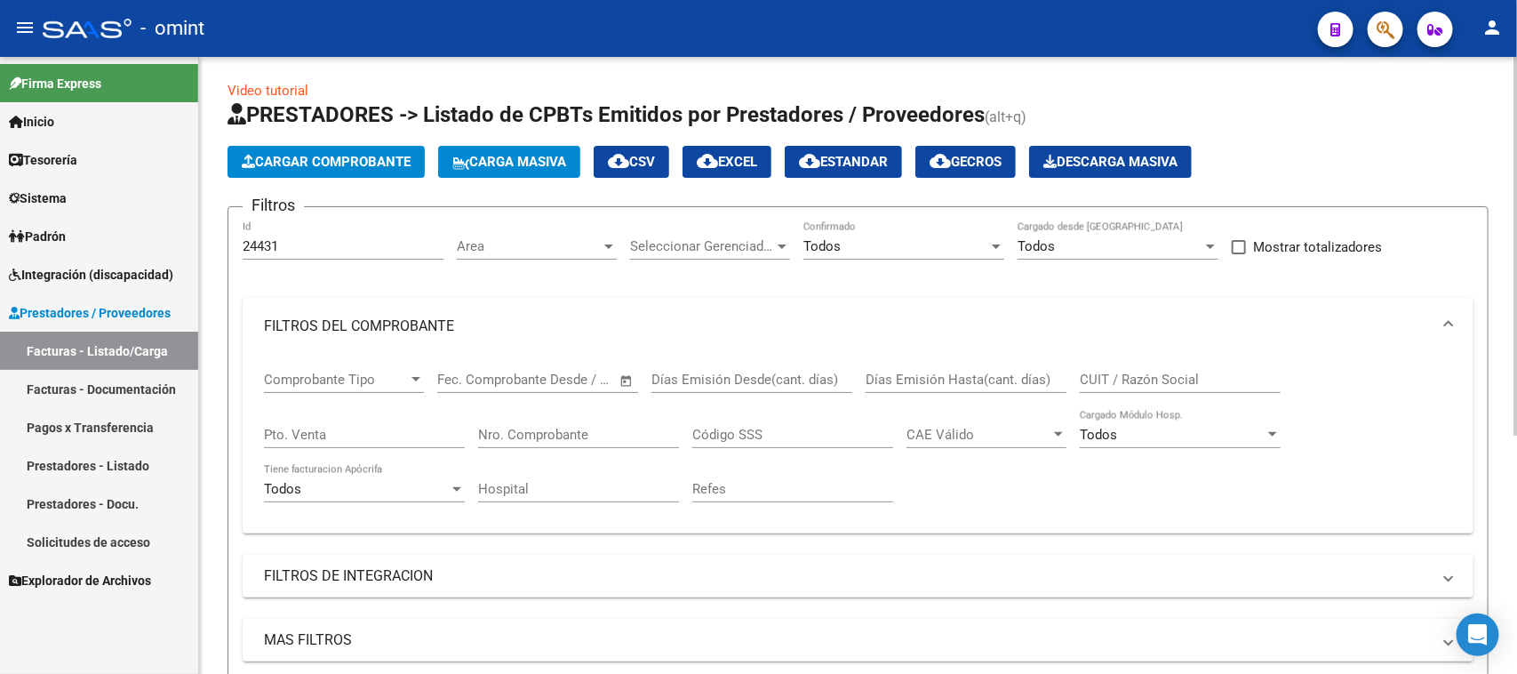
scroll to position [0, 0]
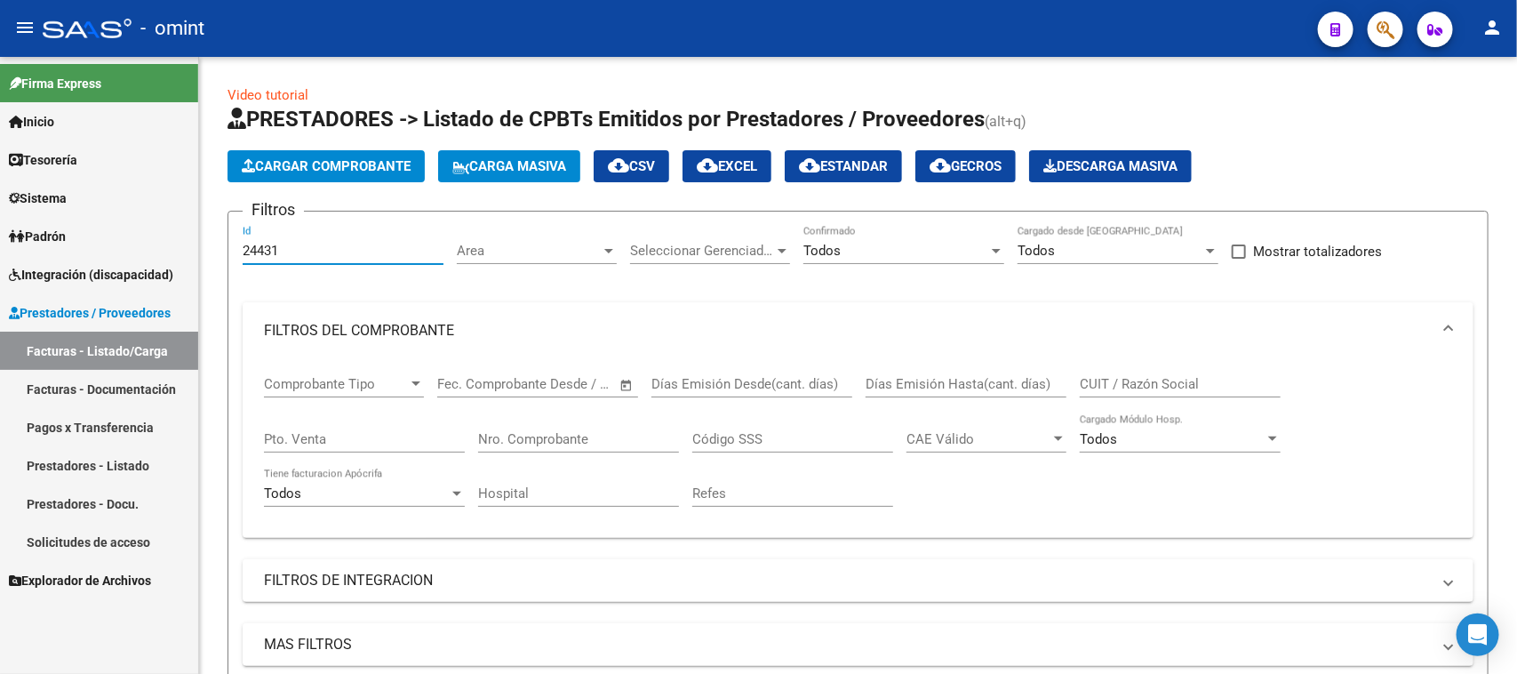
drag, startPoint x: 320, startPoint y: 242, endPoint x: 103, endPoint y: 260, distance: 217.7
click at [103, 260] on mat-sidenav-container "Firma Express Inicio Calendario SSS Instructivos Contacto OS Tesorería Extracto…" at bounding box center [758, 365] width 1517 height 617
paste input "185"
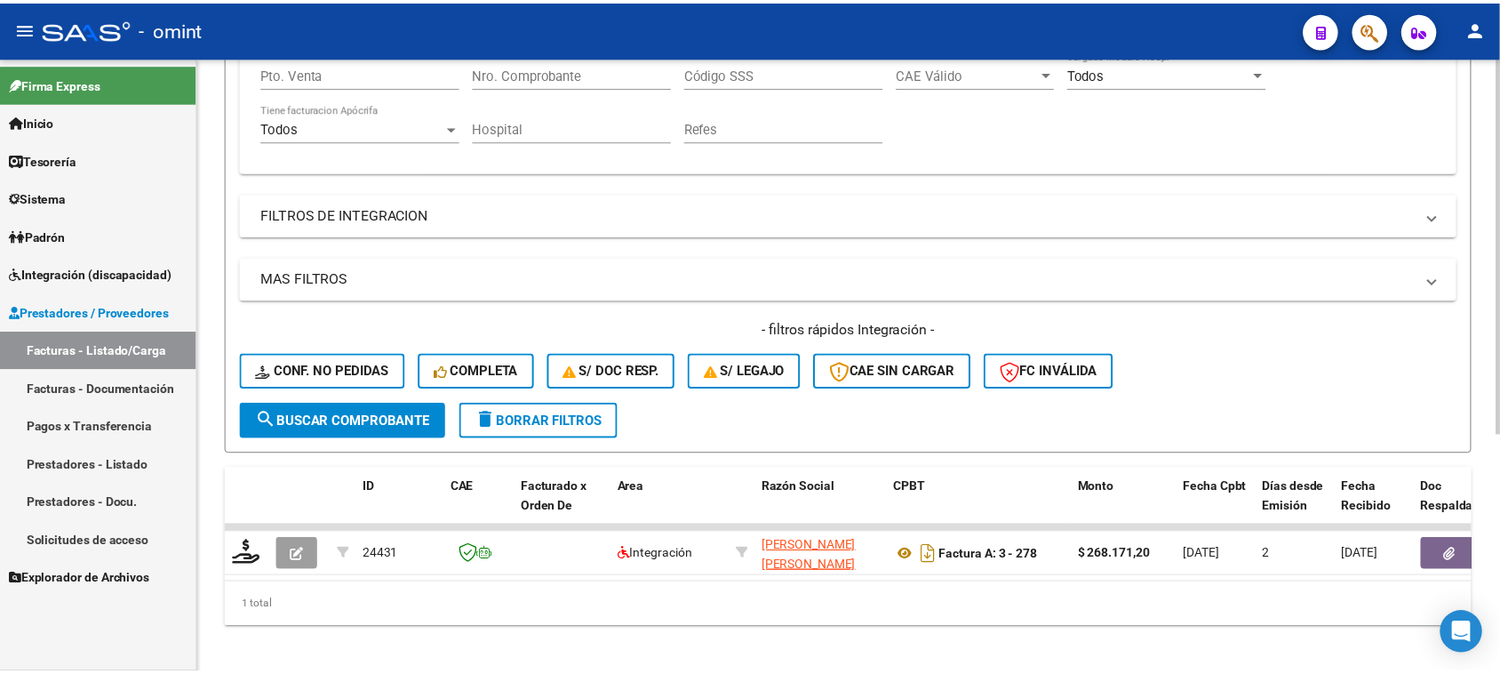
scroll to position [388, 0]
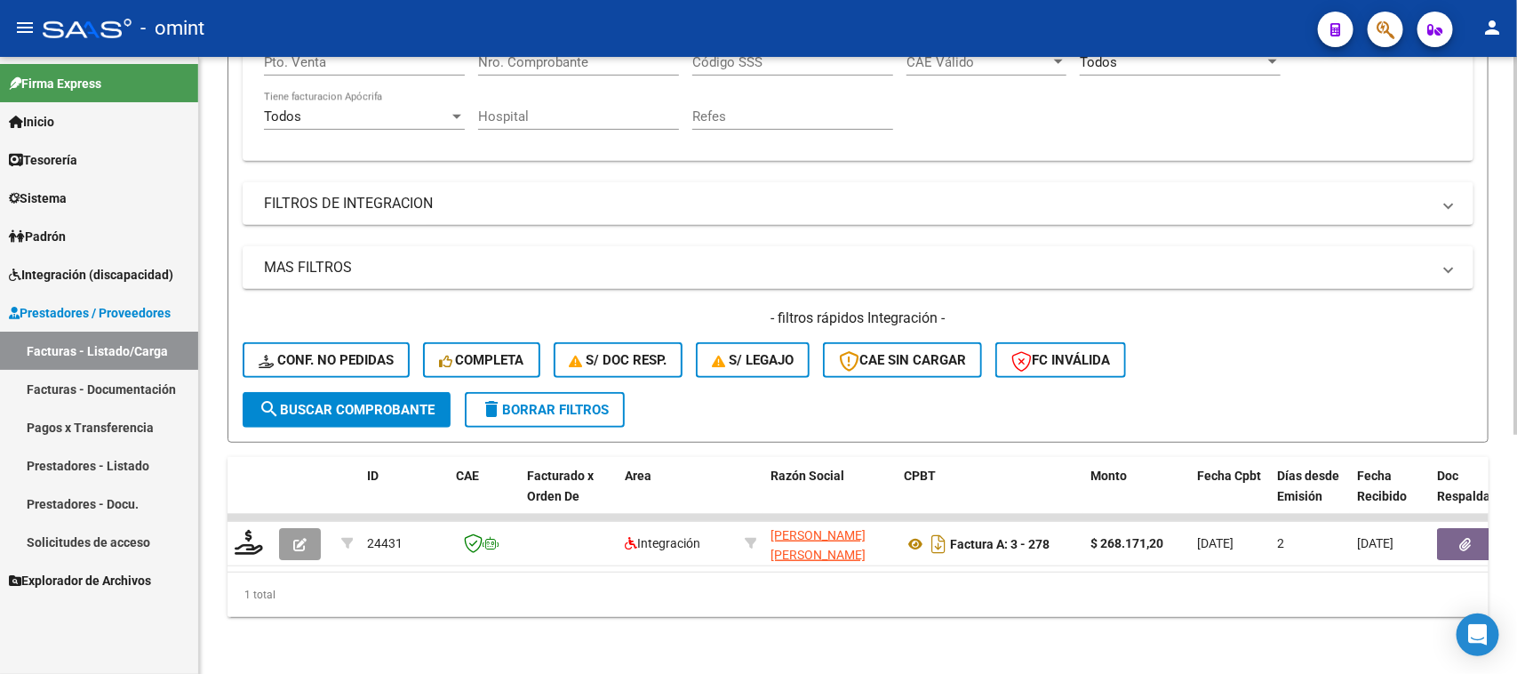
type input "21851"
click at [367, 392] on button "search Buscar Comprobante" at bounding box center [347, 410] width 208 height 36
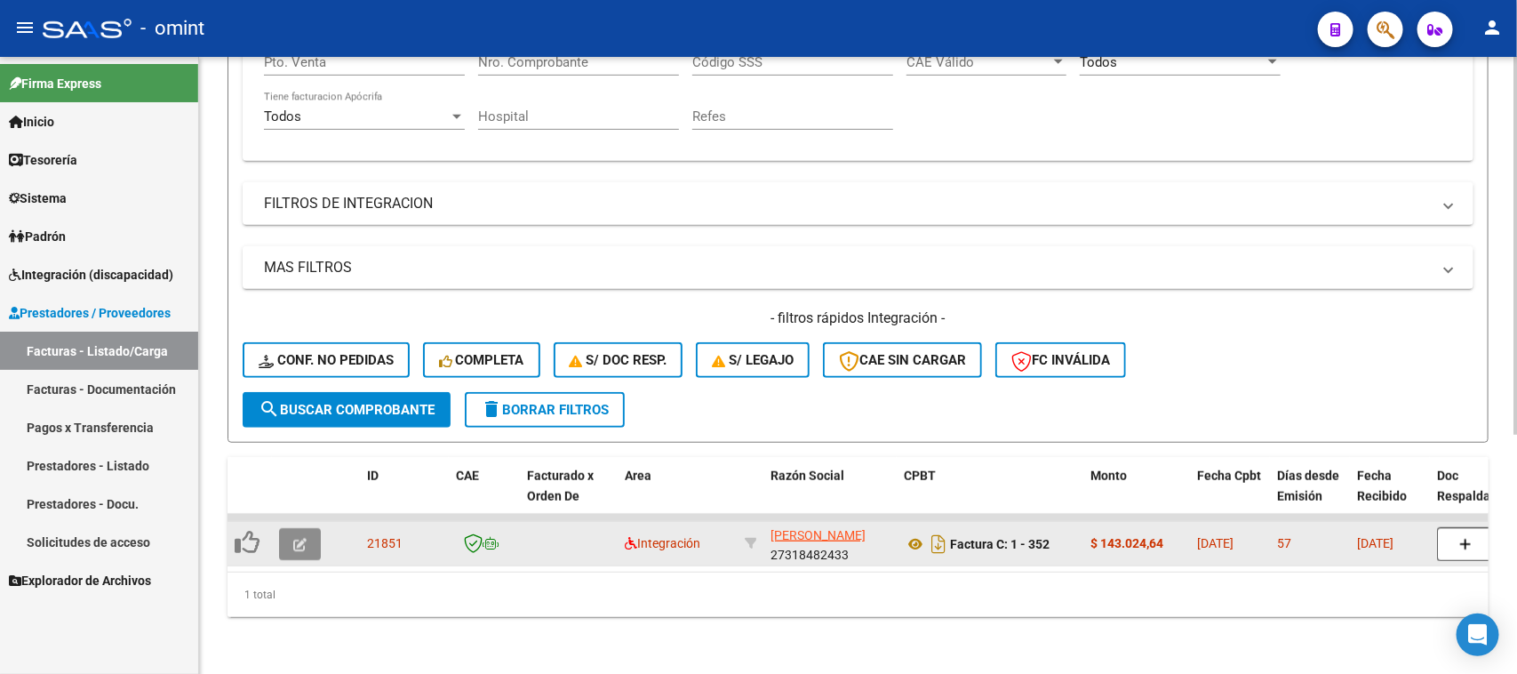
click at [296, 528] on button "button" at bounding box center [300, 544] width 42 height 32
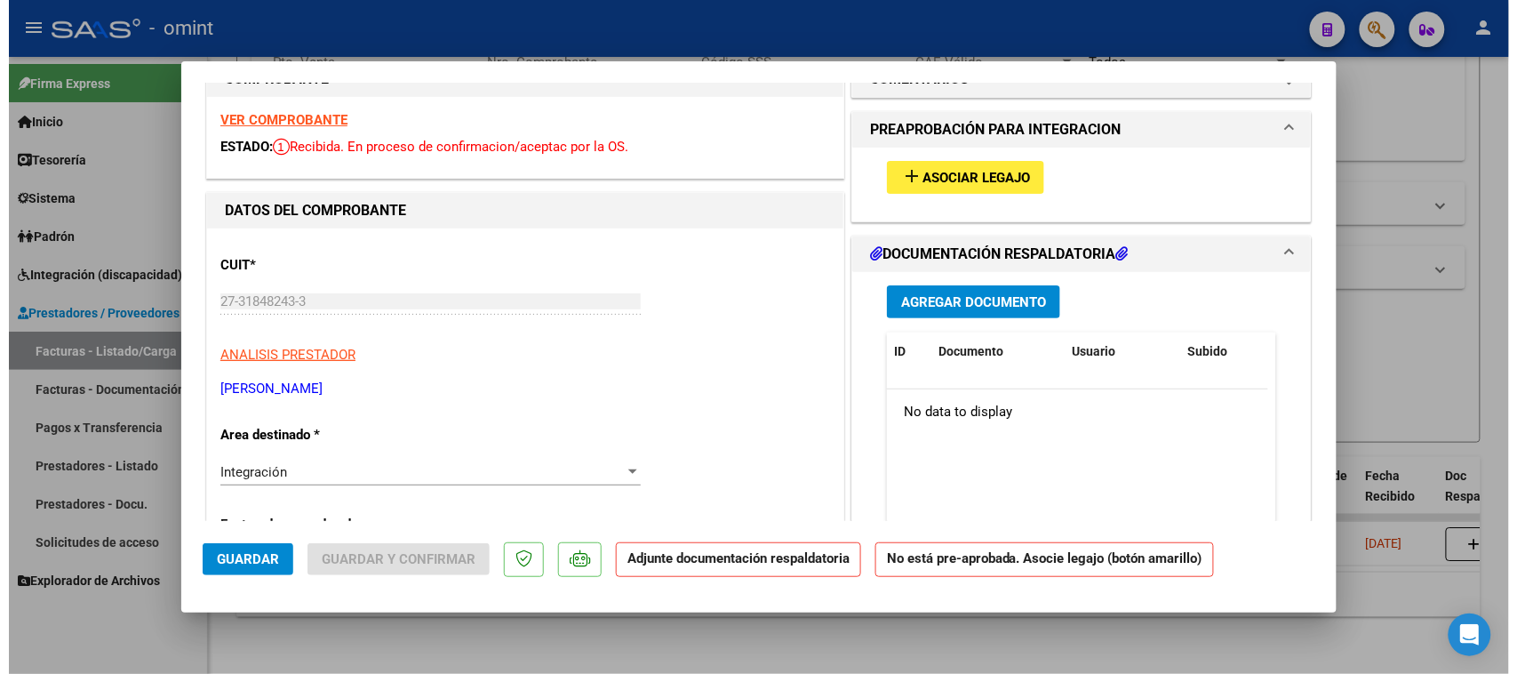
scroll to position [0, 0]
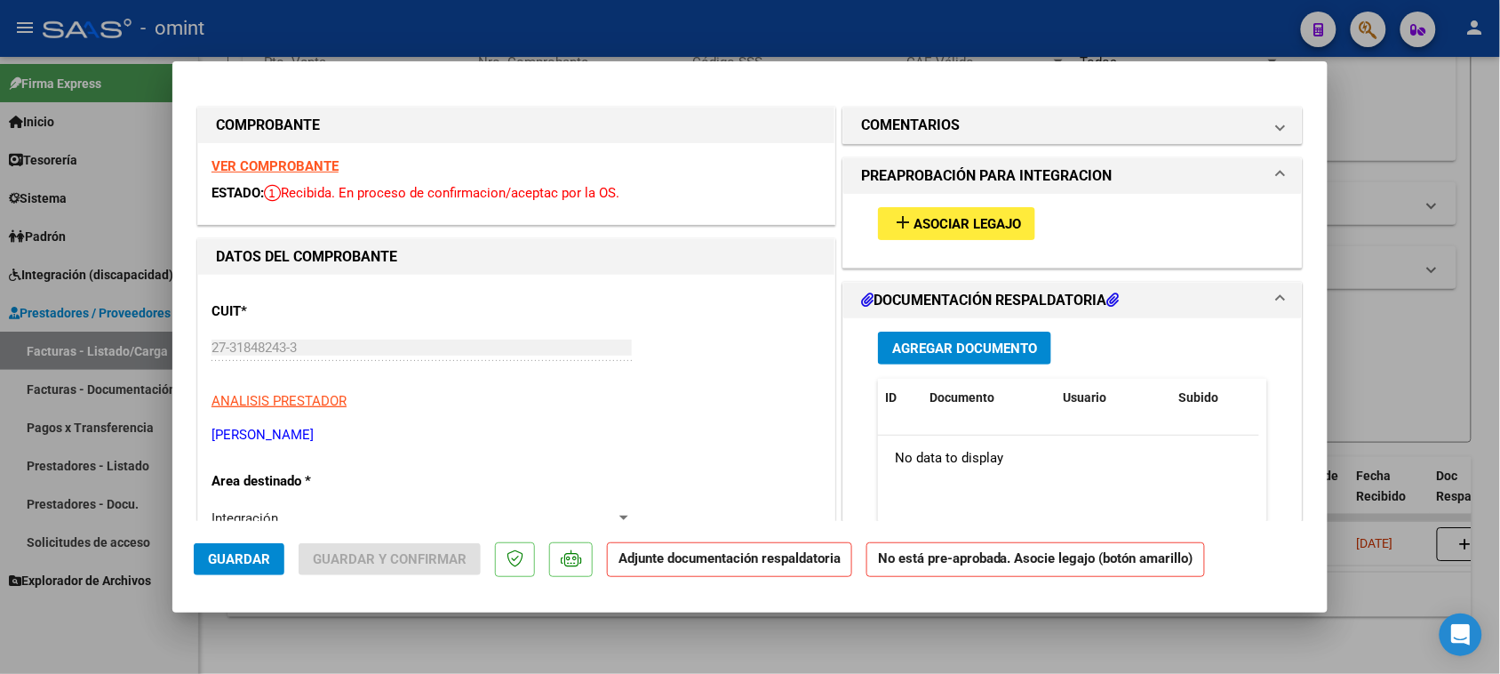
click at [316, 169] on strong "VER COMPROBANTE" at bounding box center [275, 166] width 127 height 16
type input "$ 0,00"
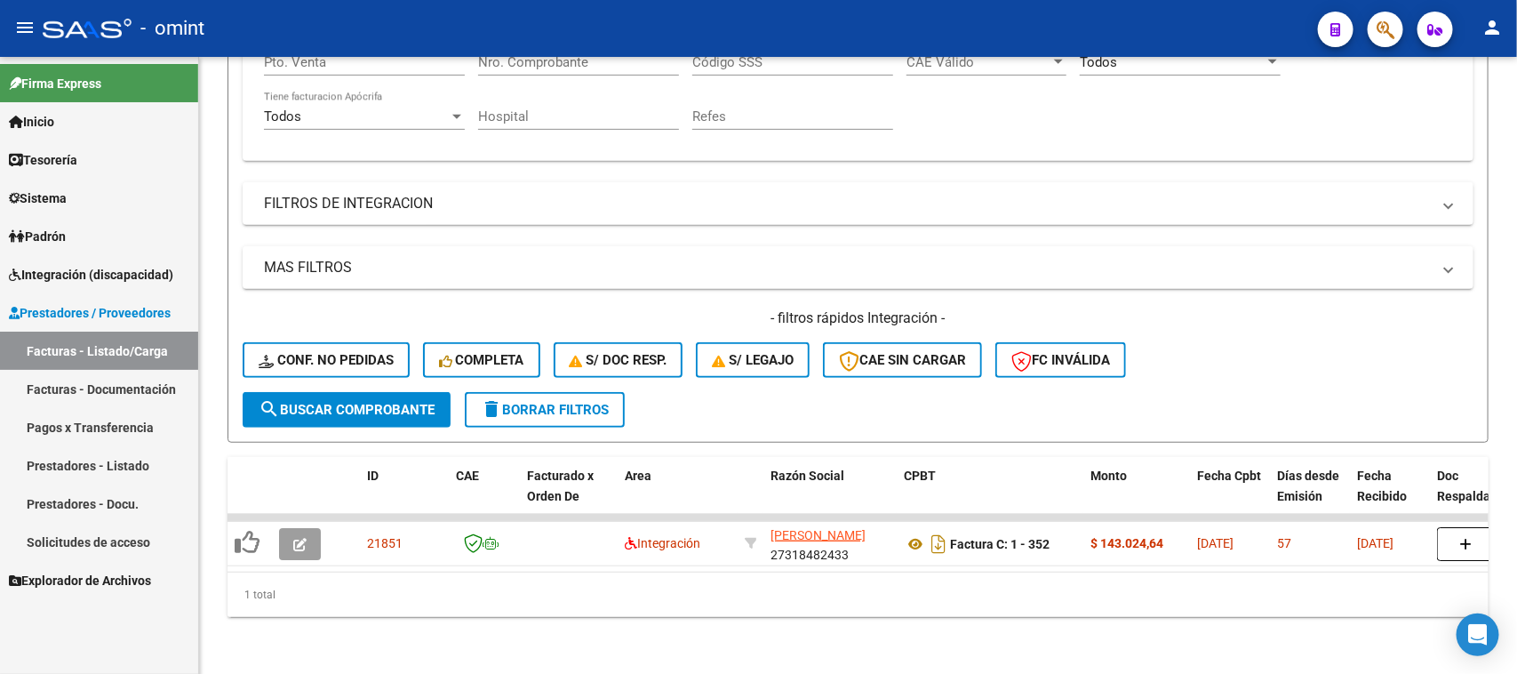
click at [147, 339] on link "Facturas - Listado/Carga" at bounding box center [99, 351] width 198 height 38
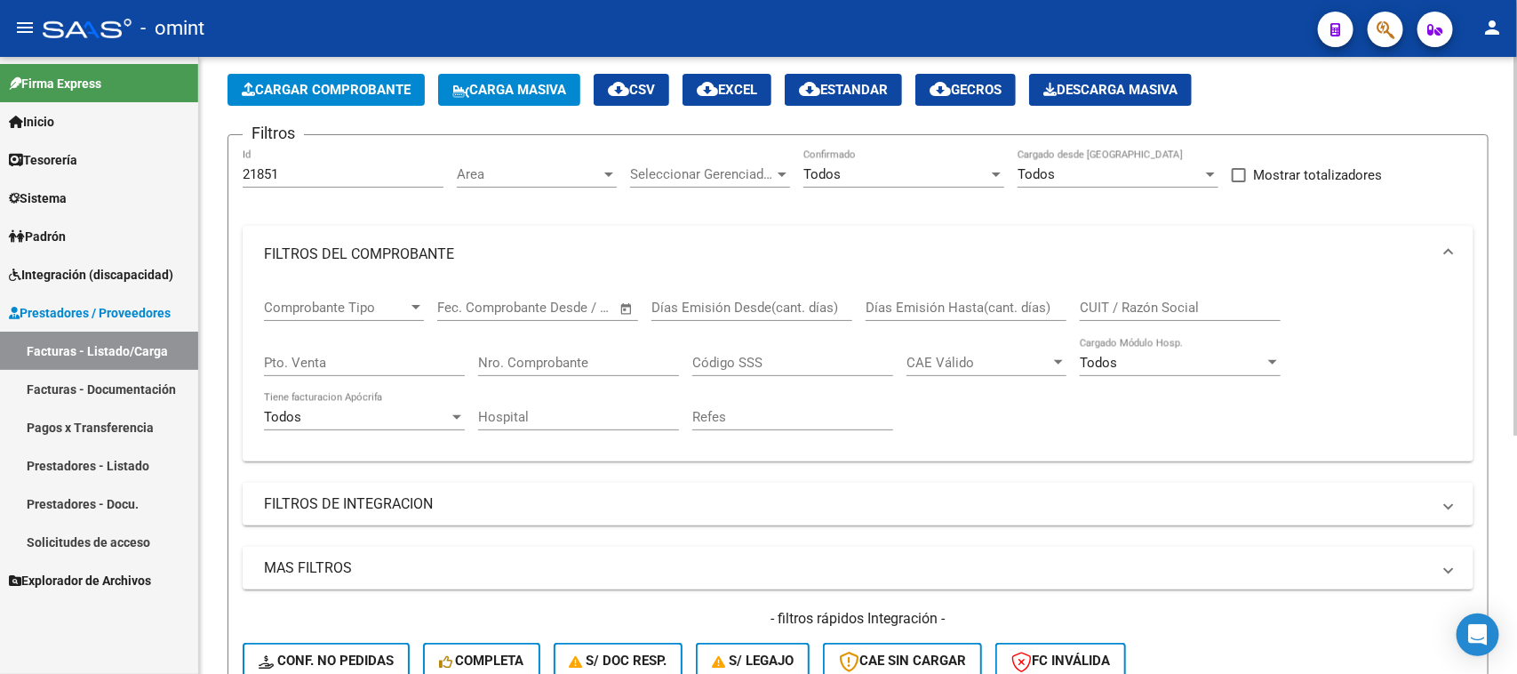
scroll to position [55, 0]
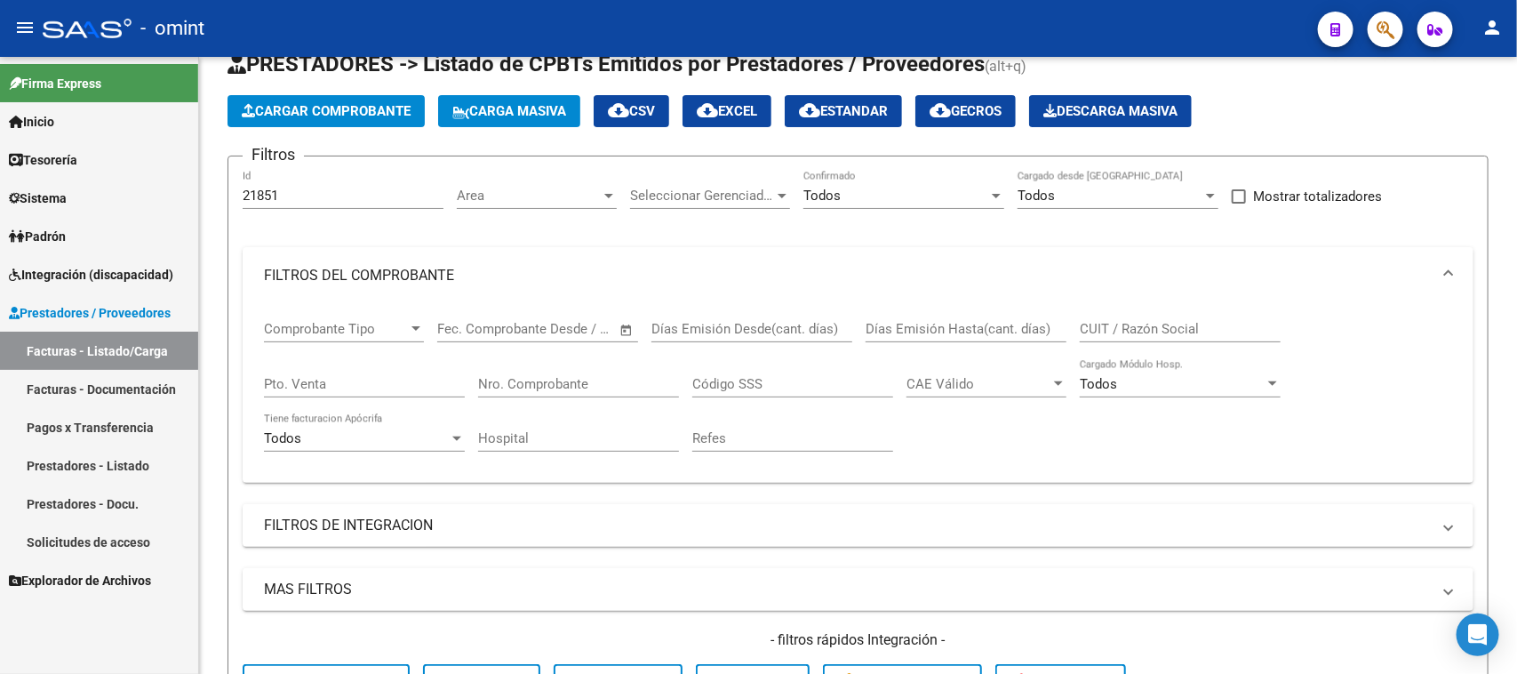
drag, startPoint x: 347, startPoint y: 198, endPoint x: 58, endPoint y: 169, distance: 290.4
click at [58, 169] on mat-sidenav-container "Firma Express Inicio Calendario SSS Instructivos Contacto OS Tesorería Extracto…" at bounding box center [758, 365] width 1517 height 617
paste input "3839"
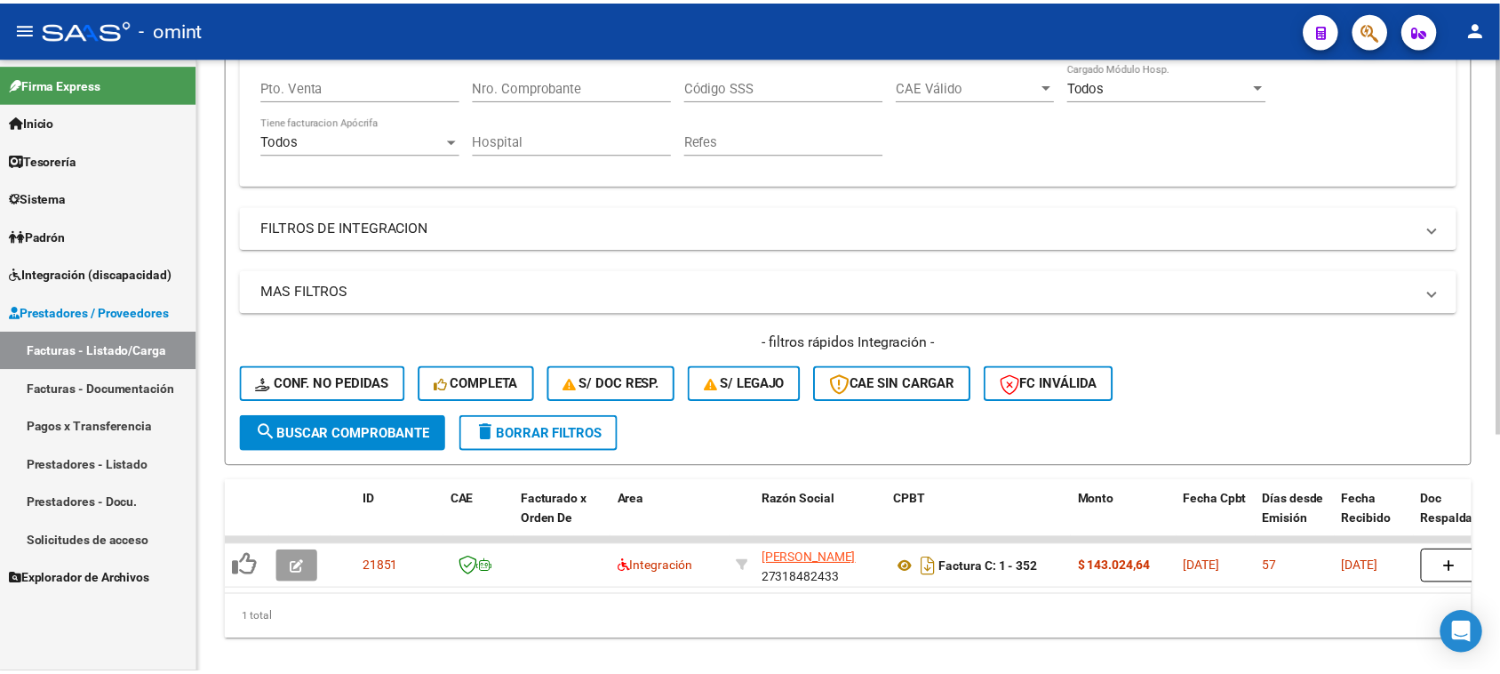
scroll to position [388, 0]
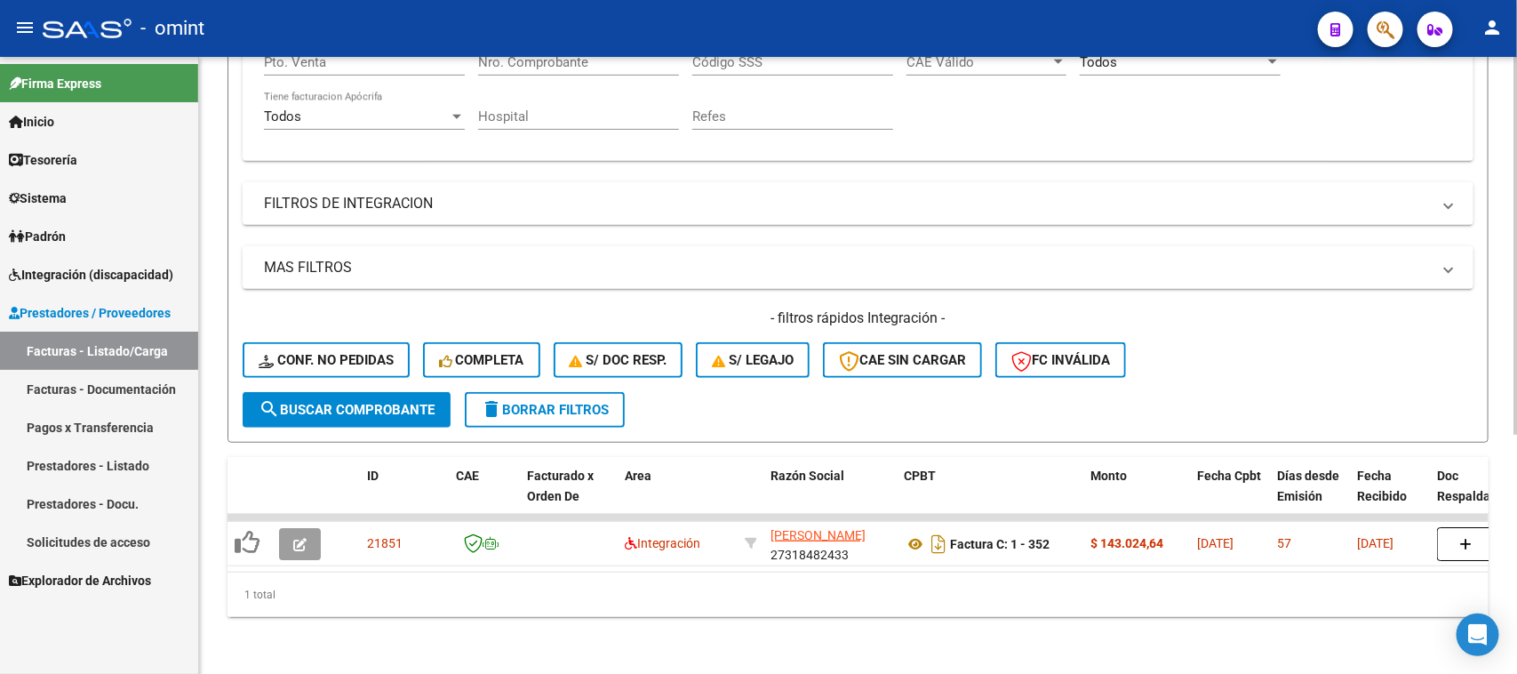
type input "23839"
click at [404, 373] on div "- filtros rápidos Integración - Conf. no pedidas Completa S/ Doc Resp. S/ legaj…" at bounding box center [858, 350] width 1231 height 84
click at [401, 402] on span "search Buscar Comprobante" at bounding box center [347, 410] width 176 height 16
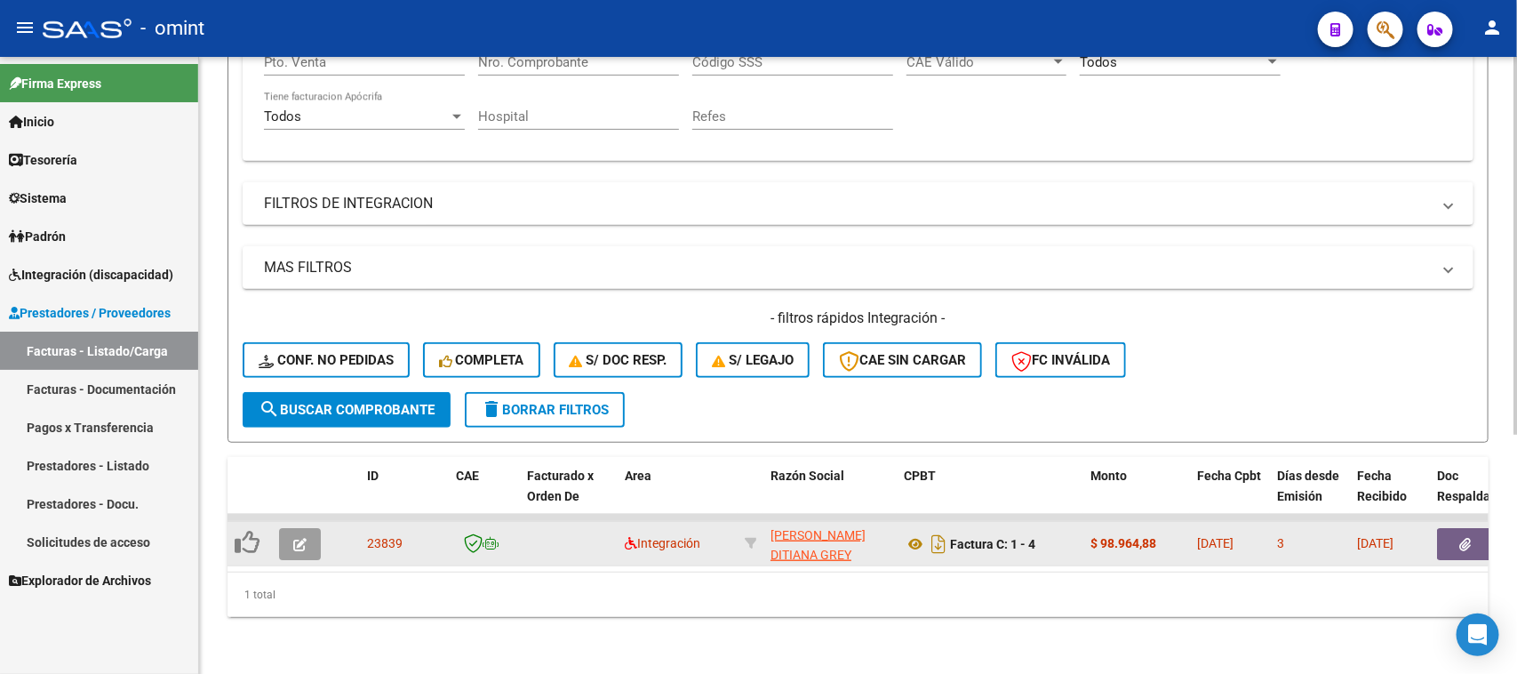
click at [294, 538] on icon "button" at bounding box center [299, 544] width 13 height 13
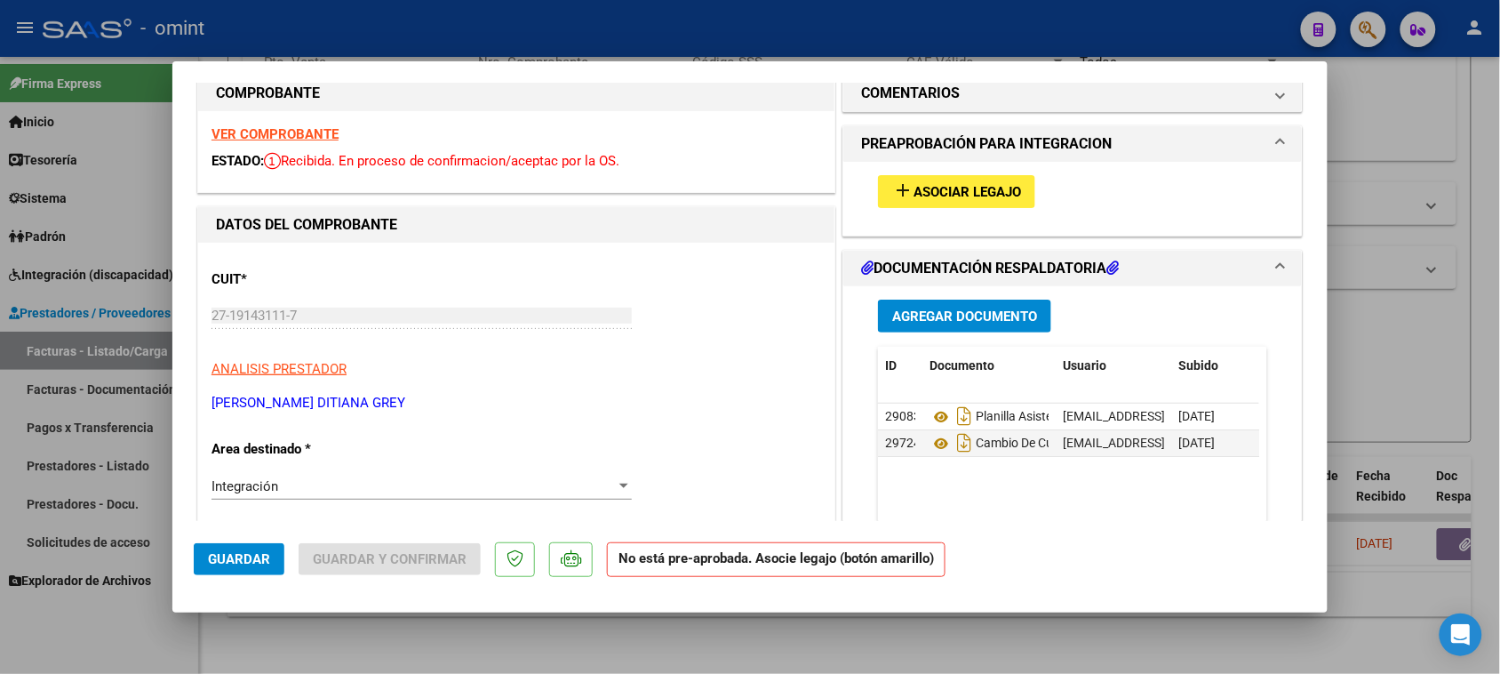
scroll to position [0, 0]
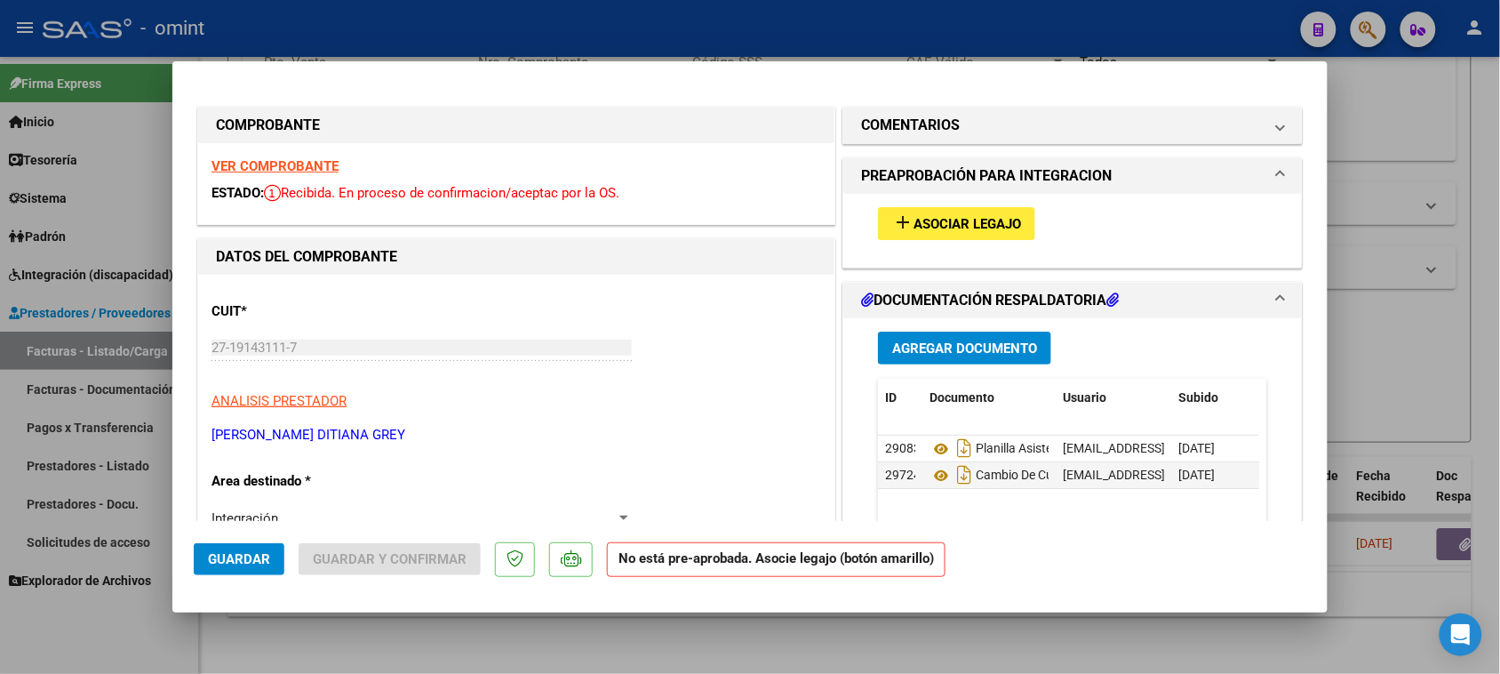
click at [330, 172] on strong "VER COMPROBANTE" at bounding box center [275, 166] width 127 height 16
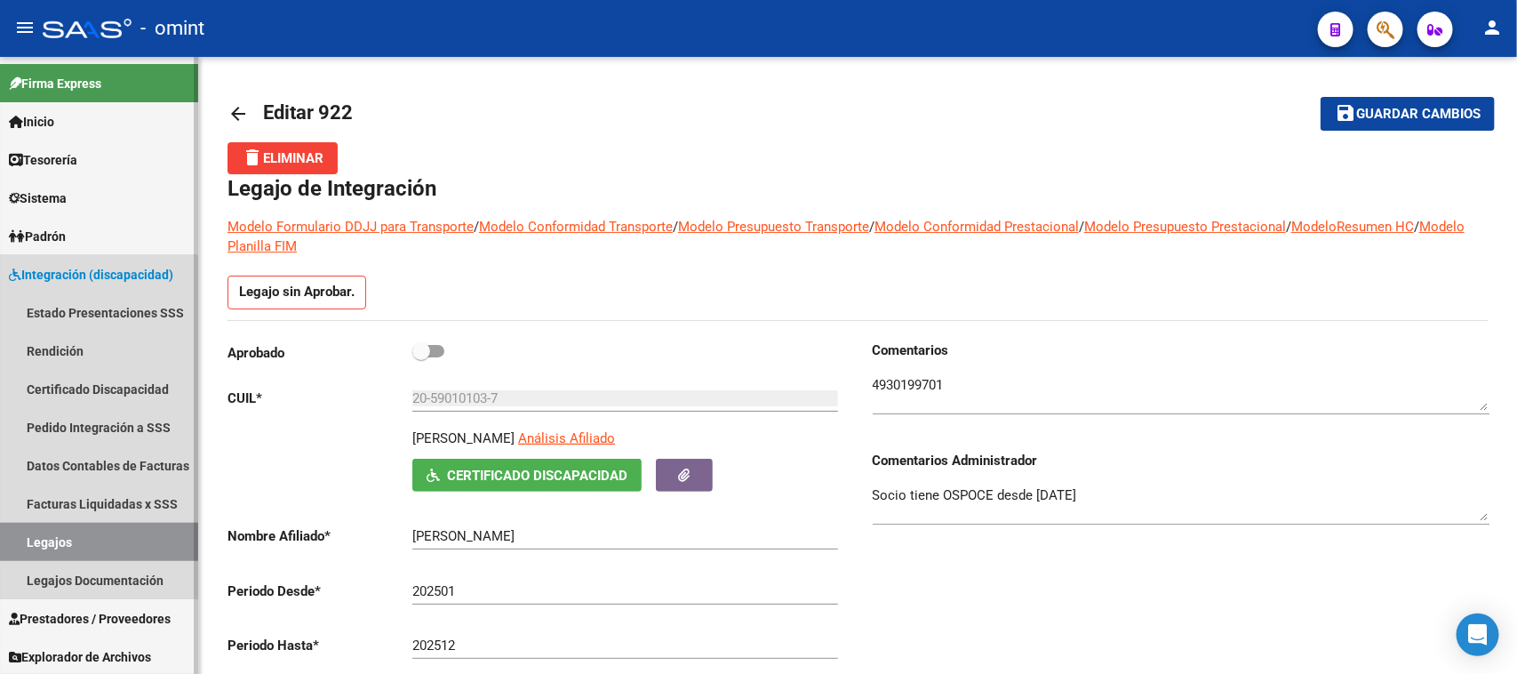
click at [76, 544] on link "Legajos" at bounding box center [99, 542] width 198 height 38
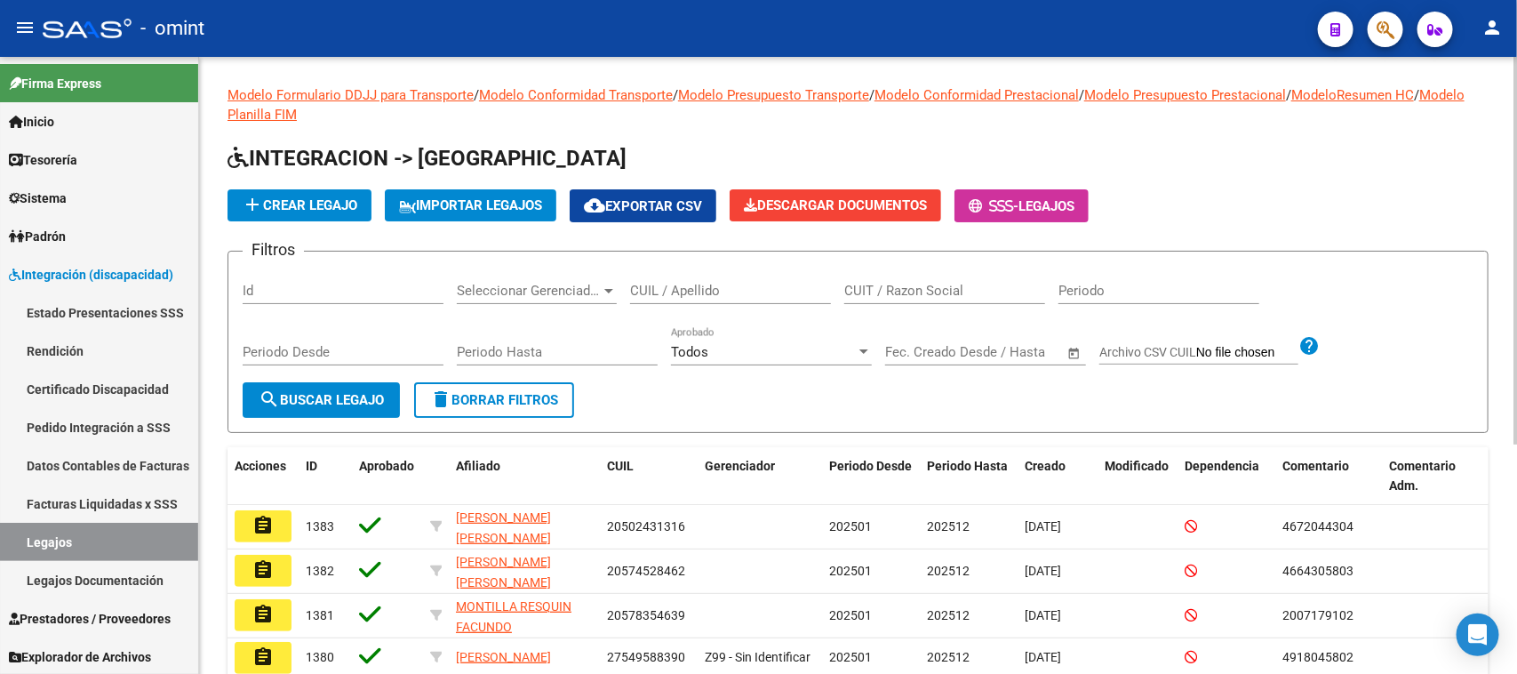
click at [641, 278] on div "CUIL / Apellido" at bounding box center [730, 285] width 201 height 38
type input "da silva"
click at [373, 392] on span "search Buscar Legajo" at bounding box center [321, 400] width 125 height 16
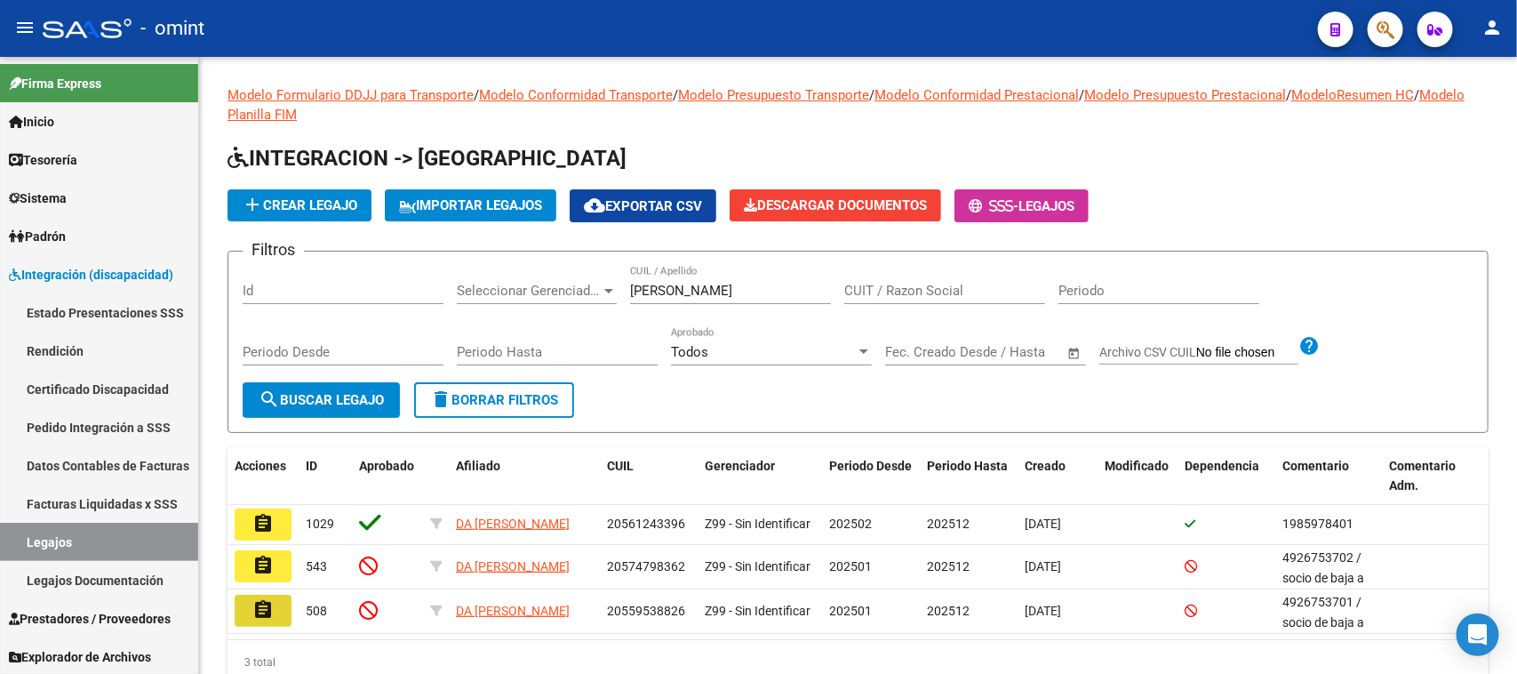
drag, startPoint x: 273, startPoint y: 611, endPoint x: 572, endPoint y: 524, distance: 310.9
click at [269, 611] on mat-icon "assignment" at bounding box center [262, 609] width 21 height 21
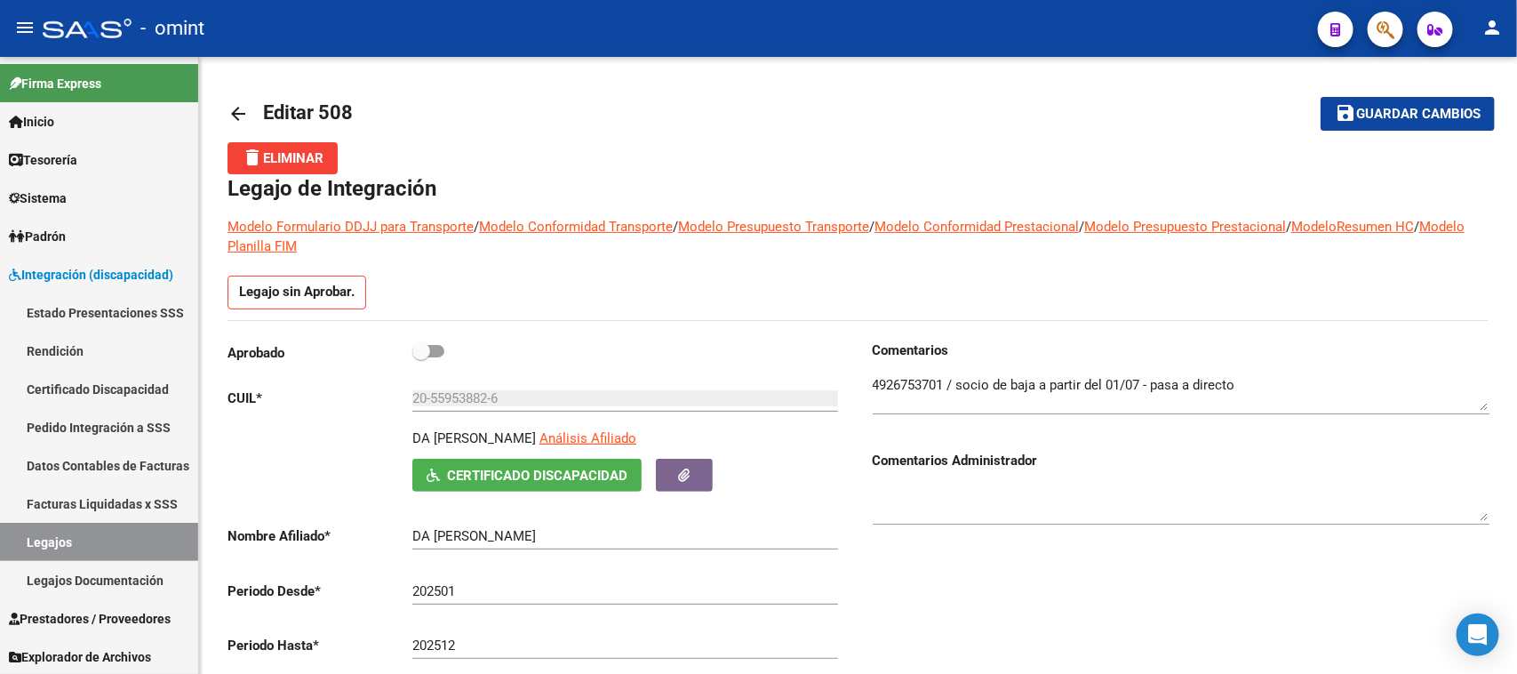
scroll to position [111, 0]
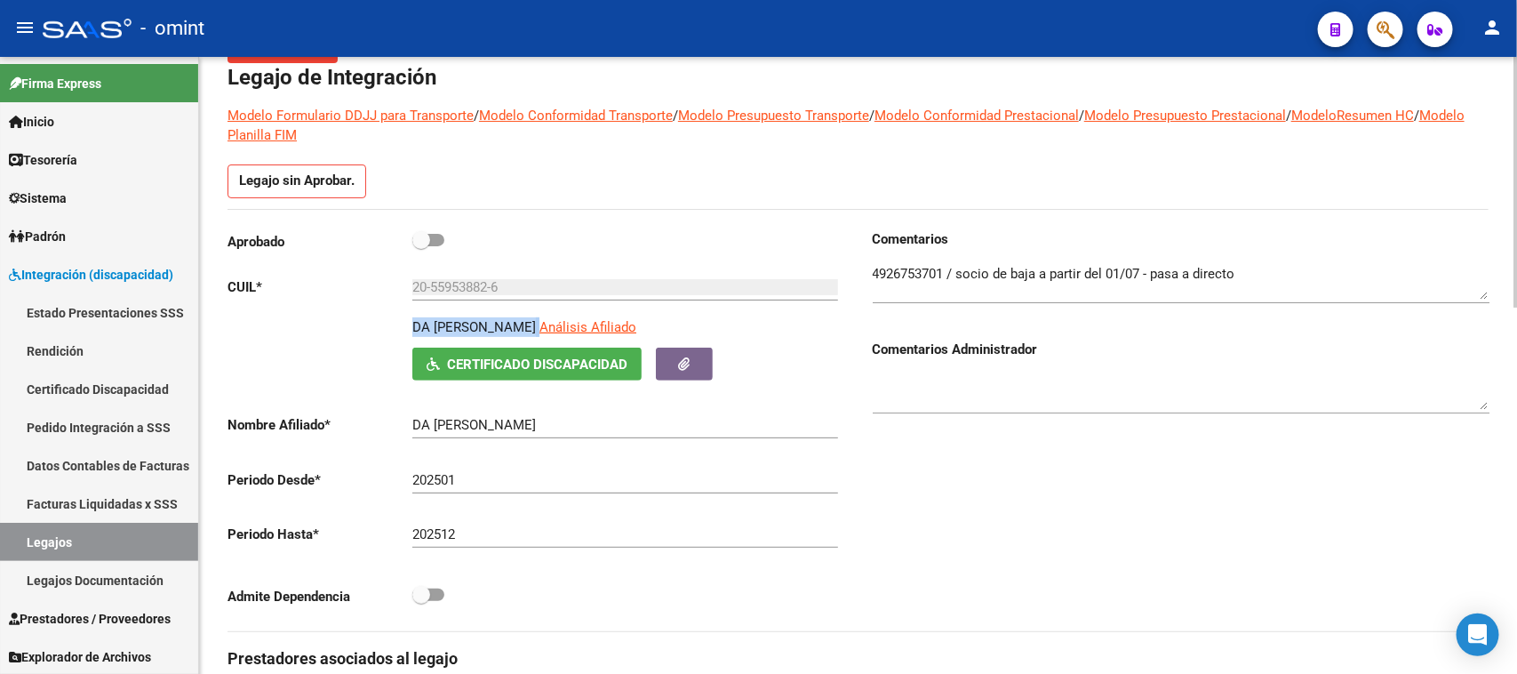
drag, startPoint x: 413, startPoint y: 326, endPoint x: 565, endPoint y: 327, distance: 152.0
click at [565, 327] on div "DA SILVA MIKEAS FELIPE Análisis Afiliado" at bounding box center [627, 332] width 431 height 30
copy div "DA [PERSON_NAME]"
click at [889, 292] on textarea at bounding box center [1181, 282] width 617 height 36
click at [887, 281] on textarea at bounding box center [1181, 282] width 617 height 36
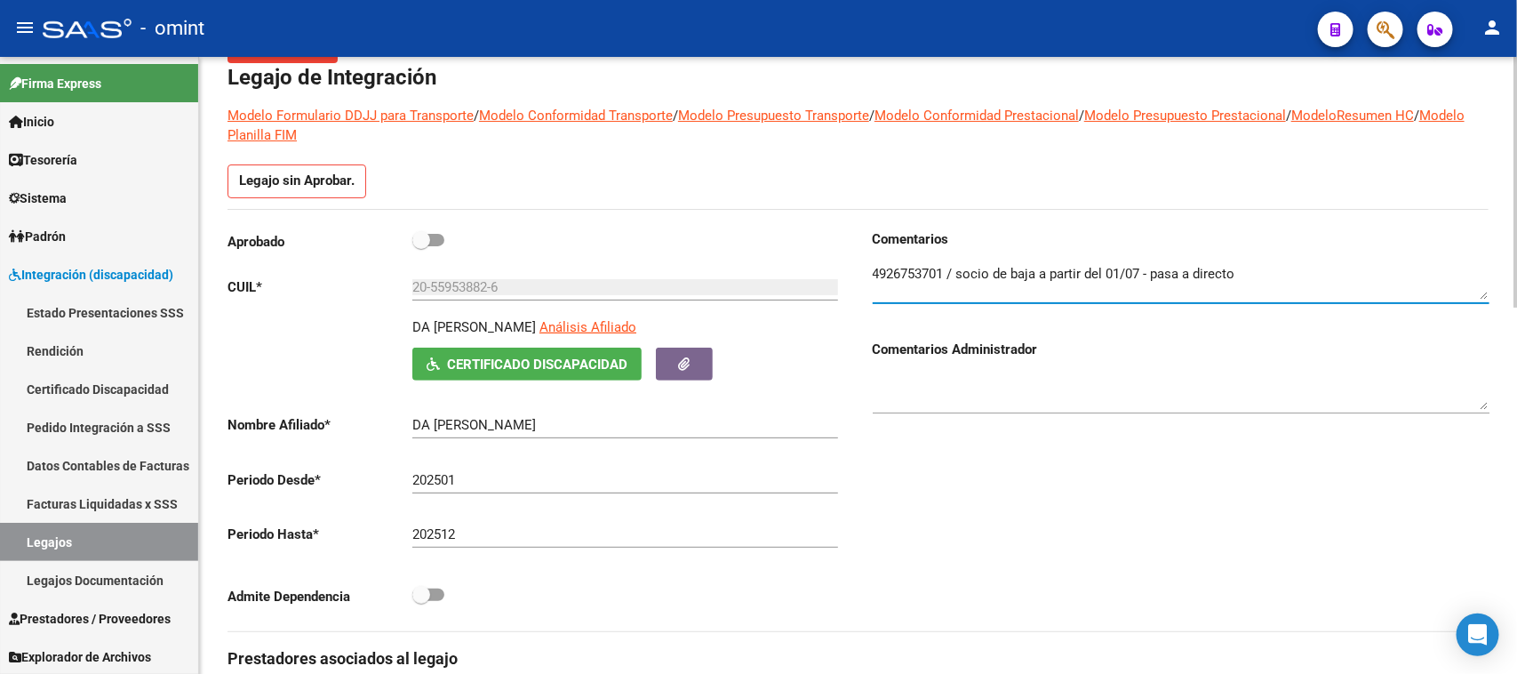
click at [887, 281] on textarea at bounding box center [1181, 282] width 617 height 36
click at [47, 540] on link "Legajos" at bounding box center [99, 542] width 198 height 38
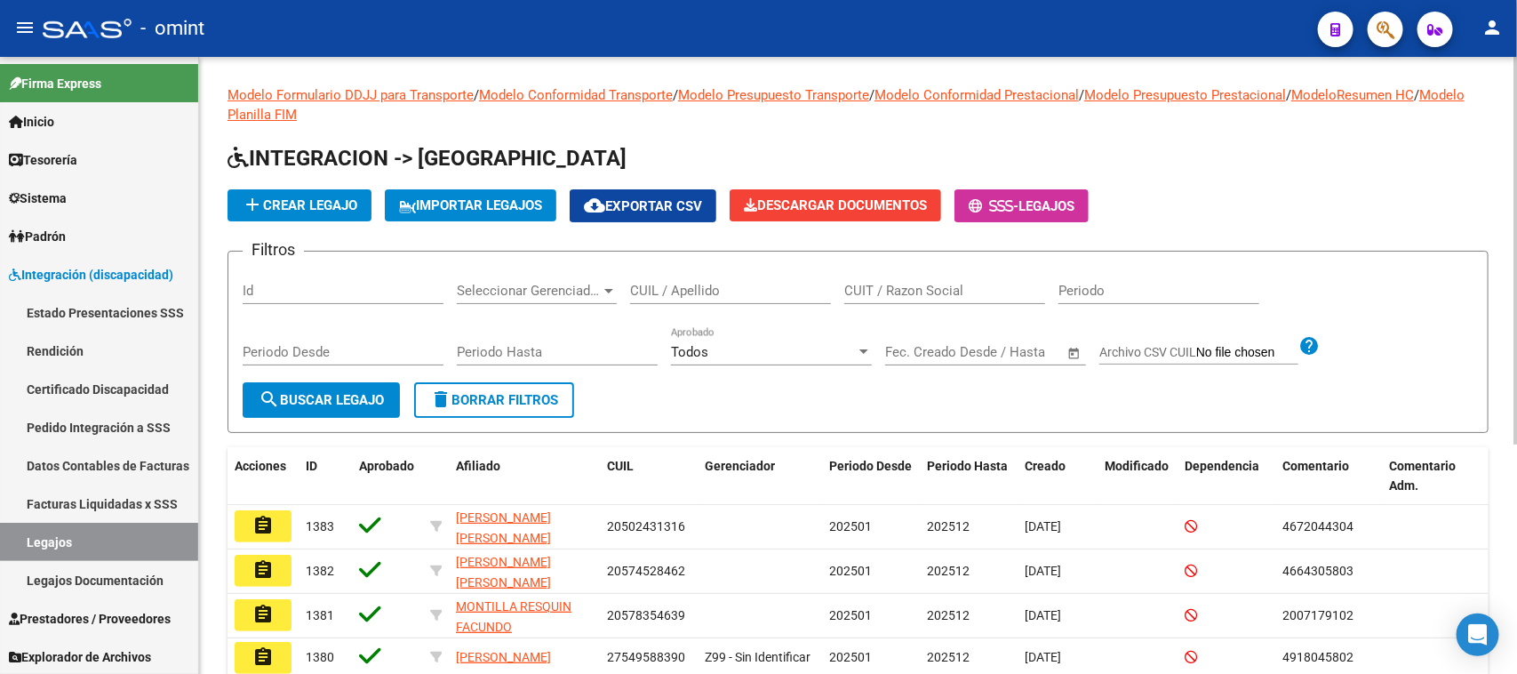
click at [673, 291] on input "CUIL / Apellido" at bounding box center [730, 291] width 201 height 16
type input "DA SILVA"
click at [352, 412] on button "search Buscar Legajo" at bounding box center [321, 400] width 157 height 36
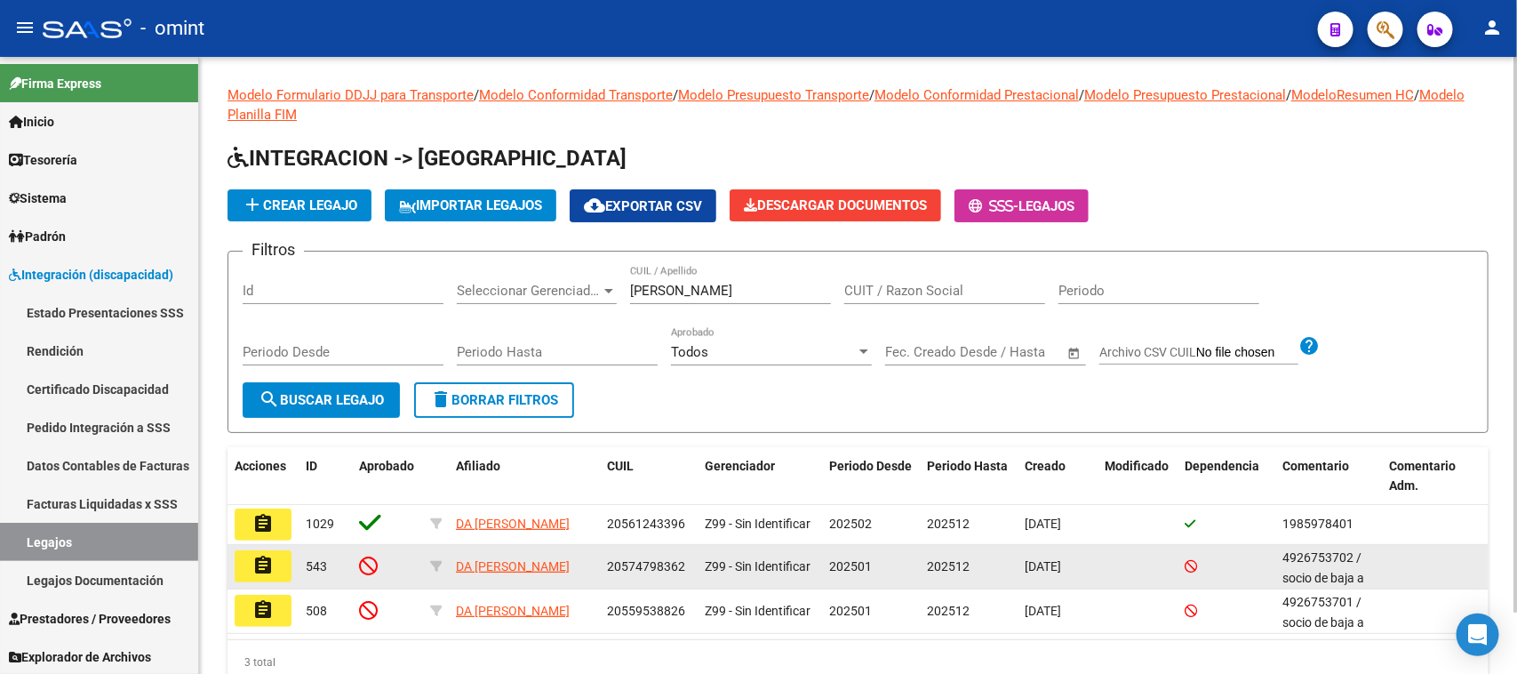
click at [252, 560] on mat-icon "assignment" at bounding box center [262, 565] width 21 height 21
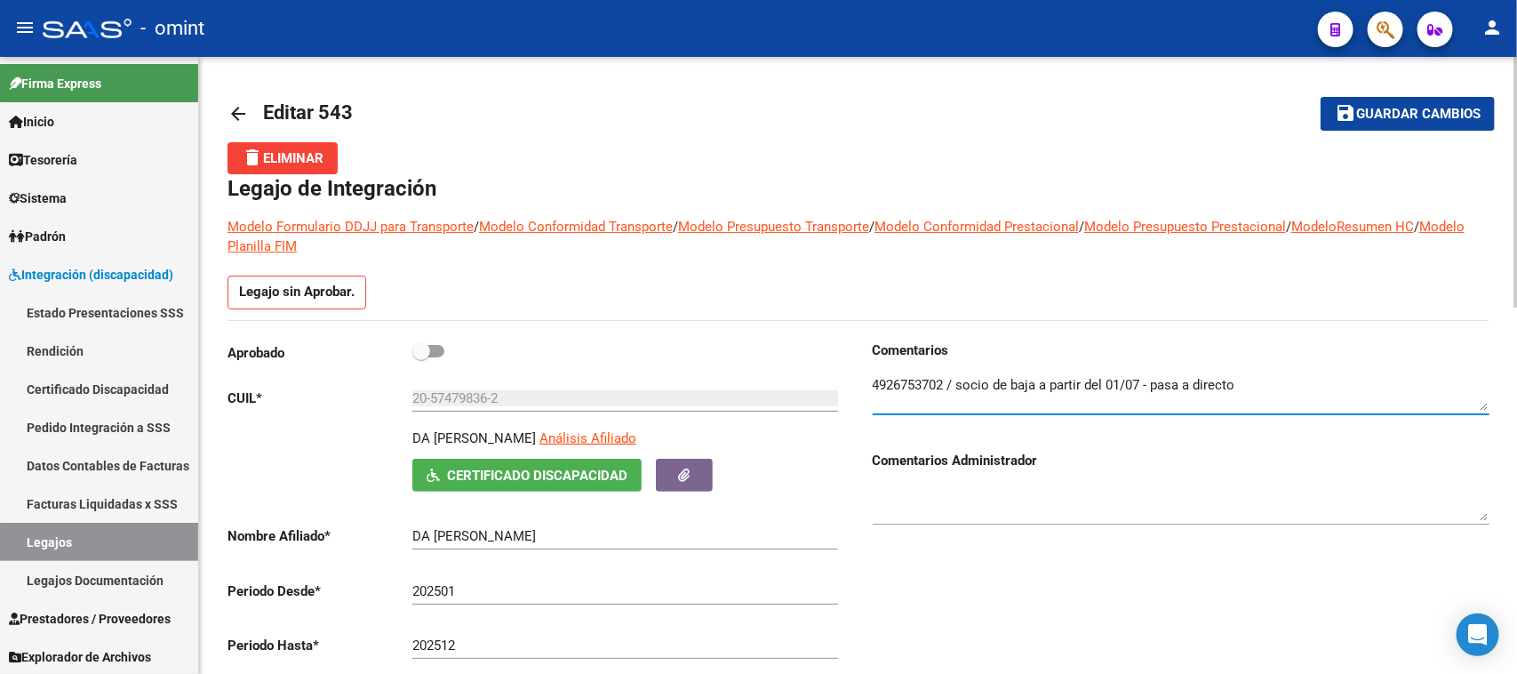
click at [891, 375] on textarea at bounding box center [1181, 393] width 617 height 36
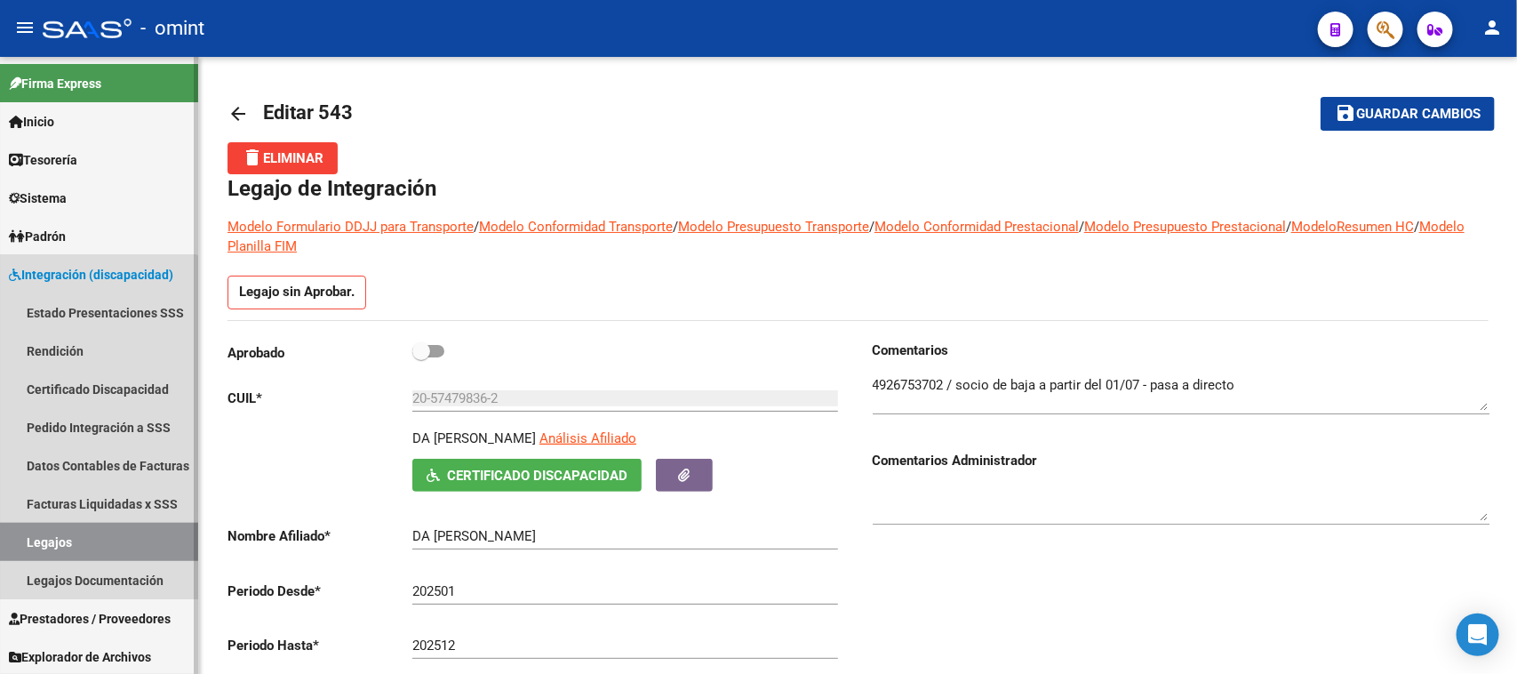
click at [89, 538] on link "Legajos" at bounding box center [99, 542] width 198 height 38
